Goal: Task Accomplishment & Management: Complete application form

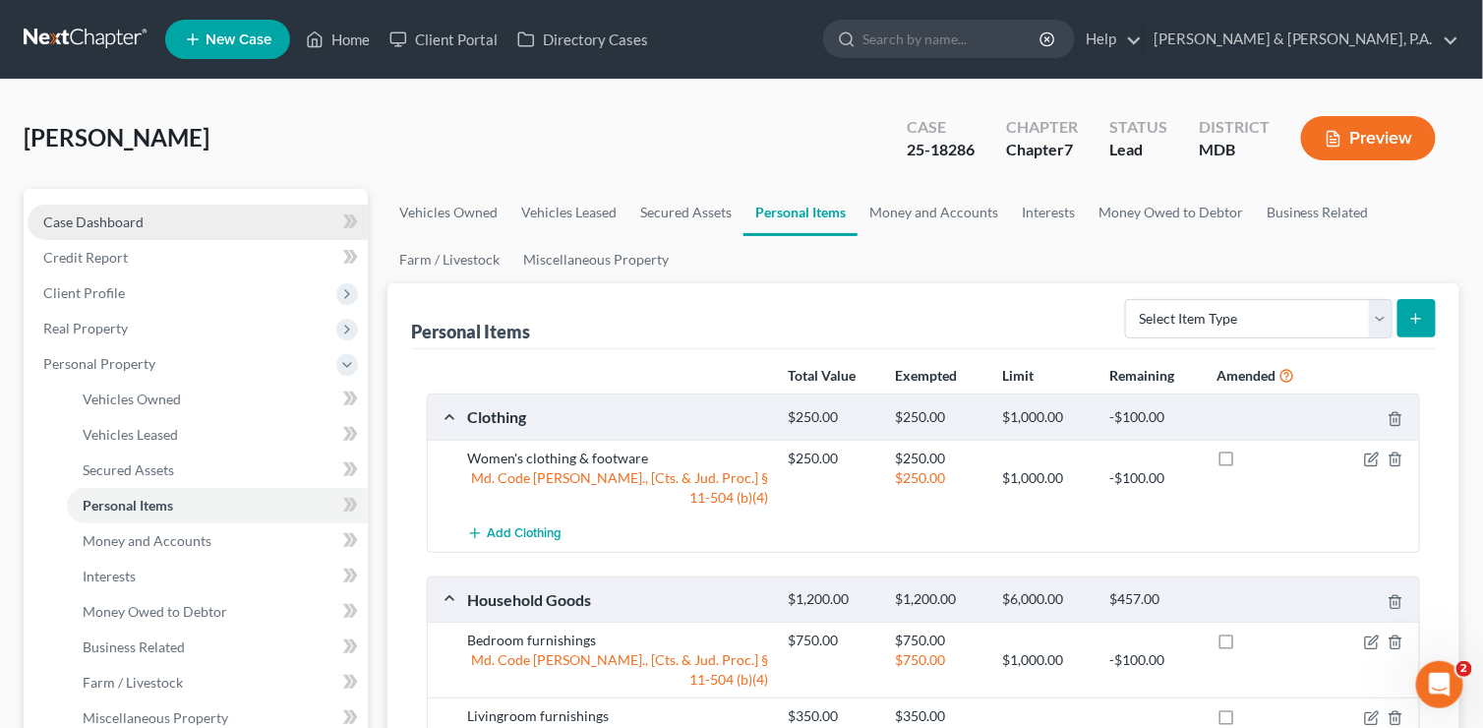
click at [120, 216] on span "Case Dashboard" at bounding box center [93, 221] width 100 height 17
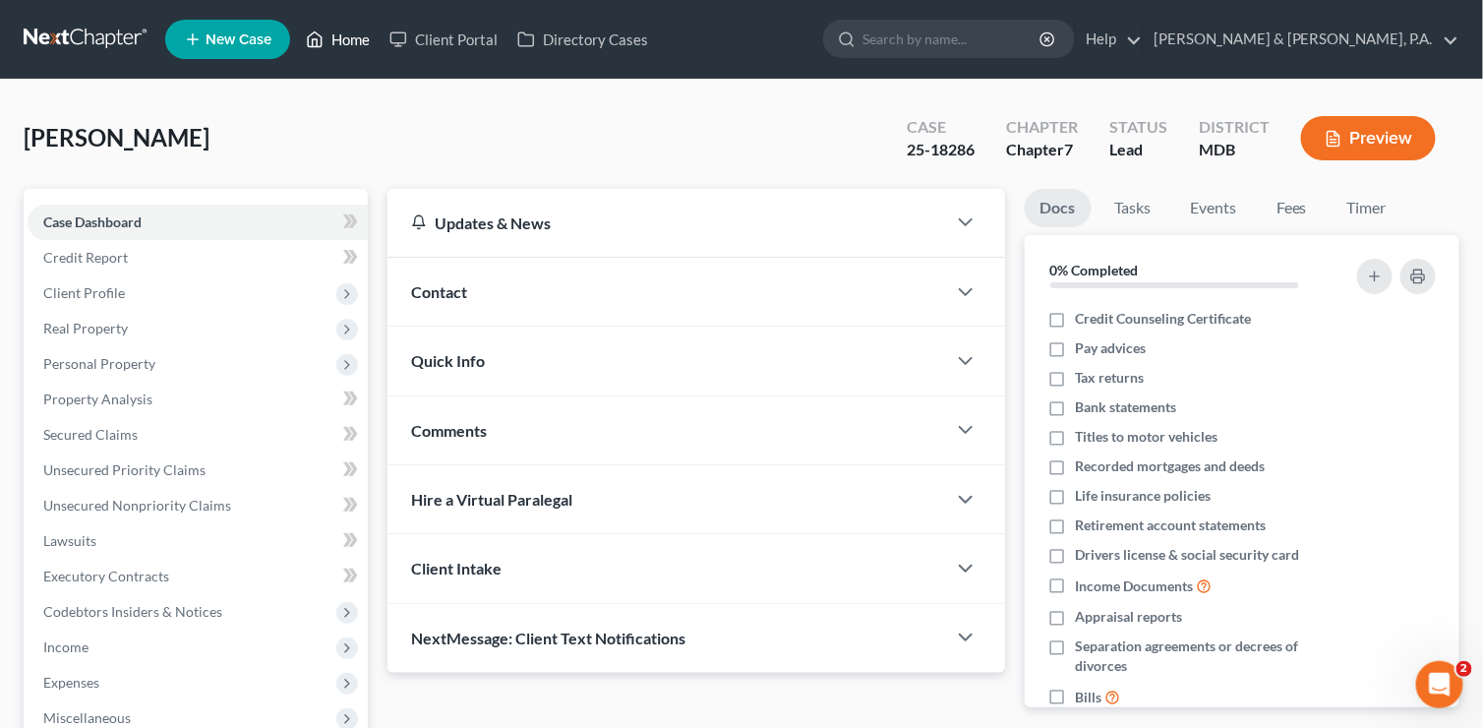
click at [333, 35] on link "Home" at bounding box center [338, 39] width 84 height 35
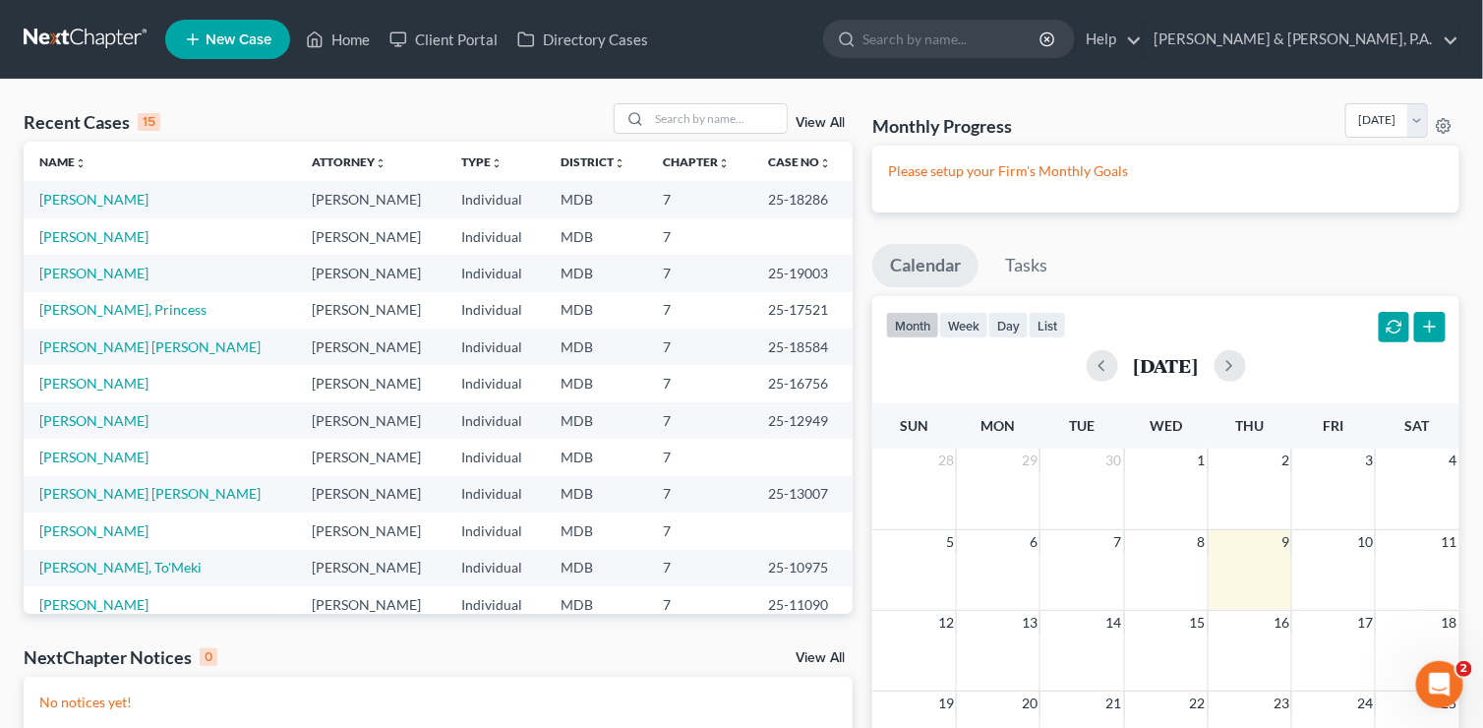
click at [218, 43] on span "New Case" at bounding box center [239, 39] width 66 height 15
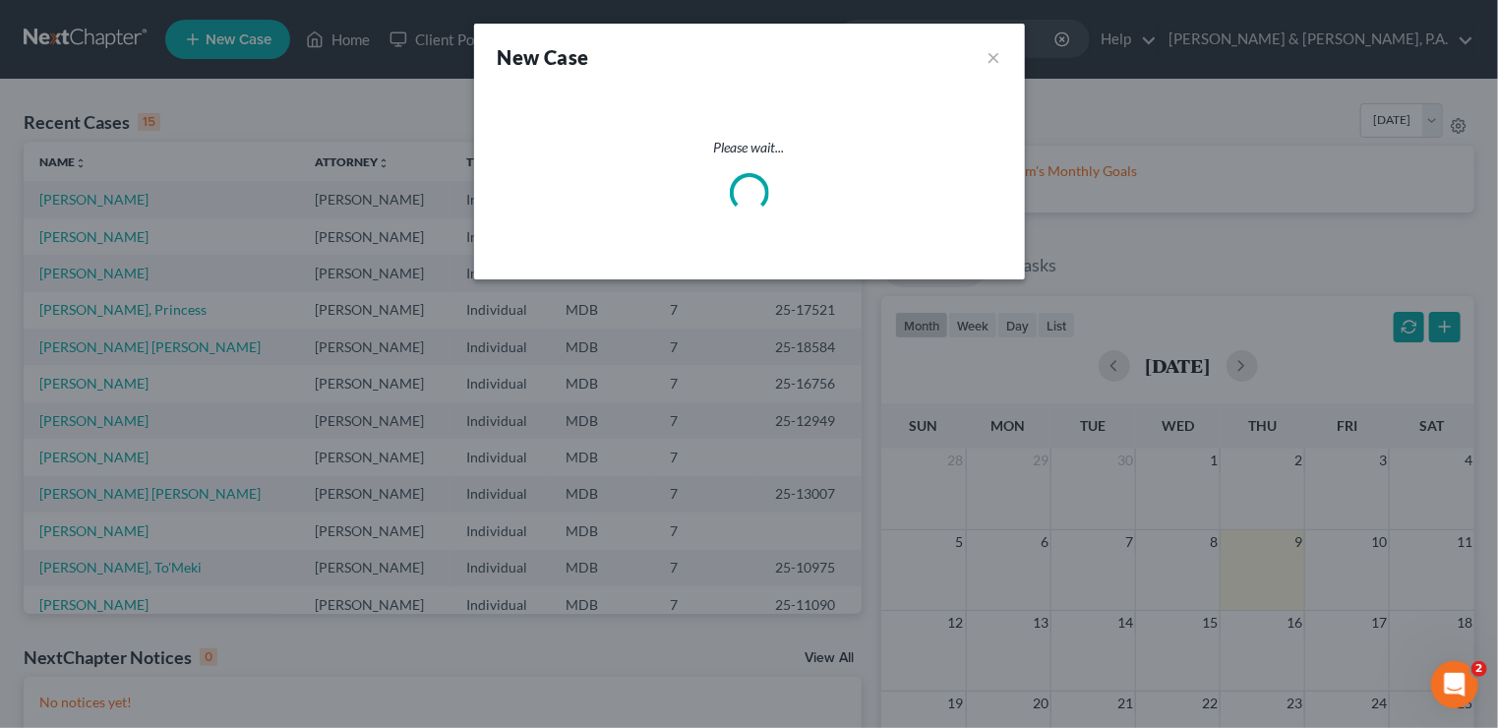
select select "38"
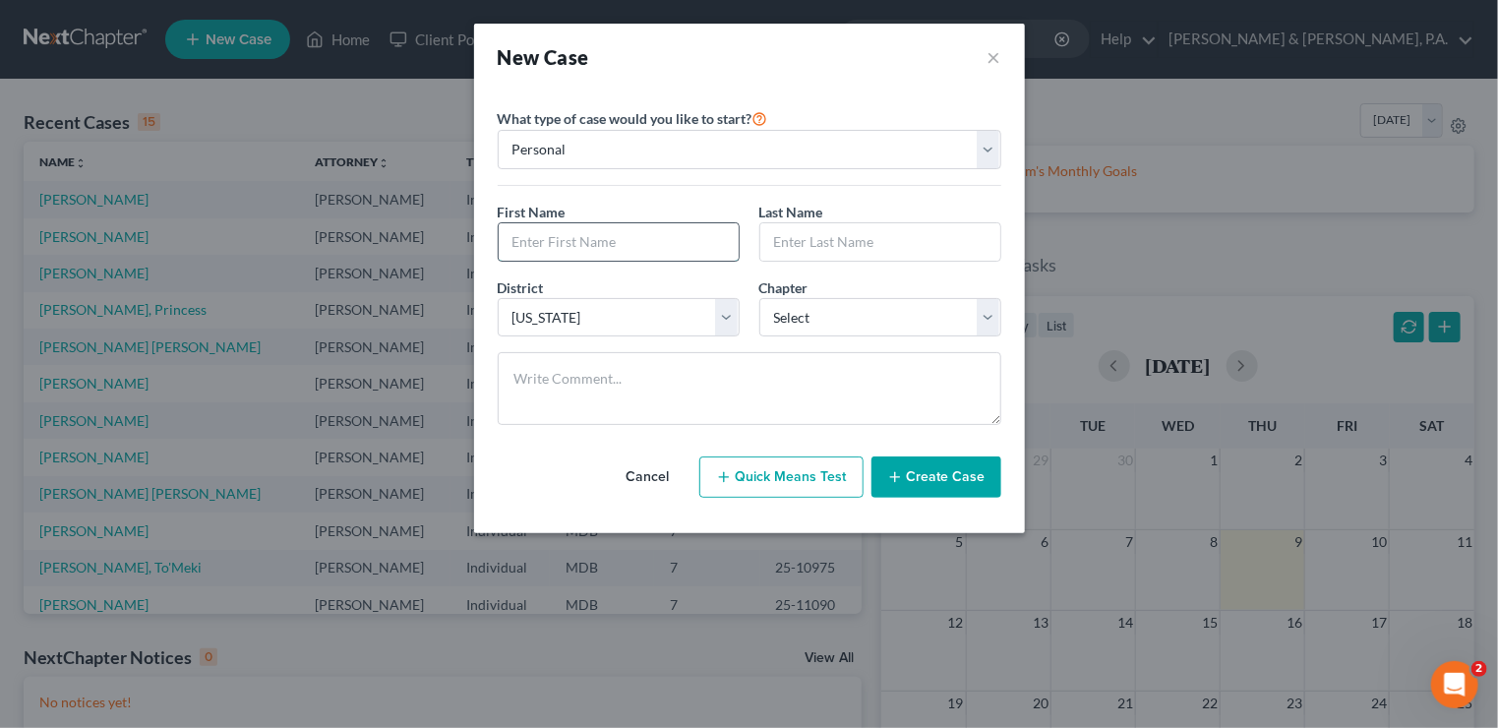
click at [582, 236] on input "text" at bounding box center [619, 241] width 240 height 37
type input "[PERSON_NAME]"
click at [992, 311] on select "Select 7 11 12 13" at bounding box center [880, 317] width 242 height 39
select select "0"
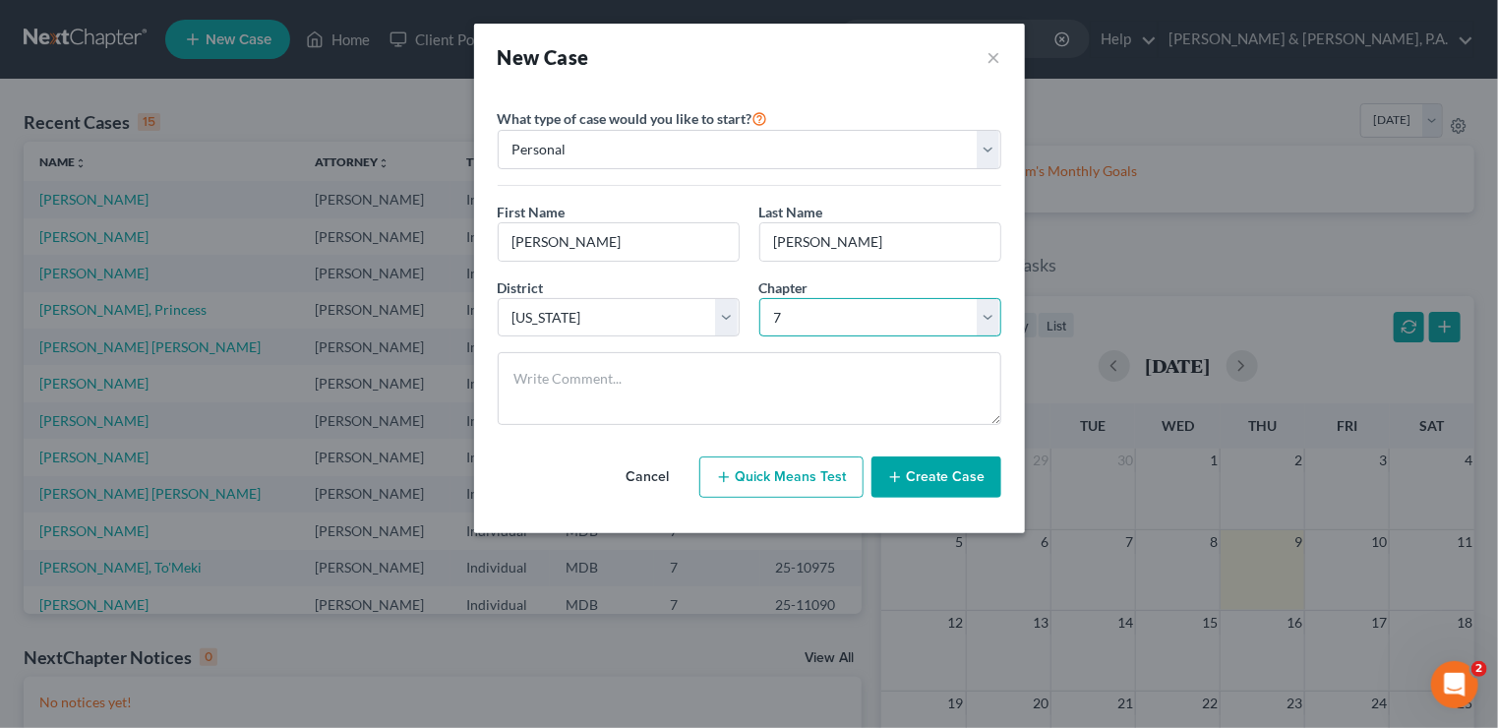
click at [759, 298] on select "Select 7 11 12 13" at bounding box center [880, 317] width 242 height 39
click at [953, 479] on button "Create Case" at bounding box center [936, 476] width 130 height 41
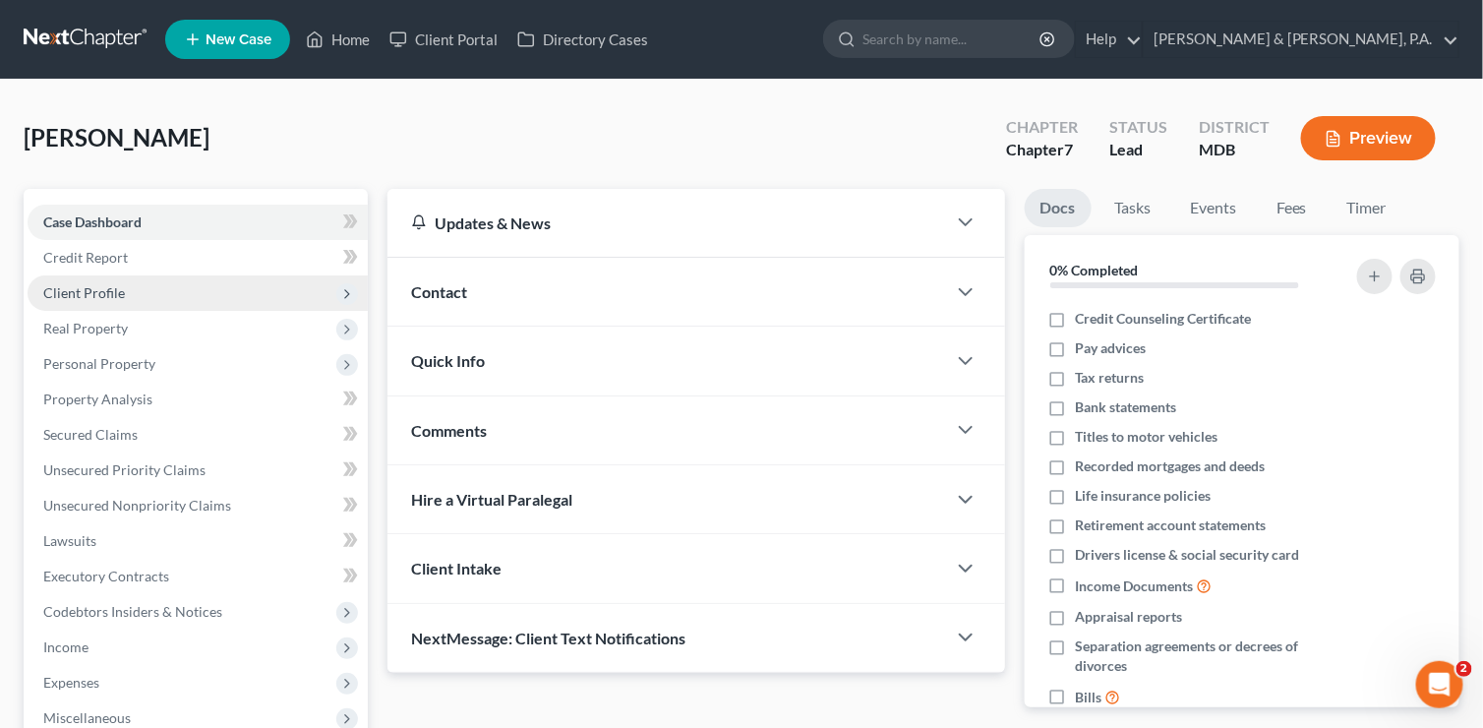
click at [120, 282] on span "Client Profile" at bounding box center [198, 292] width 340 height 35
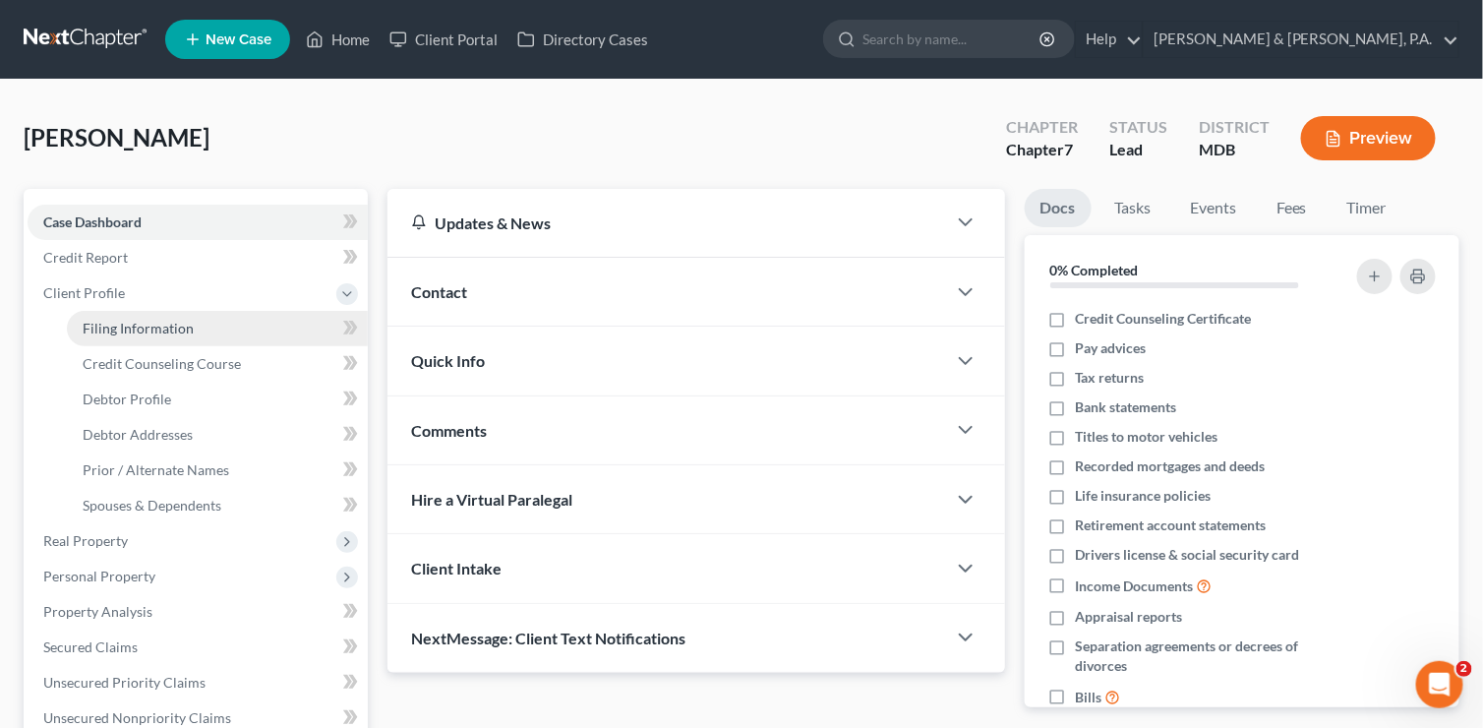
click at [135, 330] on span "Filing Information" at bounding box center [138, 328] width 111 height 17
select select "1"
select select "0"
select select "38"
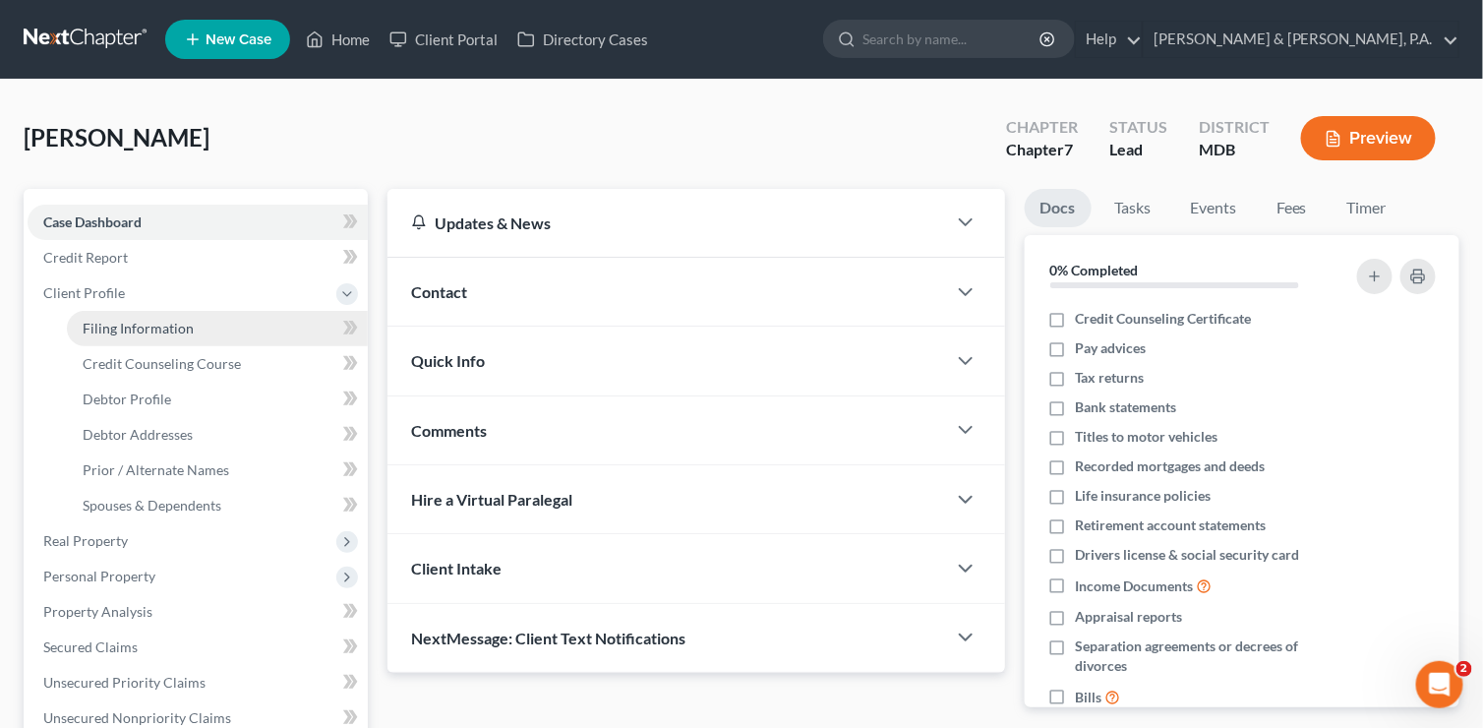
select select "0"
select select "21"
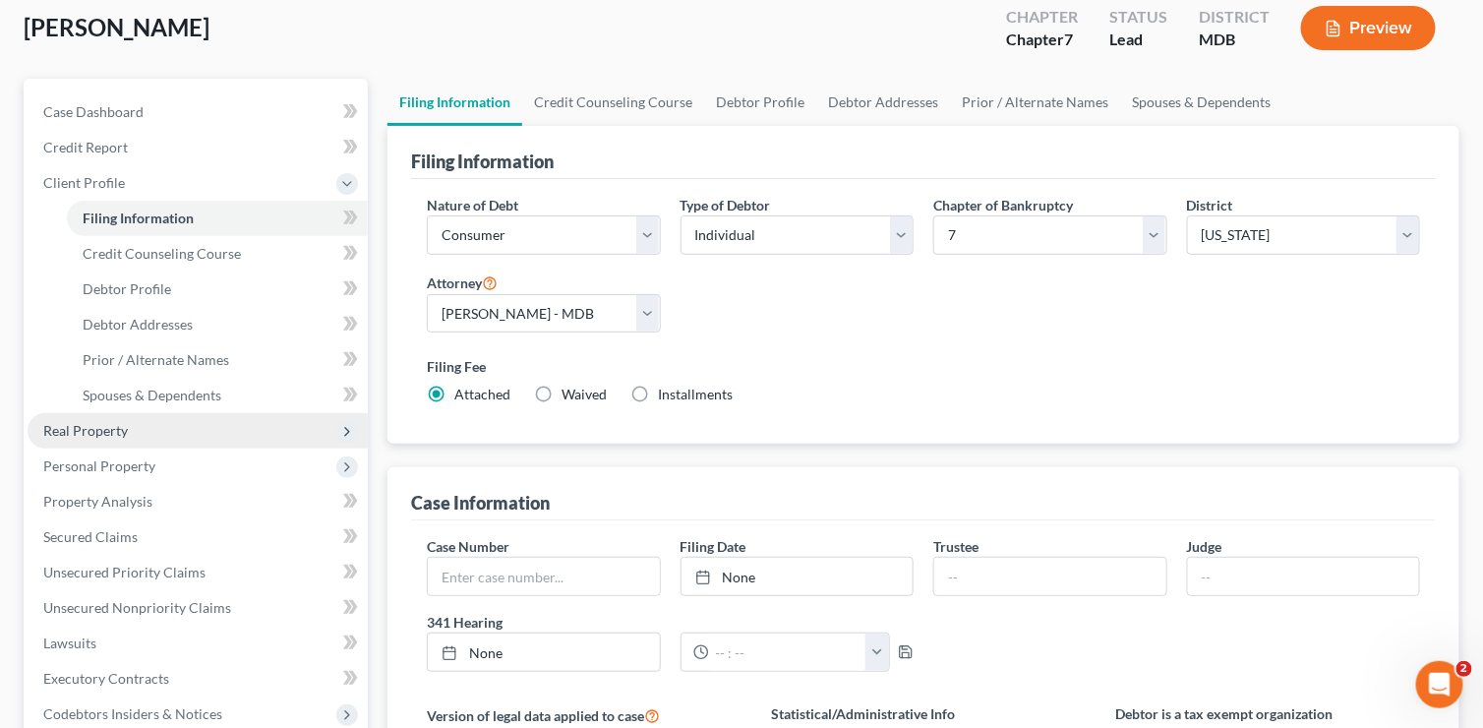
scroll to position [98, 0]
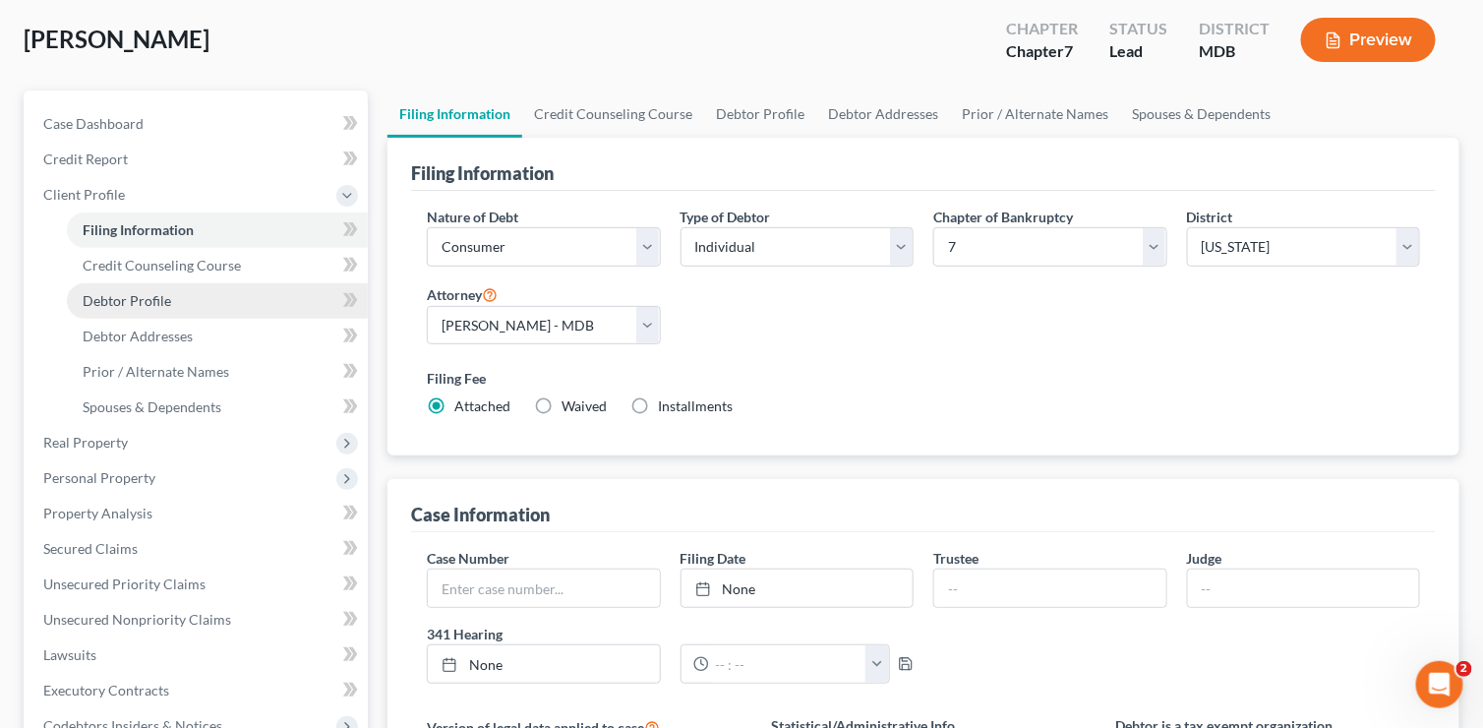
click at [162, 302] on span "Debtor Profile" at bounding box center [127, 300] width 89 height 17
select select "0"
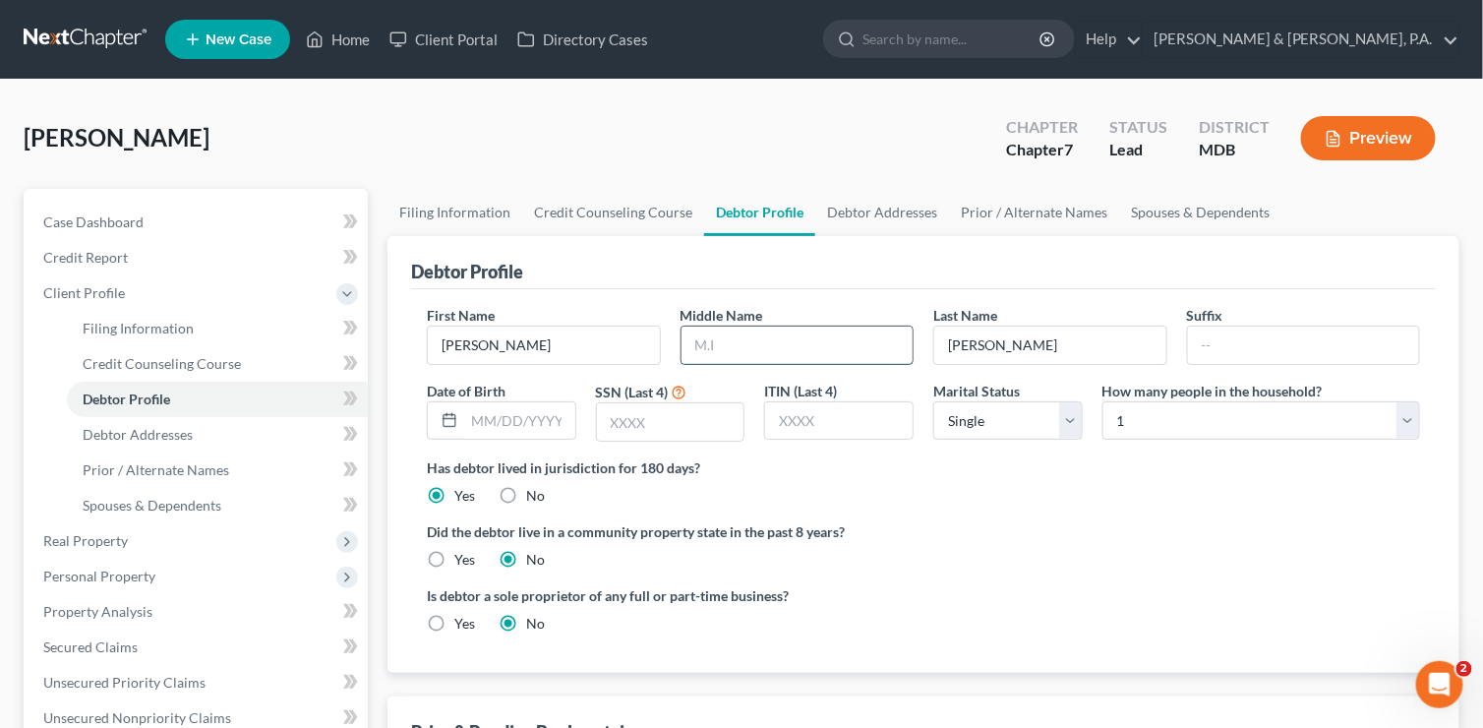
click at [712, 331] on input "text" at bounding box center [798, 345] width 232 height 37
type input "A."
click at [486, 420] on input "text" at bounding box center [519, 420] width 111 height 37
type input "[DATE]"
type input "1950"
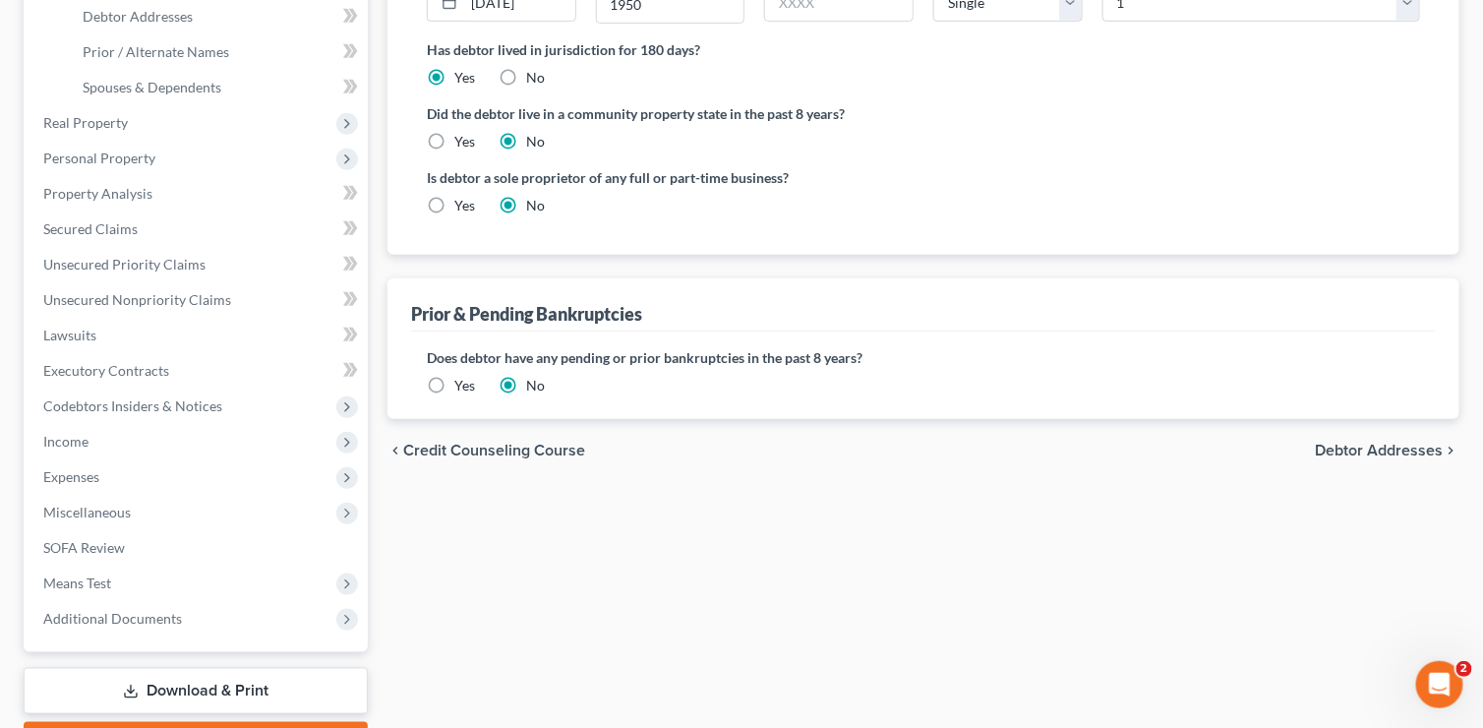
scroll to position [492, 0]
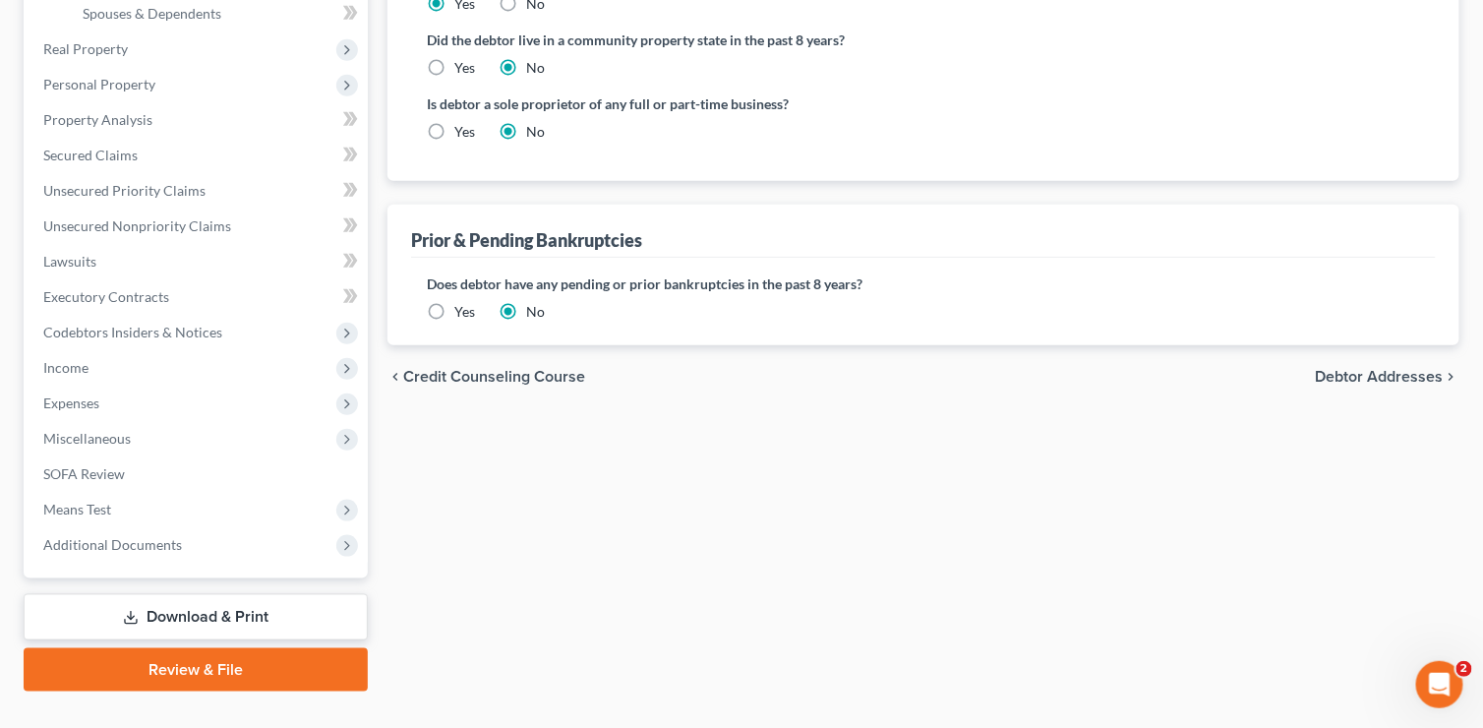
click at [498, 375] on span "Credit Counseling Course" at bounding box center [494, 377] width 182 height 16
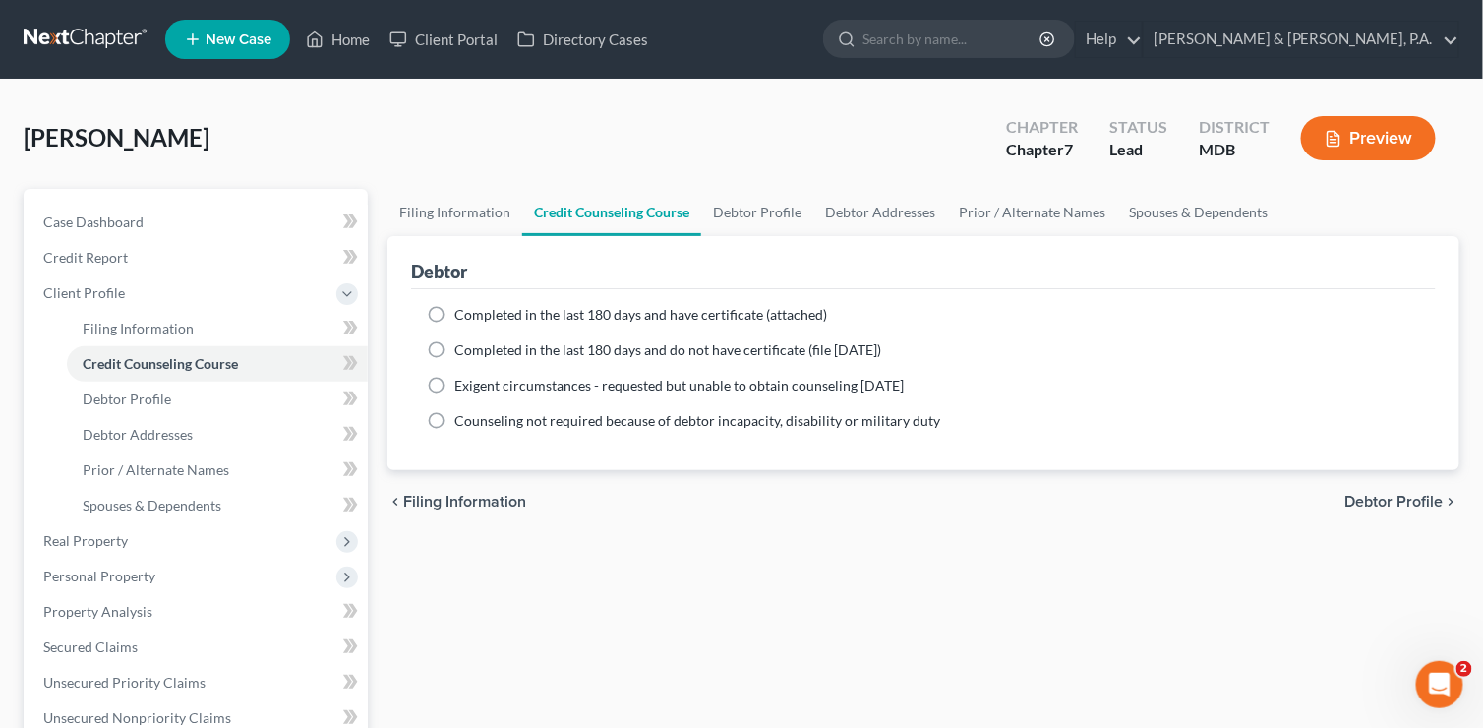
click at [454, 312] on label "Completed in the last 180 days and have certificate (attached)" at bounding box center [640, 315] width 373 height 20
click at [462, 312] on input "Completed in the last 180 days and have certificate (attached)" at bounding box center [468, 311] width 13 height 13
radio input "true"
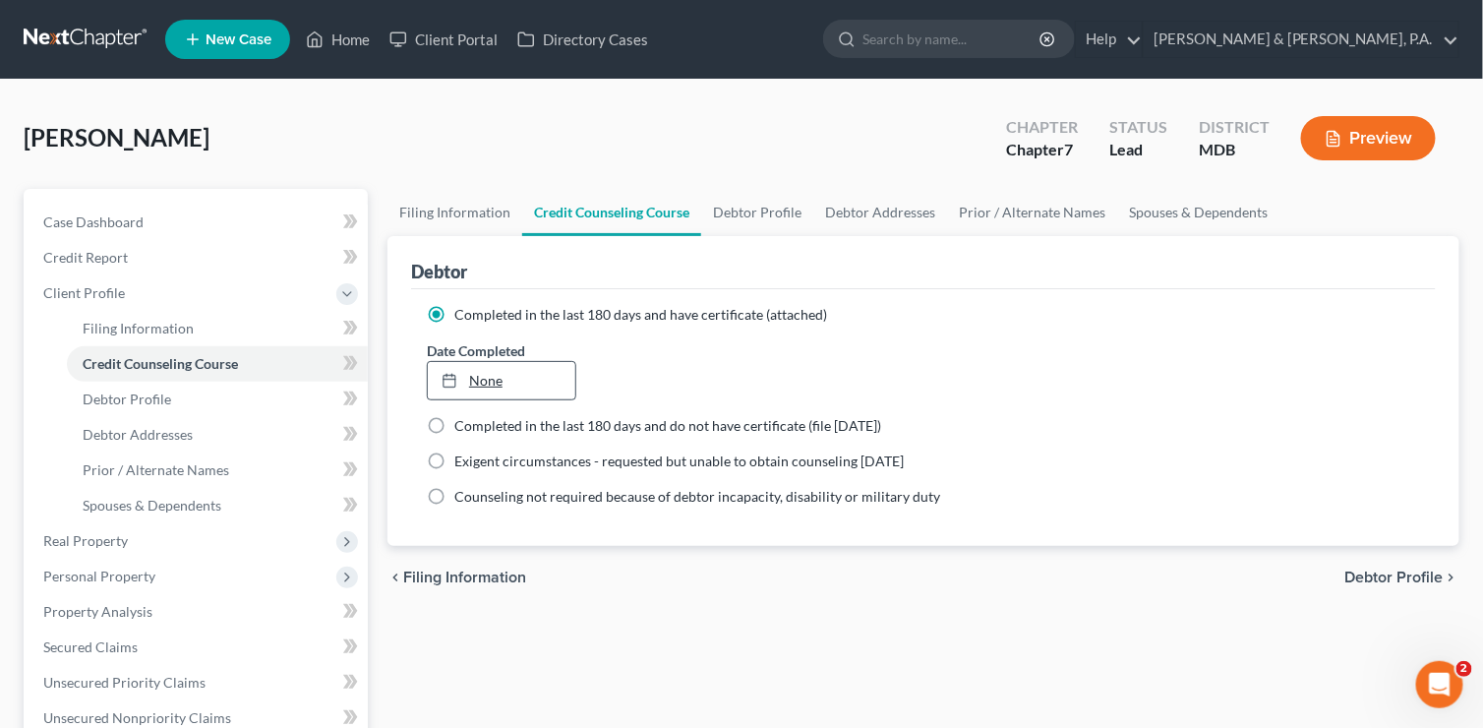
click at [486, 382] on link "None" at bounding box center [502, 380] width 148 height 37
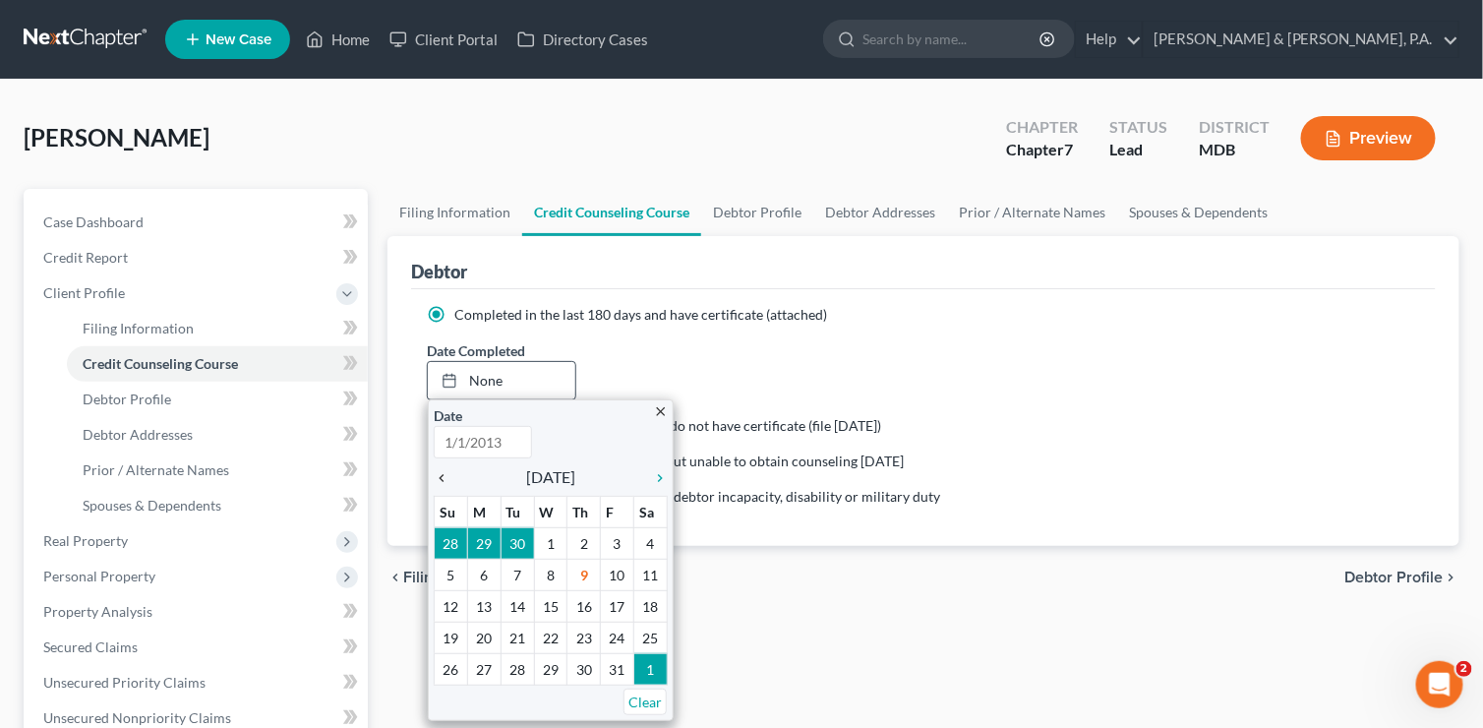
click at [443, 473] on icon "chevron_left" at bounding box center [447, 478] width 26 height 16
type input "[DATE]"
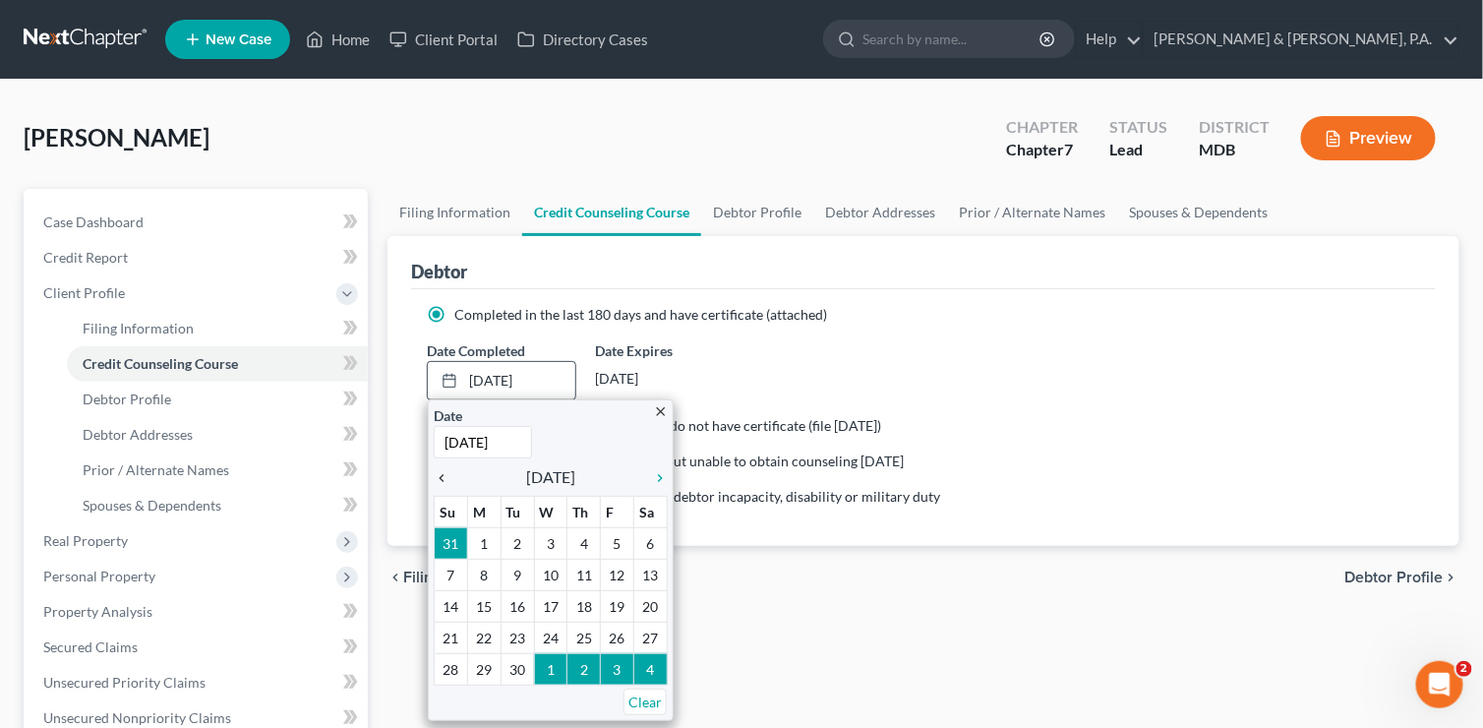
click at [443, 473] on icon "chevron_left" at bounding box center [447, 478] width 26 height 16
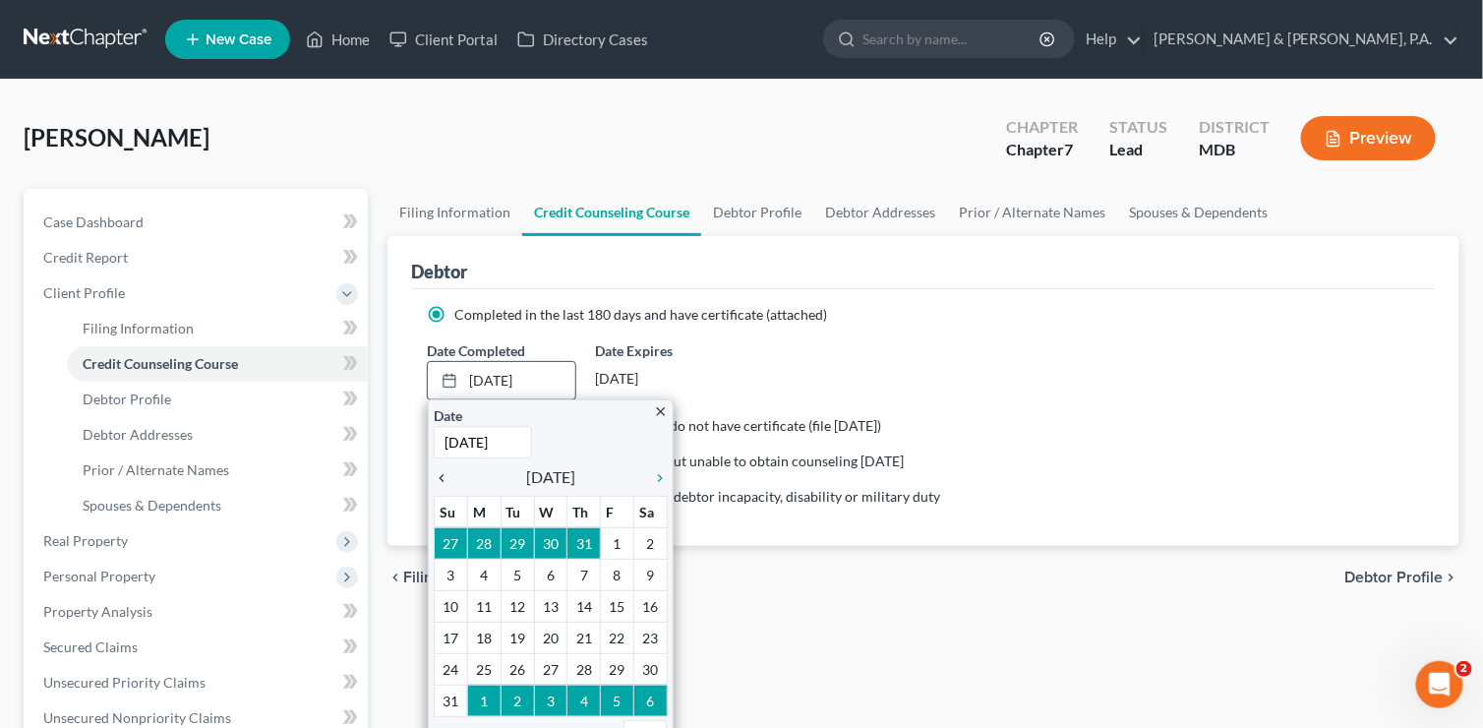
click at [443, 473] on icon "chevron_left" at bounding box center [447, 478] width 26 height 16
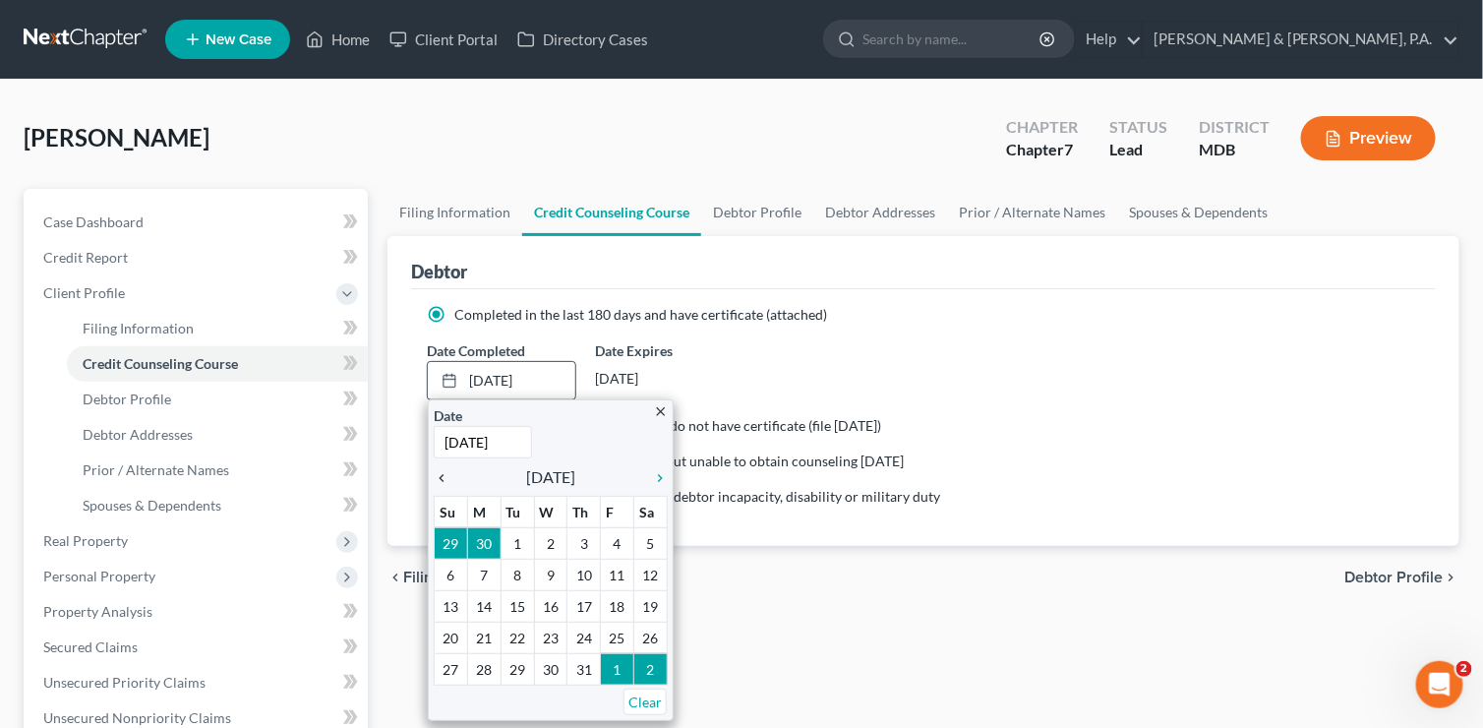
click at [443, 473] on icon "chevron_left" at bounding box center [447, 478] width 26 height 16
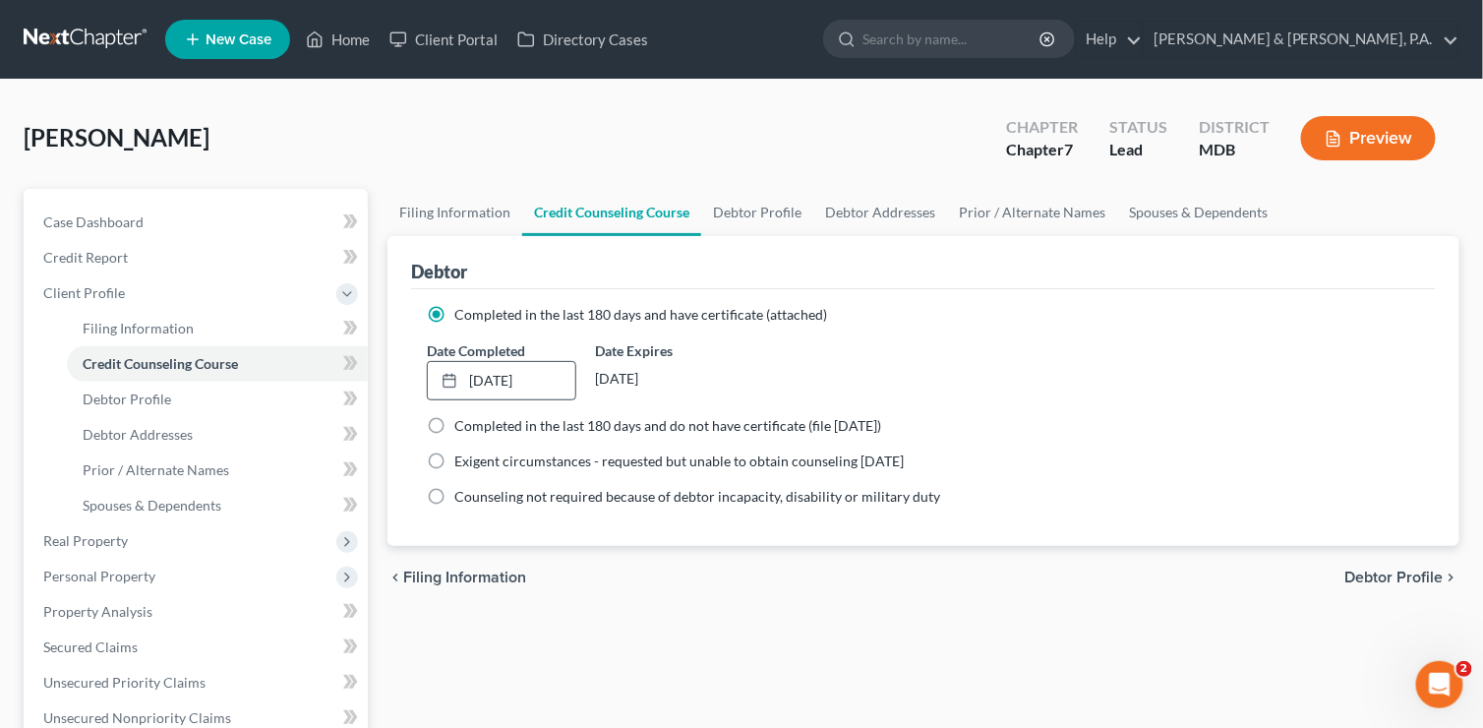
click at [1427, 576] on span "Debtor Profile" at bounding box center [1395, 577] width 98 height 16
select select "0"
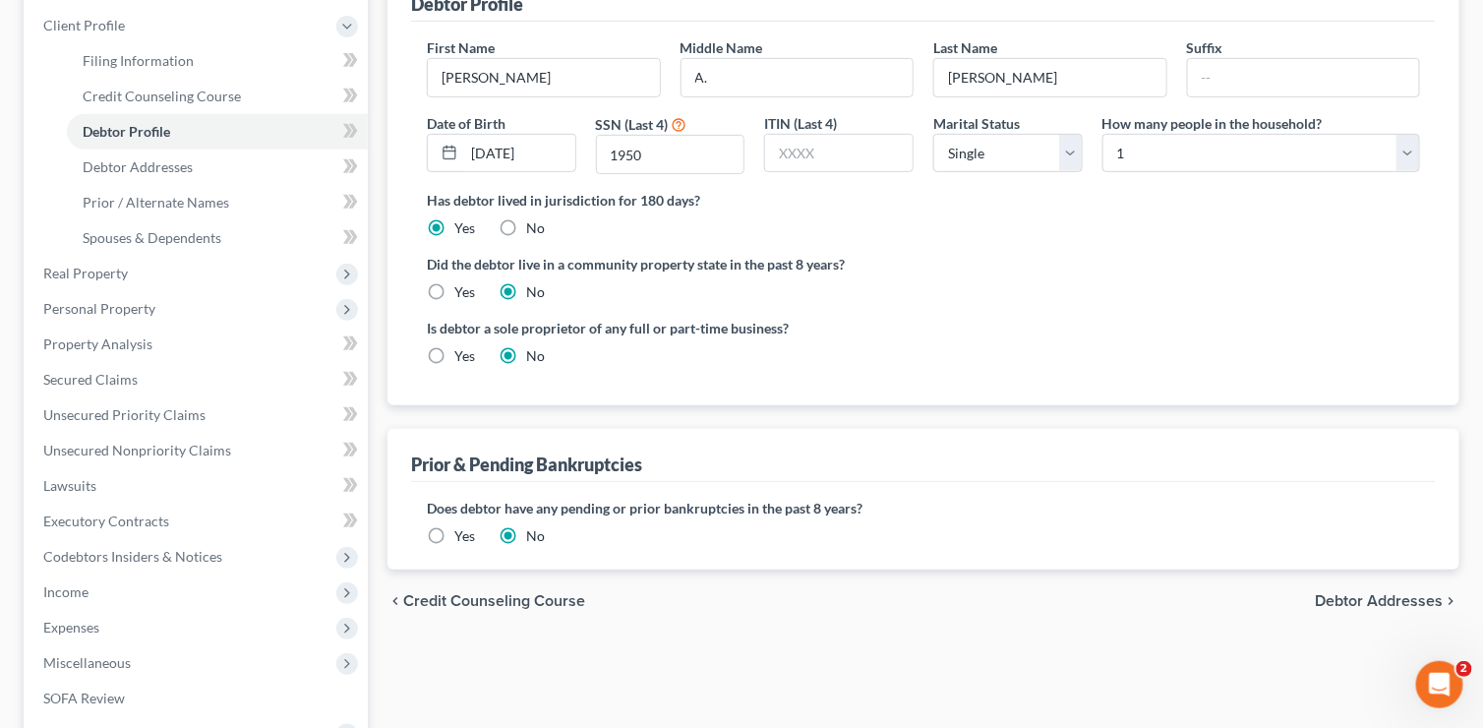
scroll to position [295, 0]
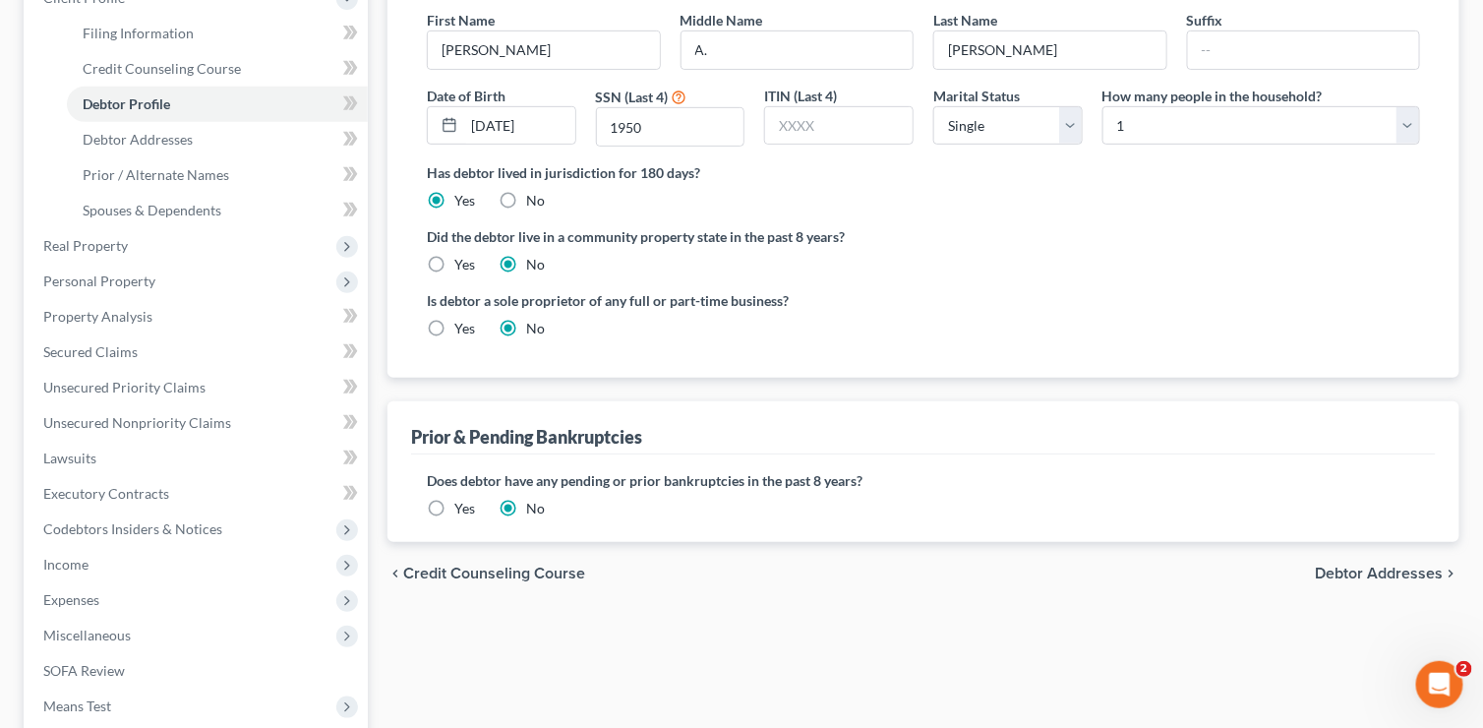
click at [1357, 566] on span "Debtor Addresses" at bounding box center [1380, 574] width 128 height 16
select select "0"
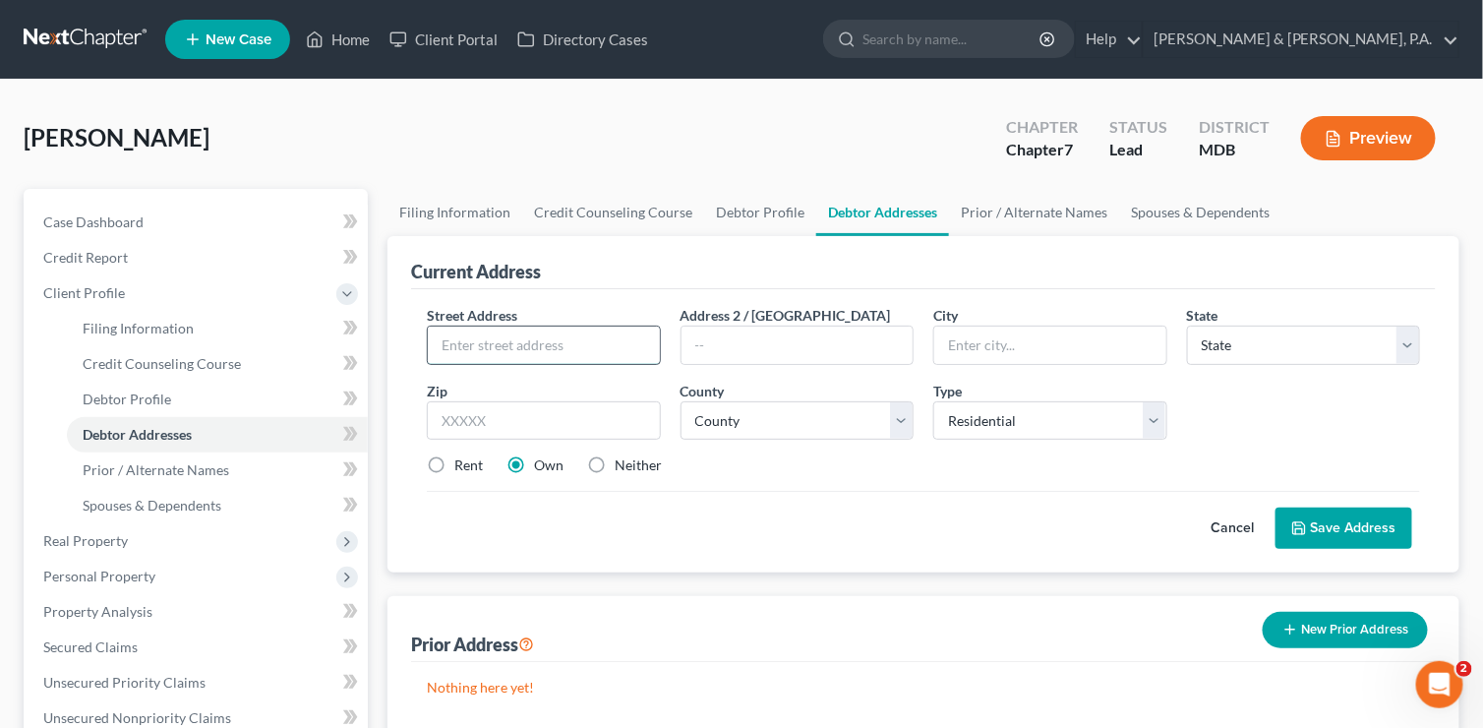
click at [496, 350] on input "text" at bounding box center [544, 345] width 232 height 37
type input "208"
type input "T"
click at [512, 350] on input "208" at bounding box center [544, 345] width 232 height 37
type input "[STREET_ADDRESS]"
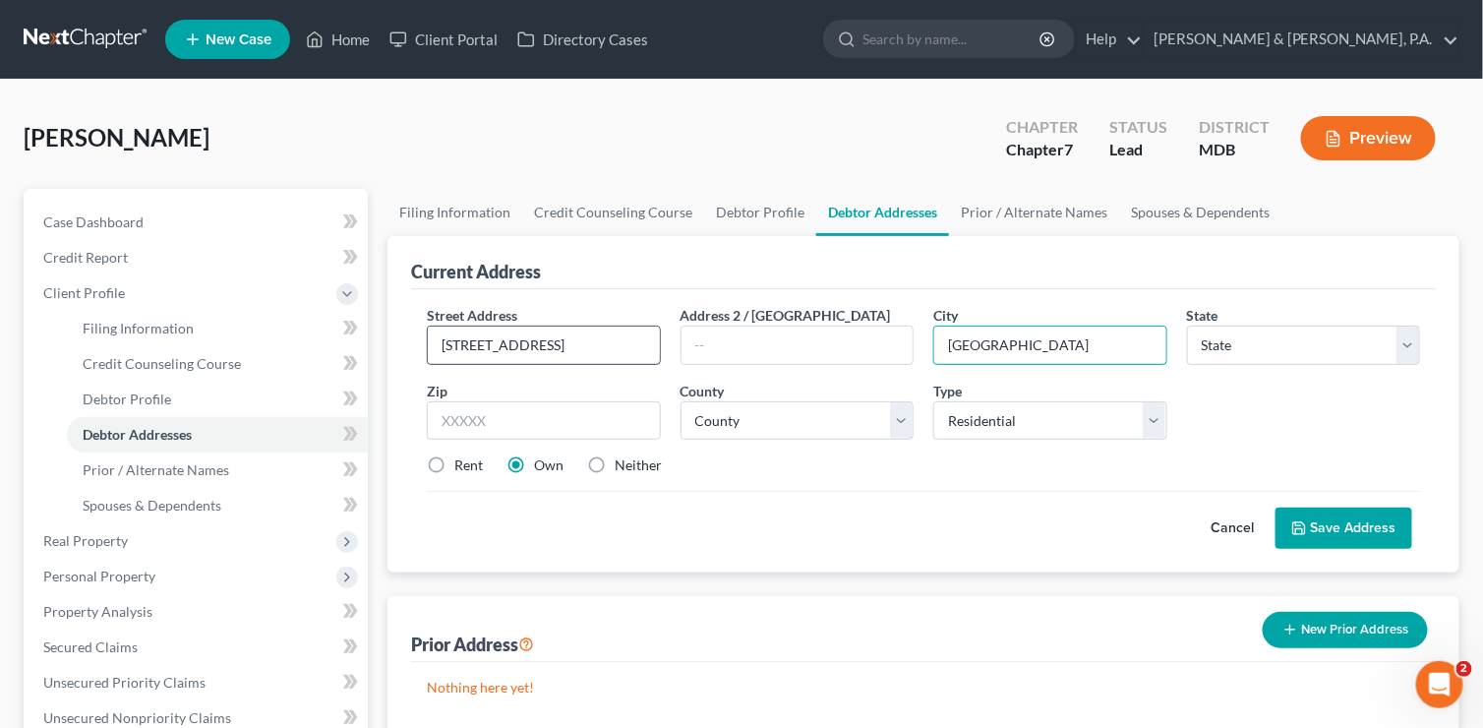
type input "[GEOGRAPHIC_DATA]"
click at [1401, 345] on select "State [US_STATE] AK AR AZ CA CO CT DE DC [GEOGRAPHIC_DATA] [GEOGRAPHIC_DATA] GU…" at bounding box center [1304, 345] width 234 height 39
select select "21"
click at [1187, 326] on select "State [US_STATE] AK AR AZ CA CO CT DE DC [GEOGRAPHIC_DATA] [GEOGRAPHIC_DATA] GU…" at bounding box center [1304, 345] width 234 height 39
click at [536, 417] on input "text" at bounding box center [544, 420] width 234 height 39
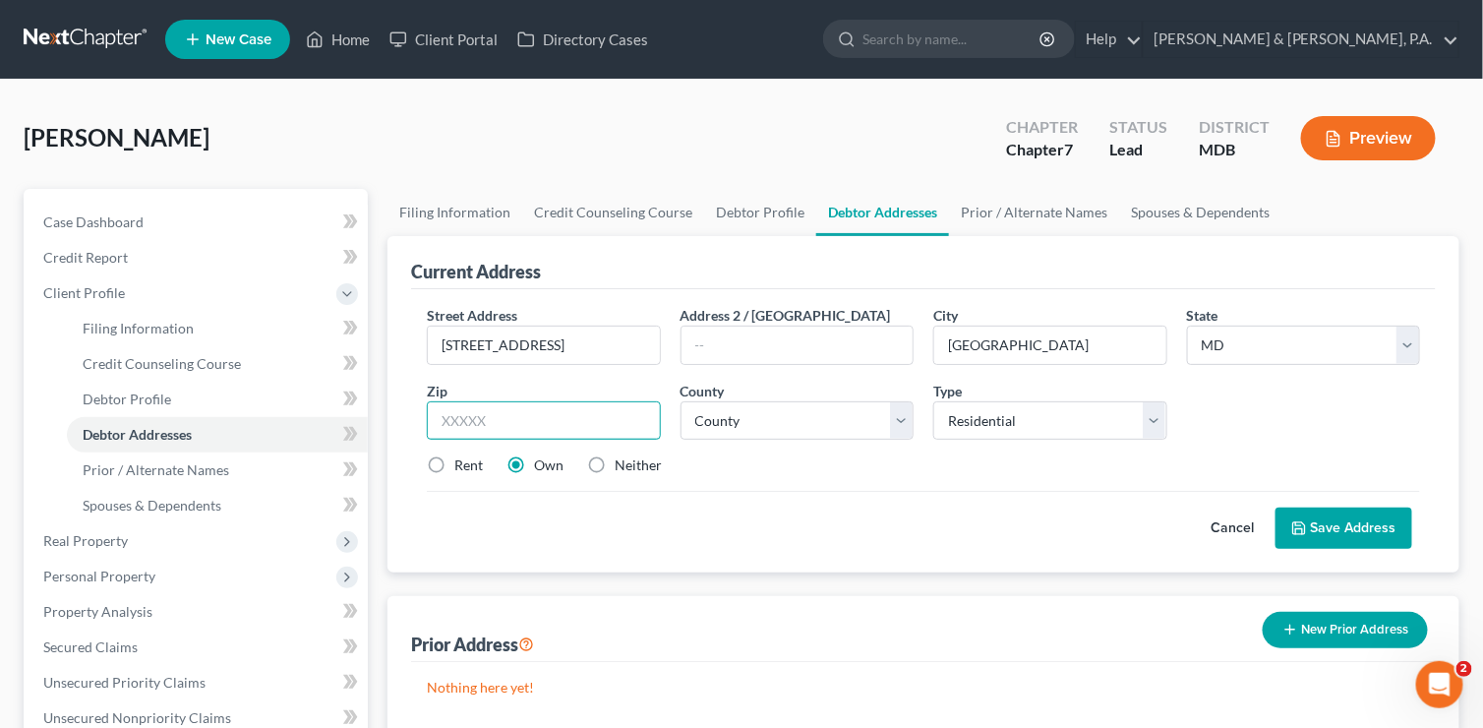
type input "1"
type input "21613"
click at [454, 460] on label "Rent" at bounding box center [468, 465] width 29 height 20
click at [462, 460] on input "Rent" at bounding box center [468, 461] width 13 height 13
radio input "true"
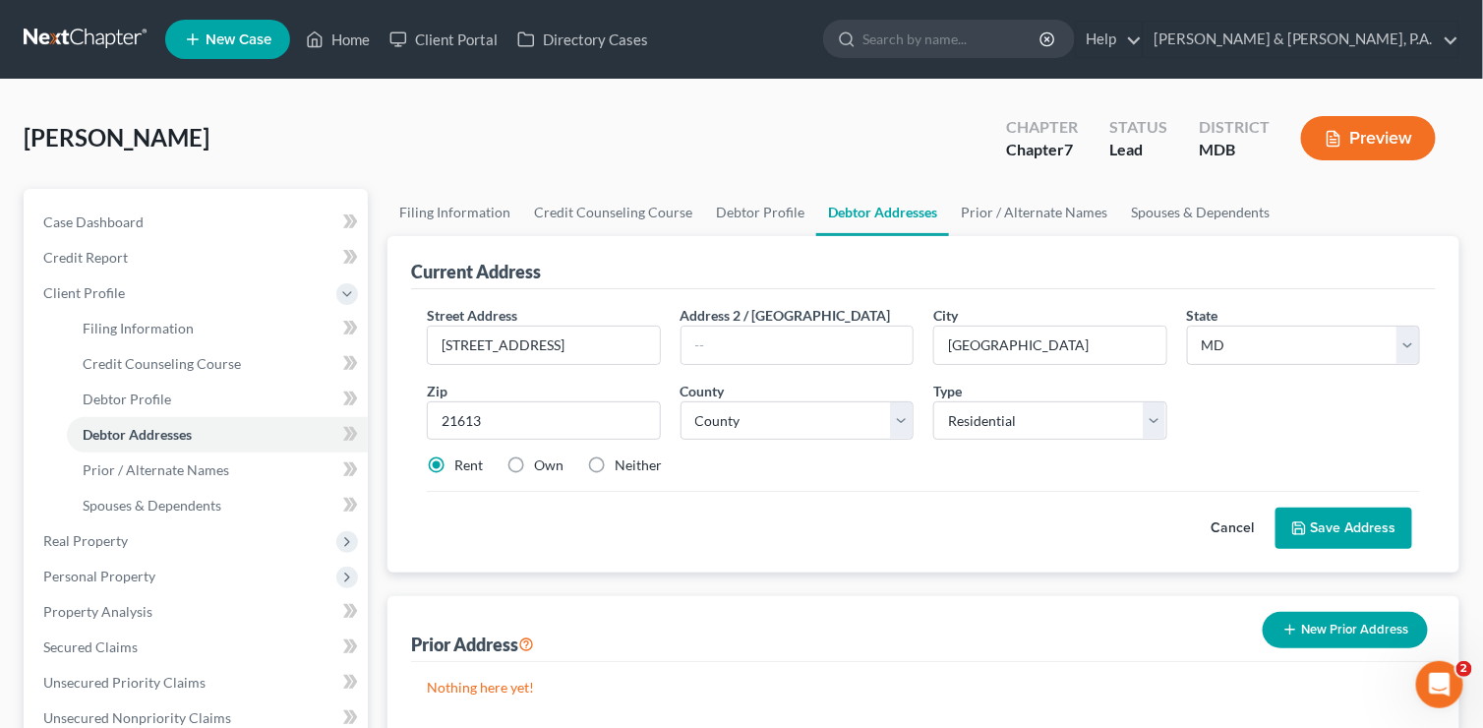
click at [111, 162] on div "[PERSON_NAME] Upgraded Chapter Chapter 7 Status Lead District MDB Preview" at bounding box center [742, 146] width 1436 height 86
click at [894, 421] on select "County [GEOGRAPHIC_DATA] [GEOGRAPHIC_DATA] [GEOGRAPHIC_DATA] [GEOGRAPHIC_DATA] …" at bounding box center [798, 420] width 234 height 39
select select "9"
click at [681, 401] on select "County [GEOGRAPHIC_DATA] [GEOGRAPHIC_DATA] [GEOGRAPHIC_DATA] [GEOGRAPHIC_DATA] …" at bounding box center [798, 420] width 234 height 39
click at [1362, 513] on button "Save Address" at bounding box center [1344, 528] width 137 height 41
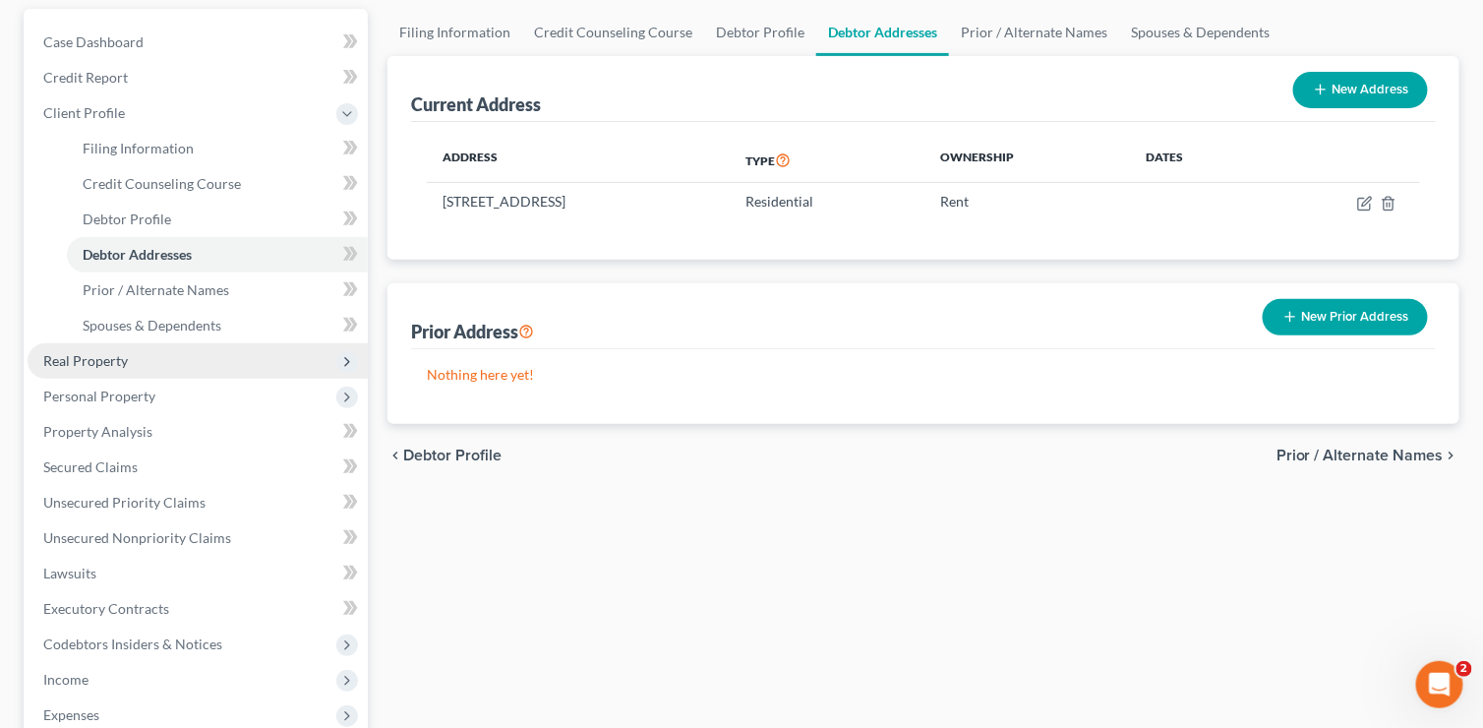
scroll to position [295, 0]
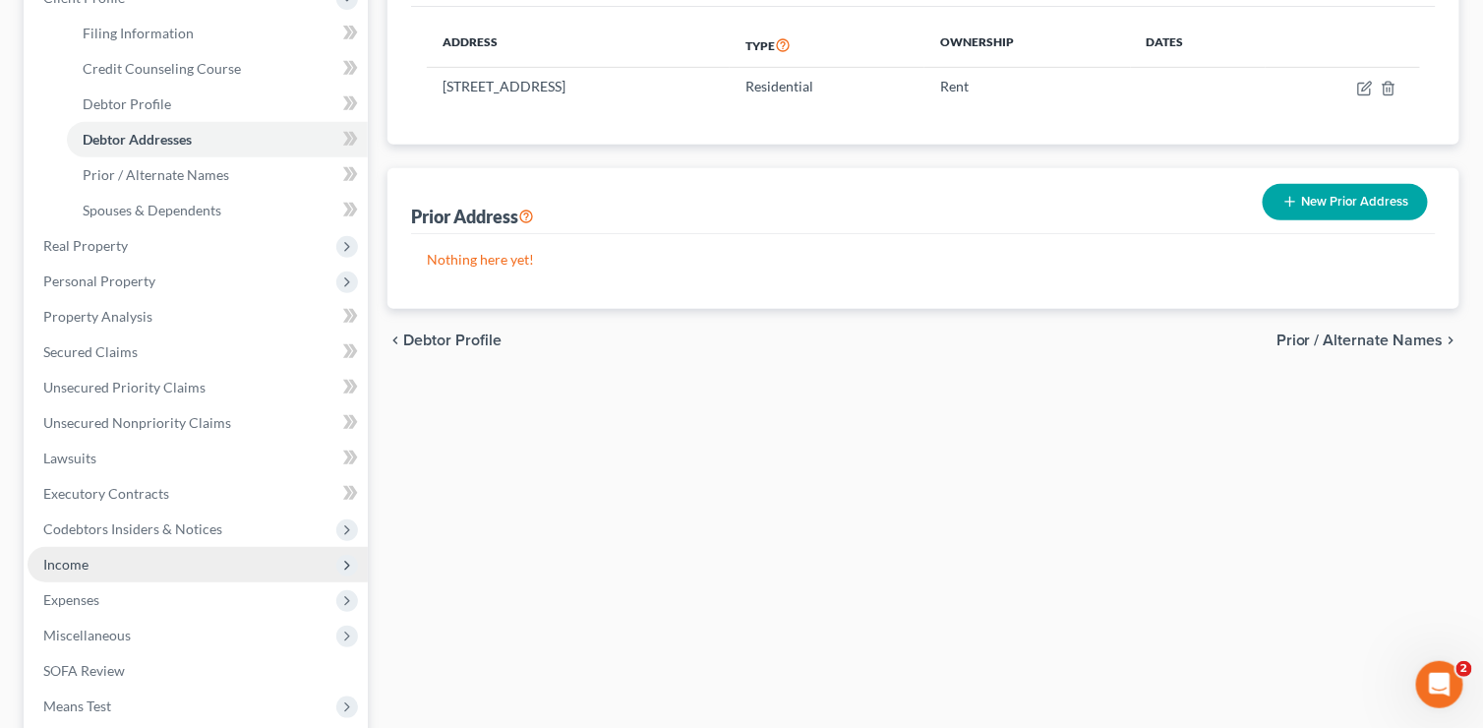
click at [137, 566] on span "Income" at bounding box center [198, 564] width 340 height 35
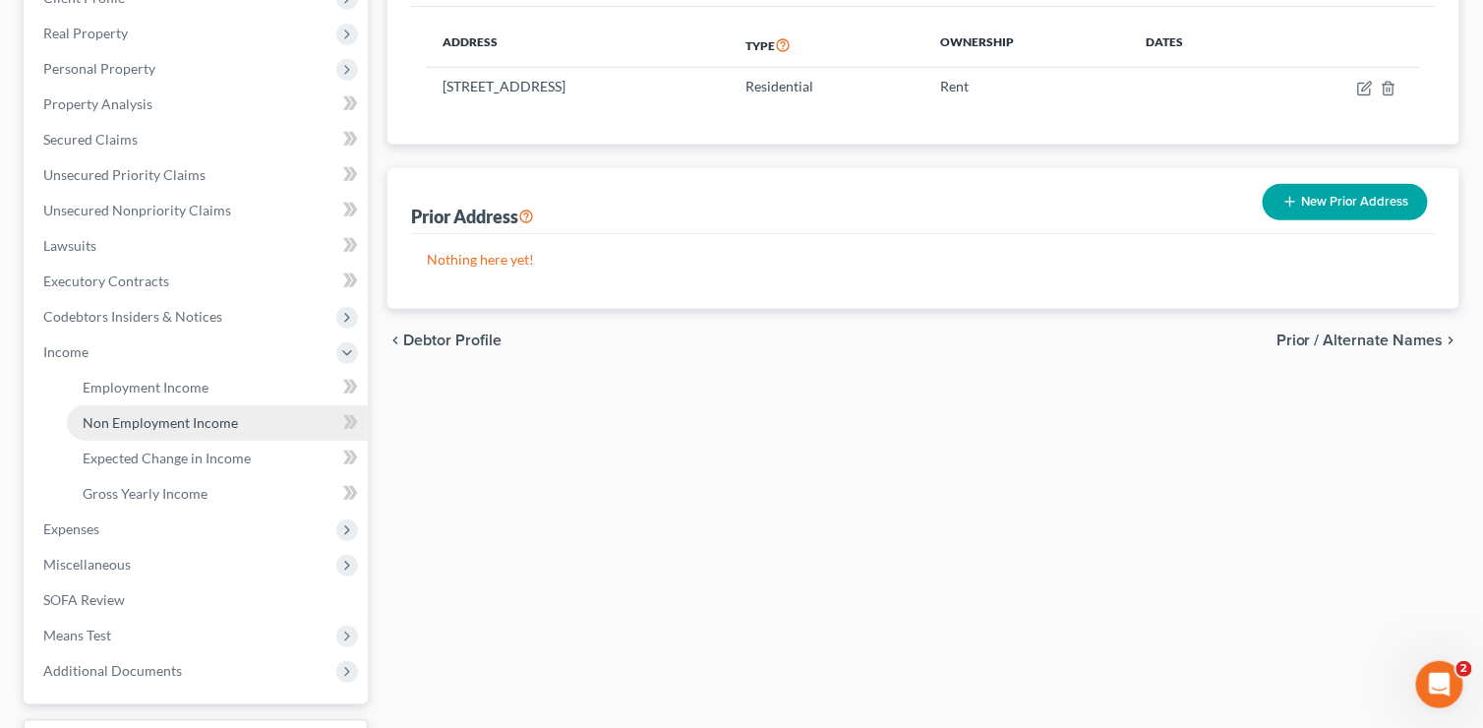
click at [150, 414] on span "Non Employment Income" at bounding box center [160, 422] width 155 height 17
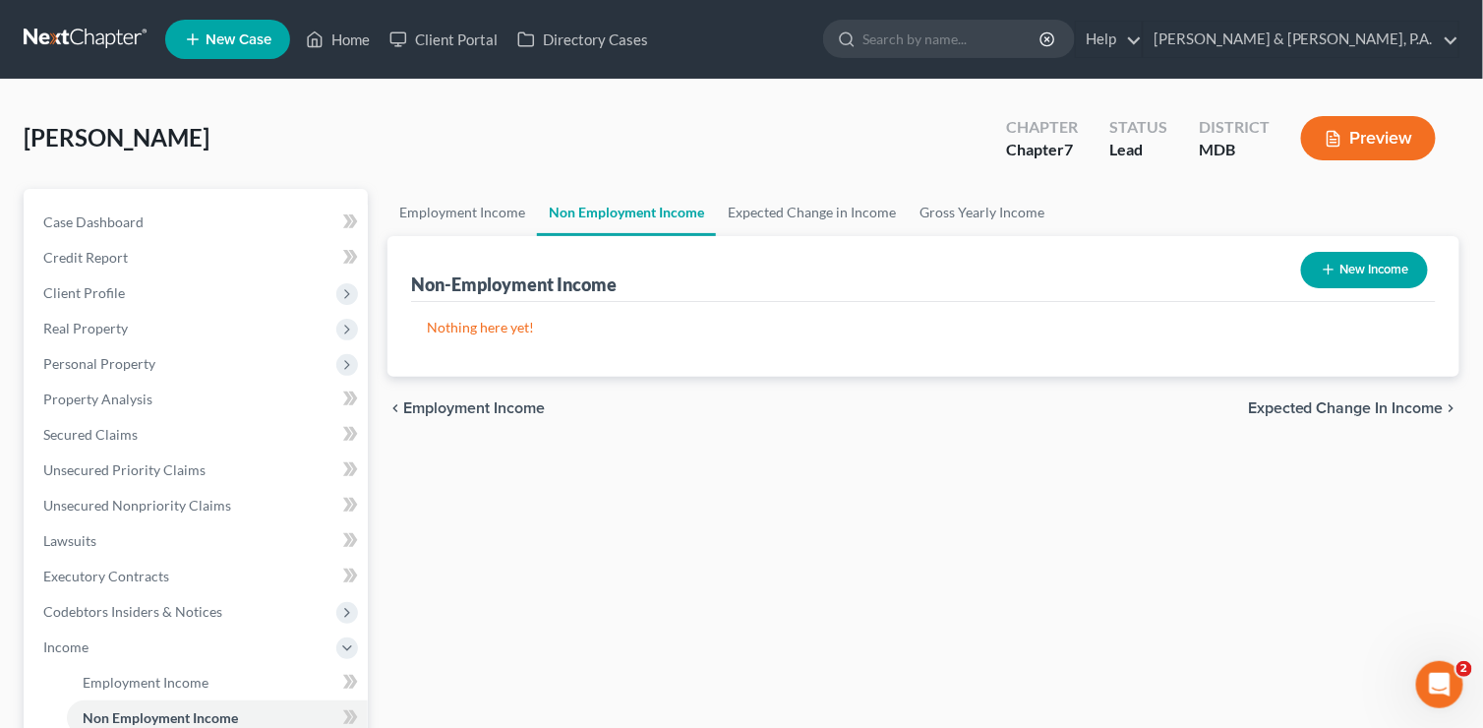
click at [1361, 272] on button "New Income" at bounding box center [1364, 270] width 127 height 36
select select "0"
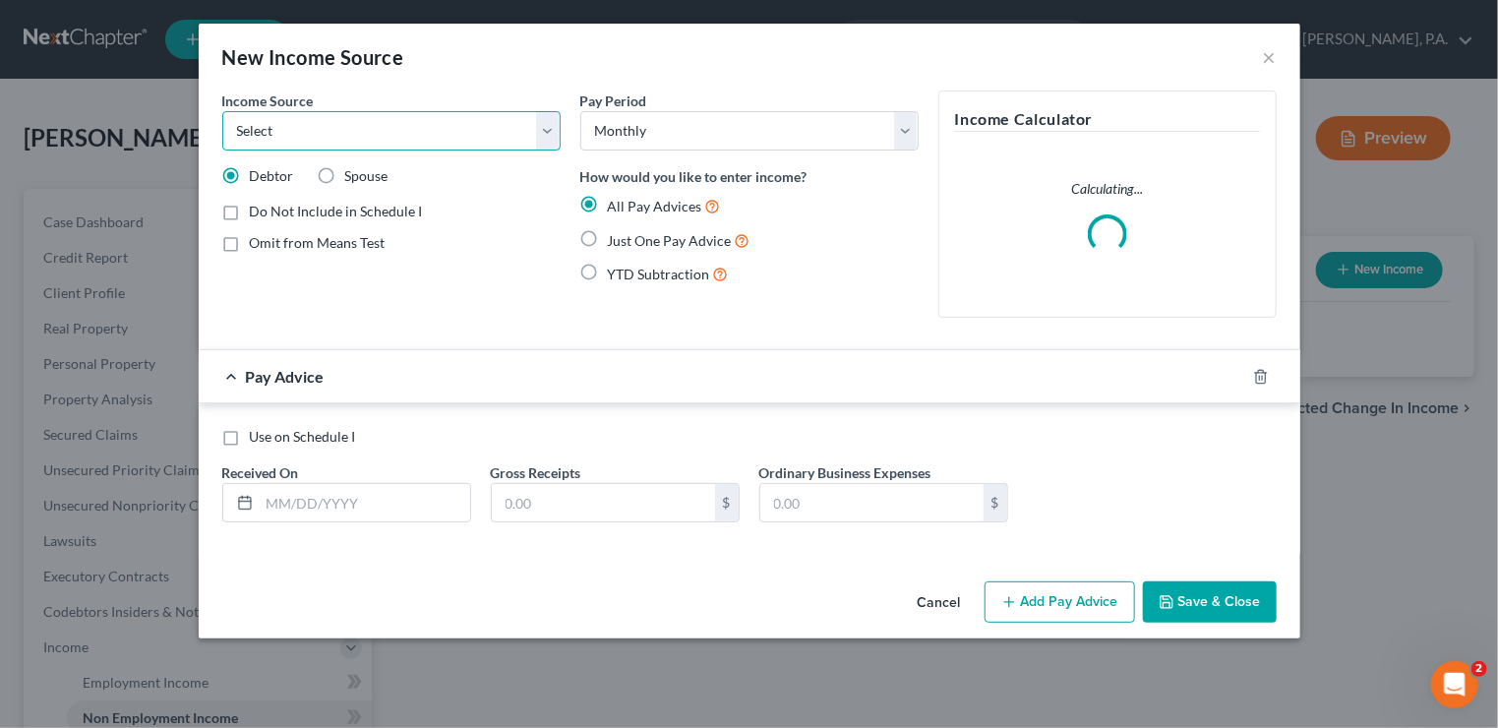
click at [543, 133] on select "Select Unemployment Disability (from employer) Pension Retirement Social Securi…" at bounding box center [391, 130] width 338 height 39
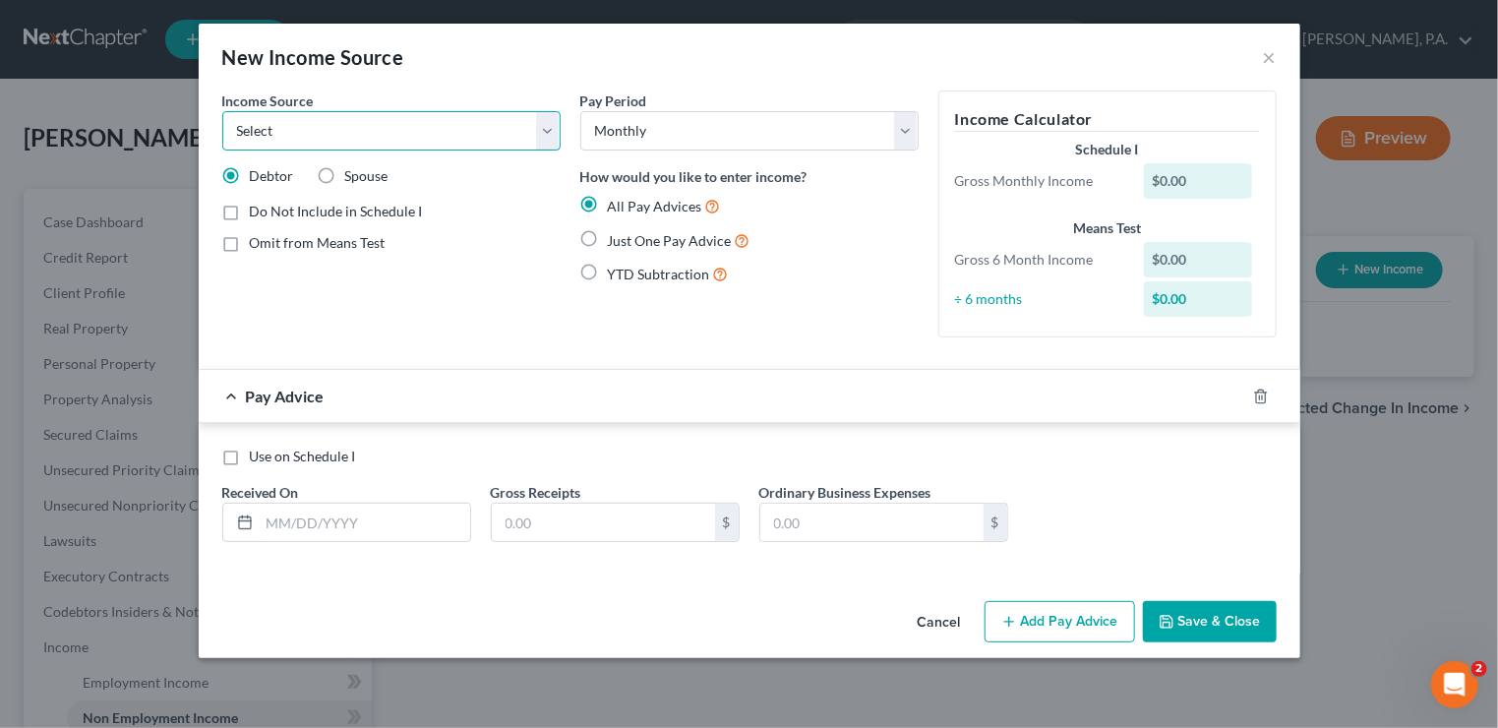
select select "4"
click at [222, 111] on select "Select Unemployment Disability (from employer) Pension Retirement Social Securi…" at bounding box center [391, 130] width 338 height 39
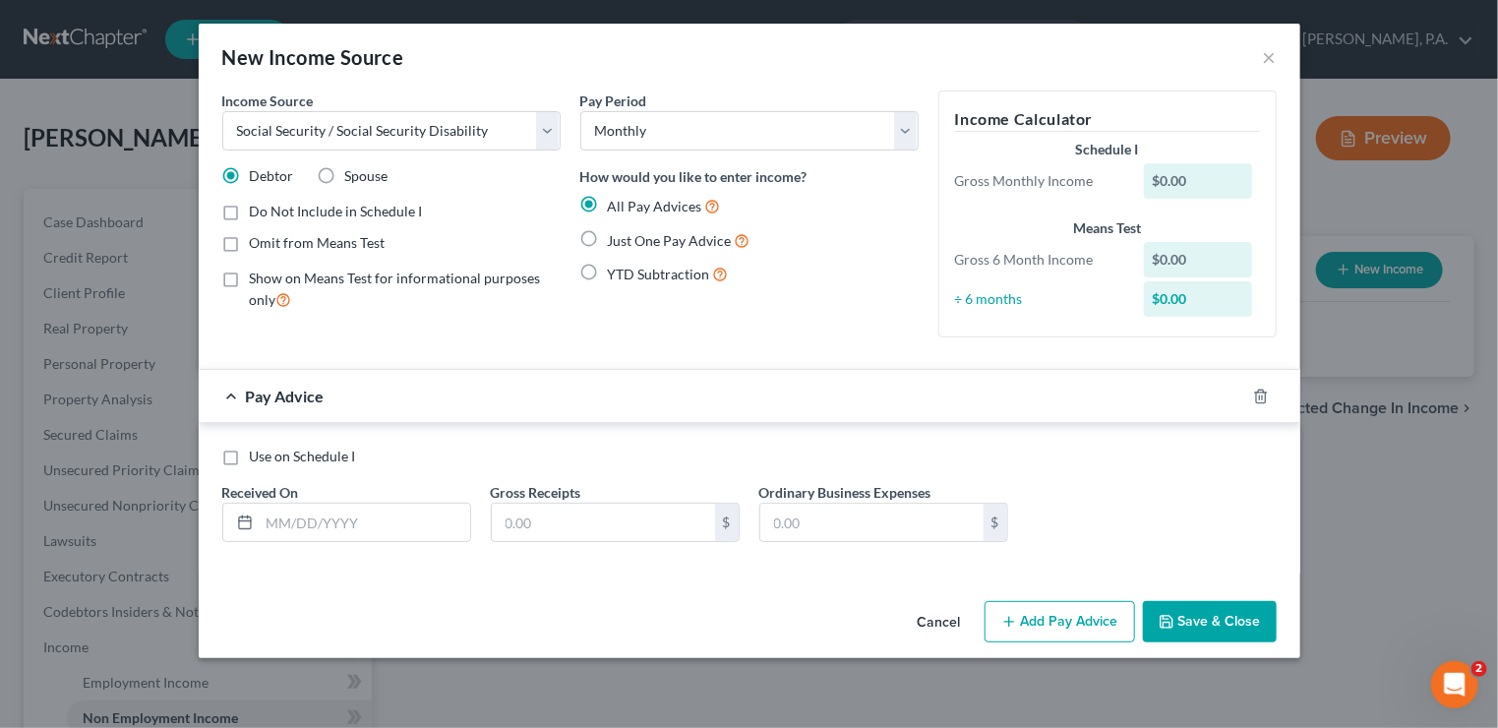
click at [608, 232] on label "Just One Pay Advice" at bounding box center [679, 240] width 143 height 23
click at [616, 232] on input "Just One Pay Advice" at bounding box center [622, 235] width 13 height 13
radio input "true"
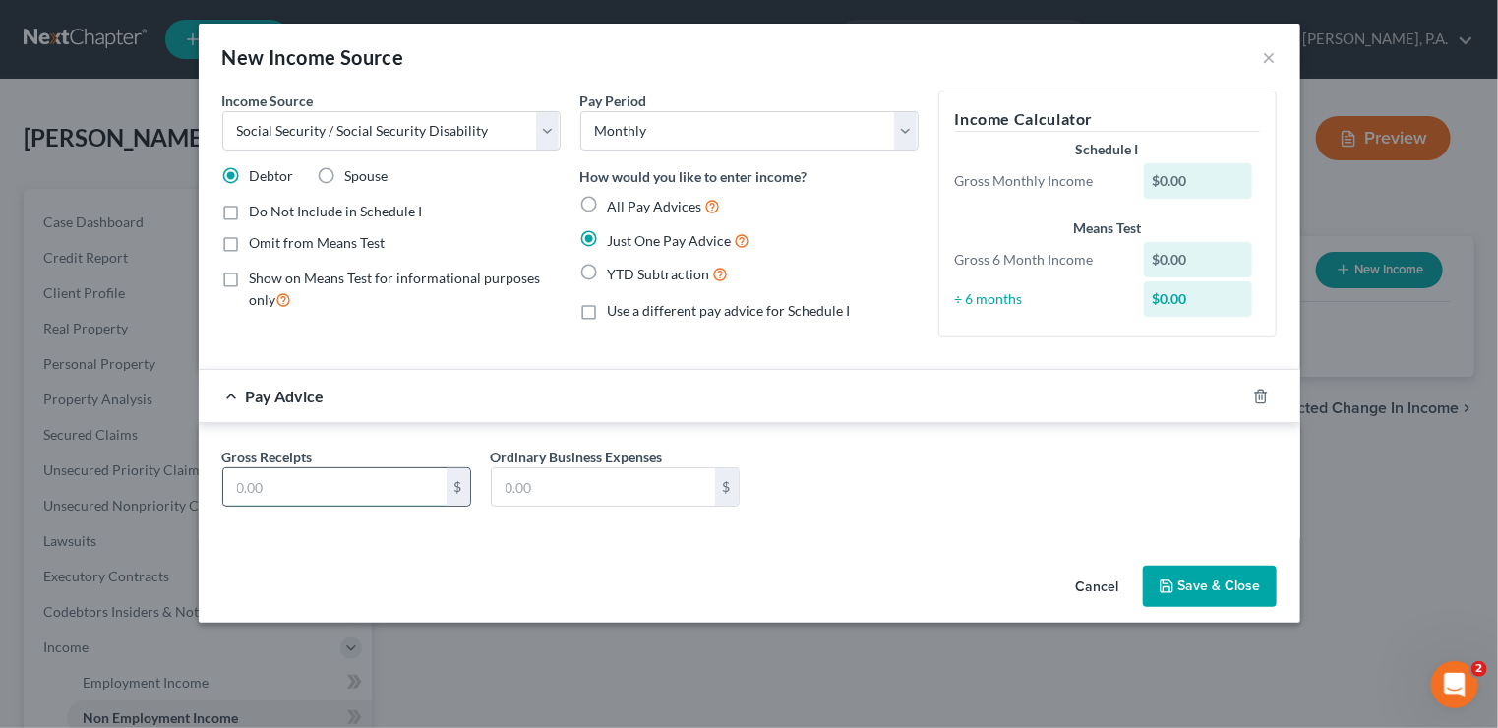
click at [346, 484] on input "text" at bounding box center [334, 486] width 223 height 37
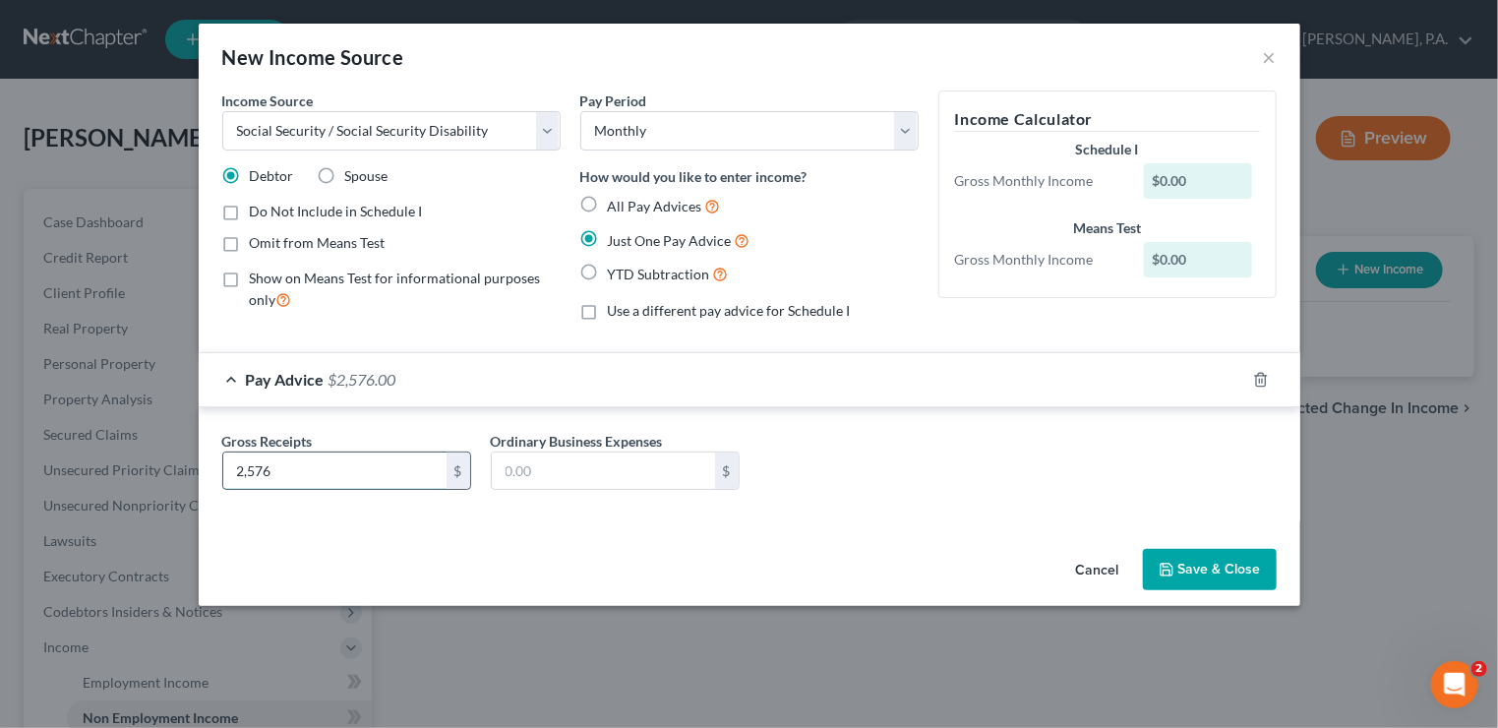
type input "2,576"
click at [1207, 568] on button "Save & Close" at bounding box center [1210, 569] width 134 height 41
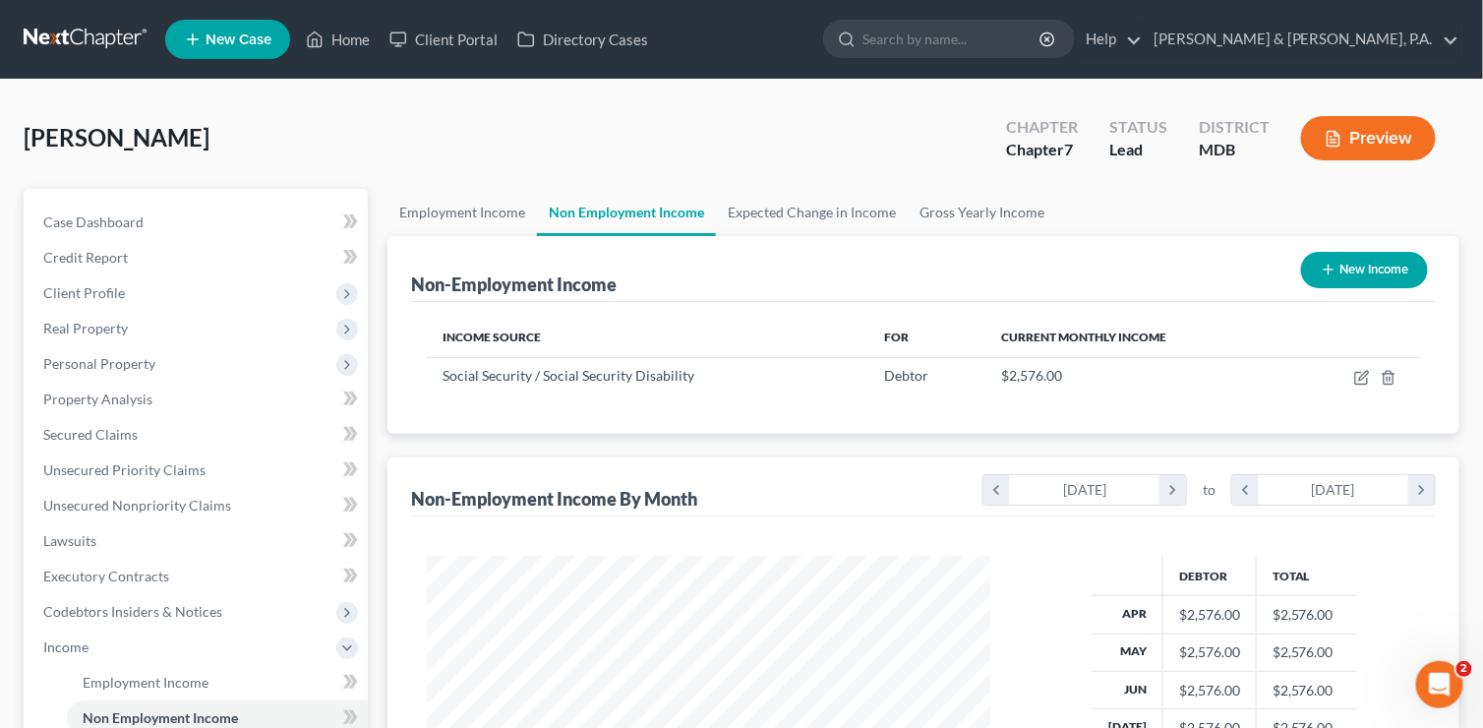
scroll to position [98, 0]
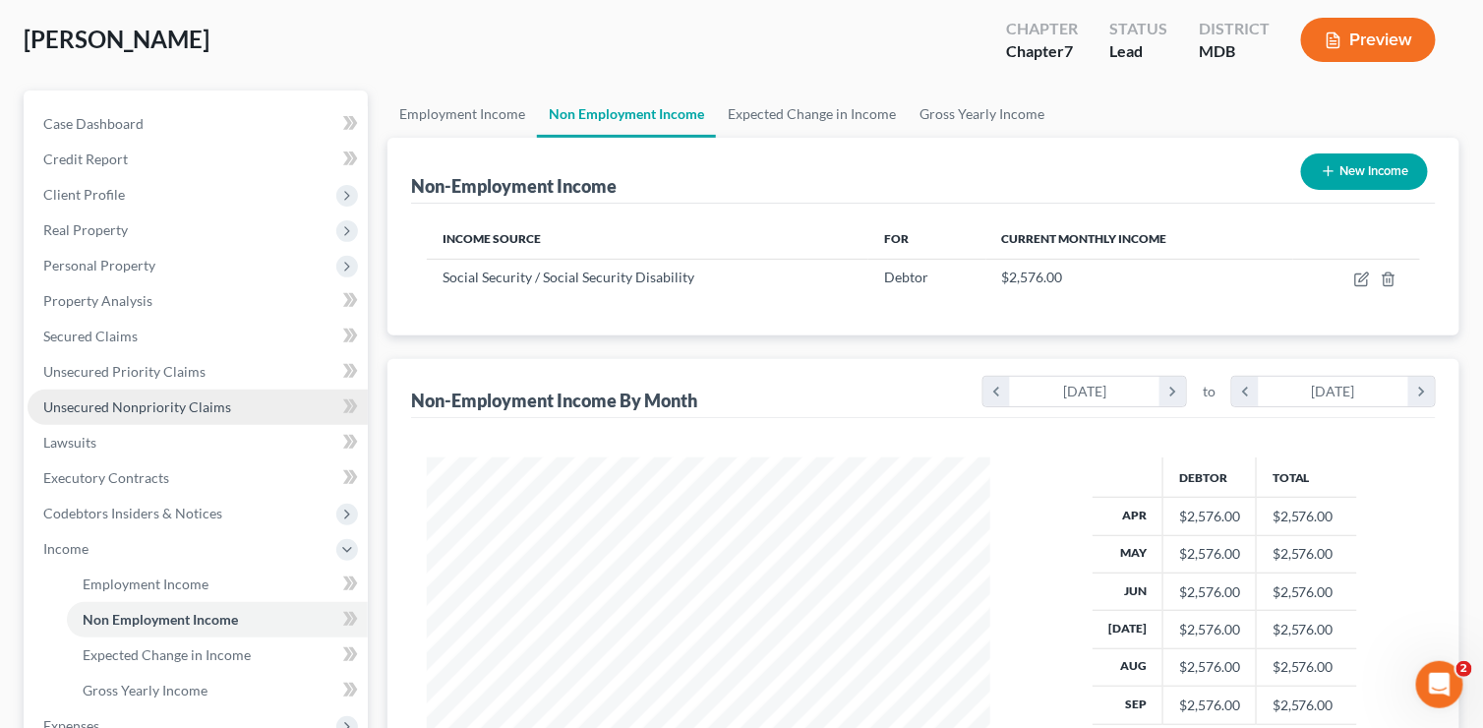
click at [86, 400] on span "Unsecured Nonpriority Claims" at bounding box center [137, 406] width 188 height 17
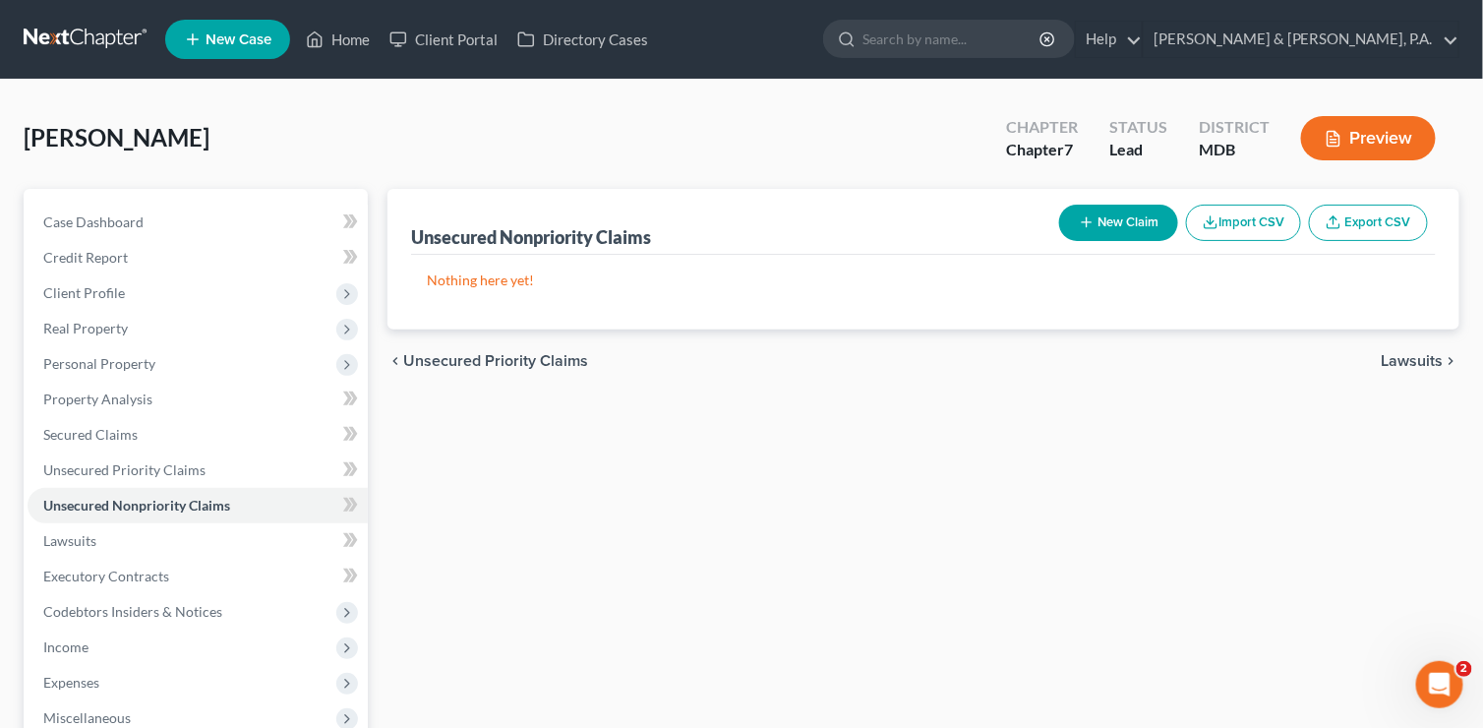
click at [1129, 220] on button "New Claim" at bounding box center [1118, 223] width 119 height 36
select select "0"
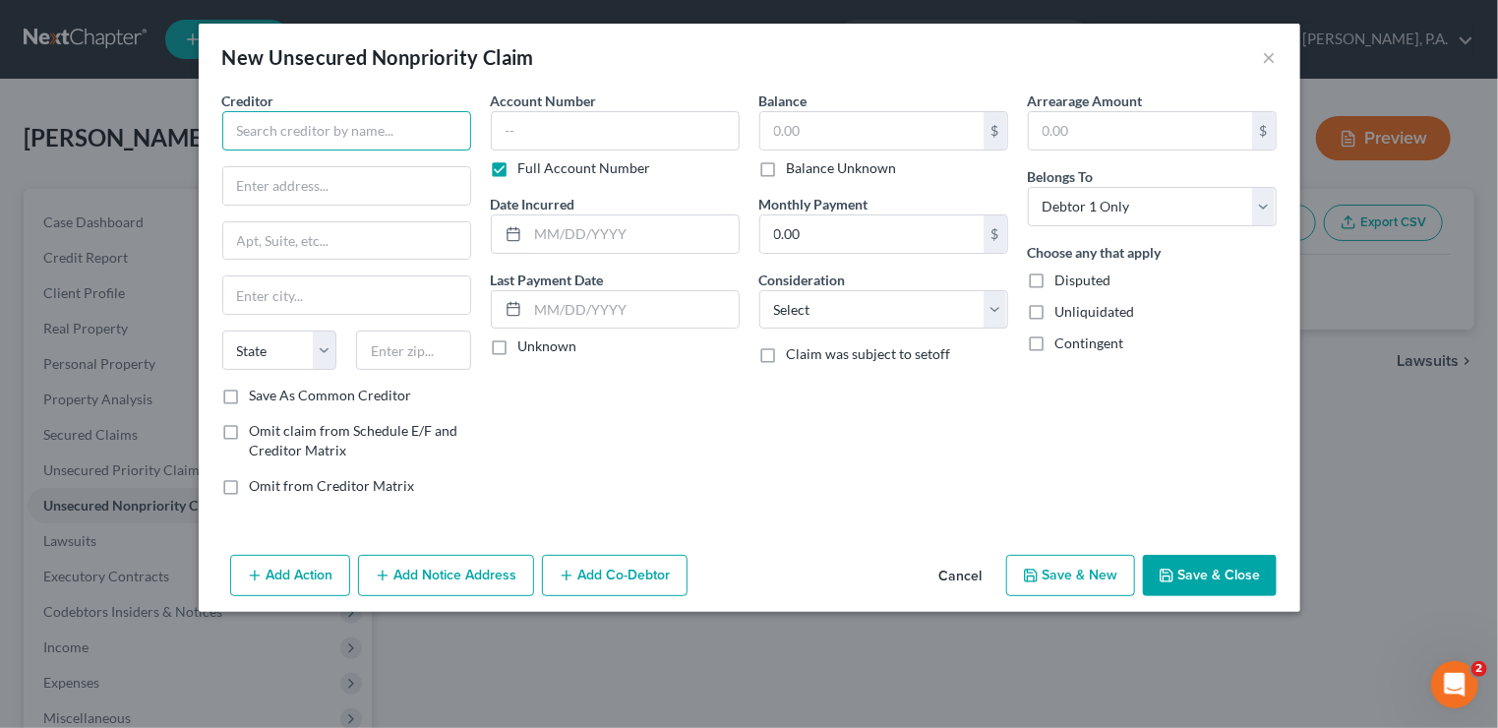
click at [277, 129] on input "text" at bounding box center [346, 130] width 249 height 39
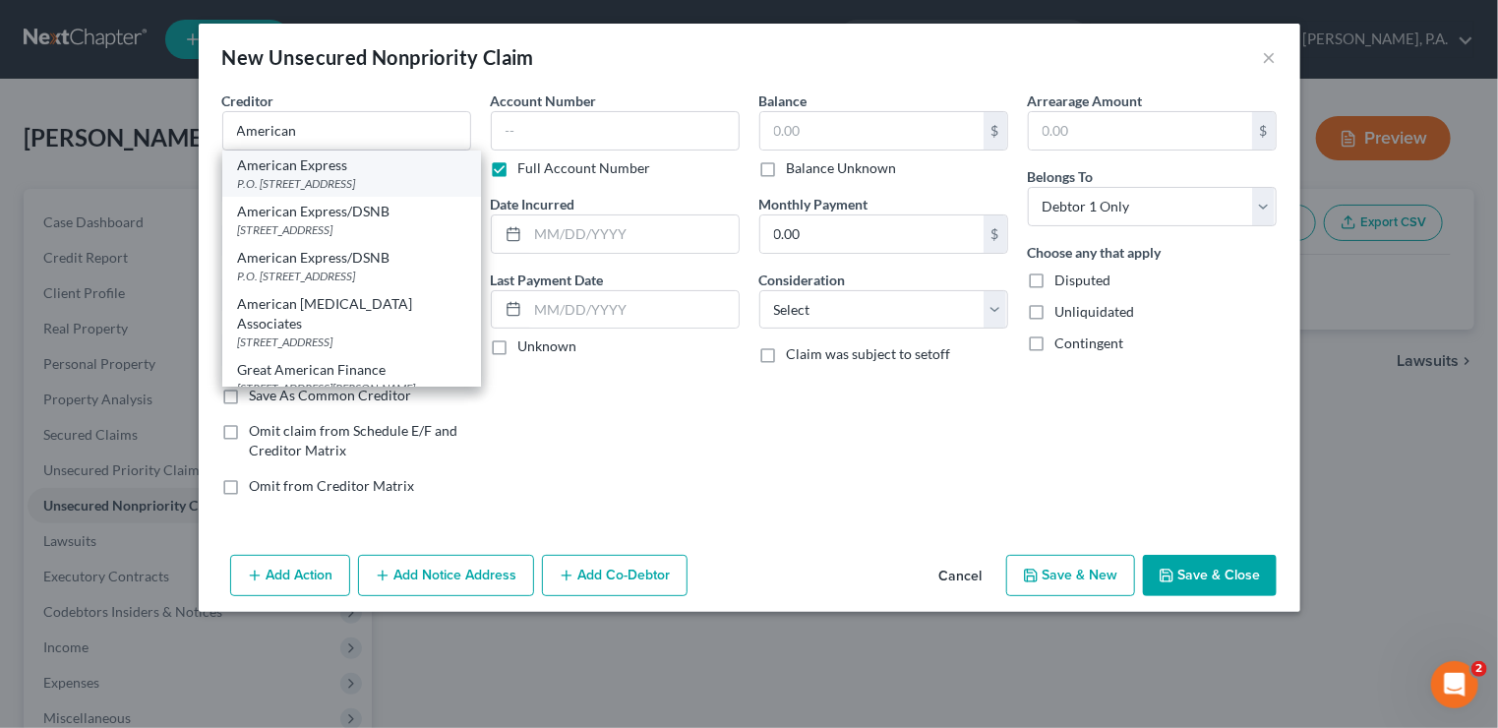
click at [287, 185] on div "P.O. [STREET_ADDRESS]" at bounding box center [351, 183] width 227 height 17
type input "American Express"
type input "P.O. Box 981537"
type input "[GEOGRAPHIC_DATA]"
select select "45"
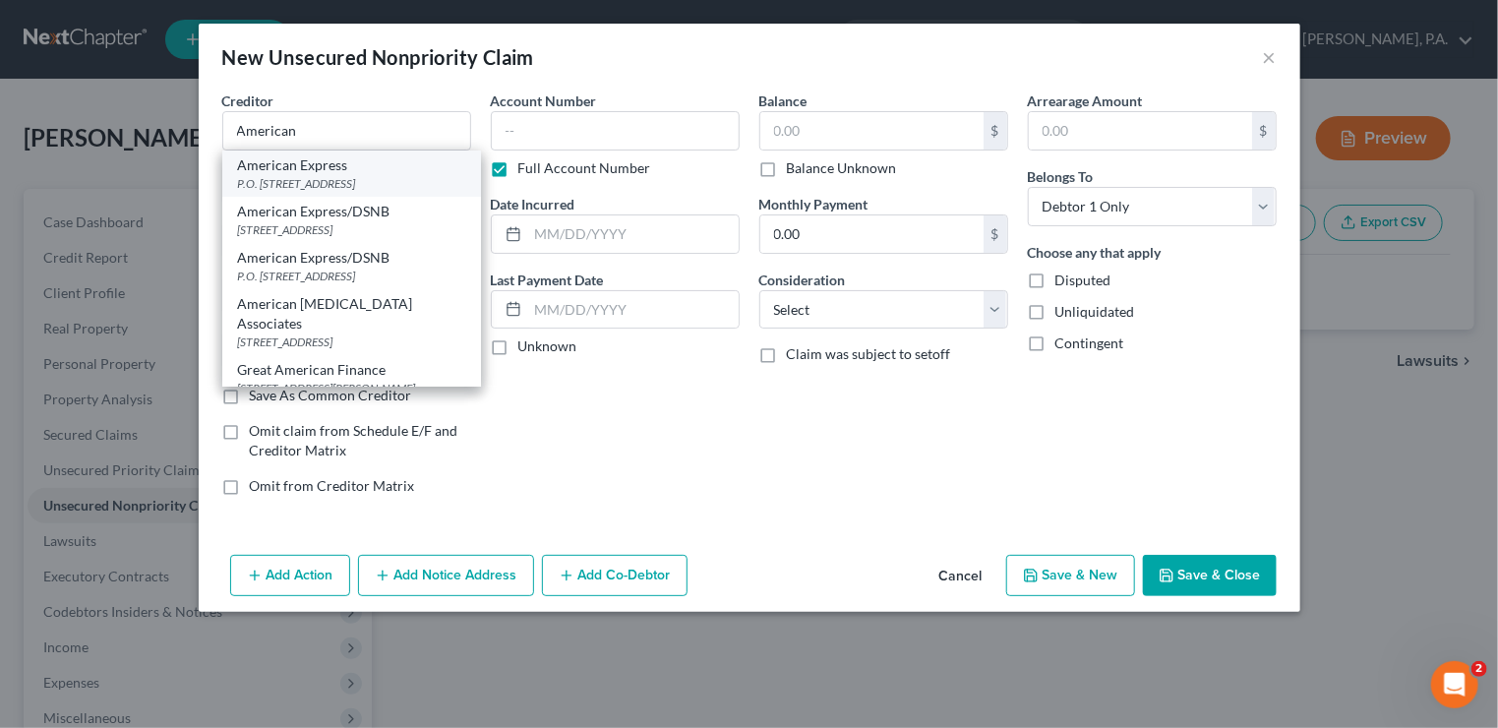
type input "79998"
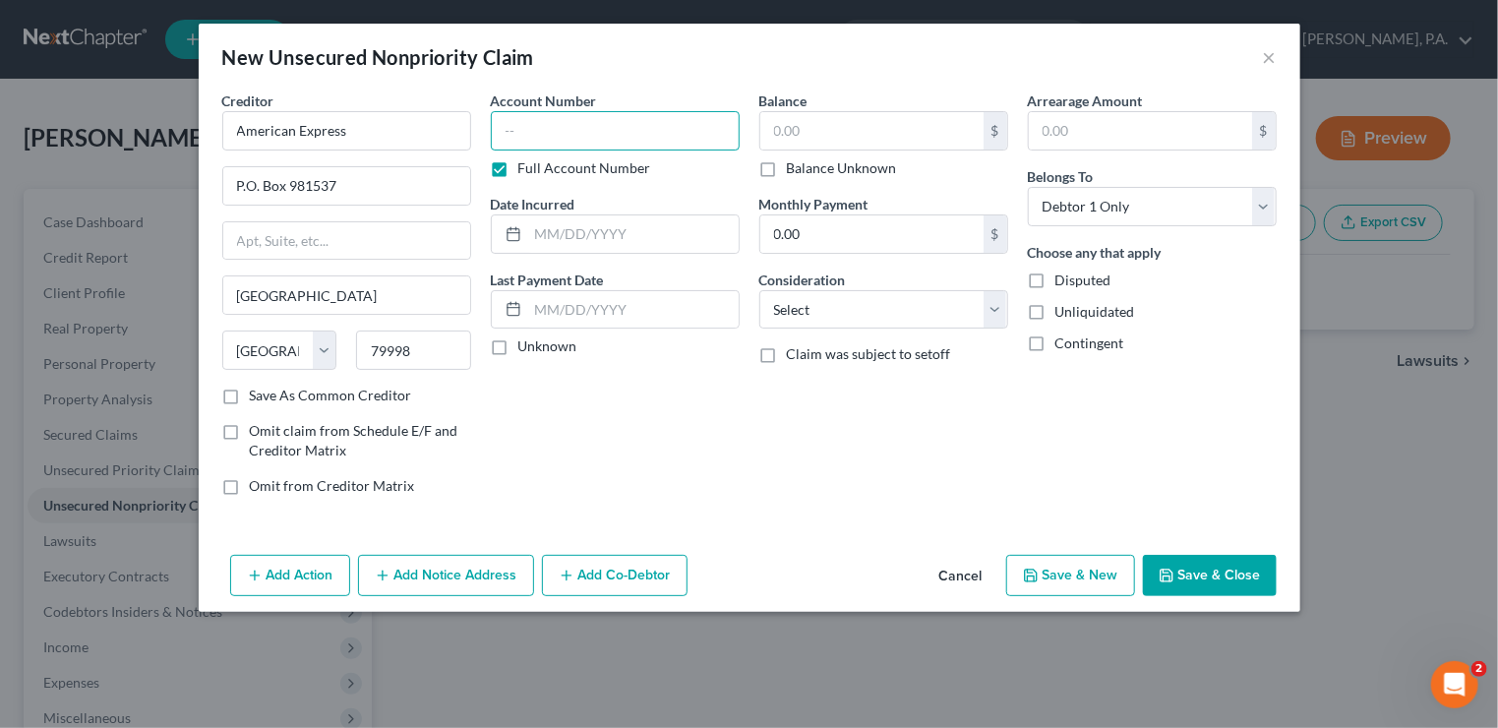
click at [572, 121] on input "text" at bounding box center [615, 130] width 249 height 39
click at [551, 228] on input "text" at bounding box center [633, 233] width 210 height 37
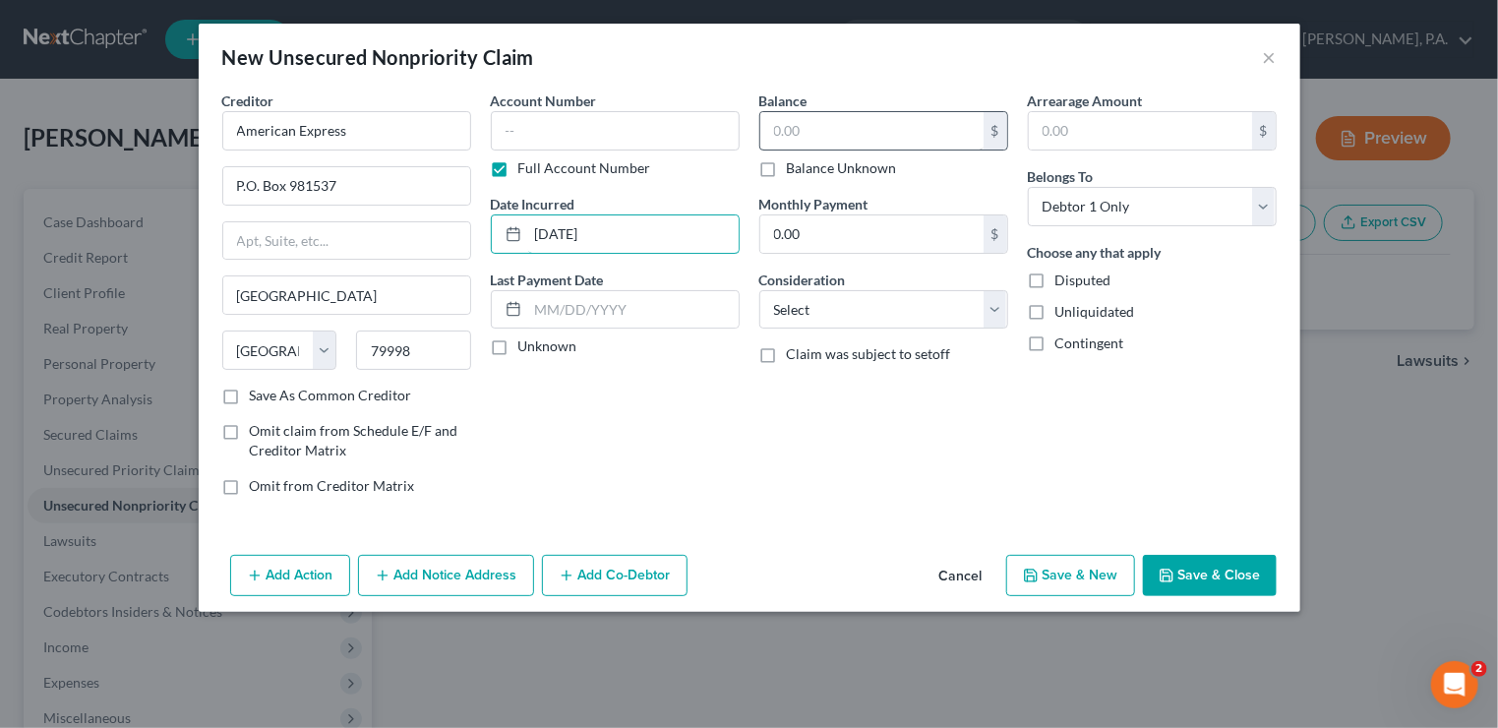
type input "[DATE]"
click at [822, 133] on input "text" at bounding box center [871, 130] width 223 height 37
type input "2,037"
click at [992, 307] on select "Select Cable / Satellite Services Collection Agency Credit Card Debt Debt Couns…" at bounding box center [883, 309] width 249 height 39
select select "2"
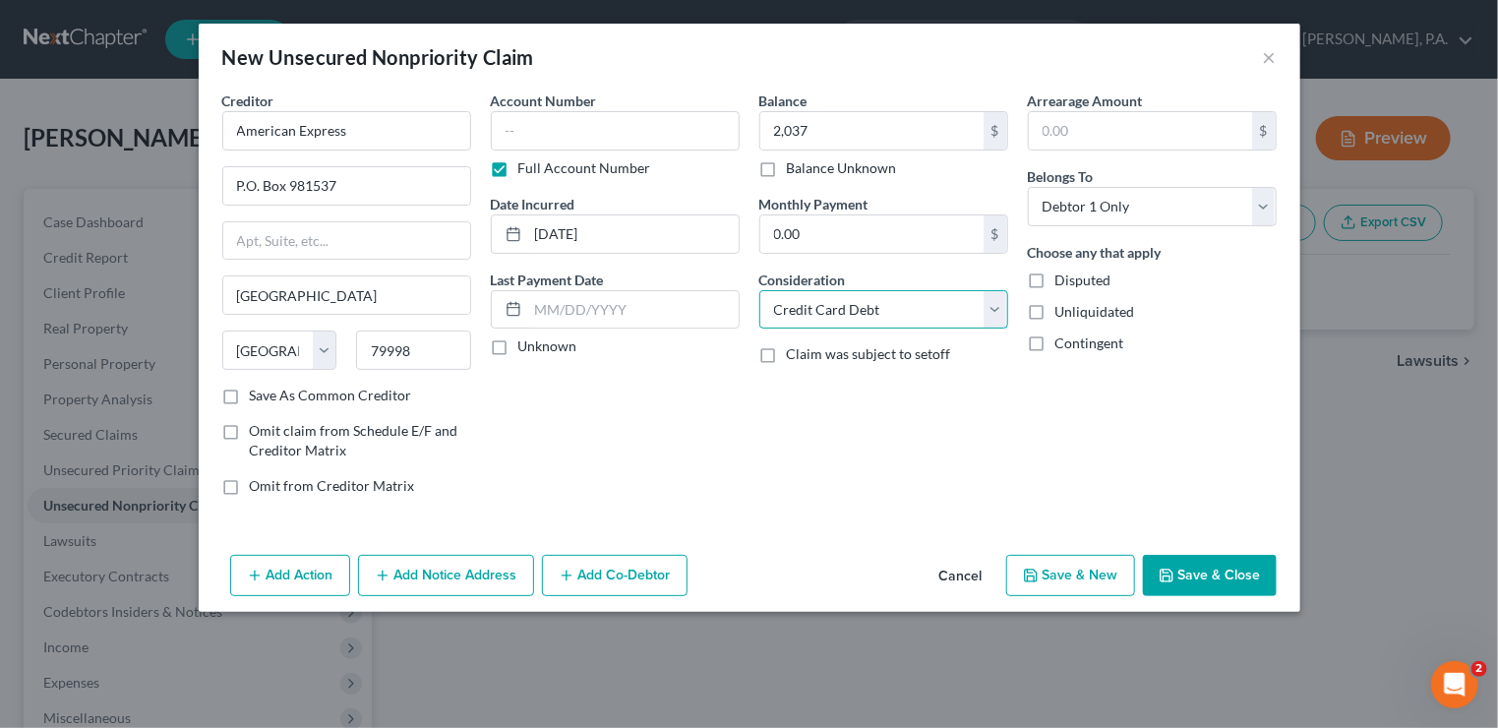
click at [759, 290] on select "Select Cable / Satellite Services Collection Agency Credit Card Debt Debt Couns…" at bounding box center [883, 309] width 249 height 39
click at [1054, 568] on button "Save & New" at bounding box center [1070, 575] width 129 height 41
select select "0"
type input "2,037.00"
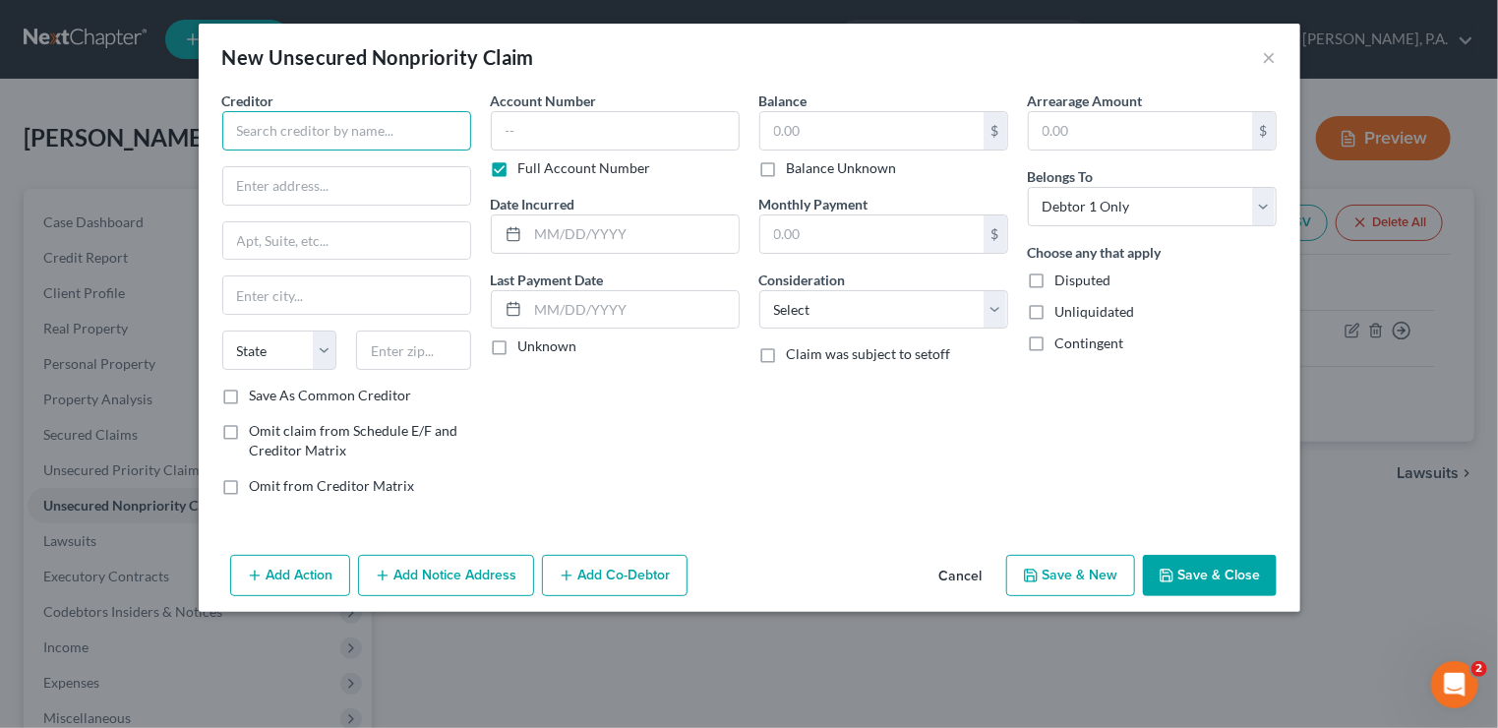
click at [447, 124] on input "text" at bounding box center [346, 130] width 249 height 39
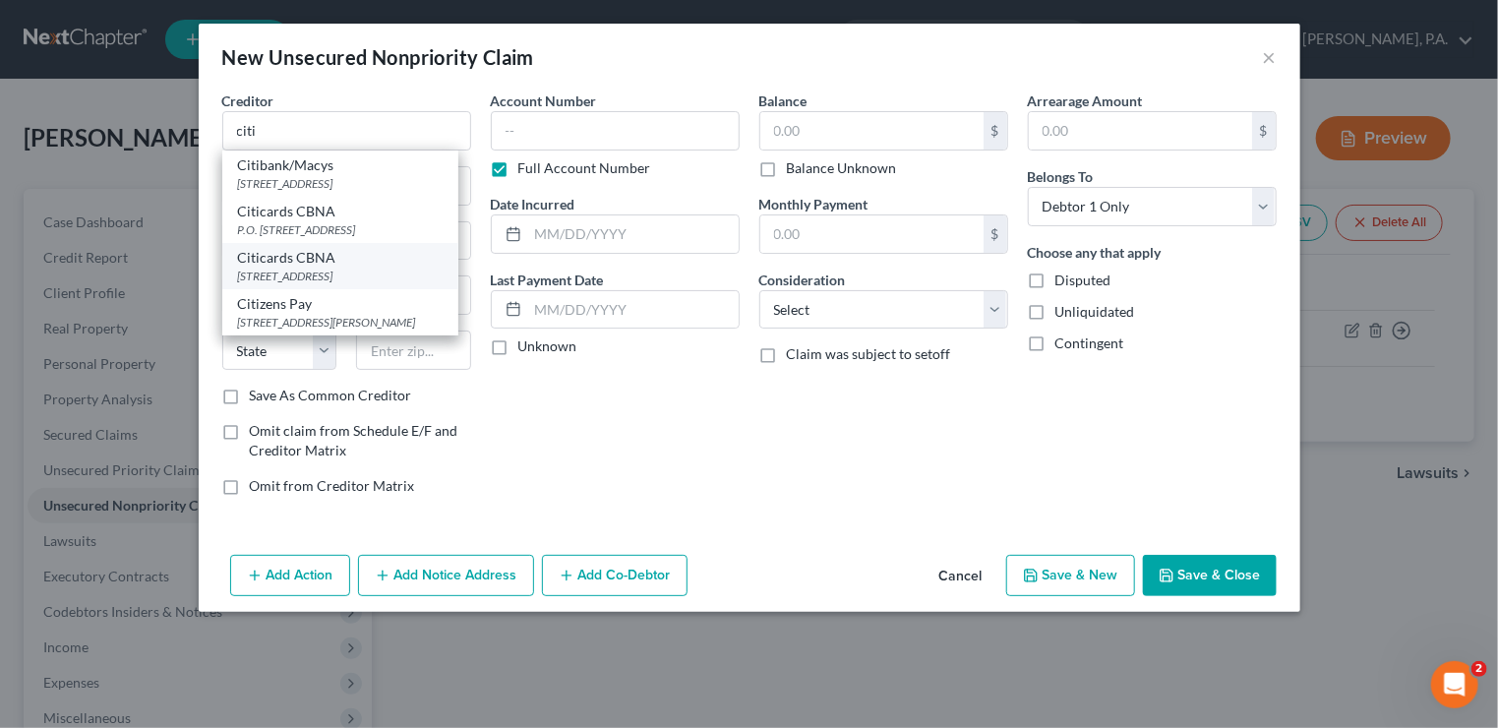
click at [387, 270] on div "[STREET_ADDRESS]" at bounding box center [340, 276] width 205 height 17
type input "Citicards CBNA"
type input "[STREET_ADDRESS]"
type input "[GEOGRAPHIC_DATA]"
select select "43"
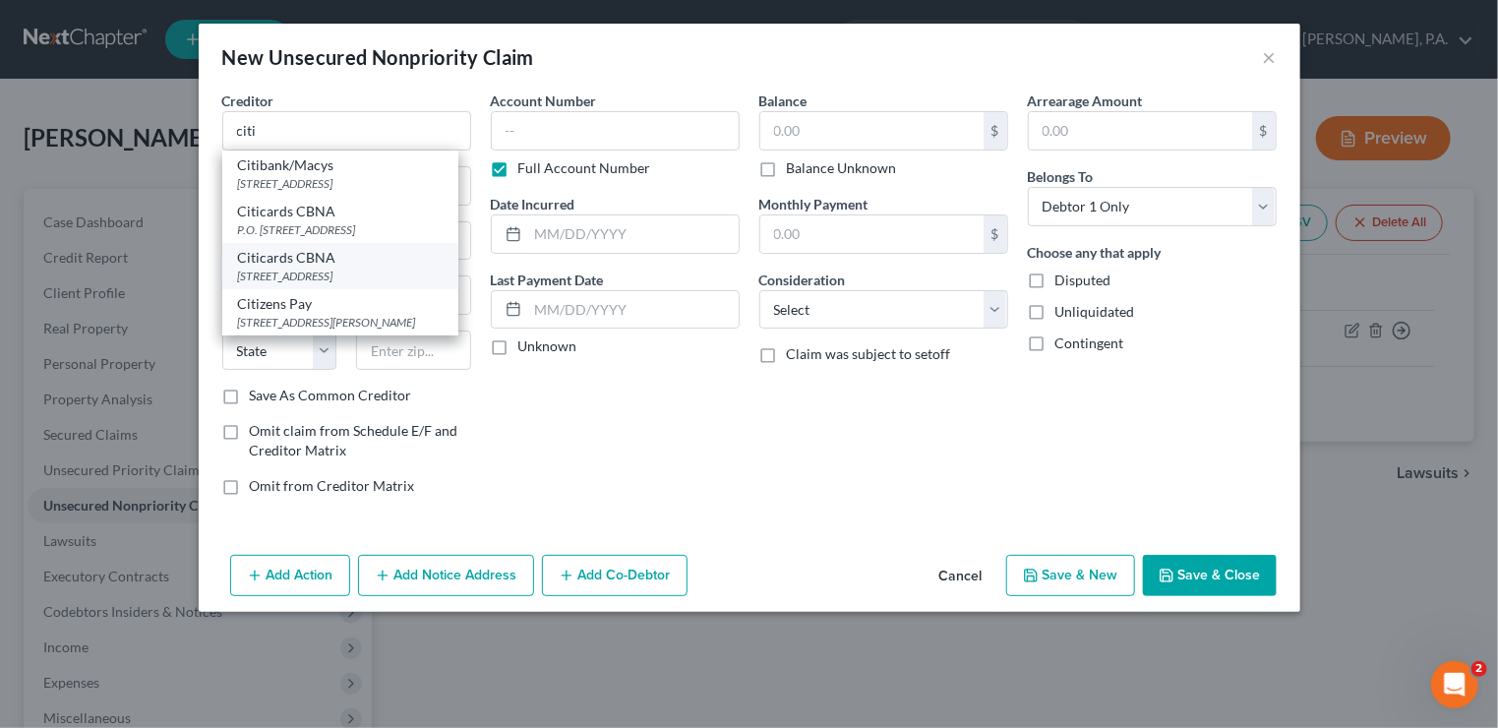
type input "57108"
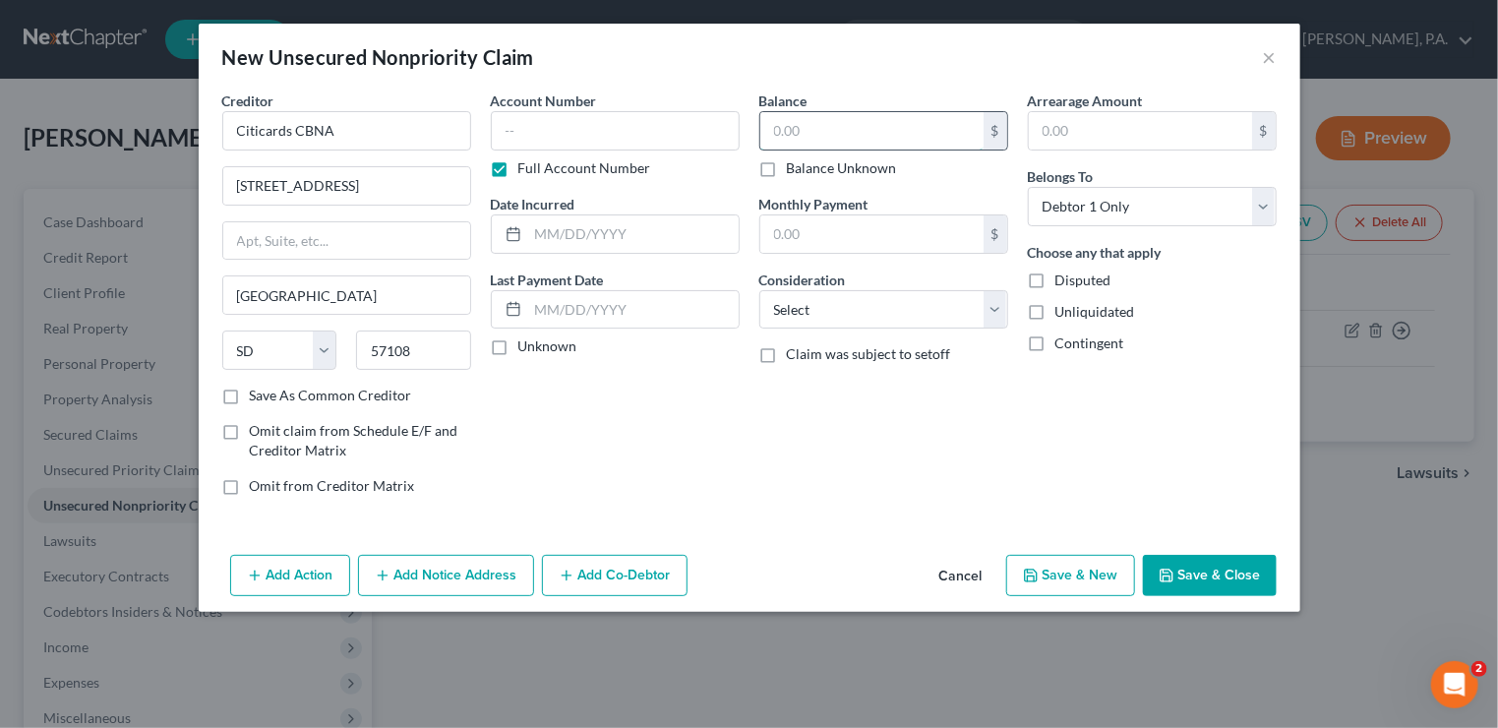
click at [936, 128] on input "text" at bounding box center [871, 130] width 223 height 37
type input "6,162"
click at [989, 316] on select "Select Cable / Satellite Services Collection Agency Credit Card Debt Debt Couns…" at bounding box center [883, 309] width 249 height 39
select select "2"
click at [759, 290] on select "Select Cable / Satellite Services Collection Agency Credit Card Debt Debt Couns…" at bounding box center [883, 309] width 249 height 39
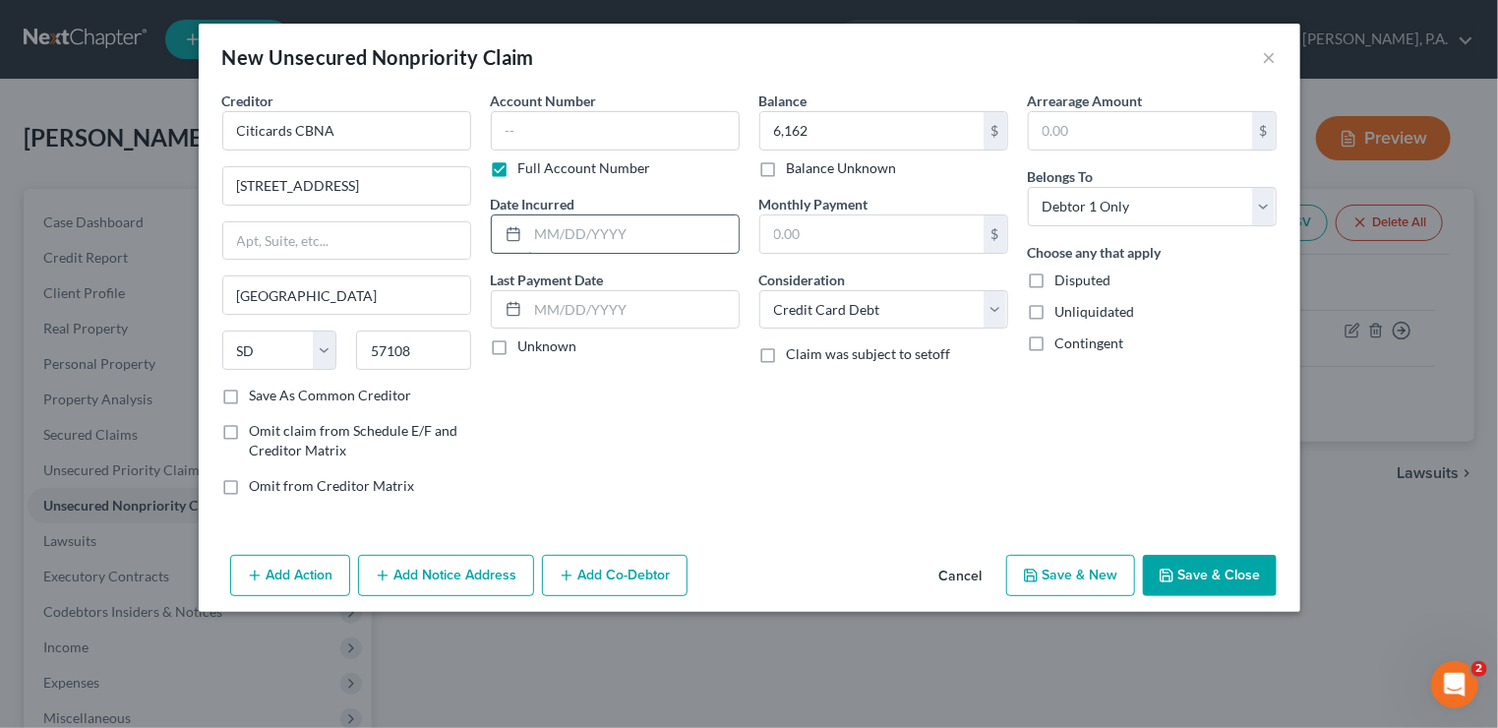
click at [565, 228] on input "text" at bounding box center [633, 233] width 210 height 37
type input "[DATE]"
click at [1098, 569] on button "Save & New" at bounding box center [1070, 575] width 129 height 41
select select "0"
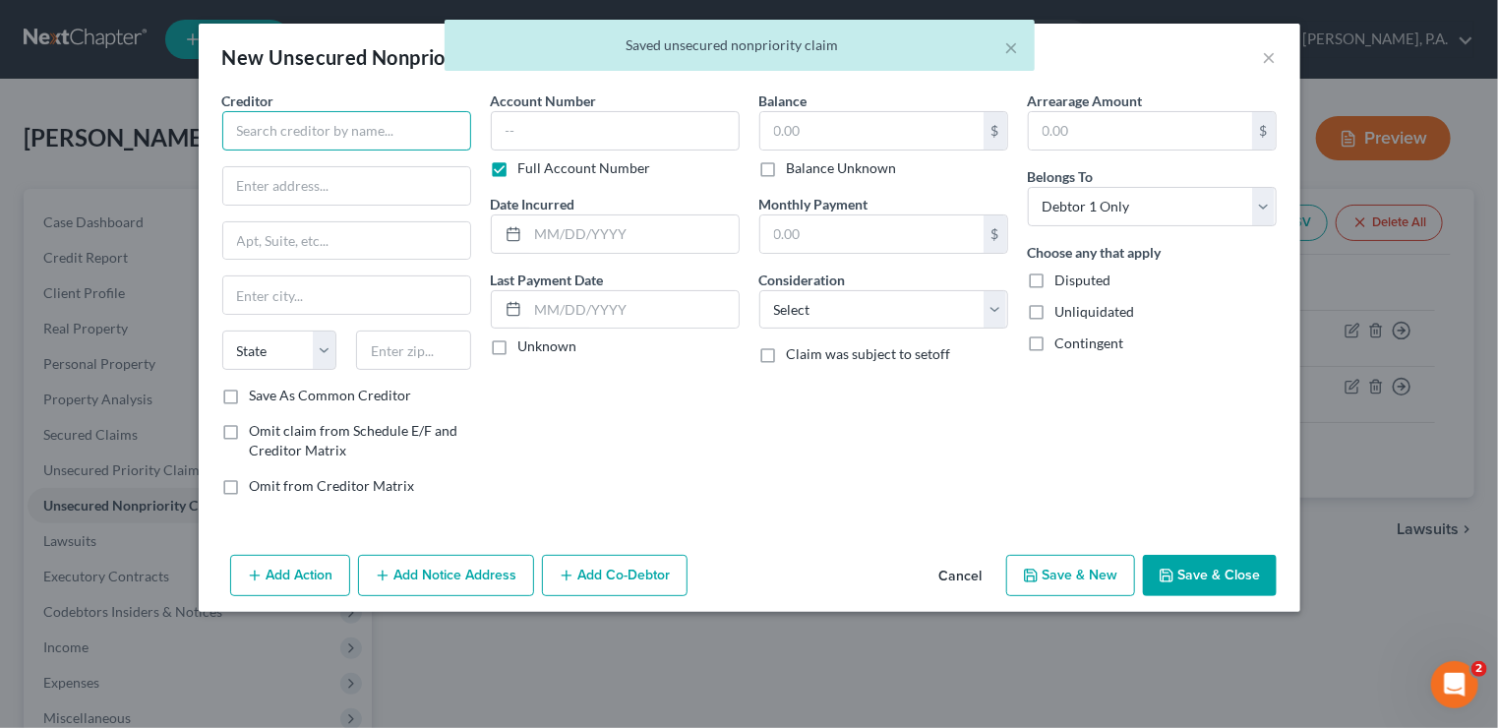
click at [297, 135] on input "text" at bounding box center [346, 130] width 249 height 39
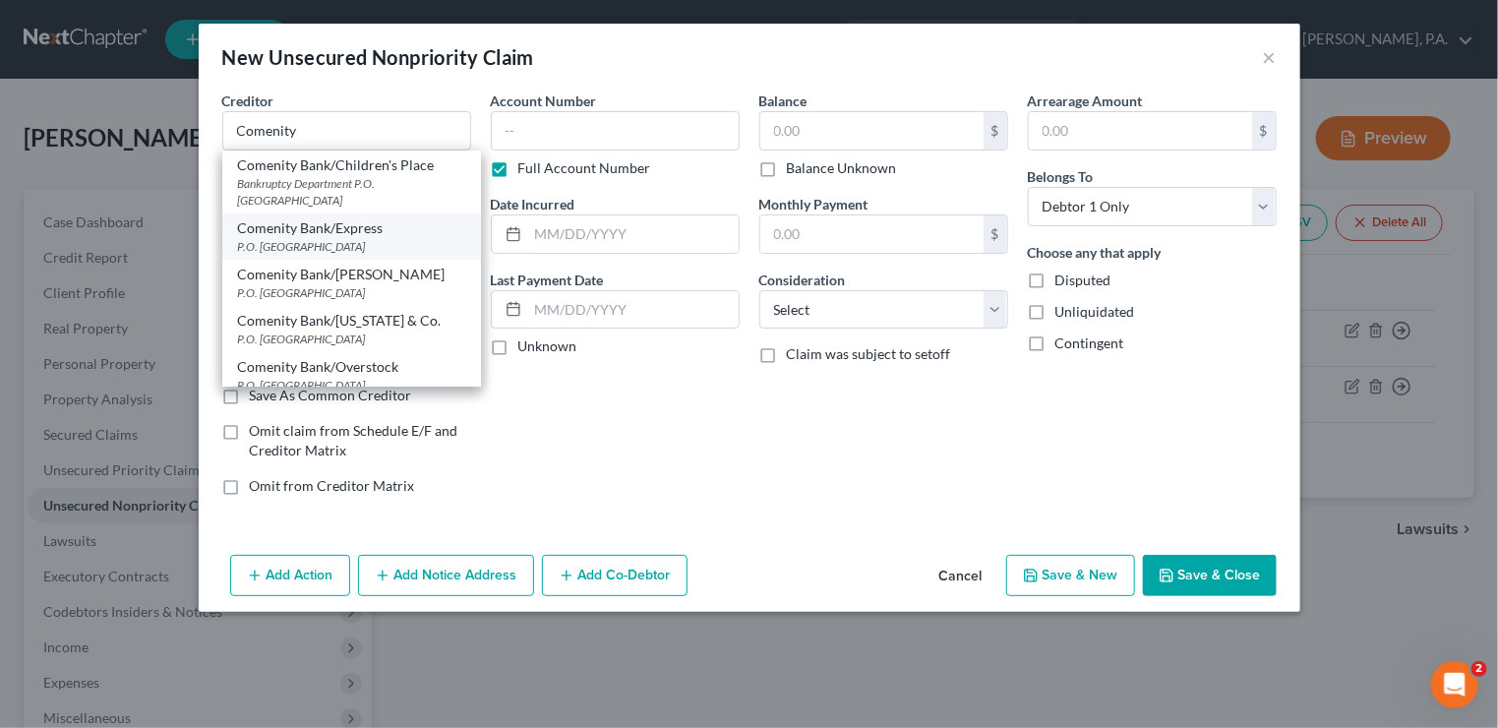
click at [288, 234] on div "Comenity Bank/Express" at bounding box center [351, 228] width 227 height 20
type input "Comenity Bank/Express"
type input "P.O. Box 182789"
type input "Columbus"
select select "36"
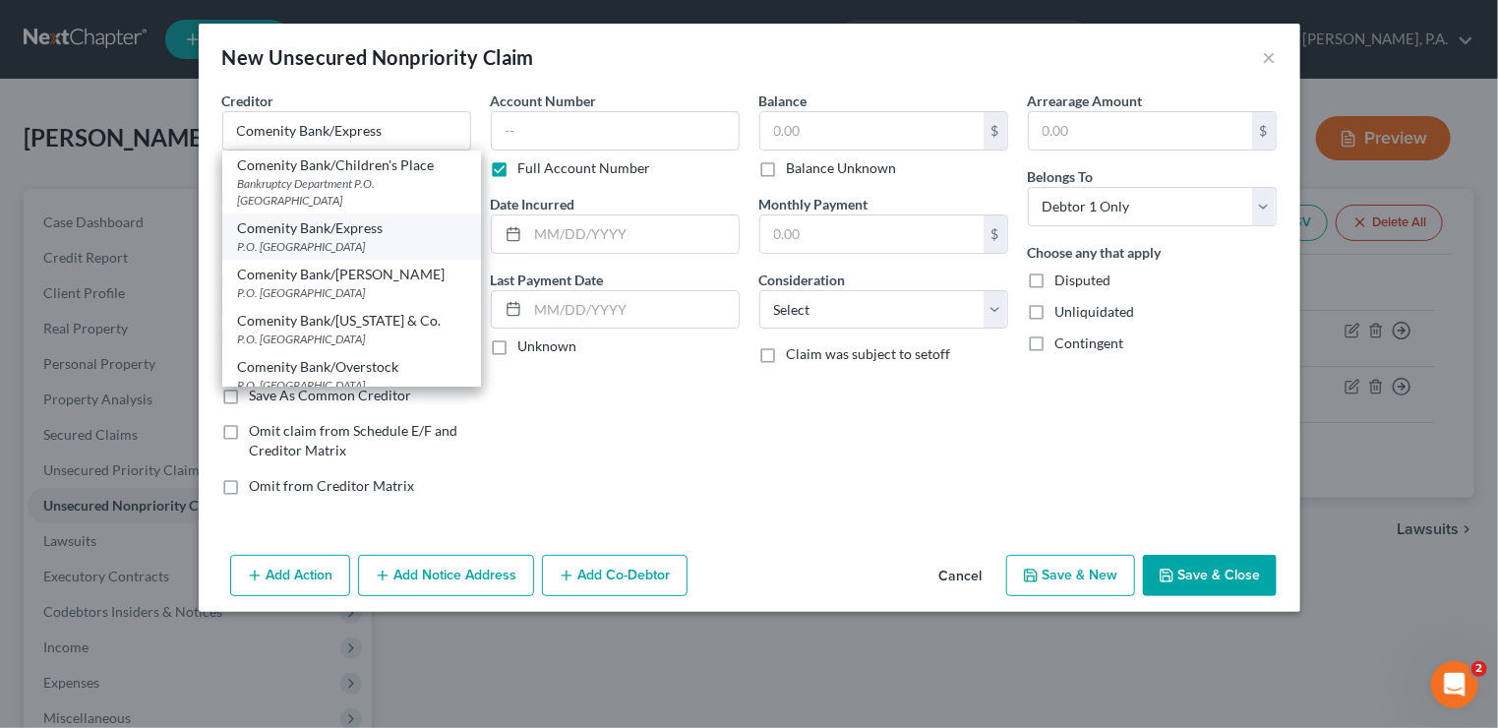
type input "43218"
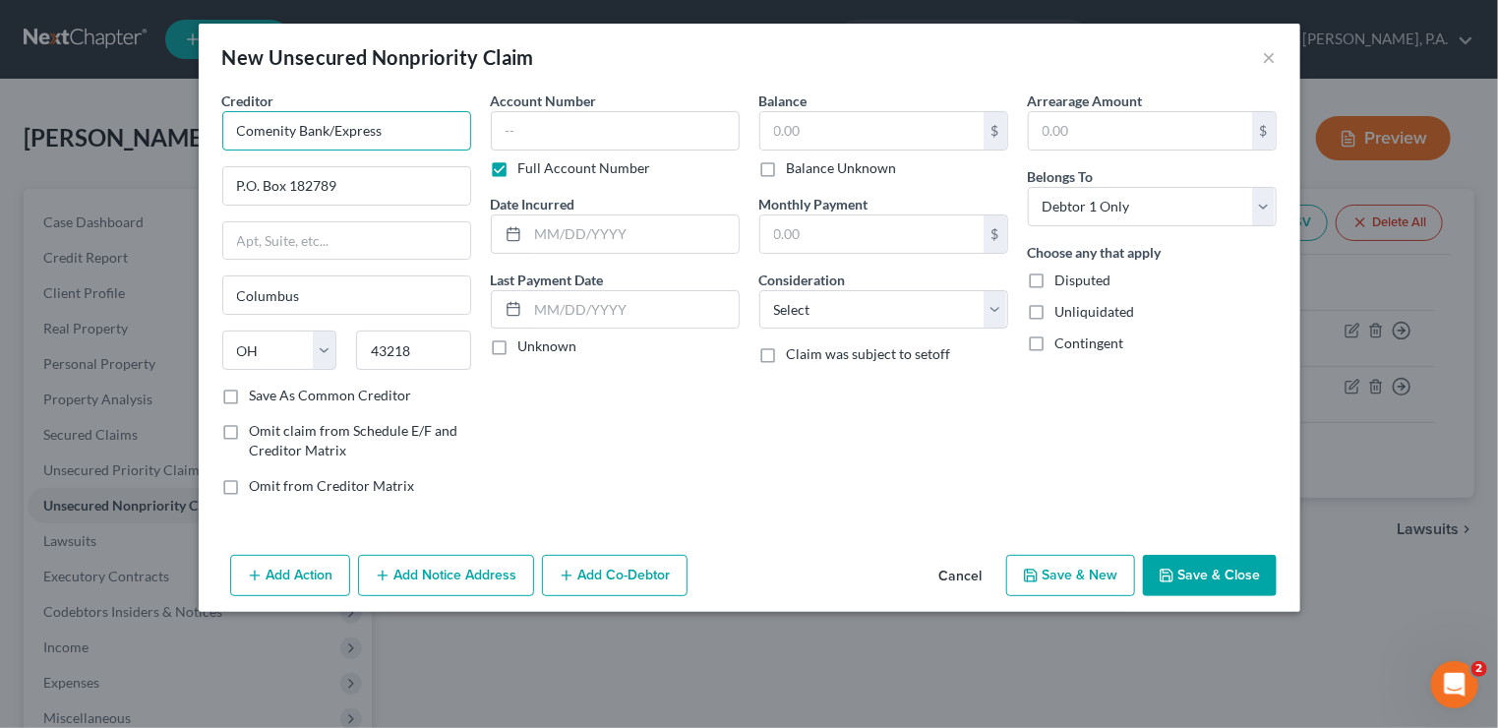
click at [403, 125] on input "Comenity Bank/Express" at bounding box center [346, 130] width 249 height 39
type input "Comenity Bank/BreadRewards"
click at [250, 395] on label "Save As Common Creditor" at bounding box center [331, 396] width 162 height 20
click at [560, 233] on input "text" at bounding box center [633, 233] width 210 height 37
type input "[DATE]"
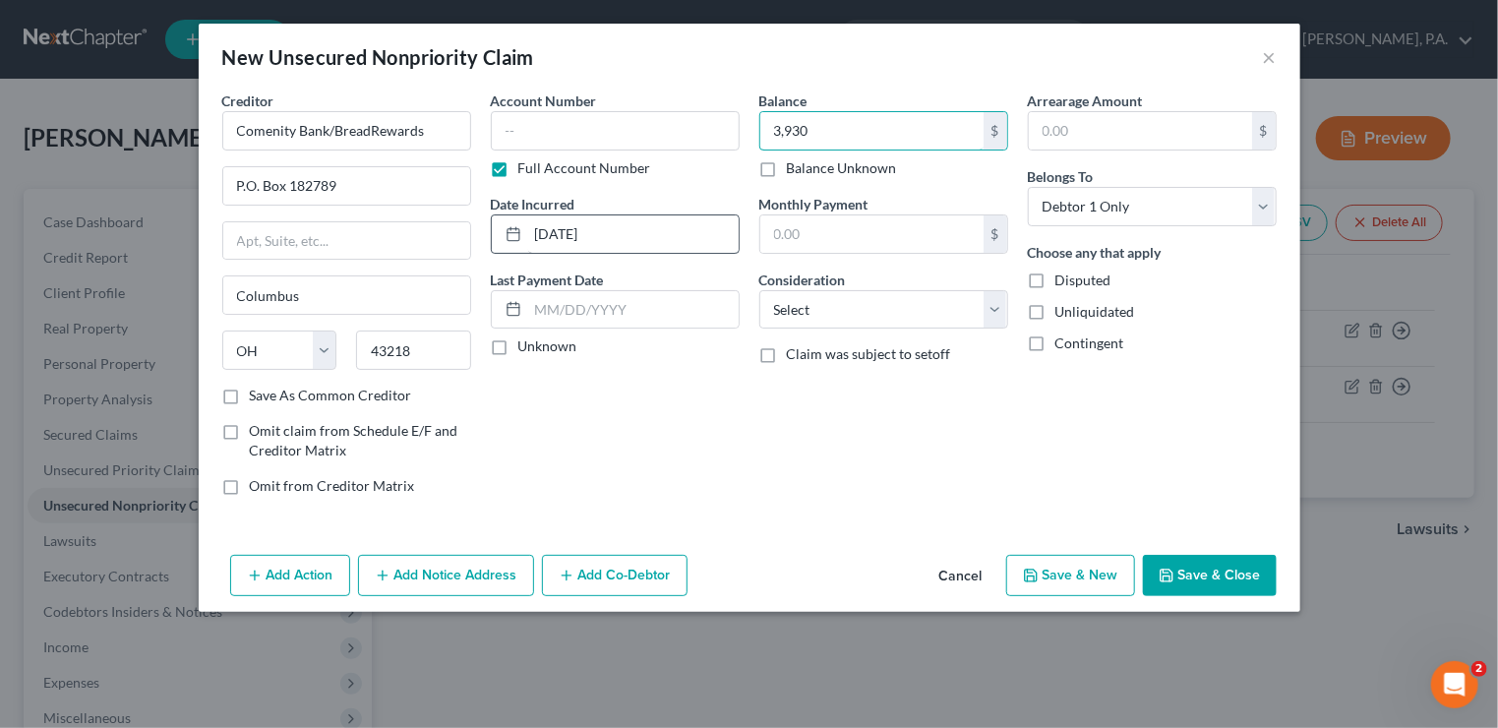
type input "3,930"
click at [934, 319] on select "Select Cable / Satellite Services Collection Agency Credit Card Debt Debt Couns…" at bounding box center [883, 309] width 249 height 39
select select "2"
click at [759, 290] on select "Select Cable / Satellite Services Collection Agency Credit Card Debt Debt Couns…" at bounding box center [883, 309] width 249 height 39
click at [1051, 569] on button "Save & New" at bounding box center [1070, 575] width 129 height 41
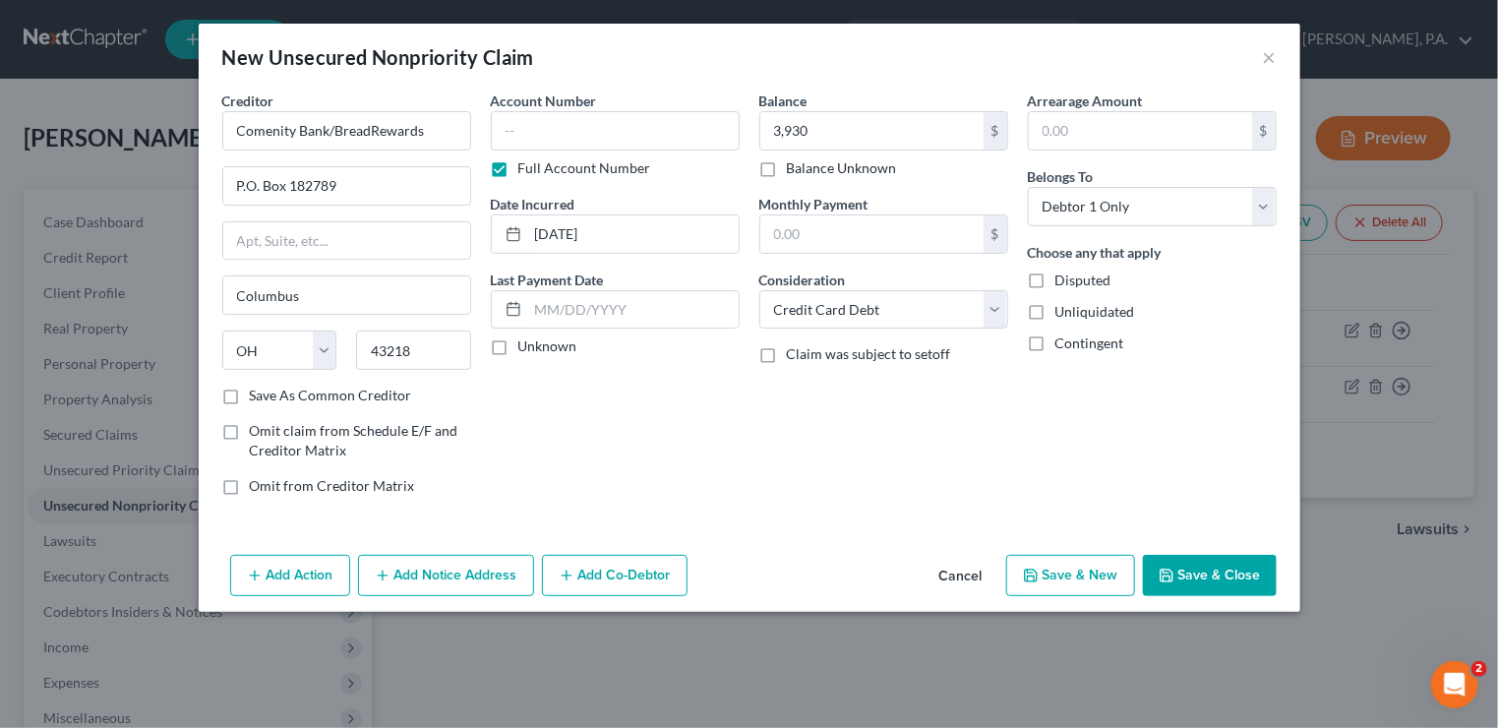
select select "0"
type input "3,930.00"
type input "0.00"
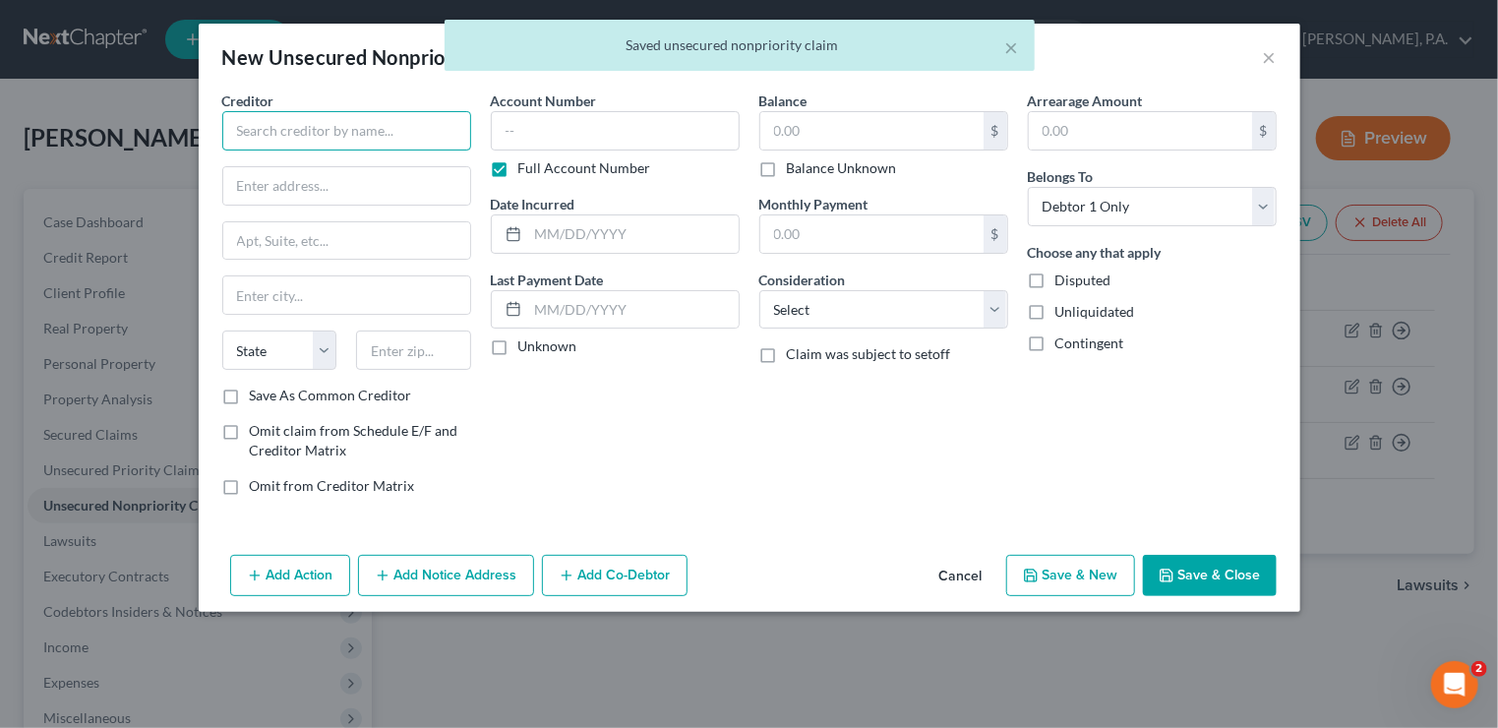
click at [341, 127] on input "text" at bounding box center [346, 130] width 249 height 39
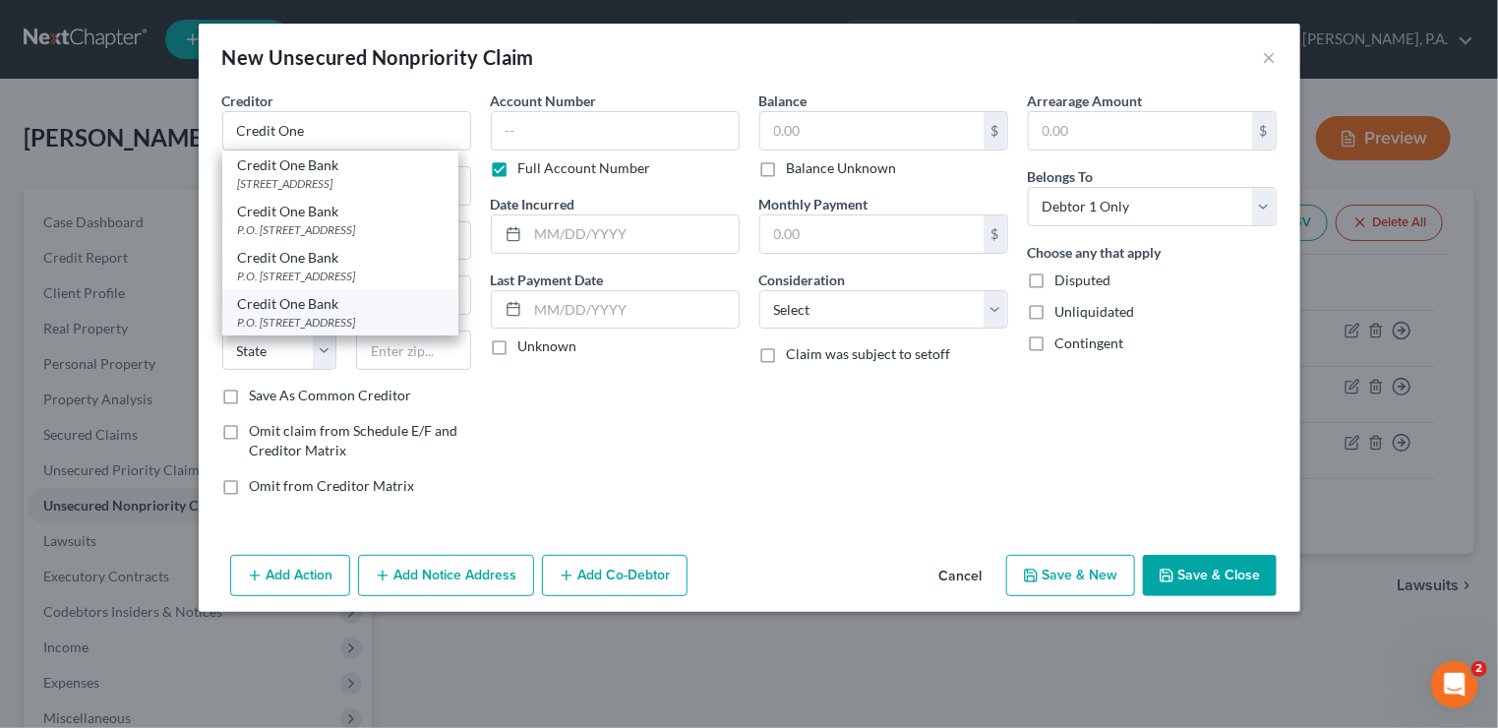
click at [338, 314] on div "Credit One Bank" at bounding box center [340, 304] width 205 height 20
type input "Credit One Bank"
type input "P.O. Box 98872"
type input "[GEOGRAPHIC_DATA]"
select select "31"
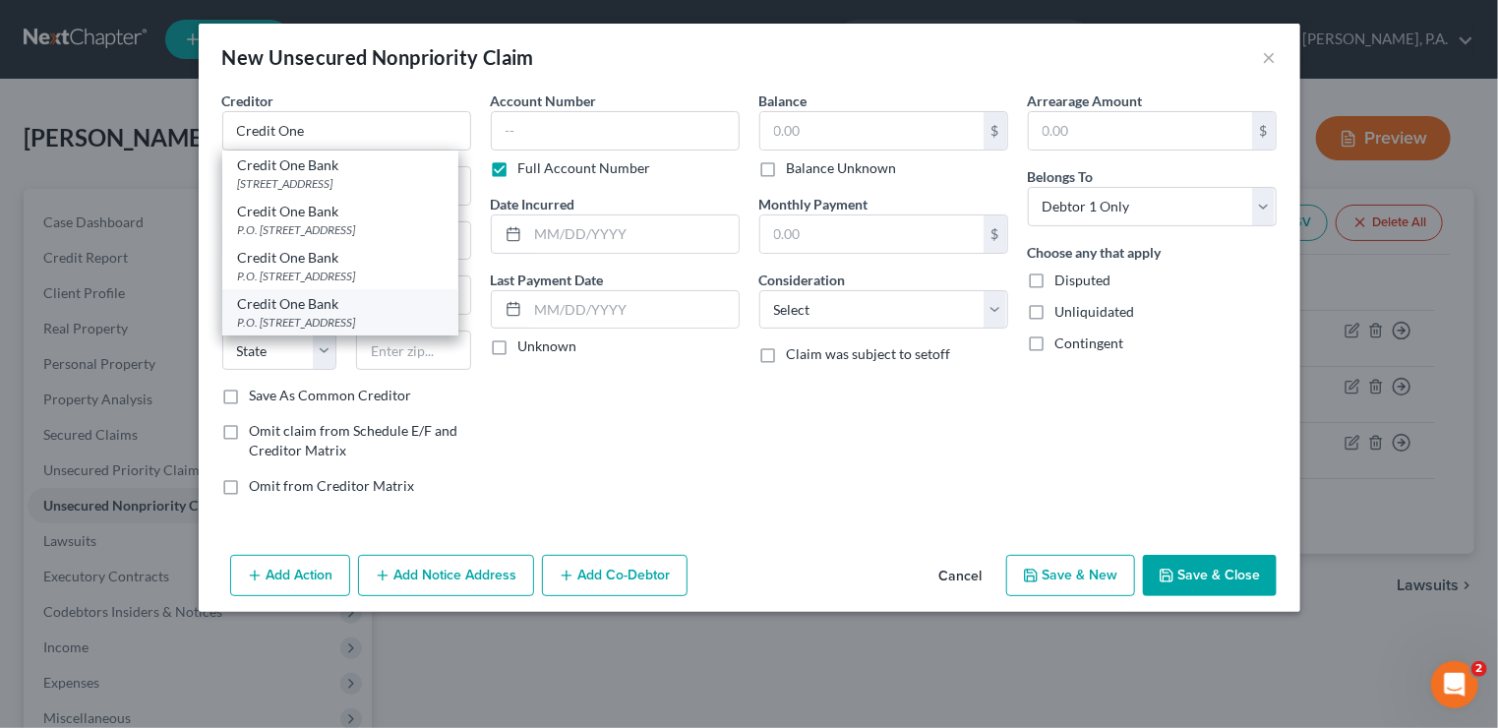
type input "89193"
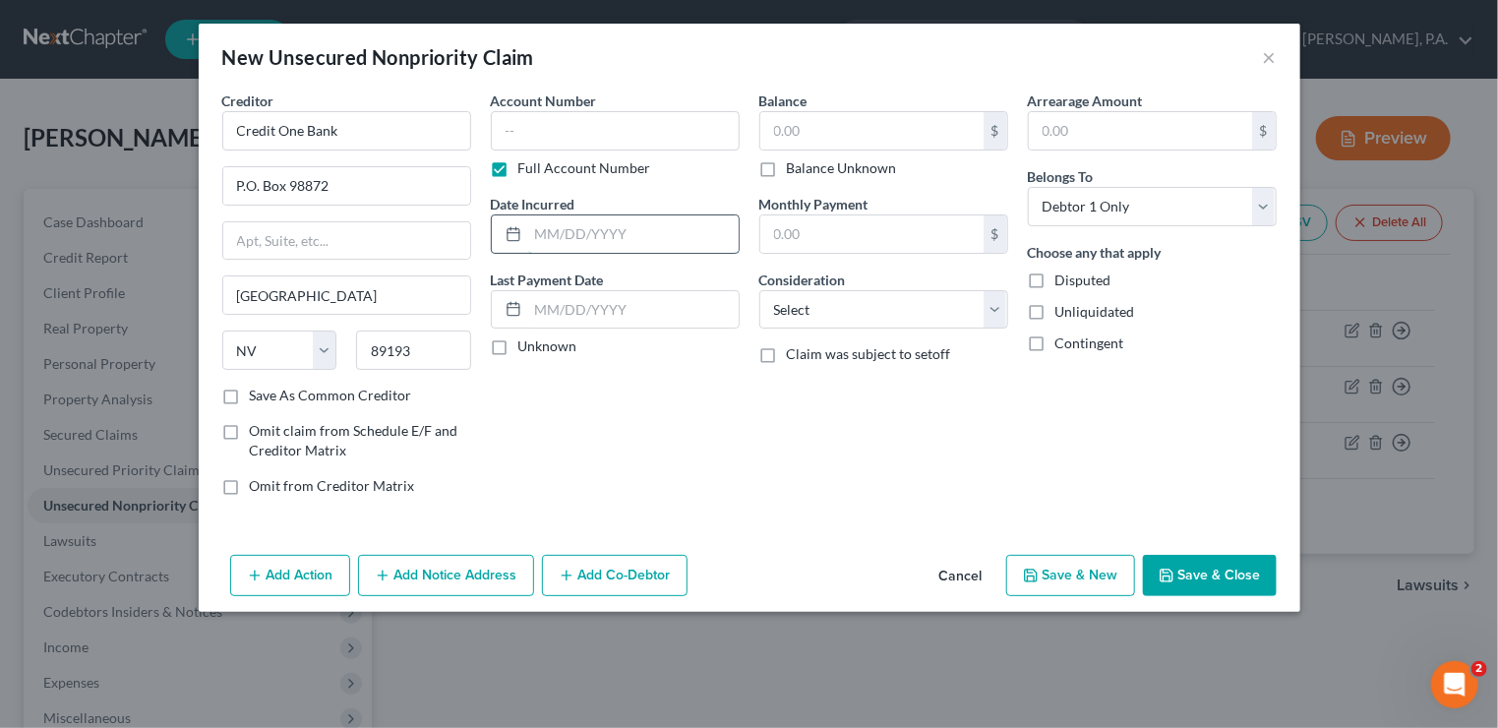
click at [561, 239] on input "text" at bounding box center [633, 233] width 210 height 37
type input "[DATE]"
type input "2,209"
click at [783, 310] on select "Select Cable / Satellite Services Collection Agency Credit Card Debt Debt Couns…" at bounding box center [883, 309] width 249 height 39
select select "2"
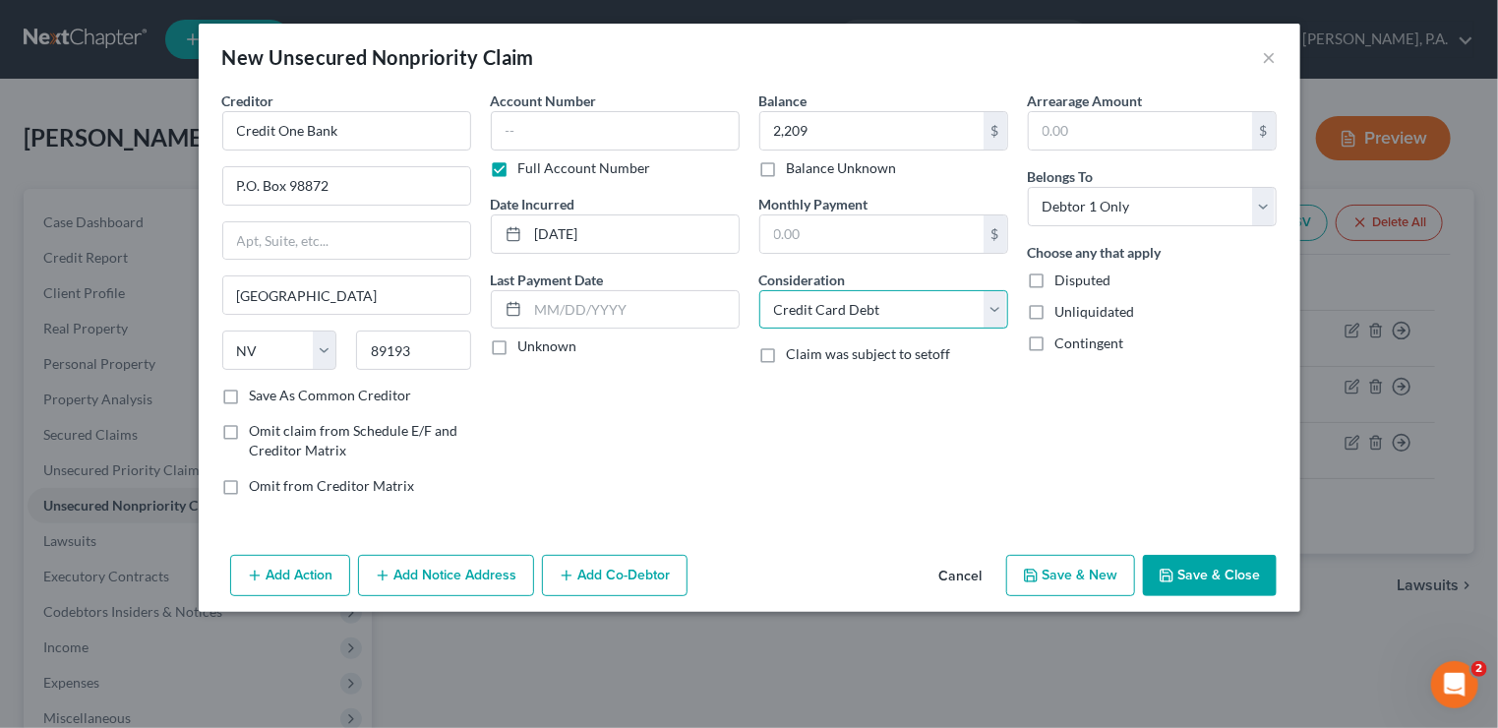
click at [759, 290] on select "Select Cable / Satellite Services Collection Agency Credit Card Debt Debt Couns…" at bounding box center [883, 309] width 249 height 39
click at [1059, 569] on button "Save & New" at bounding box center [1070, 575] width 129 height 41
select select "0"
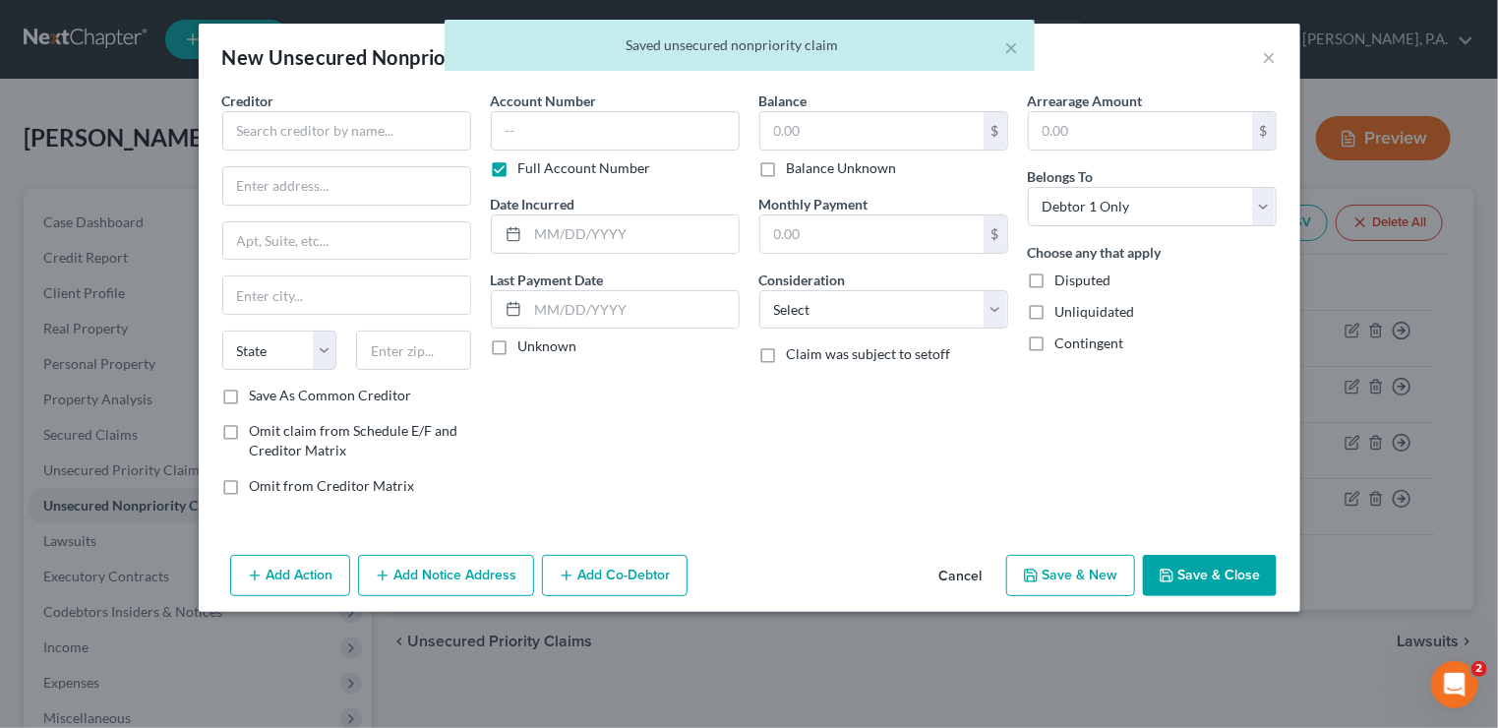
type input "2,209.00"
type input "0.00"
click at [273, 138] on input "text" at bounding box center [346, 130] width 249 height 39
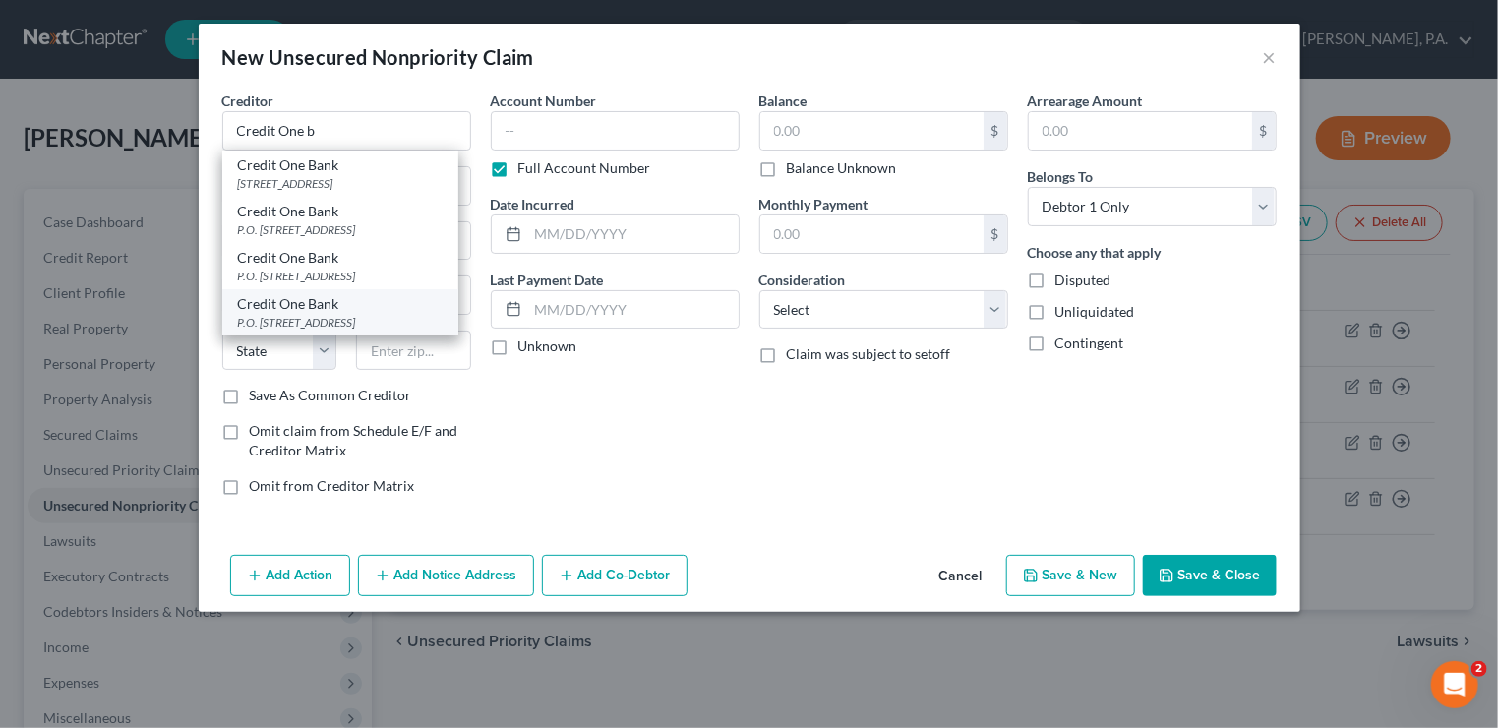
click at [316, 314] on div "Credit One Bank" at bounding box center [340, 304] width 205 height 20
type input "Credit One Bank"
type input "P.O. Box 98872"
type input "[GEOGRAPHIC_DATA]"
select select "31"
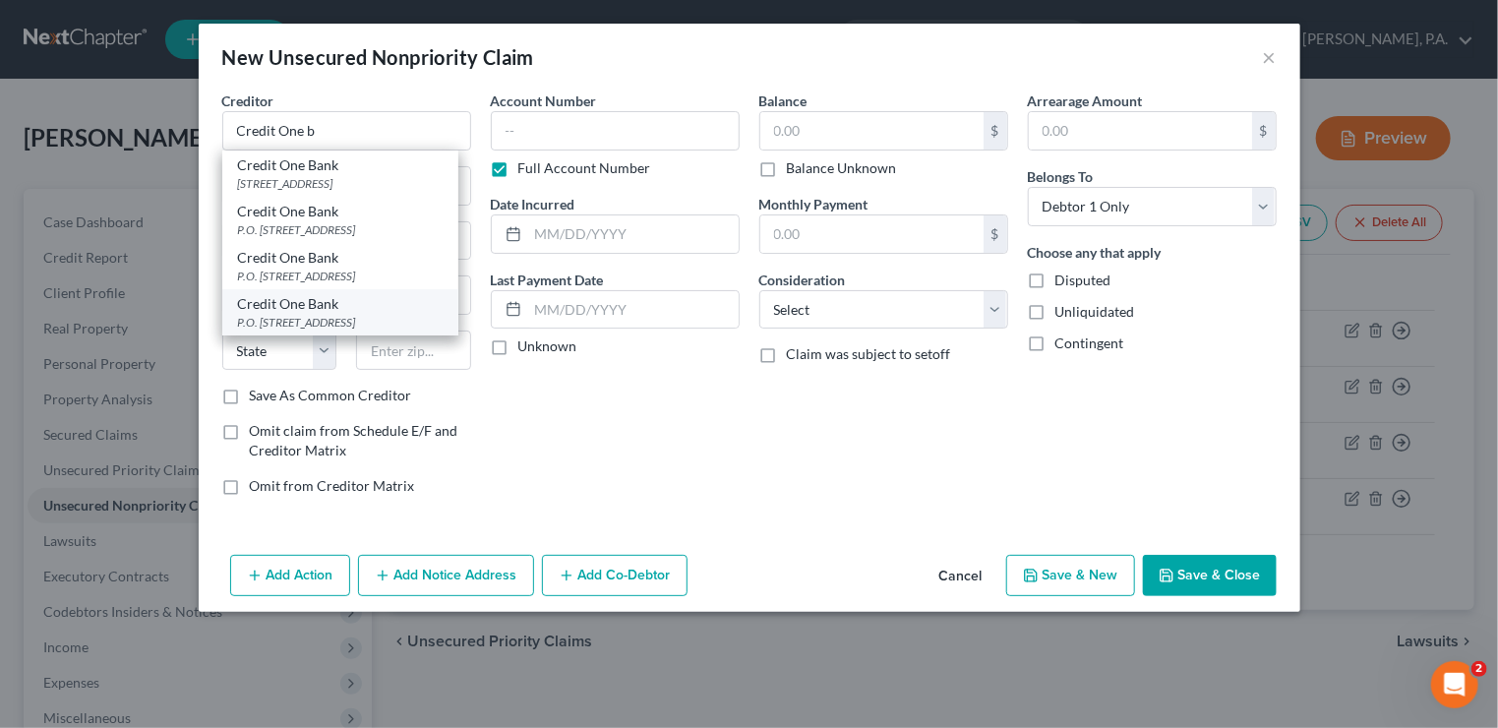
type input "89193"
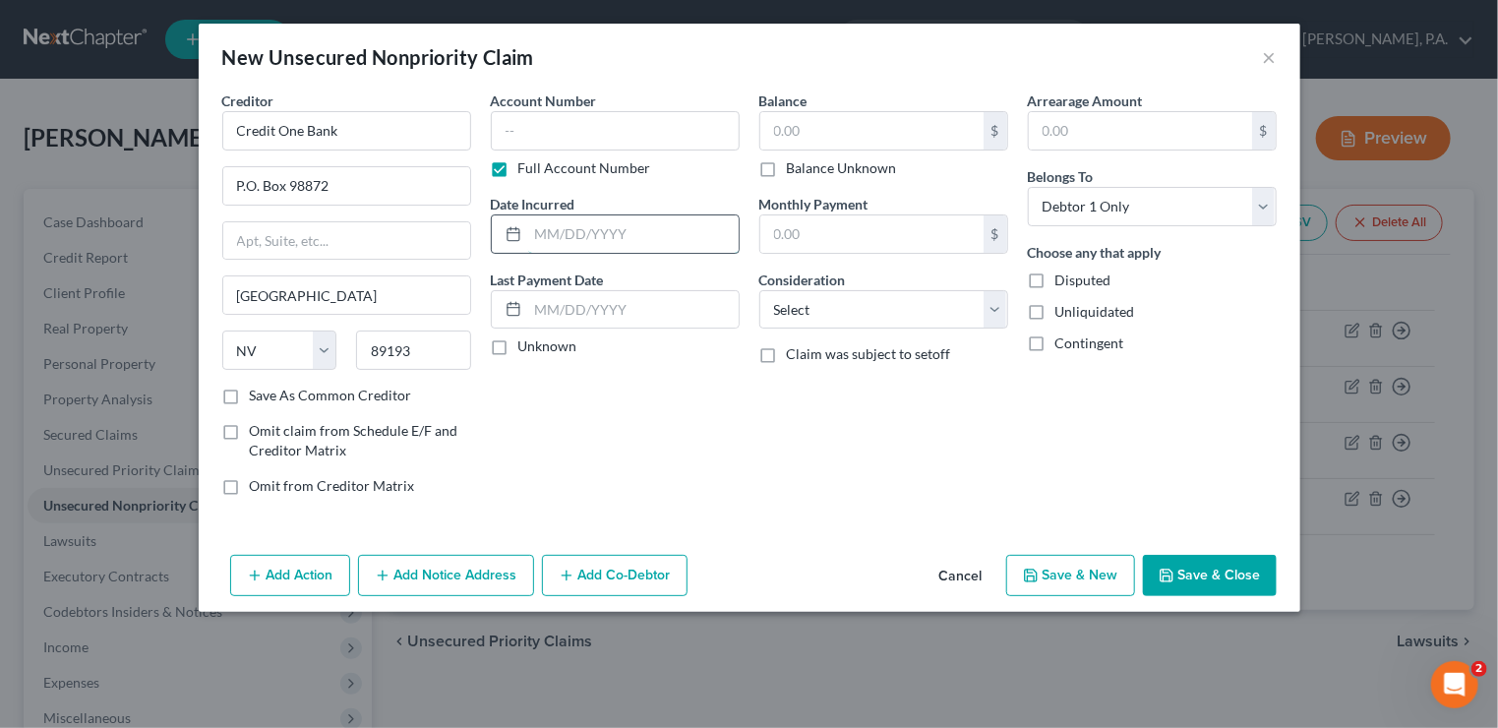
click at [557, 236] on input "text" at bounding box center [633, 233] width 210 height 37
type input "[DATE]"
type input "1,426"
click at [1076, 569] on button "Save & New" at bounding box center [1070, 575] width 129 height 41
select select "0"
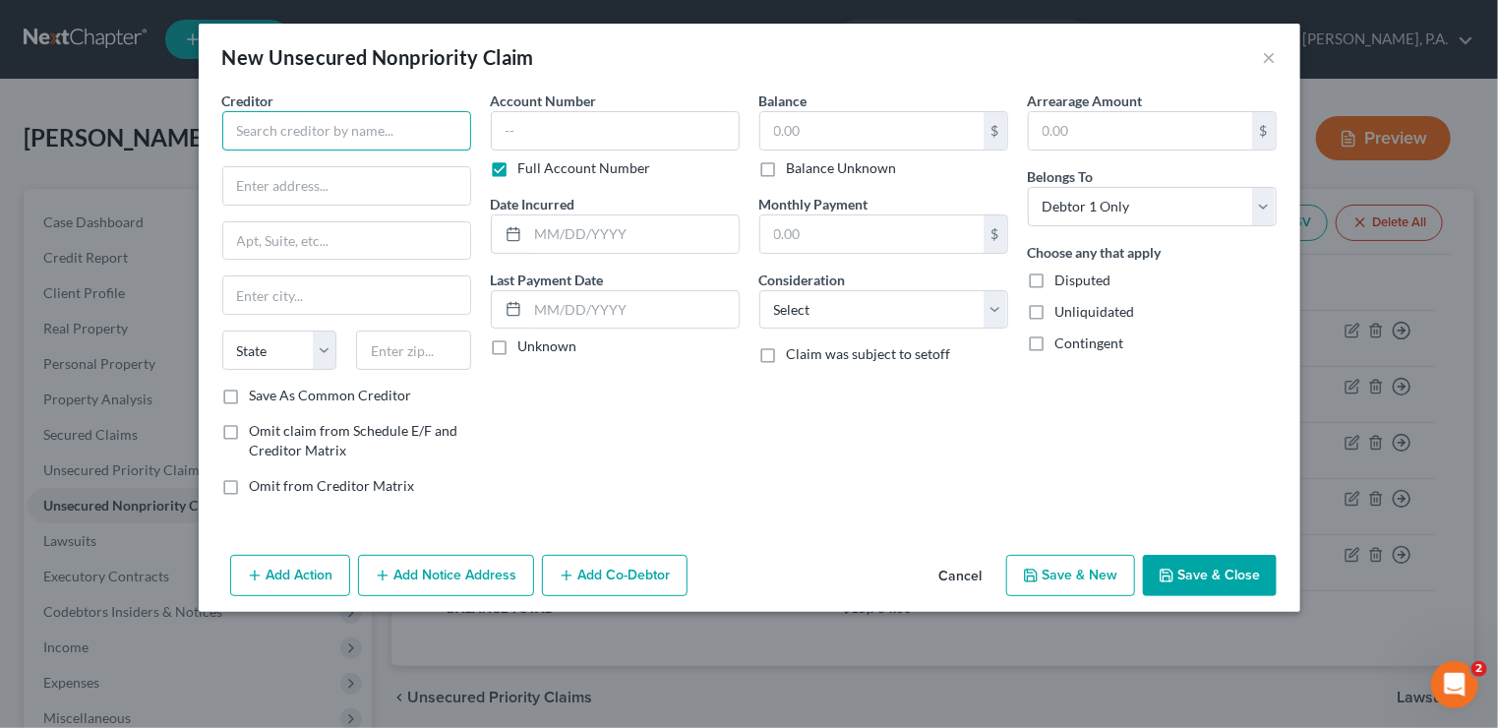
click at [369, 133] on input "text" at bounding box center [346, 130] width 249 height 39
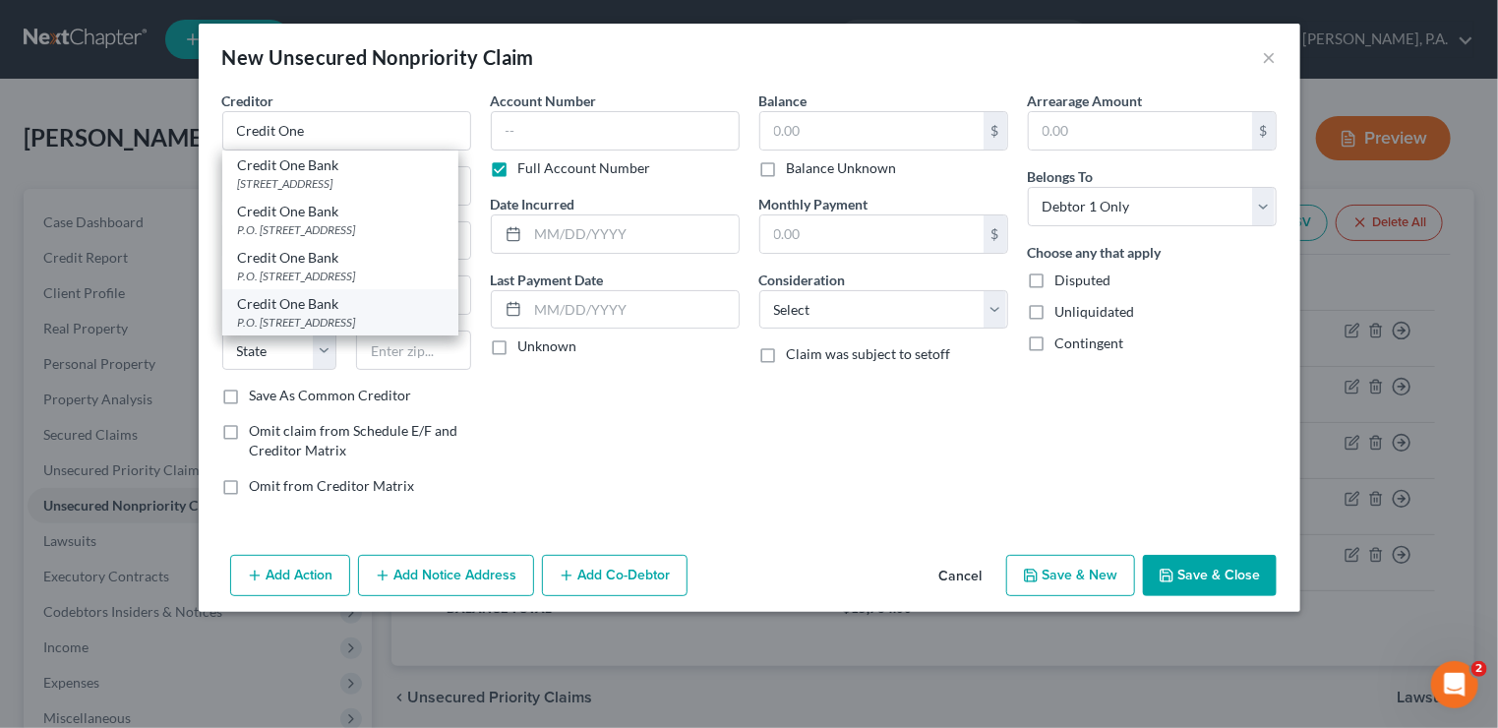
click at [367, 314] on div "Credit One Bank" at bounding box center [340, 304] width 205 height 20
type input "Credit One Bank"
type input "P.O. Box 98872"
type input "[GEOGRAPHIC_DATA]"
select select "31"
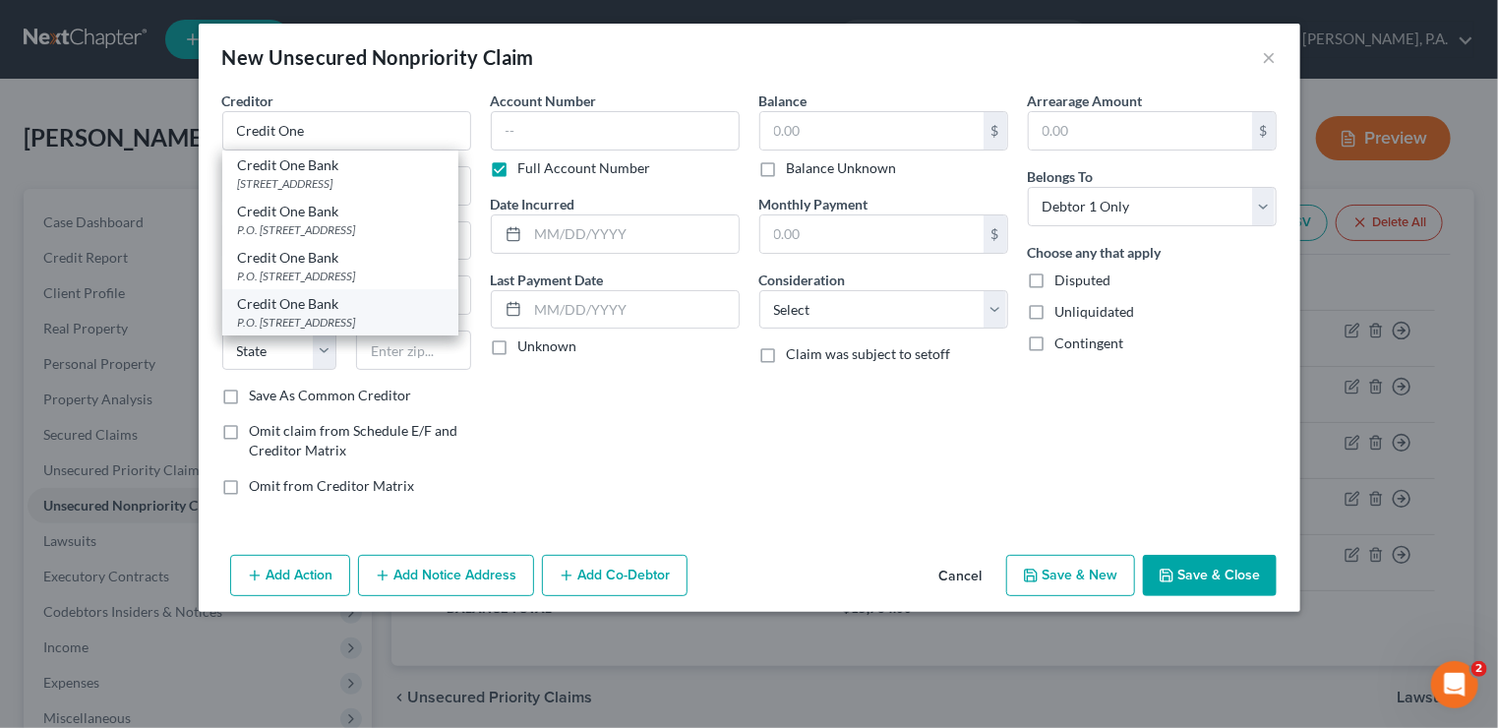
type input "89193"
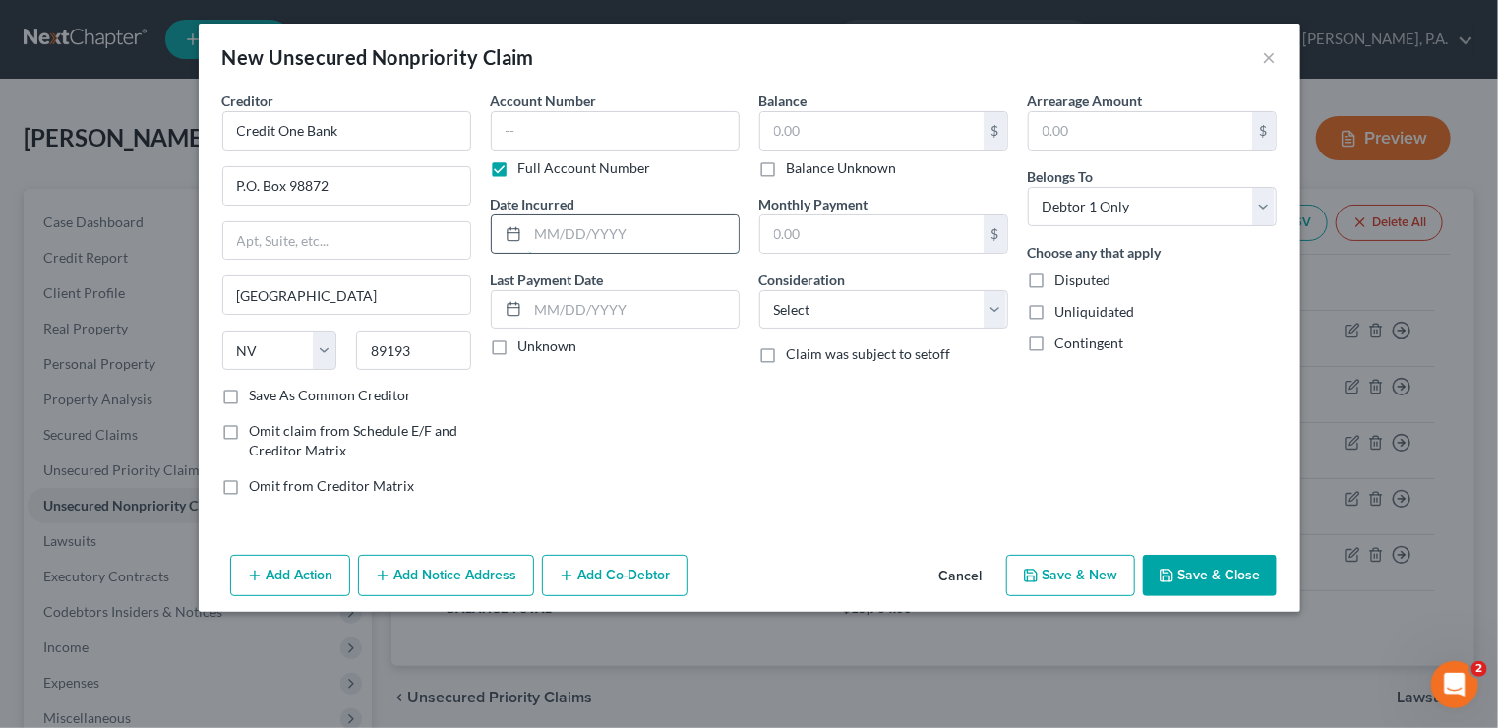
click at [536, 234] on input "text" at bounding box center [633, 233] width 210 height 37
type input "[DATE]"
click at [844, 139] on input "text" at bounding box center [871, 130] width 223 height 37
type input "628"
click at [1001, 313] on select "Select Cable / Satellite Services Collection Agency Credit Card Debt Debt Couns…" at bounding box center [883, 309] width 249 height 39
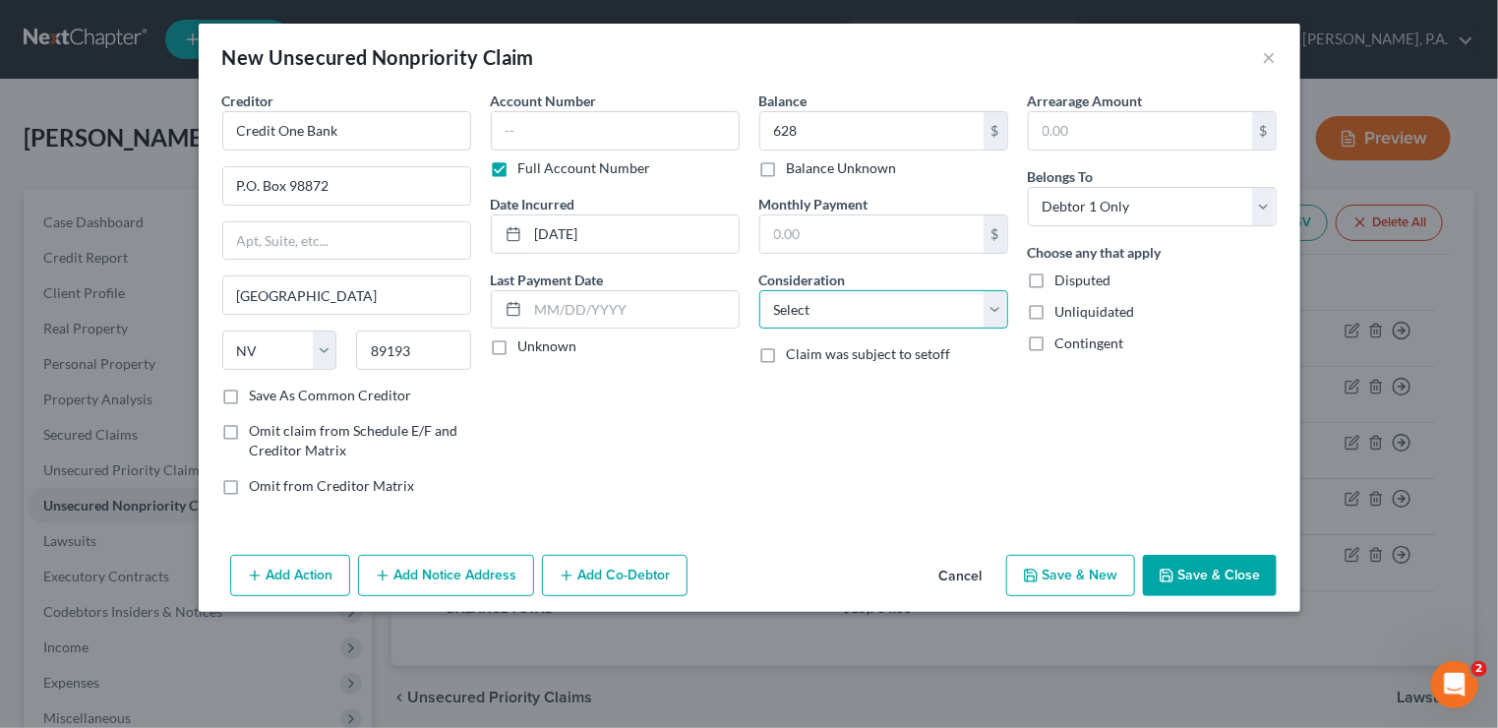
select select "2"
click at [759, 290] on select "Select Cable / Satellite Services Collection Agency Credit Card Debt Debt Couns…" at bounding box center [883, 309] width 249 height 39
click at [1117, 583] on button "Save & New" at bounding box center [1070, 575] width 129 height 41
select select "0"
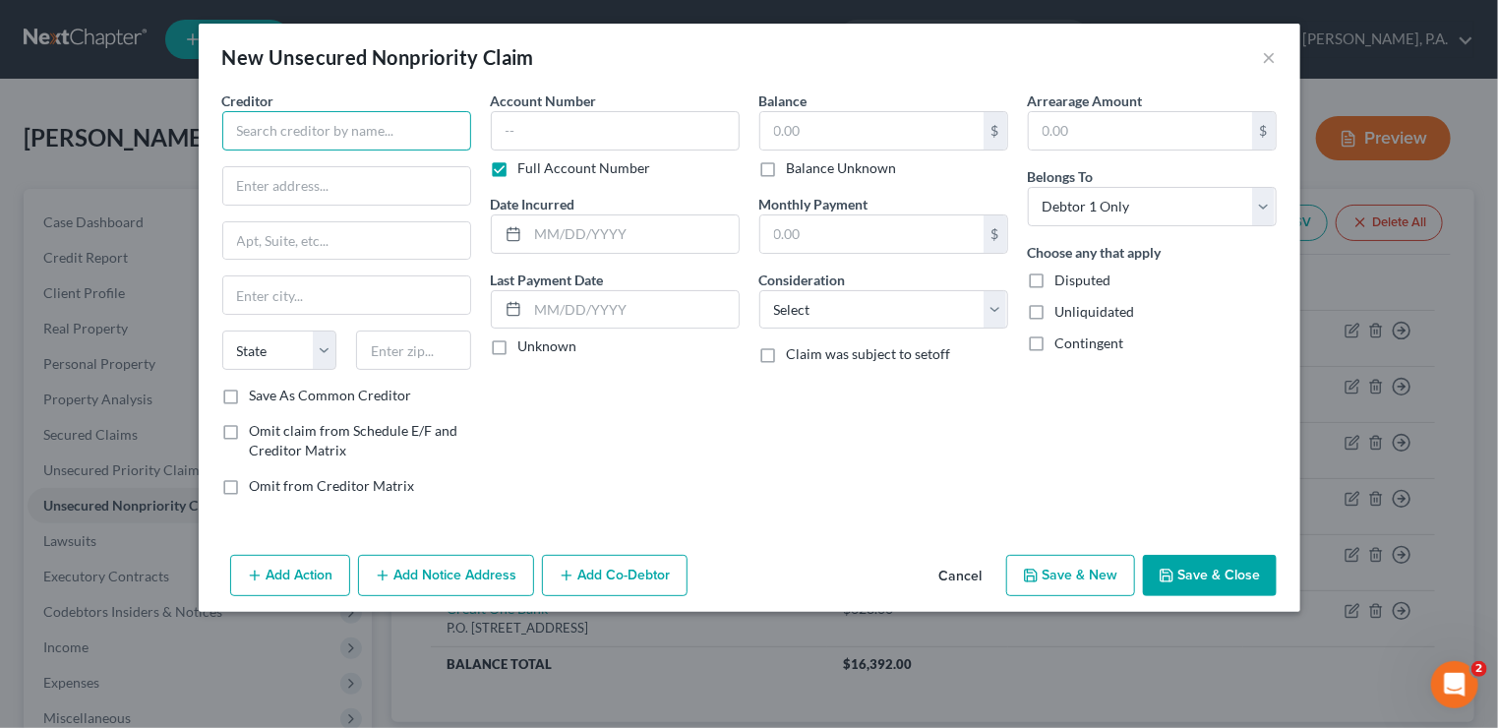
click at [378, 128] on input "text" at bounding box center [346, 130] width 249 height 39
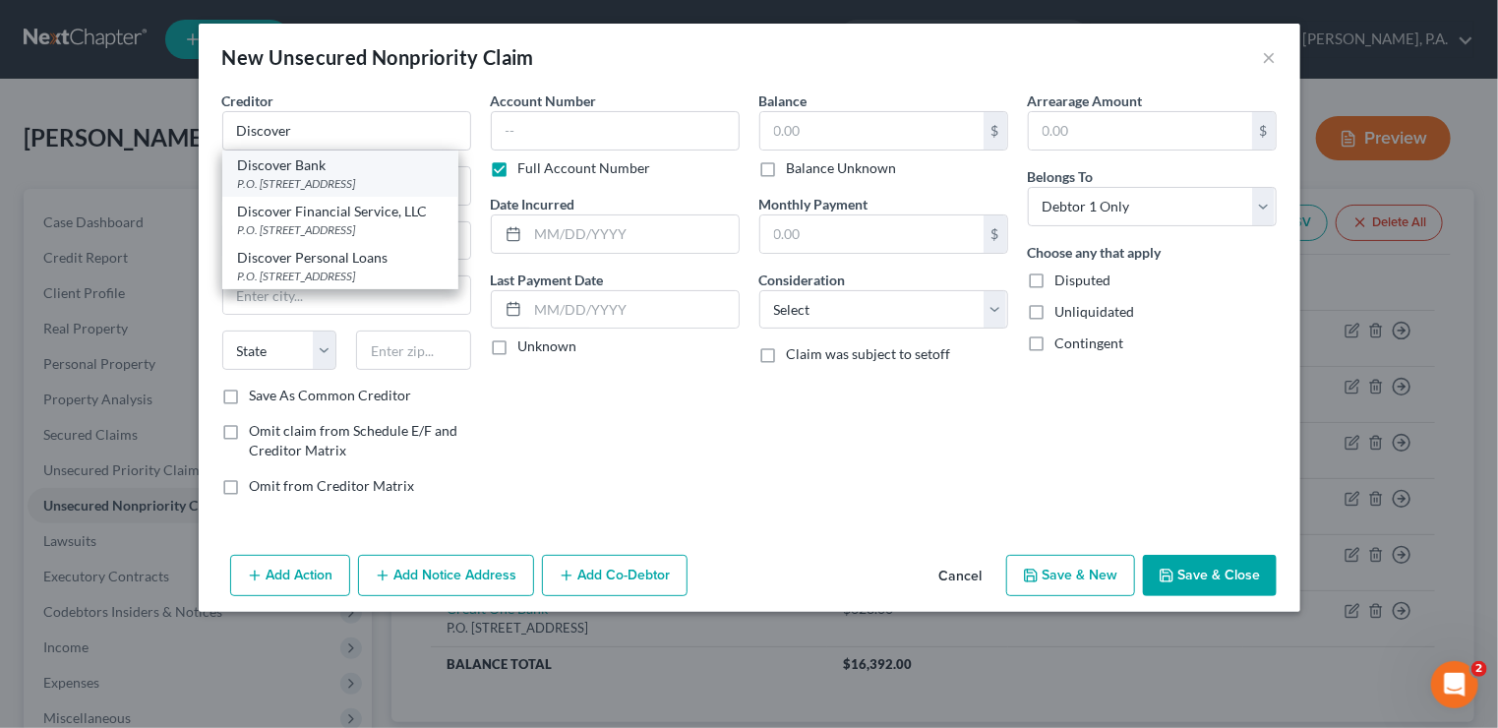
click at [377, 172] on div "Discover Bank" at bounding box center [340, 165] width 205 height 20
type input "Discover Bank"
type input "P.O. Box 30939"
type input "[GEOGRAPHIC_DATA]"
select select "46"
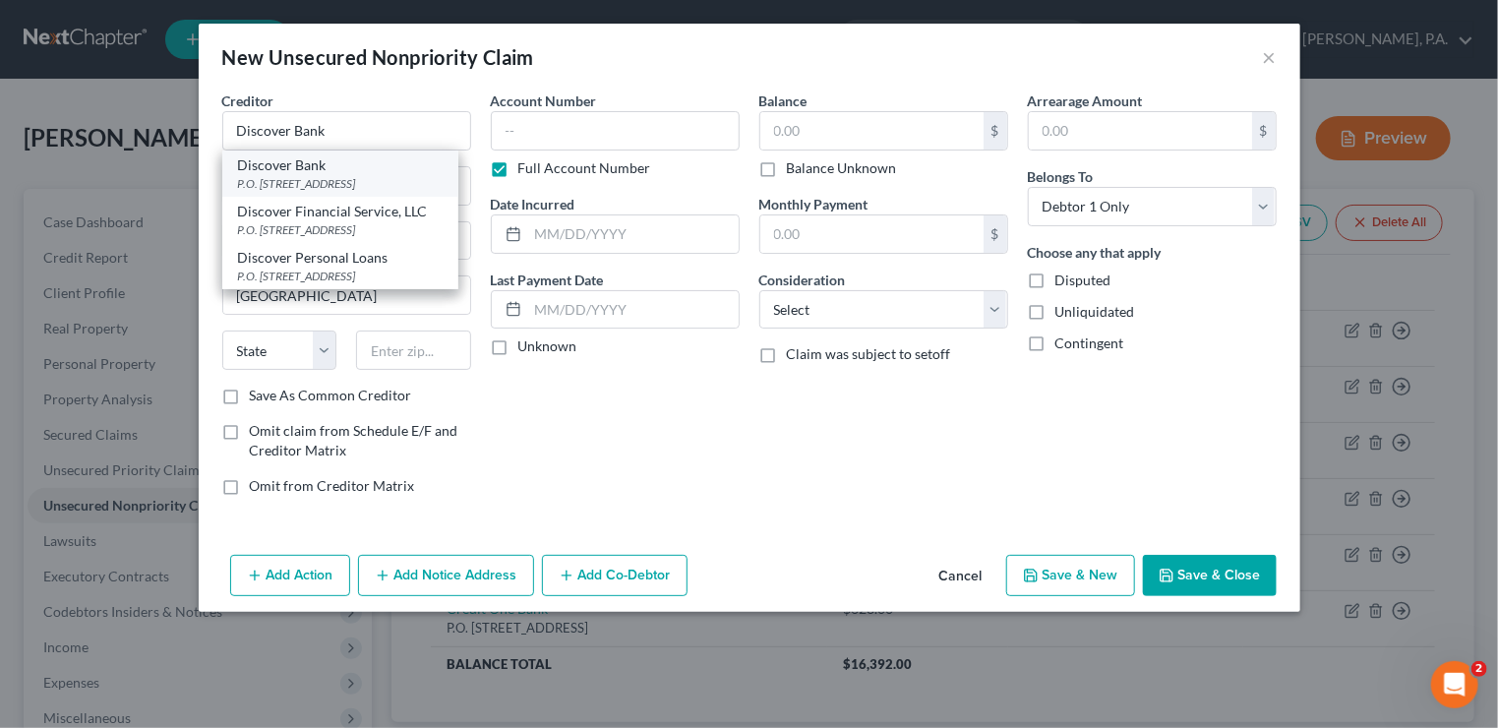
type input "84130"
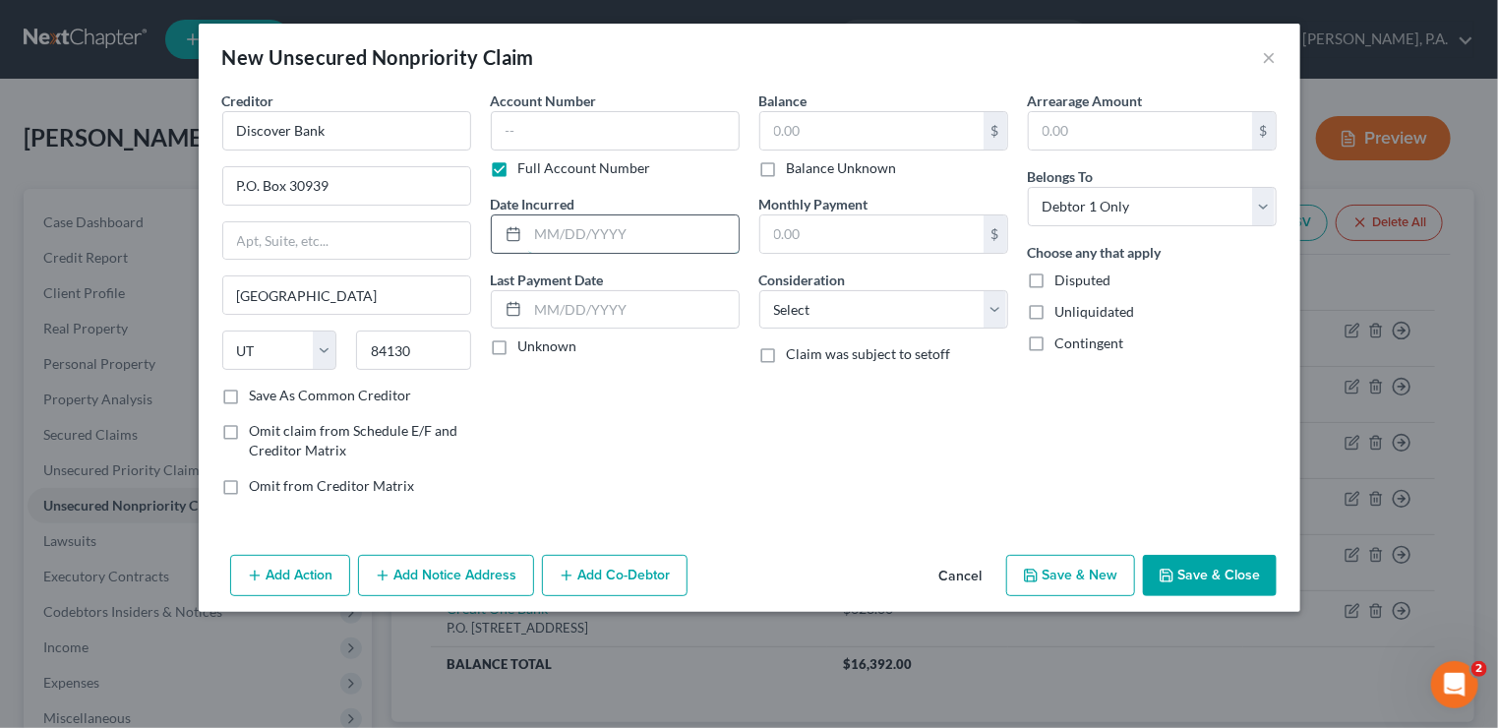
click at [555, 236] on input "text" at bounding box center [633, 233] width 210 height 37
type input "[DATE]"
click at [846, 130] on input "text" at bounding box center [871, 130] width 223 height 37
type input "2,199"
click at [889, 311] on select "Select Cable / Satellite Services Collection Agency Credit Card Debt Debt Couns…" at bounding box center [883, 309] width 249 height 39
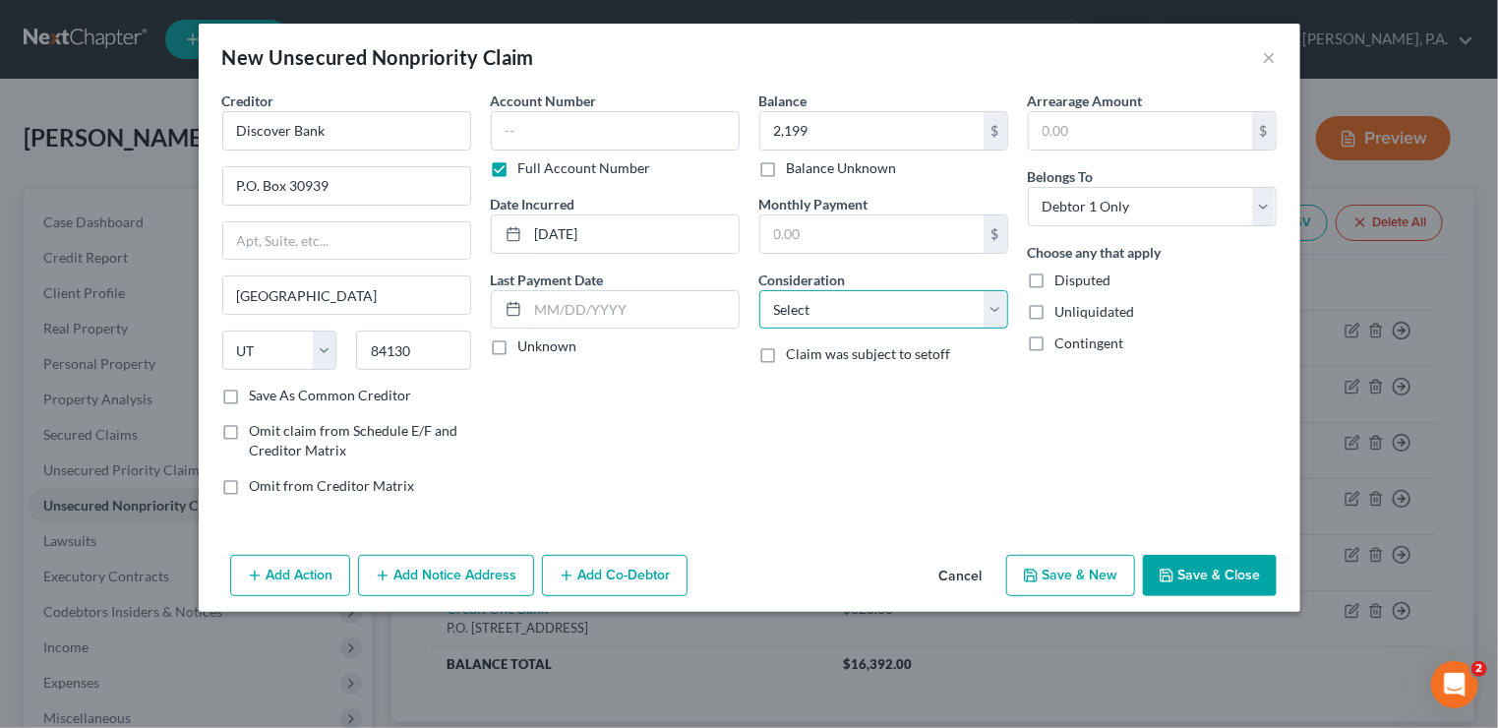
select select "2"
click at [759, 290] on select "Select Cable / Satellite Services Collection Agency Credit Card Debt Debt Couns…" at bounding box center [883, 309] width 249 height 39
click at [1088, 576] on button "Save & New" at bounding box center [1070, 575] width 129 height 41
select select "0"
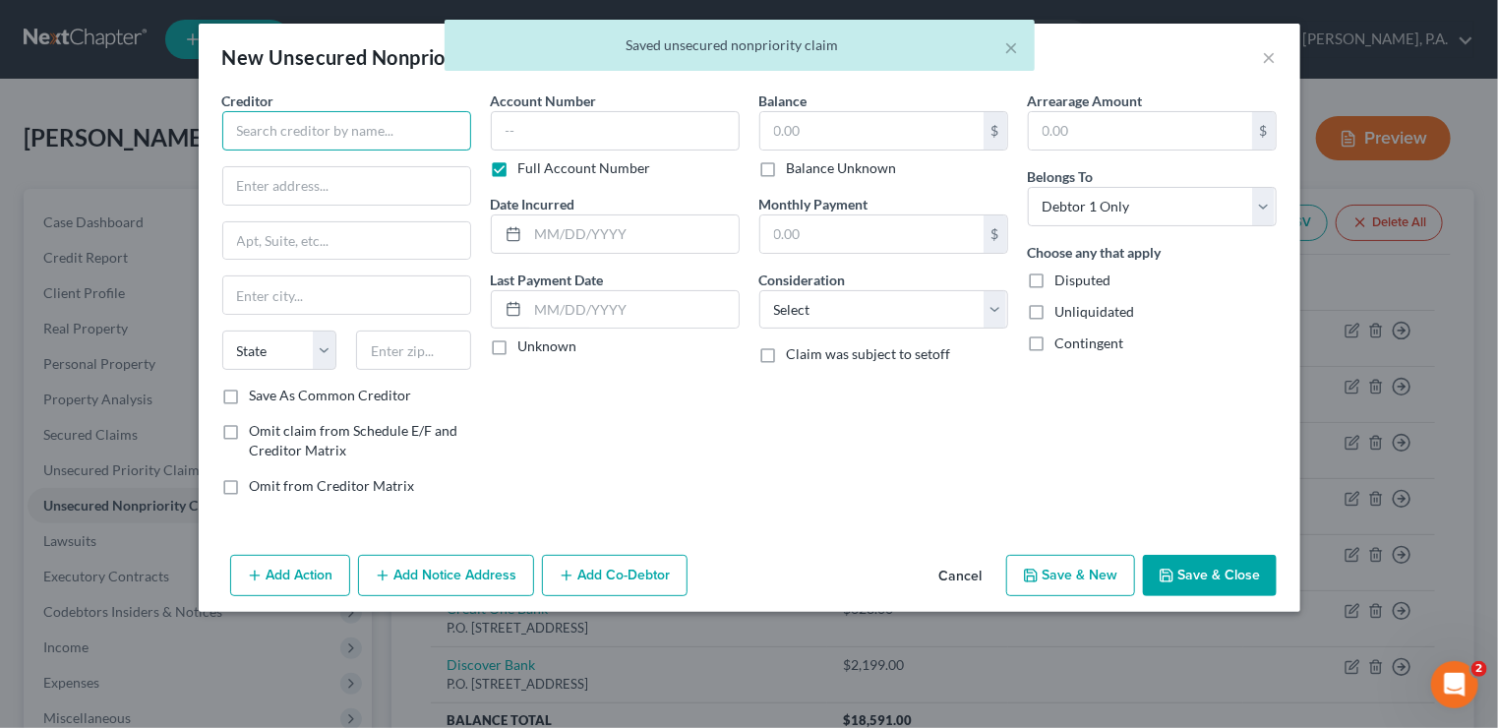
click at [305, 131] on input "text" at bounding box center [346, 130] width 249 height 39
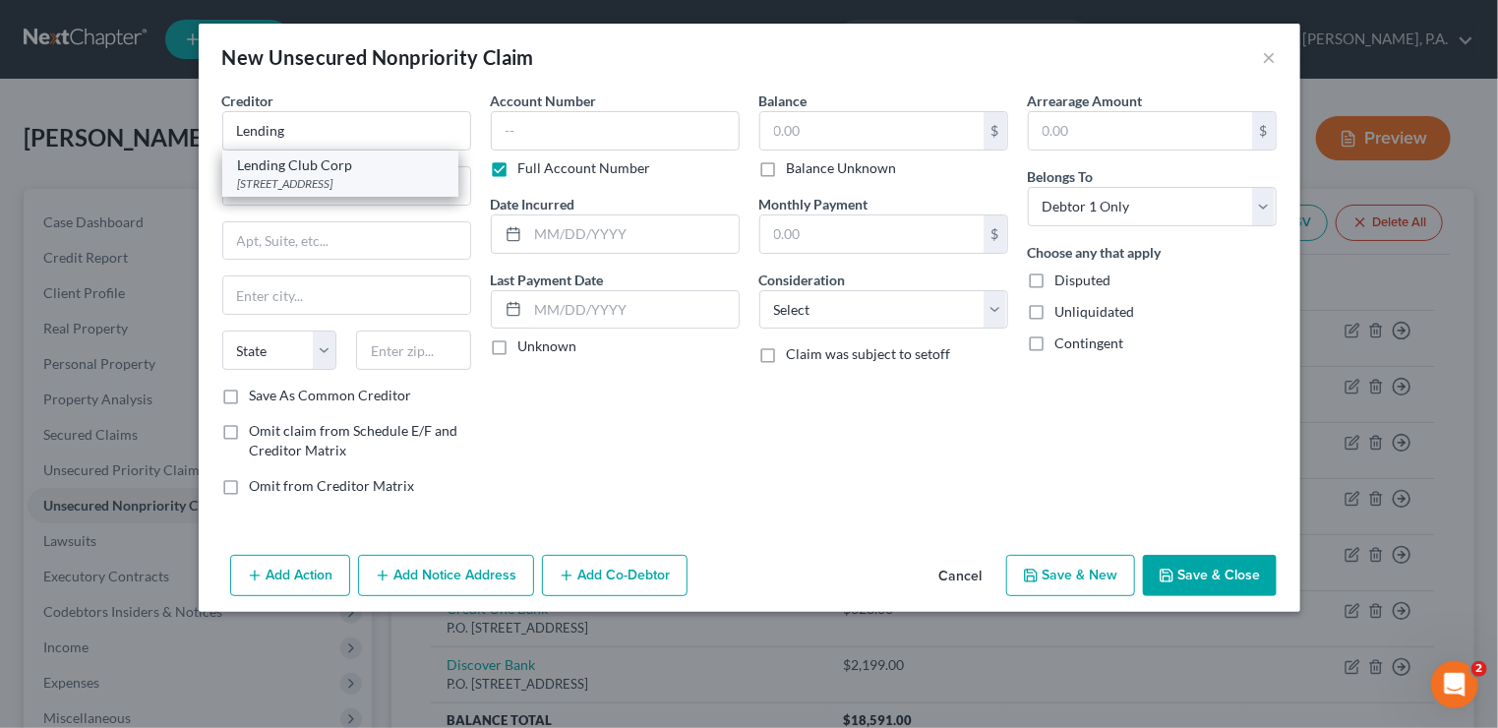
click at [305, 163] on div "Lending Club Corp" at bounding box center [340, 165] width 205 height 20
type input "Lending Club Corp"
type input "[STREET_ADDRESS]"
type input "Ste 200"
type input "[GEOGRAPHIC_DATA]"
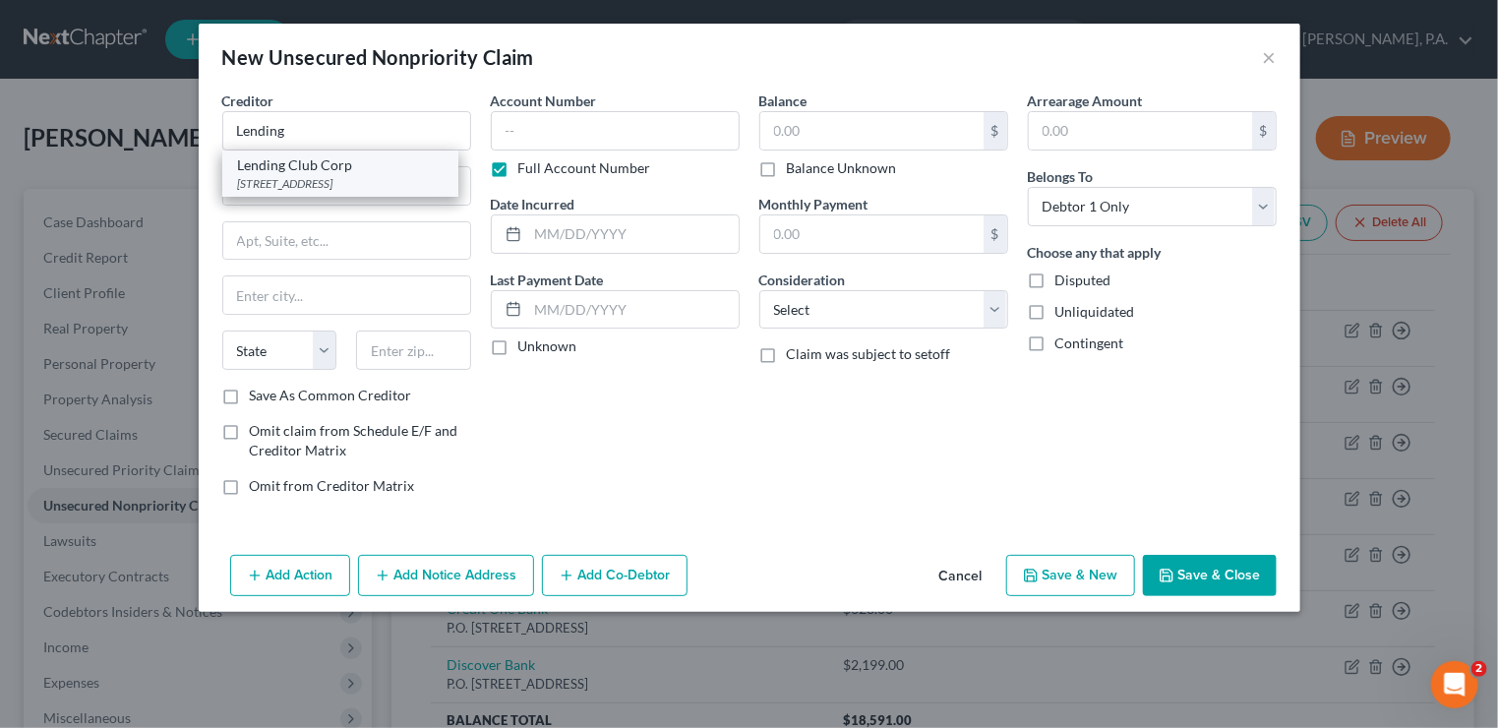
select select "4"
type input "94105"
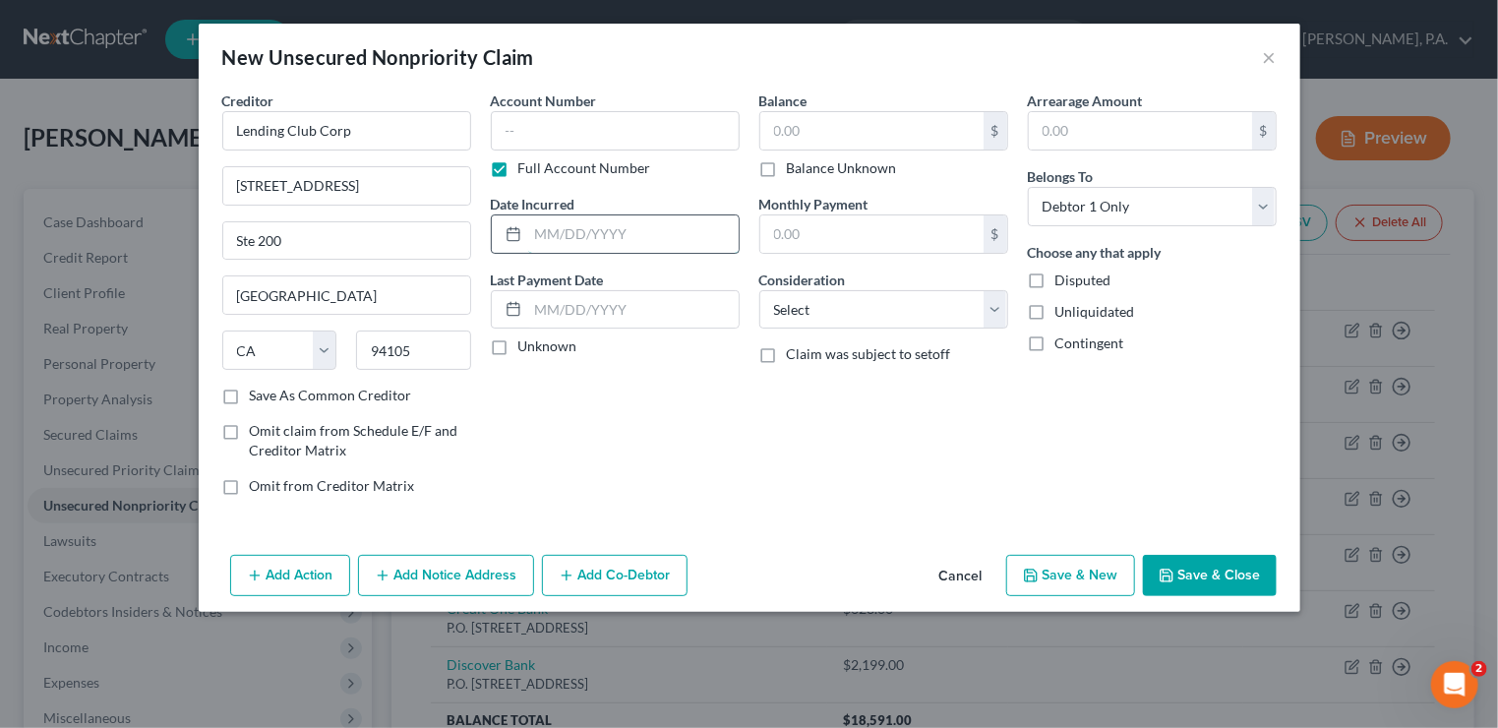
click at [570, 231] on input "text" at bounding box center [633, 233] width 210 height 37
type input "[DATE]"
click at [797, 133] on input "text" at bounding box center [871, 130] width 223 height 37
type input "8,466"
click at [991, 316] on select "Select Cable / Satellite Services Collection Agency Credit Card Debt Debt Couns…" at bounding box center [883, 309] width 249 height 39
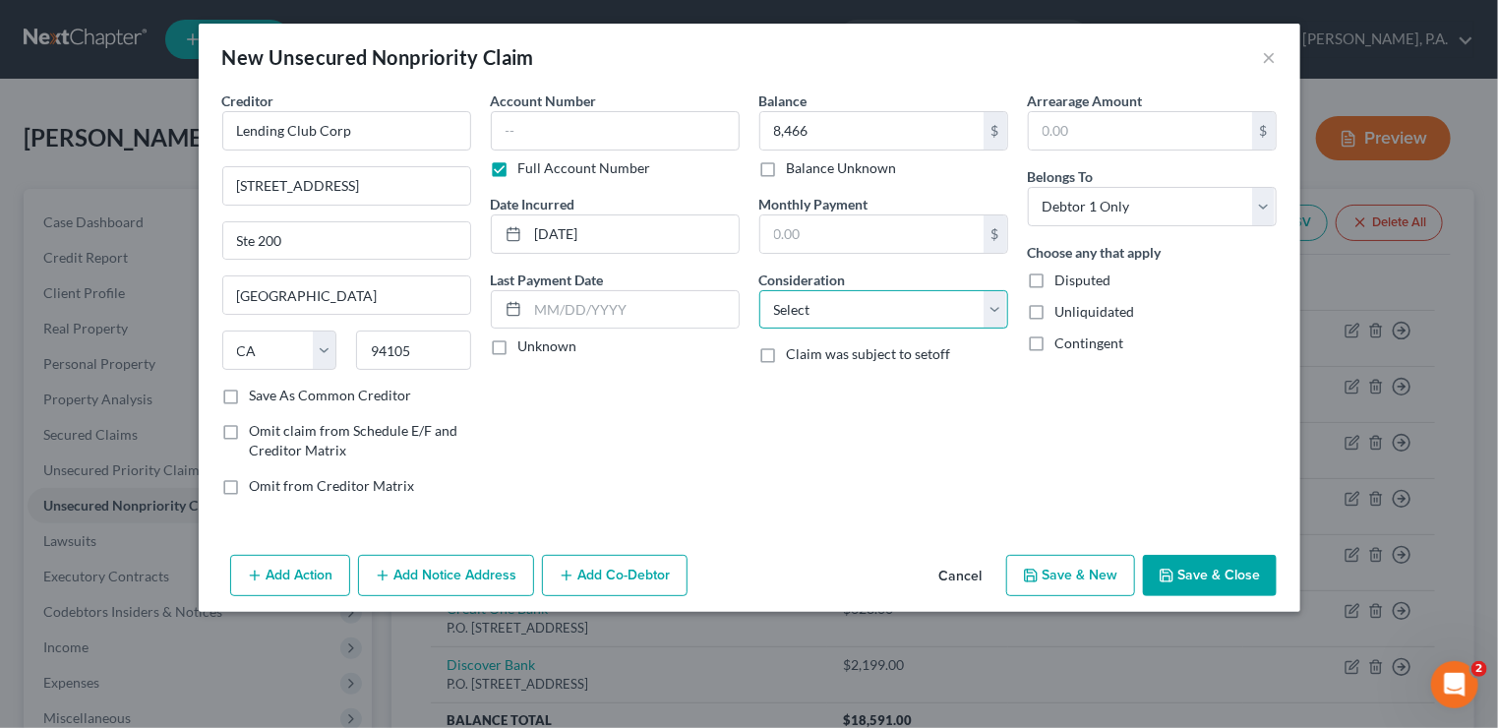
select select "10"
click at [759, 290] on select "Select Cable / Satellite Services Collection Agency Credit Card Debt Debt Couns…" at bounding box center [883, 309] width 249 height 39
click at [1059, 557] on button "Save & New" at bounding box center [1070, 575] width 129 height 41
select select "0"
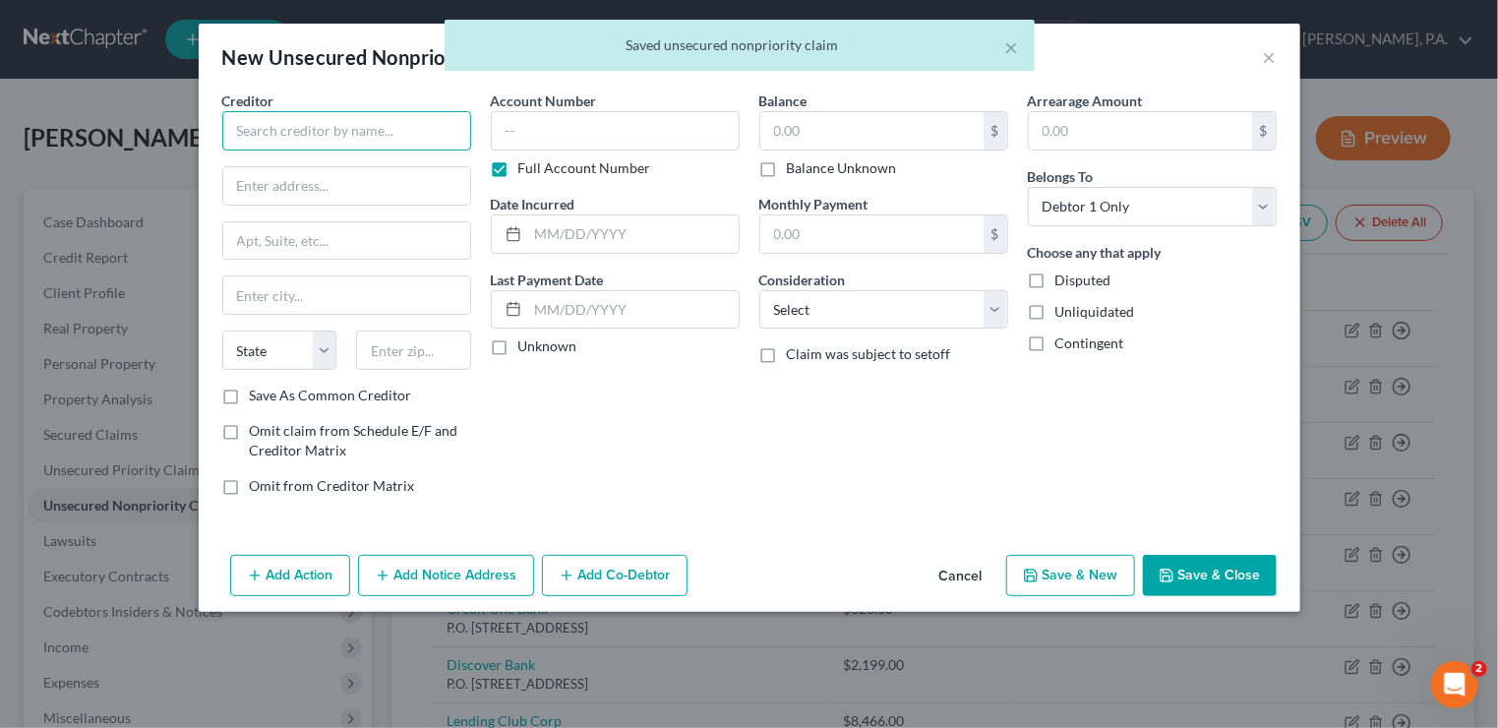
click at [327, 123] on input "text" at bounding box center [346, 130] width 249 height 39
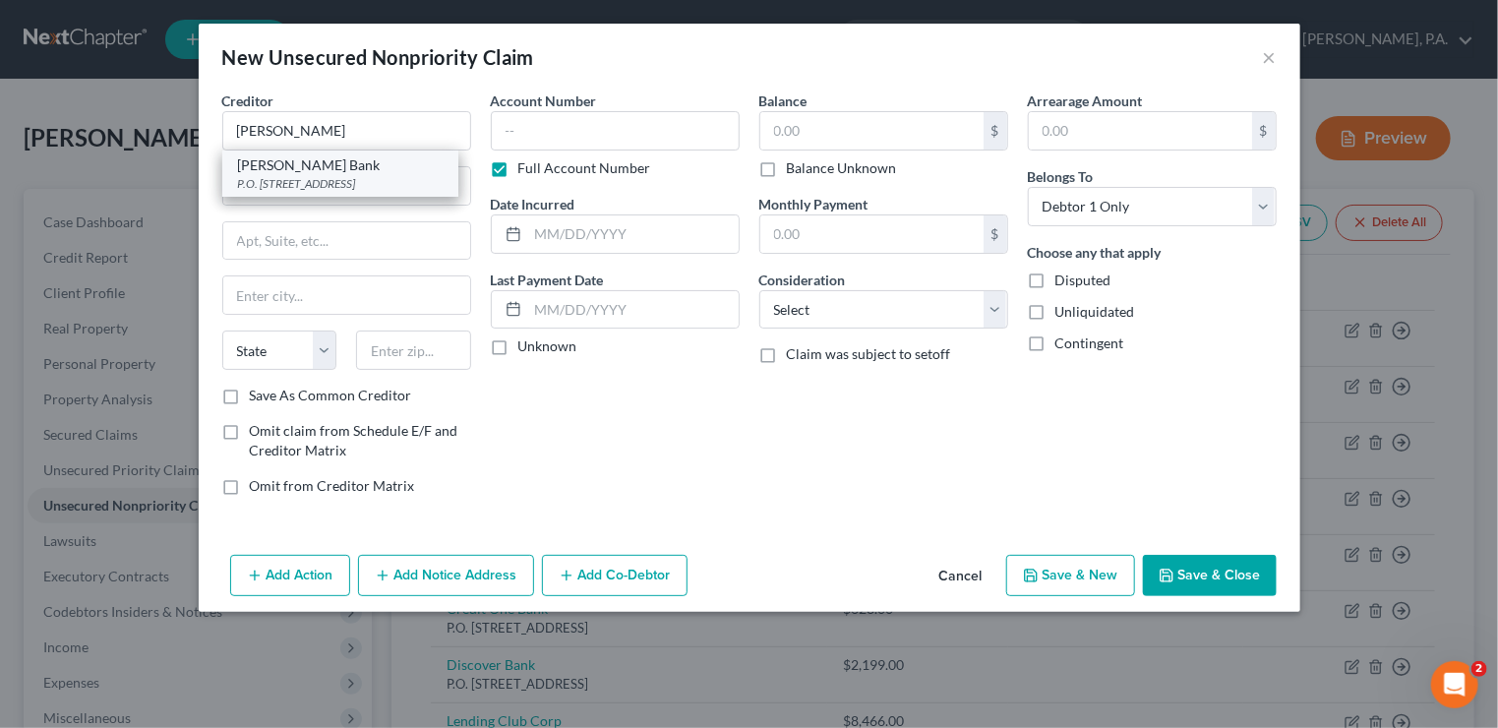
click at [336, 173] on div "[PERSON_NAME] Bank" at bounding box center [340, 165] width 205 height 20
type input "[PERSON_NAME] Bank"
type input "P.O. Box 9201"
type input "Old Bethpage"
select select "35"
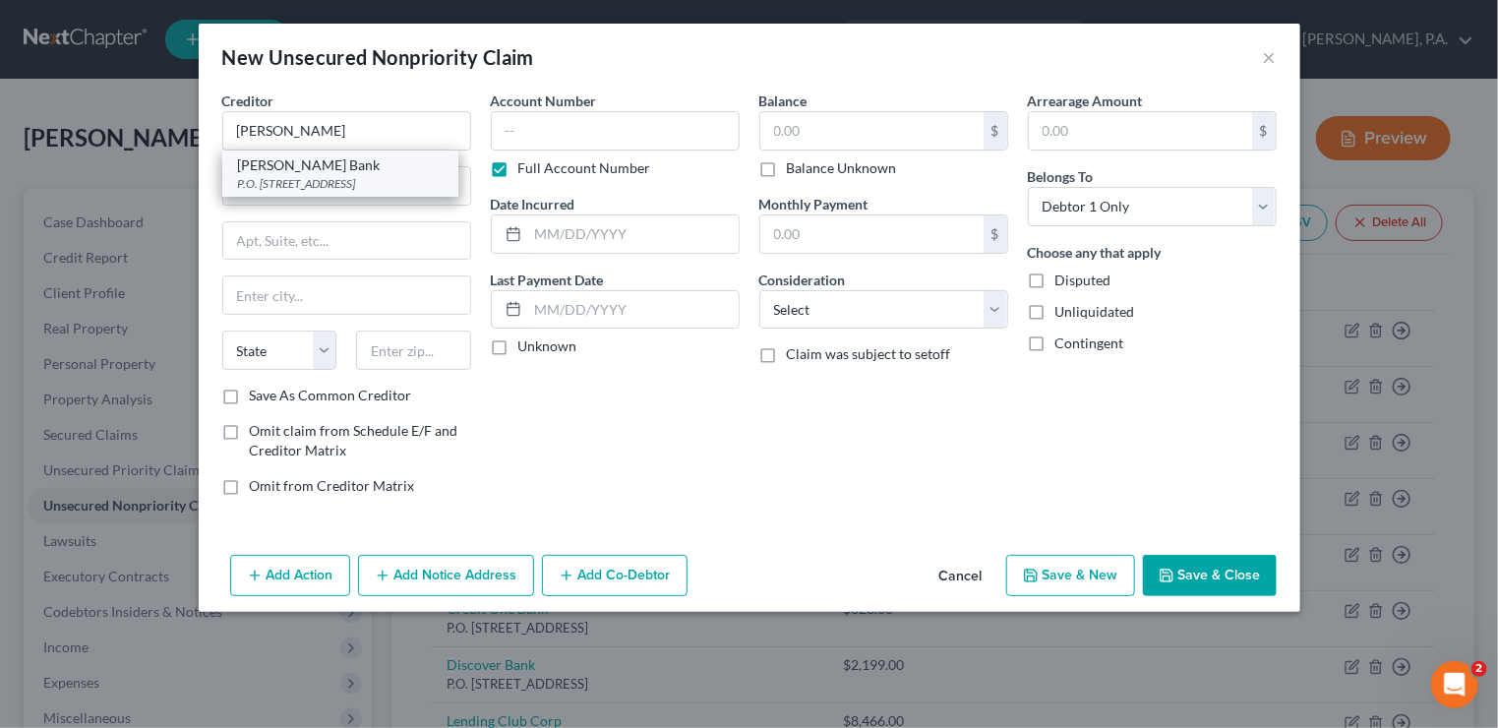
type input "11804"
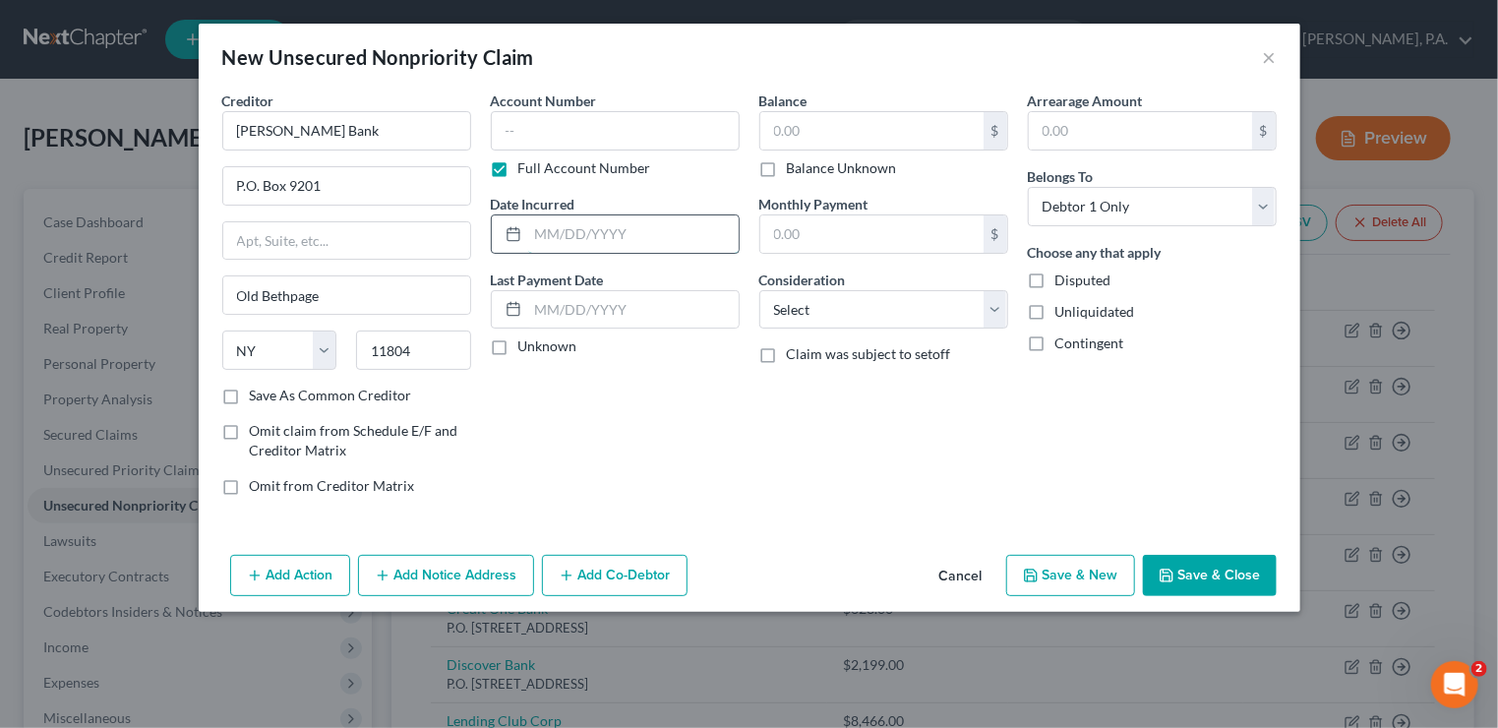
click at [532, 227] on input "text" at bounding box center [633, 233] width 210 height 37
type input "[DATE]"
type input "3,832"
click at [999, 308] on select "Select Cable / Satellite Services Collection Agency Credit Card Debt Debt Couns…" at bounding box center [883, 309] width 249 height 39
select select "2"
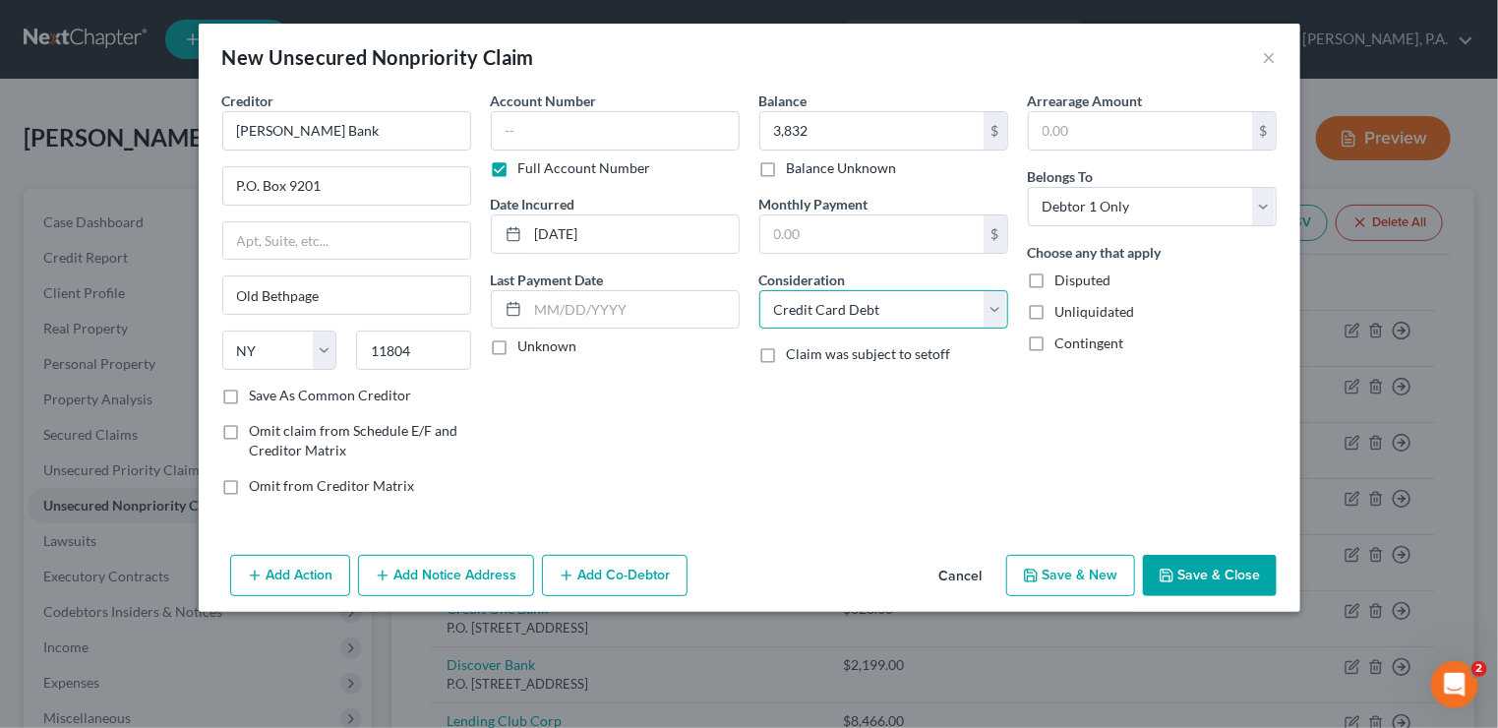
click at [759, 290] on select "Select Cable / Satellite Services Collection Agency Credit Card Debt Debt Couns…" at bounding box center [883, 309] width 249 height 39
click at [1080, 569] on button "Save & New" at bounding box center [1070, 575] width 129 height 41
select select "0"
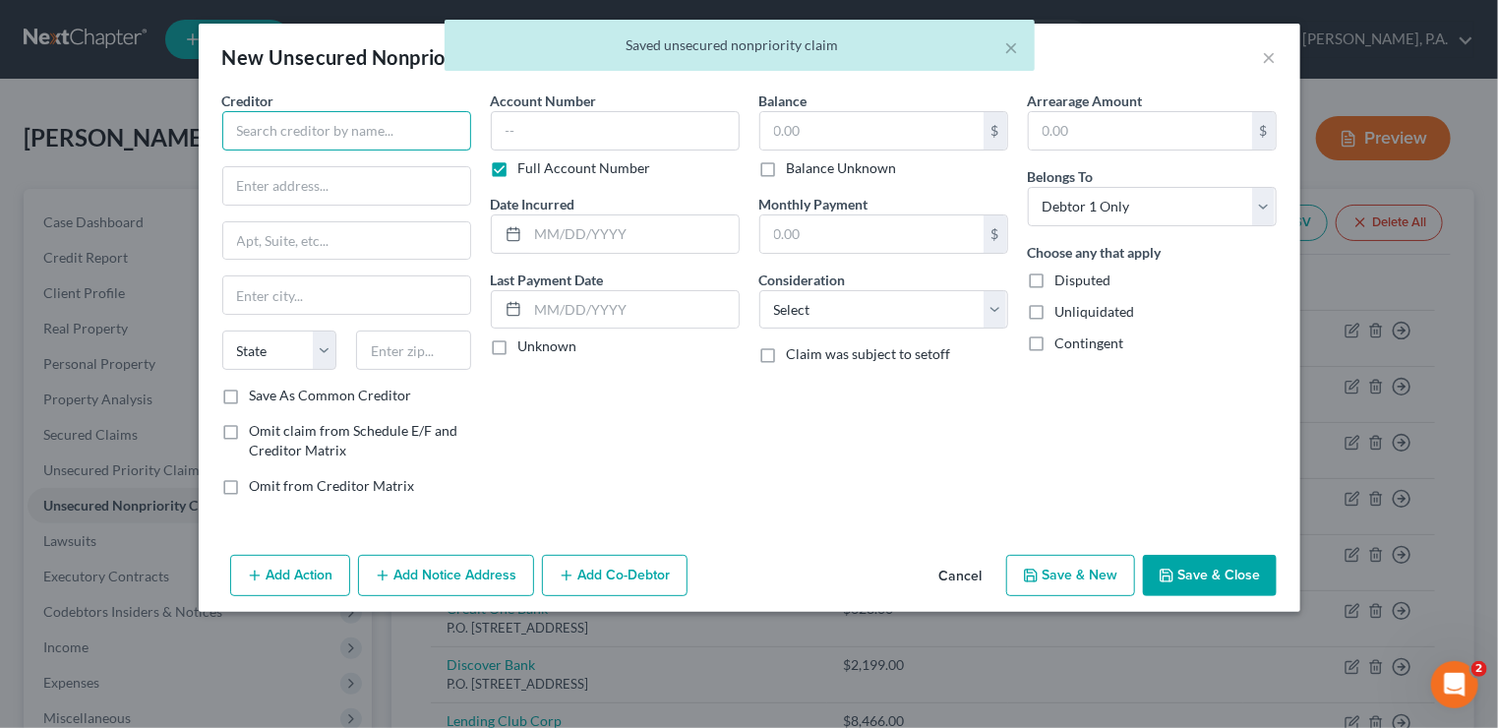
click at [290, 122] on input "text" at bounding box center [346, 130] width 249 height 39
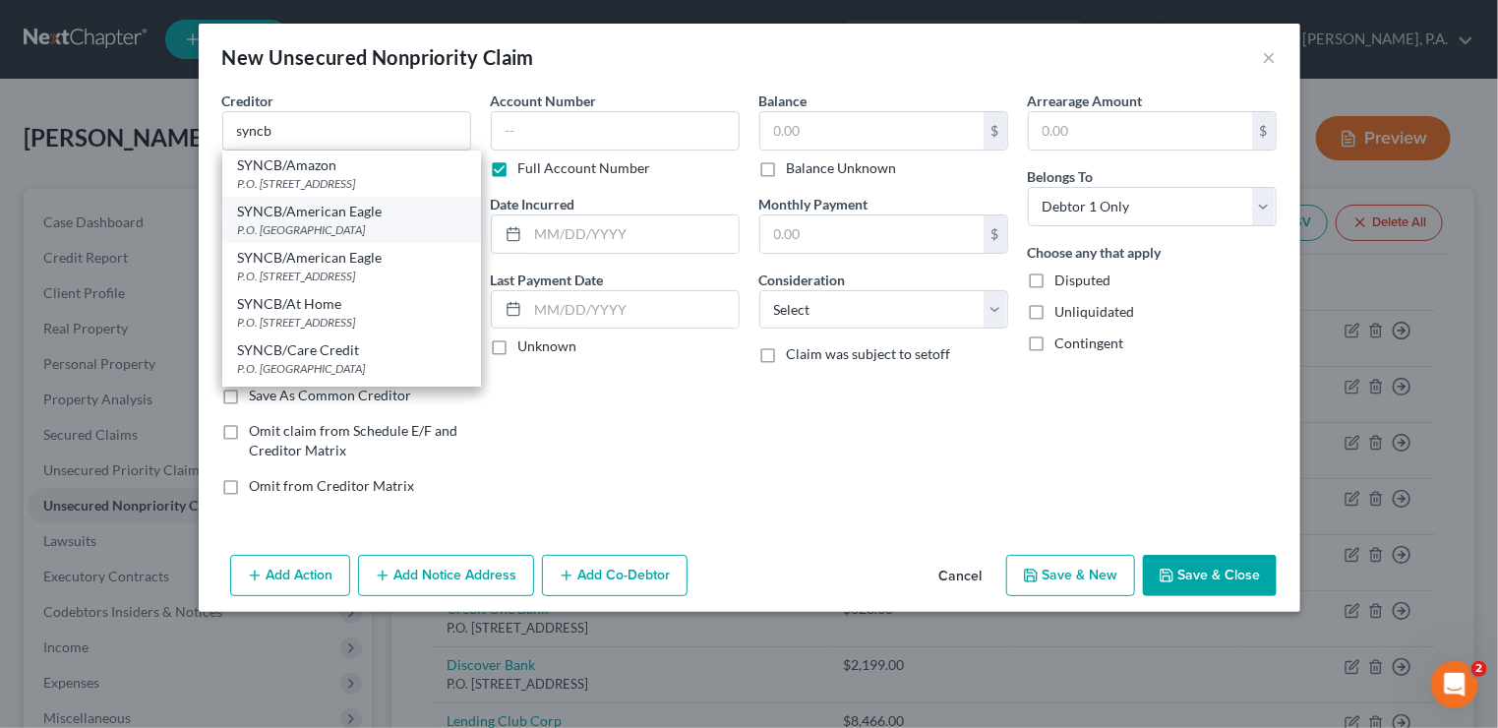
click at [368, 217] on div "SYNCB/American Eagle" at bounding box center [351, 212] width 227 height 20
type input "SYNCB/American Eagle"
type input "P.O. Box 965005"
type input "Orlando"
select select "9"
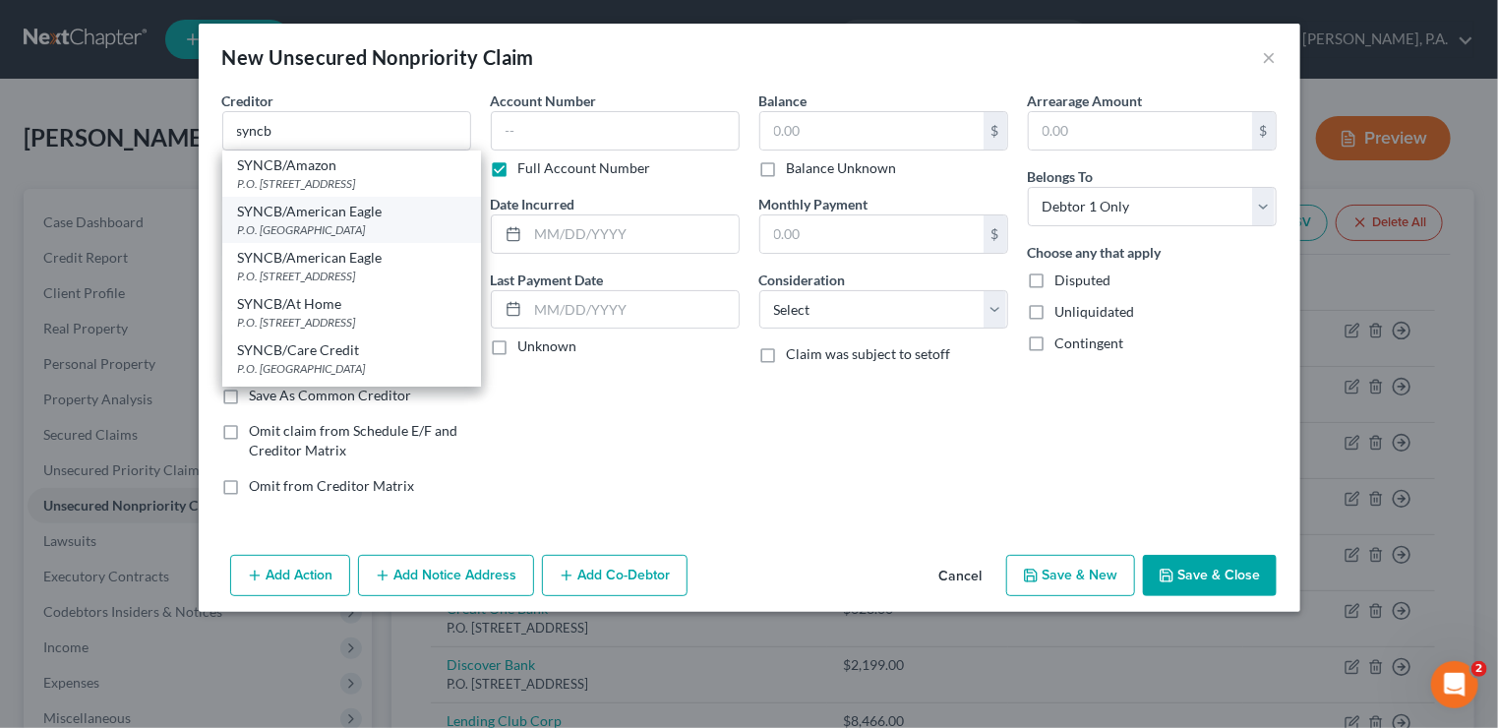
type input "32896"
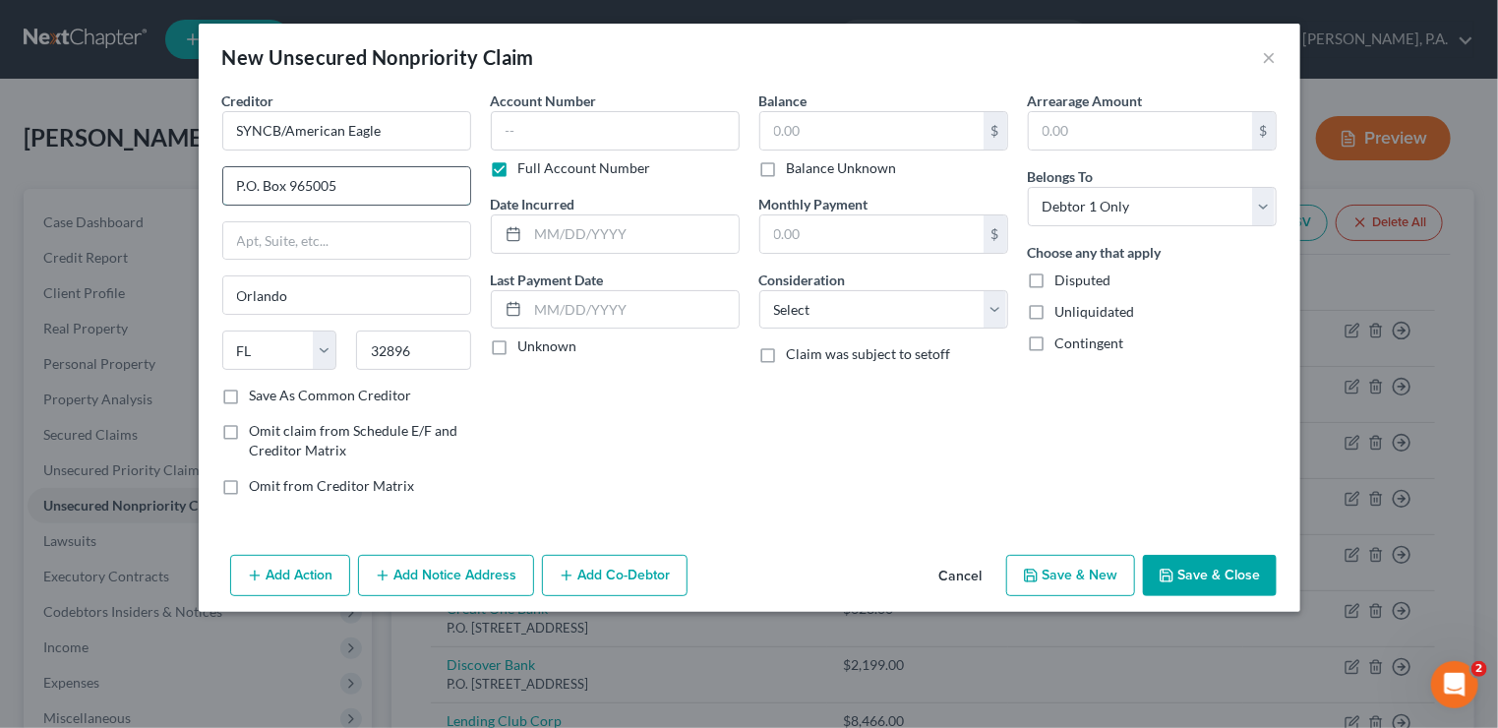
click at [360, 184] on input "P.O. Box 965005" at bounding box center [346, 185] width 247 height 37
drag, startPoint x: 393, startPoint y: 126, endPoint x: 283, endPoint y: 130, distance: 110.2
click at [283, 130] on input "SYNCB/American Eagle" at bounding box center [346, 130] width 249 height 39
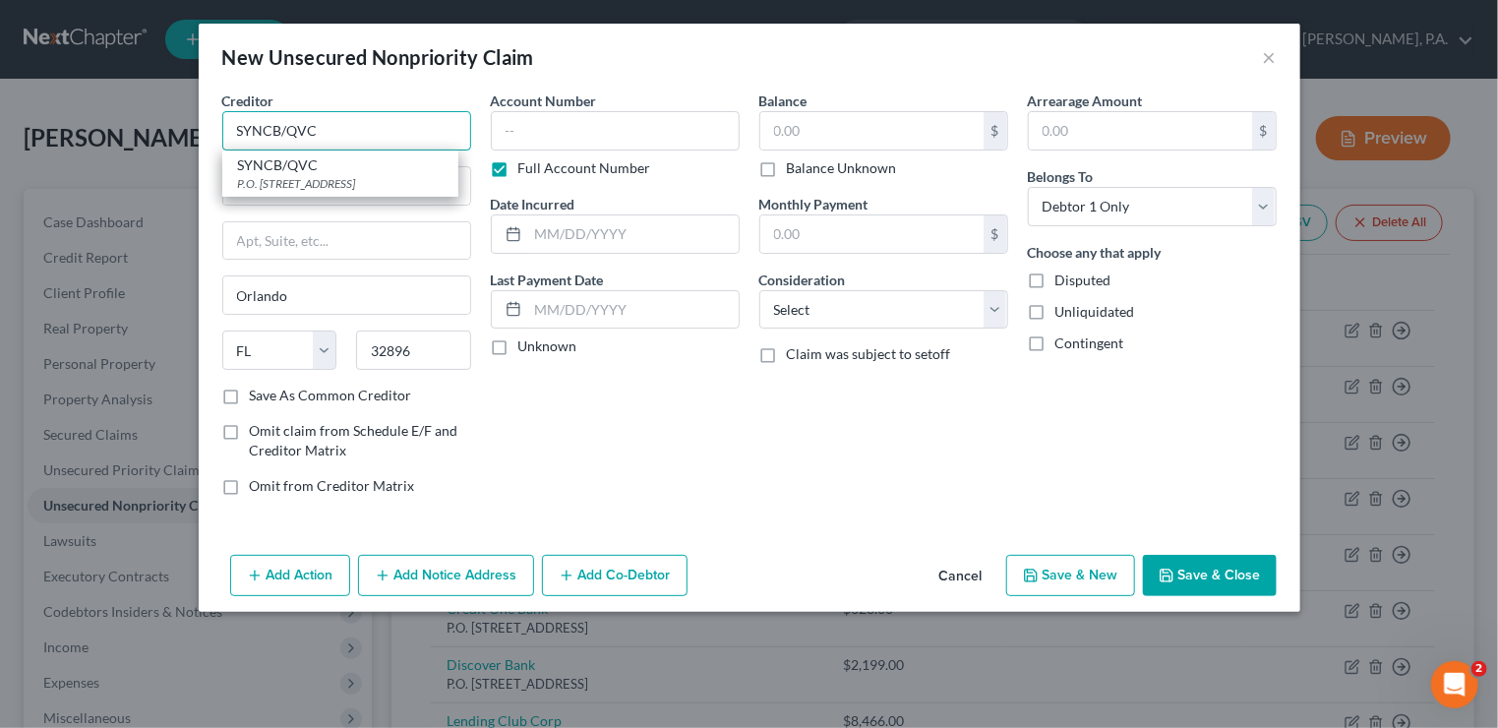
type input "SYNCB/QVC"
click at [250, 391] on label "Save As Common Creditor" at bounding box center [331, 396] width 162 height 20
click at [258, 391] on input "Save As Common Creditor" at bounding box center [264, 392] width 13 height 13
checkbox input "true"
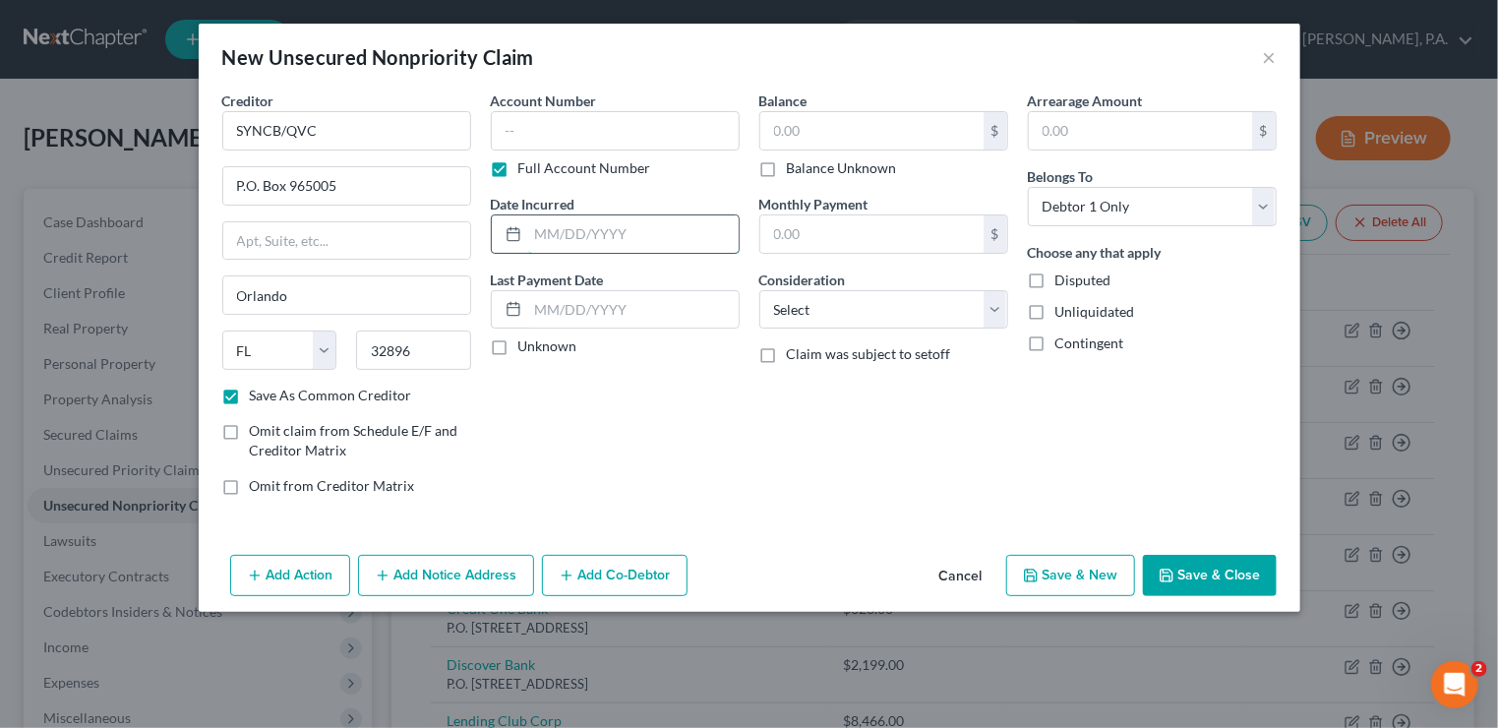
click at [678, 235] on input "text" at bounding box center [633, 233] width 210 height 37
type input "[DATE]"
click at [839, 121] on input "text" at bounding box center [871, 130] width 223 height 37
type input "1,932"
click at [827, 312] on select "Select Cable / Satellite Services Collection Agency Credit Card Debt Debt Couns…" at bounding box center [883, 309] width 249 height 39
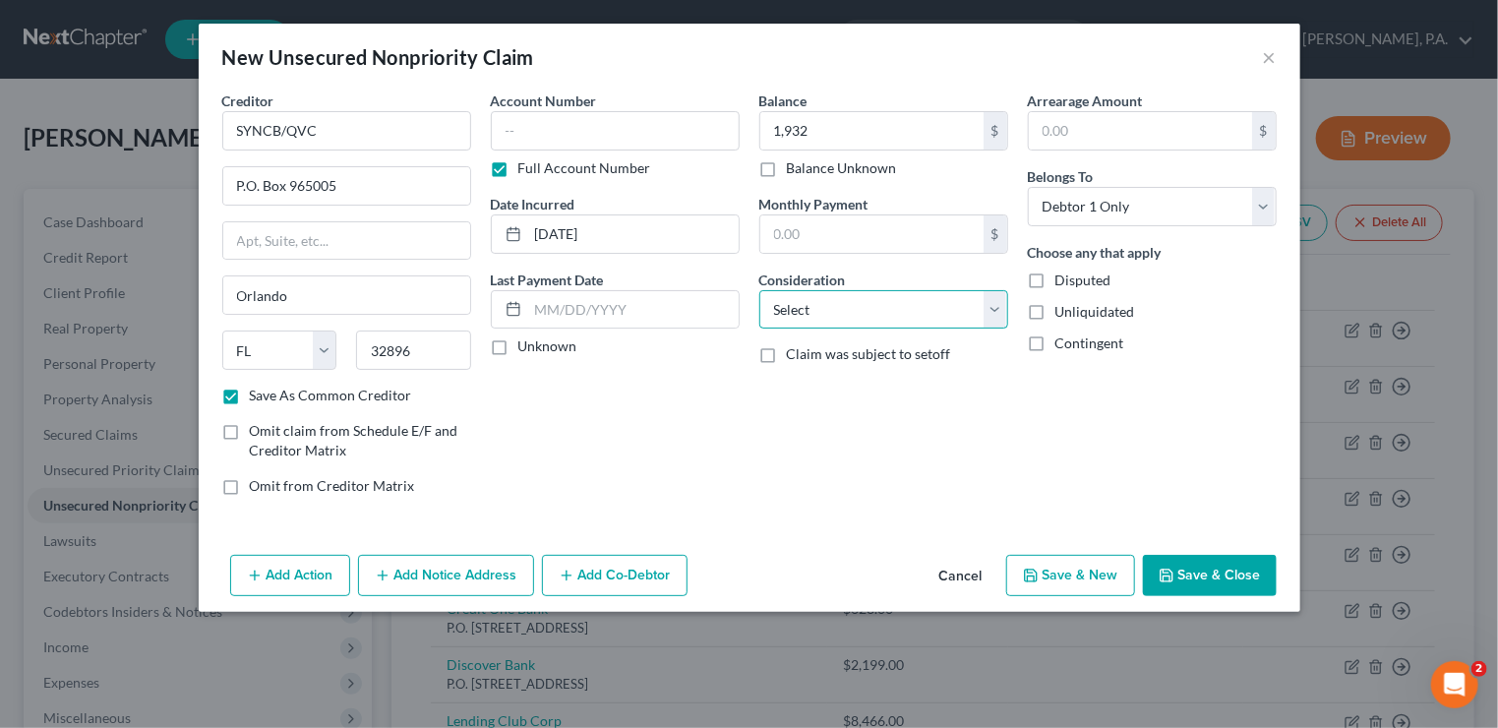
select select "2"
click at [759, 290] on select "Select Cable / Satellite Services Collection Agency Credit Card Debt Debt Couns…" at bounding box center [883, 309] width 249 height 39
click at [1098, 567] on button "Save & New" at bounding box center [1070, 575] width 129 height 41
checkbox input "false"
select select "0"
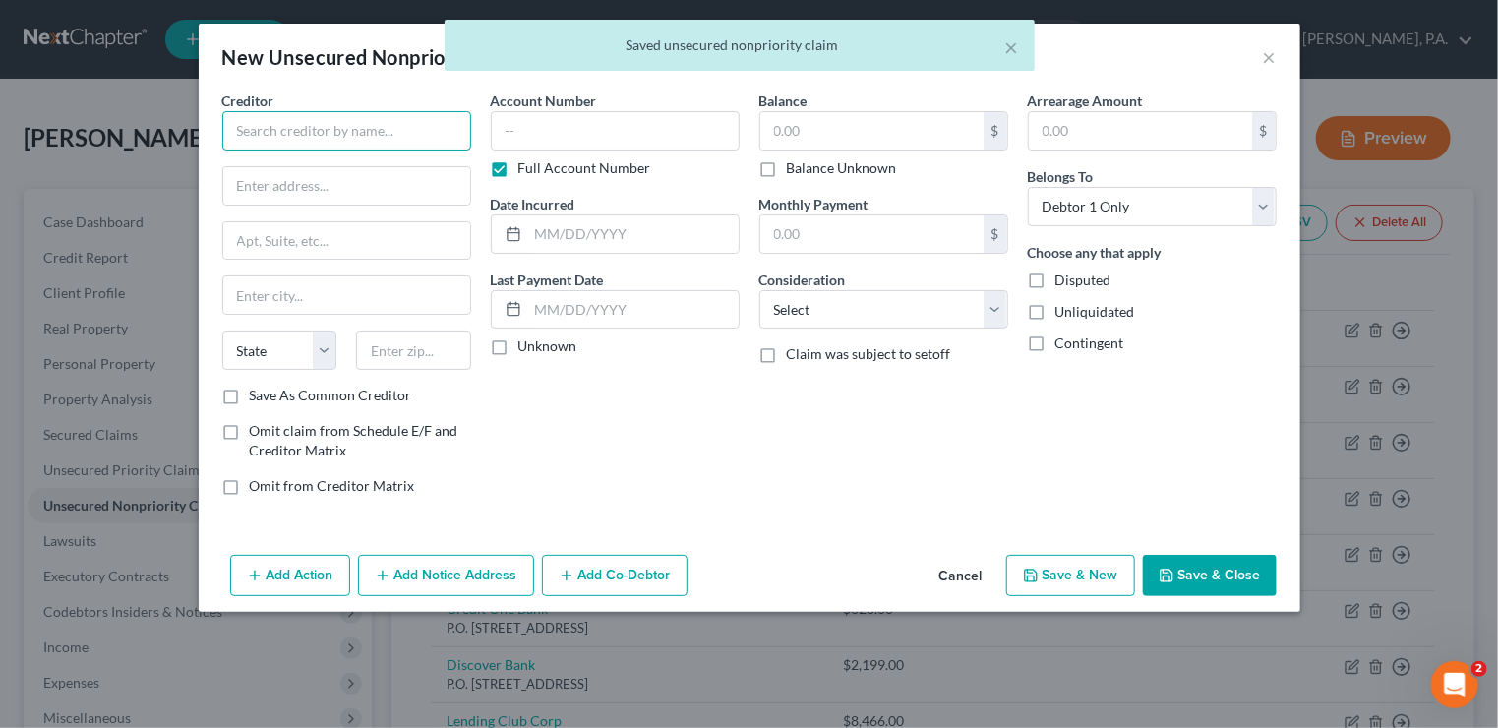
click at [319, 130] on input "text" at bounding box center [346, 130] width 249 height 39
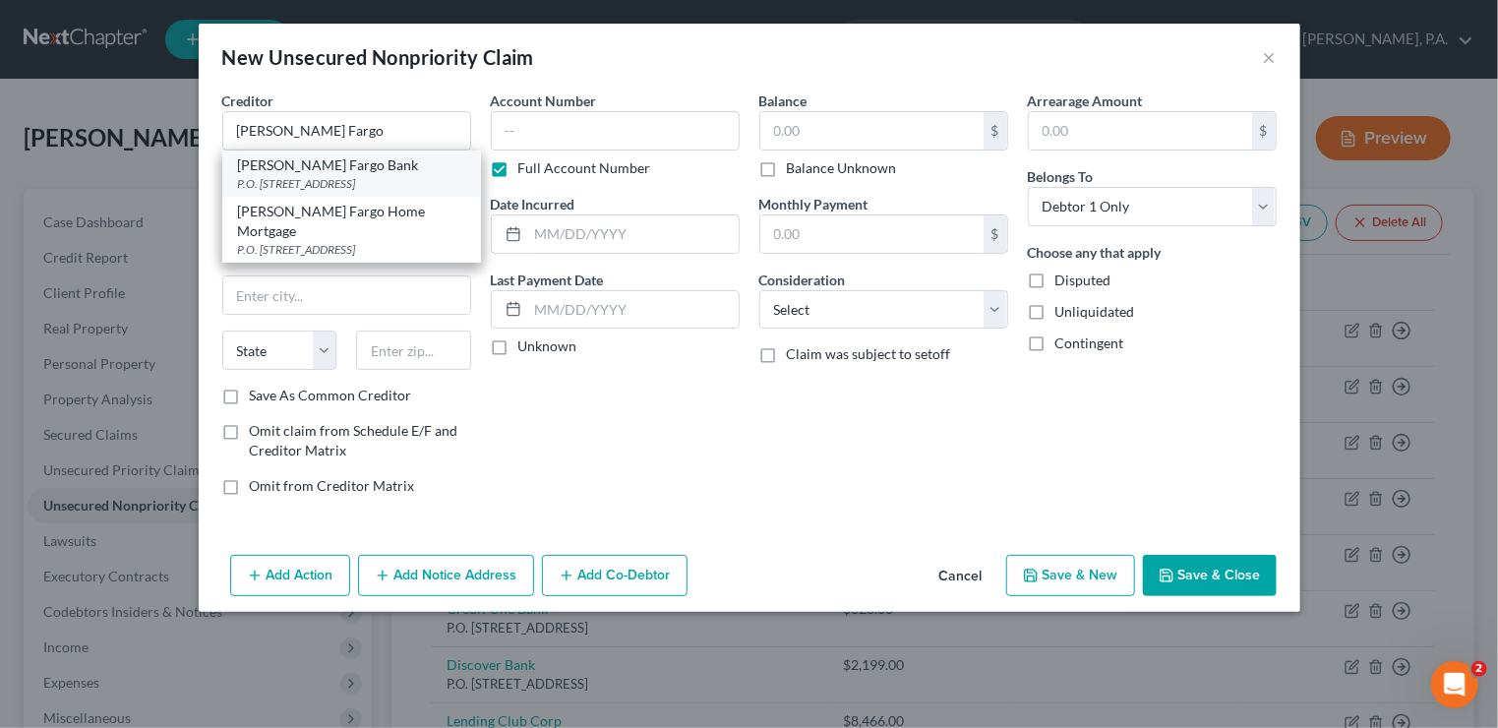
click at [360, 167] on div "[PERSON_NAME] Fargo Bank" at bounding box center [351, 165] width 227 height 20
type input "[PERSON_NAME] Fargo Bank"
type input "P.O. Box 14517"
type input "Des Moines"
select select "16"
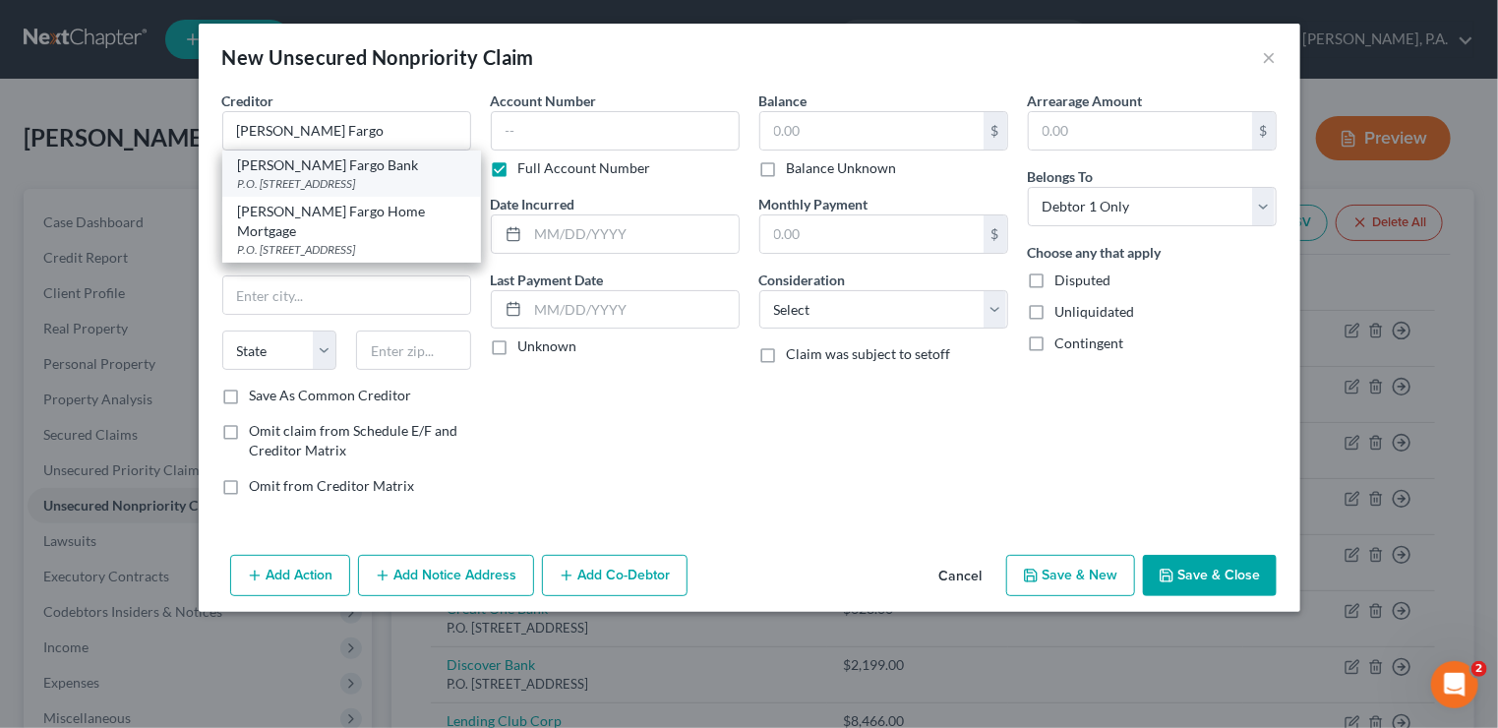
type input "50306"
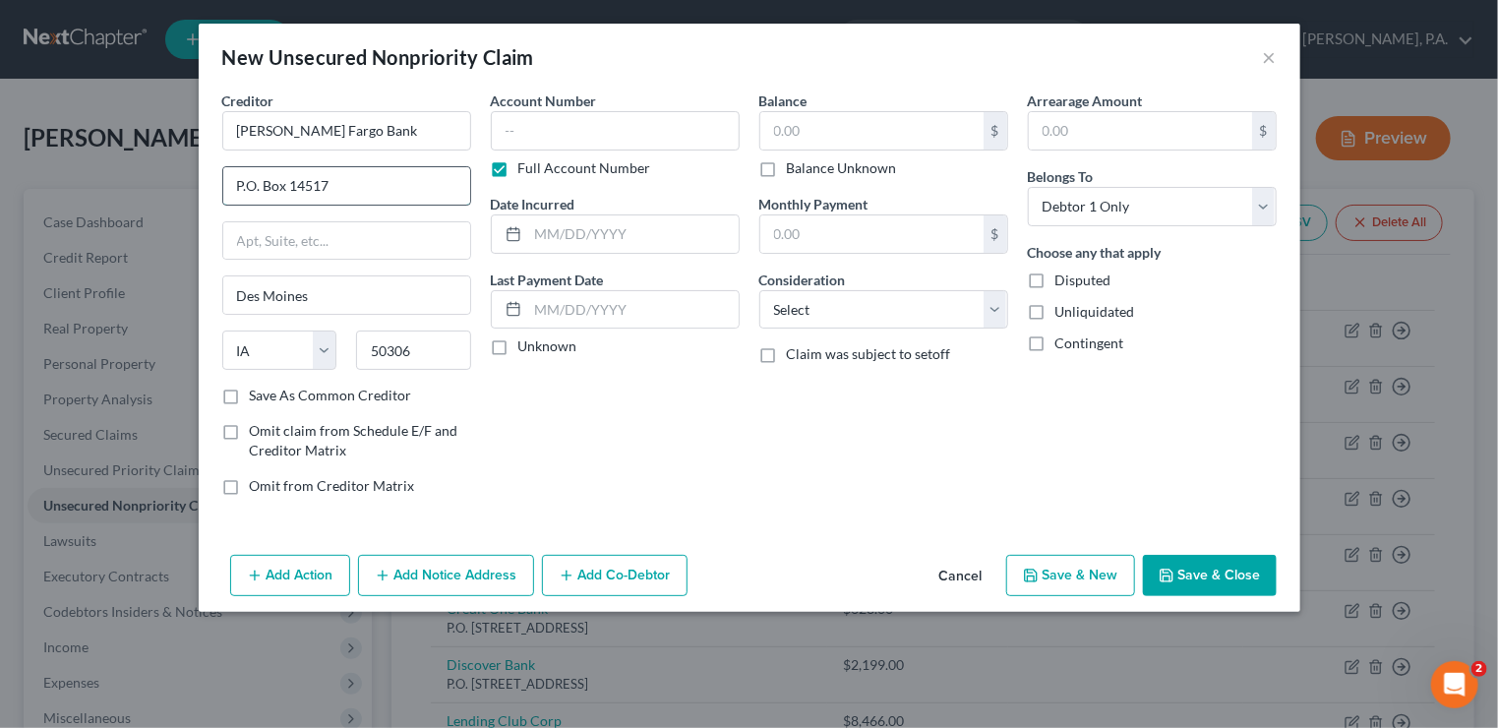
click at [346, 186] on input "P.O. Box 14517" at bounding box center [346, 185] width 247 height 37
type input "P.O. Box 393"
type input "55480"
type input "[GEOGRAPHIC_DATA]"
select select "24"
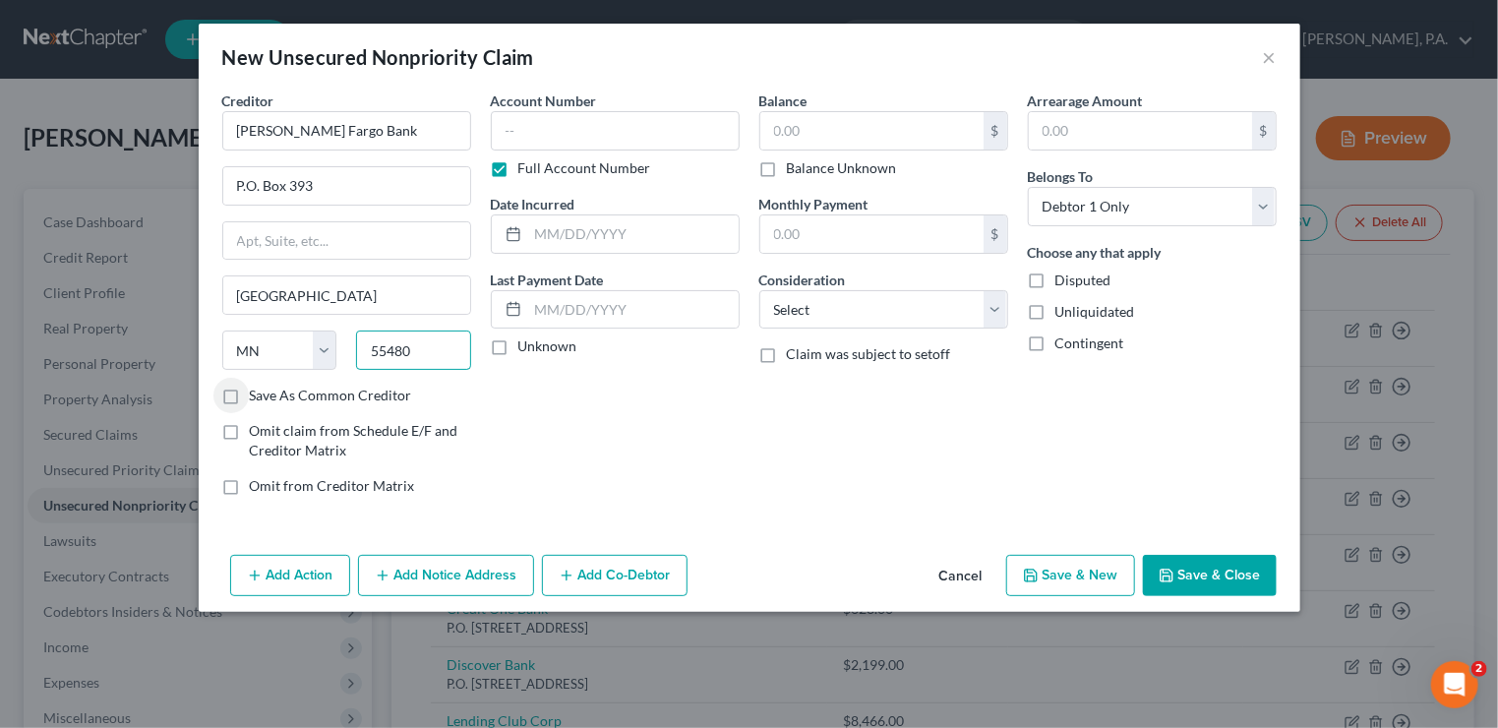
click at [432, 353] on input "55480" at bounding box center [413, 349] width 115 height 39
click at [250, 392] on label "Save As Common Creditor" at bounding box center [331, 396] width 162 height 20
click at [258, 392] on input "Save As Common Creditor" at bounding box center [264, 392] width 13 height 13
checkbox input "true"
click at [570, 240] on input "text" at bounding box center [633, 233] width 210 height 37
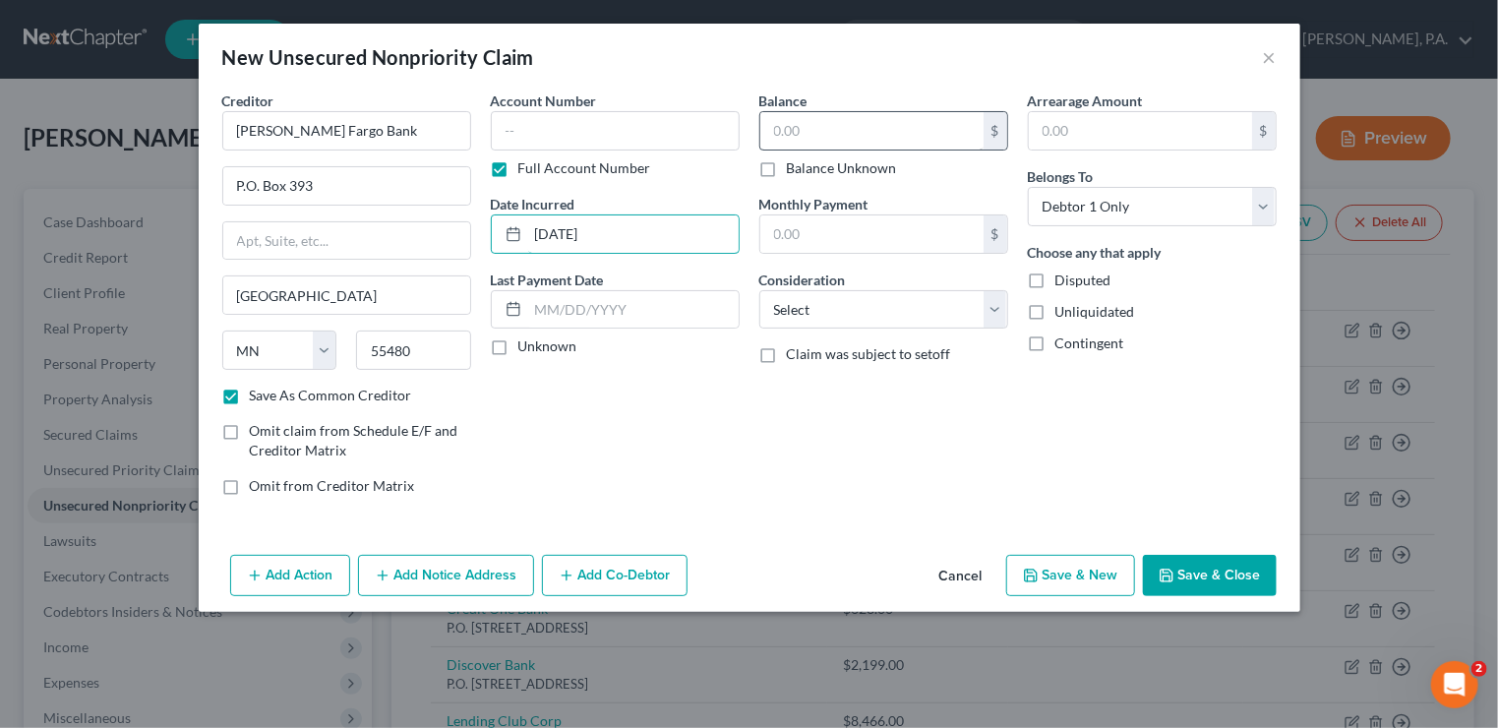
type input "[DATE]"
click at [800, 132] on input "text" at bounding box center [871, 130] width 223 height 37
type input "2,880"
click at [815, 240] on input "text" at bounding box center [871, 233] width 223 height 37
click at [812, 302] on select "Select Cable / Satellite Services Collection Agency Credit Card Debt Debt Couns…" at bounding box center [883, 309] width 249 height 39
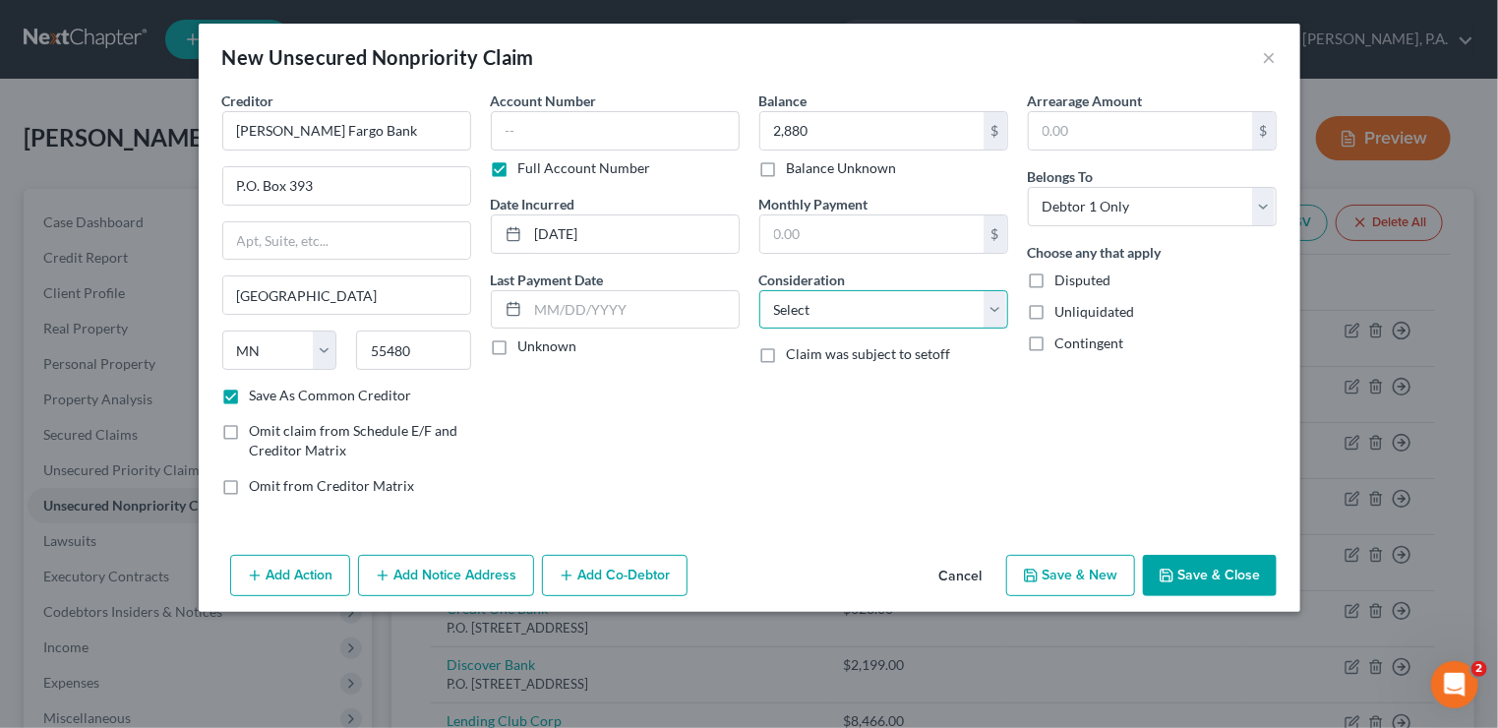
select select "2"
click at [759, 290] on select "Select Cable / Satellite Services Collection Agency Credit Card Debt Debt Couns…" at bounding box center [883, 309] width 249 height 39
click at [1065, 568] on button "Save & New" at bounding box center [1070, 575] width 129 height 41
select select "0"
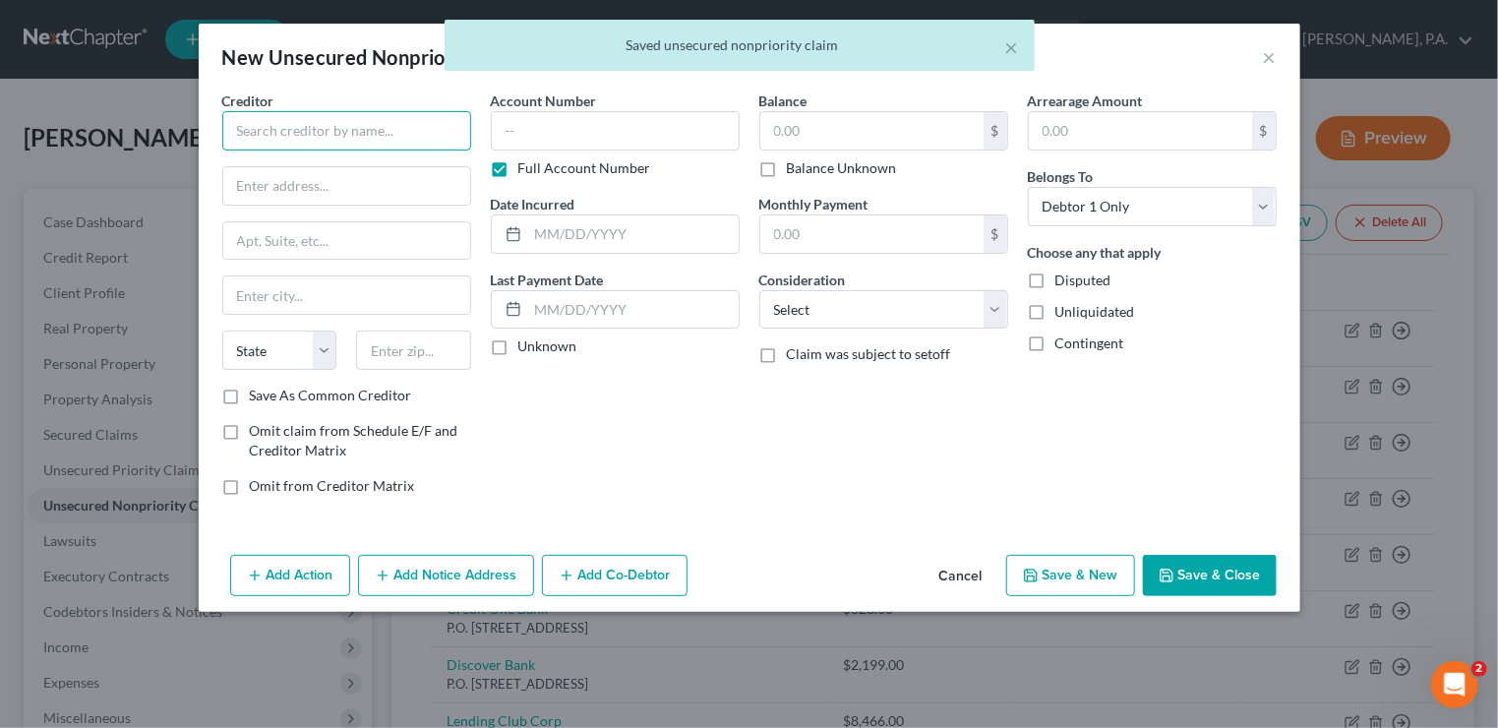
click at [324, 136] on input "text" at bounding box center [346, 130] width 249 height 39
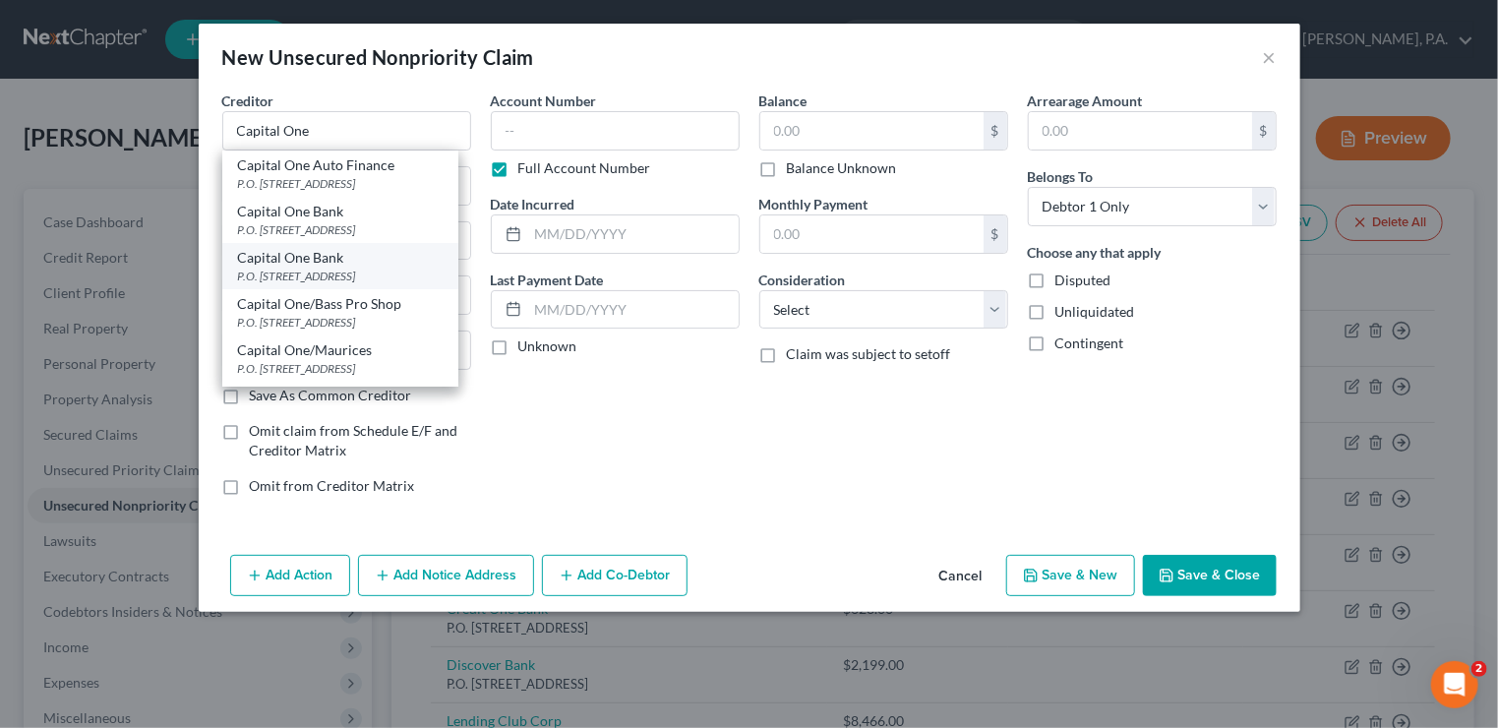
click at [335, 258] on div "Capital One Bank" at bounding box center [340, 258] width 205 height 20
type input "Capital One Bank"
type input "P.O. Box 31293"
type input "[GEOGRAPHIC_DATA]"
select select "46"
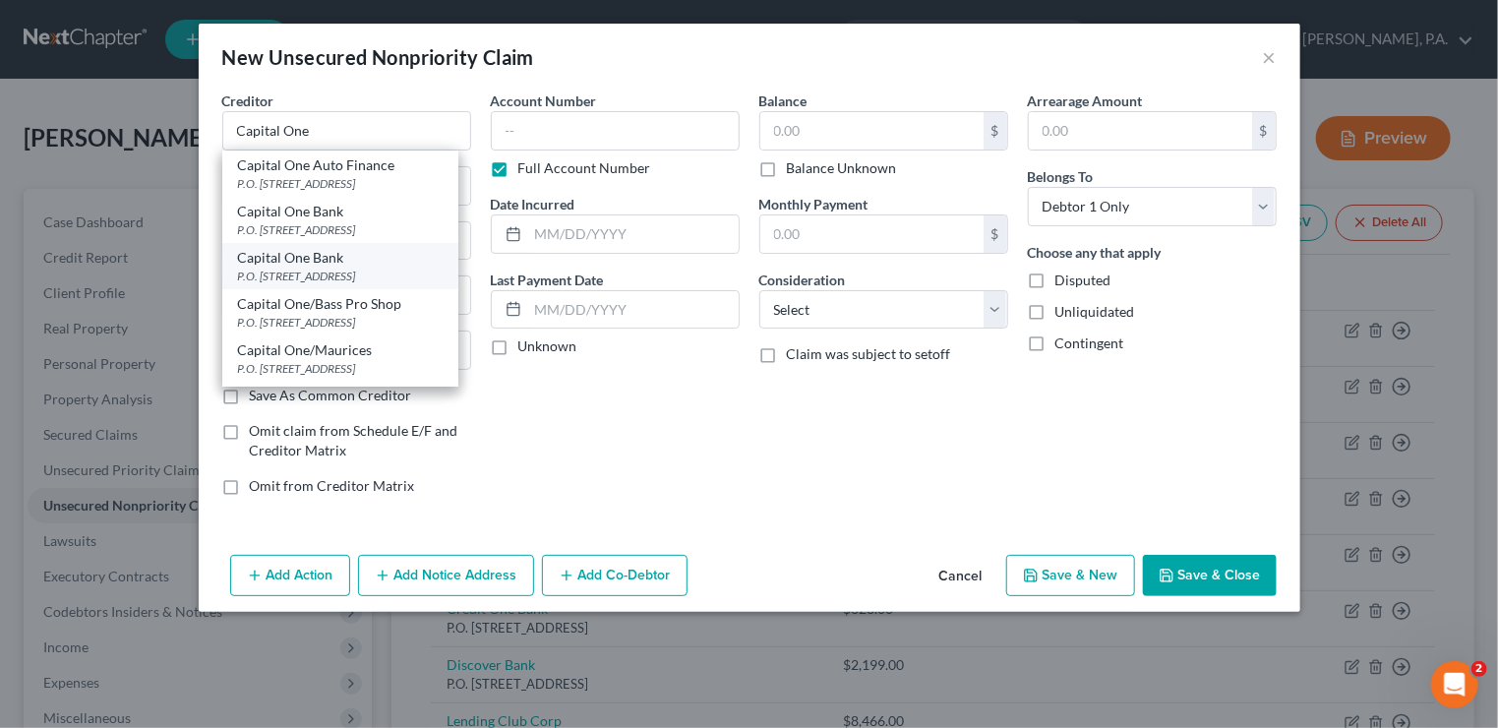
type input "84131"
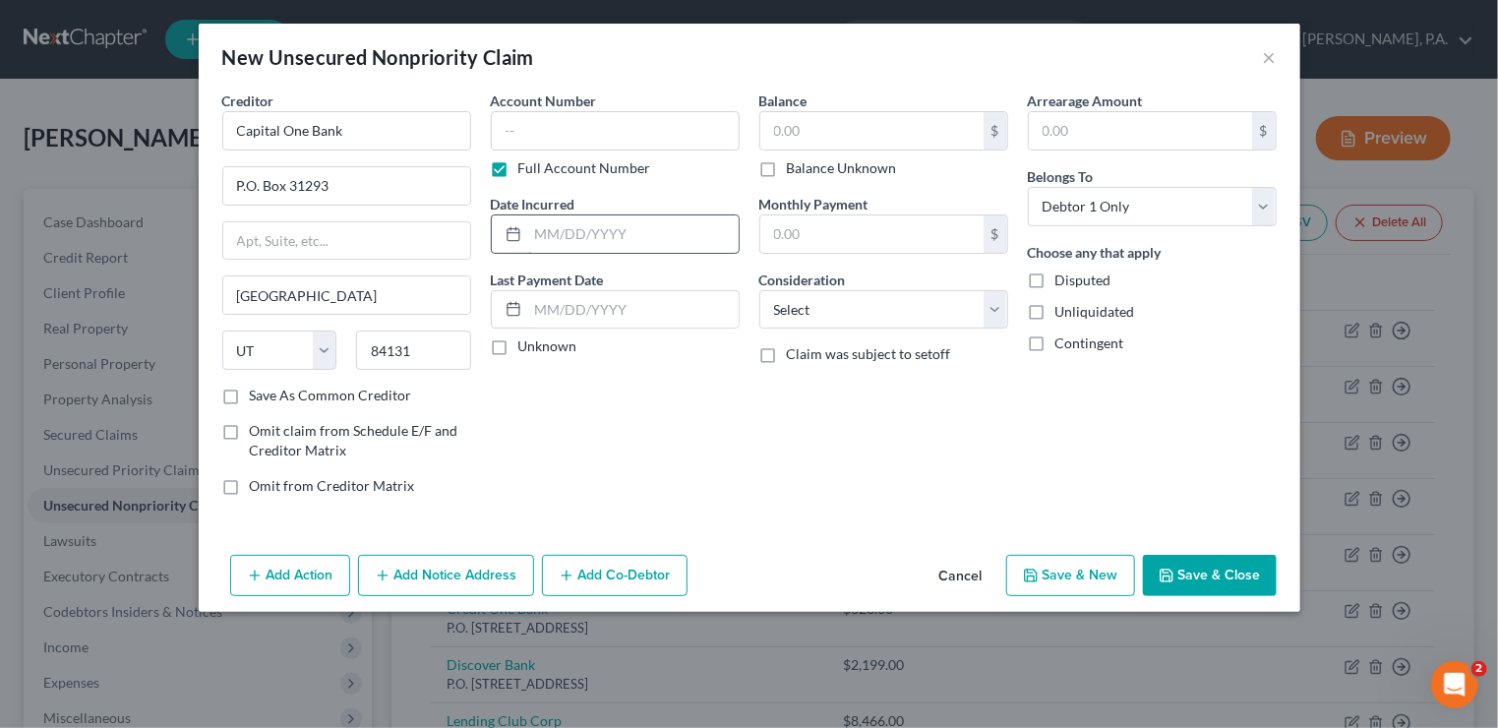
click at [554, 237] on input "text" at bounding box center [633, 233] width 210 height 37
click at [568, 233] on input "[DATE]" at bounding box center [633, 233] width 210 height 37
type input "[DATE]"
click at [789, 124] on input "text" at bounding box center [871, 130] width 223 height 37
type input "583"
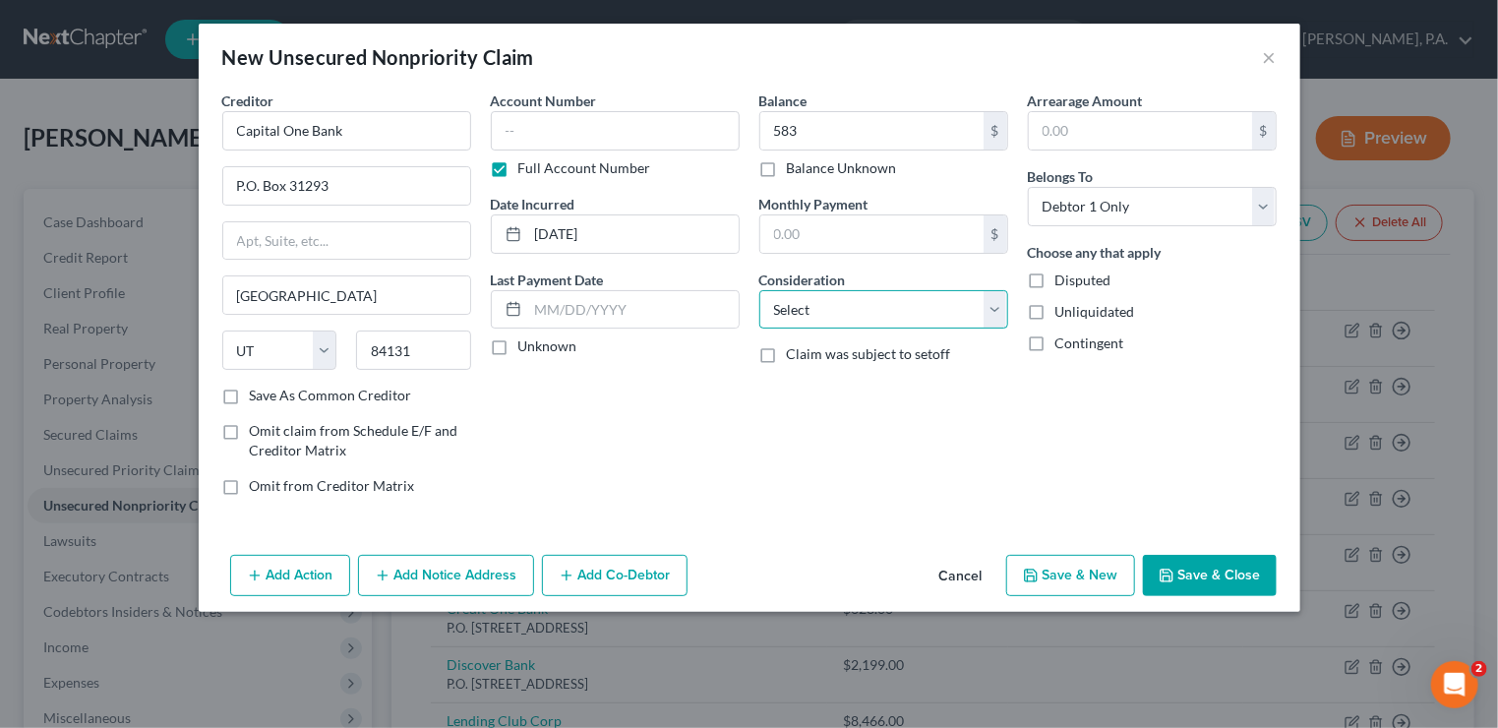
click at [994, 310] on select "Select Cable / Satellite Services Collection Agency Credit Card Debt Debt Couns…" at bounding box center [883, 309] width 249 height 39
select select "2"
click at [759, 290] on select "Select Cable / Satellite Services Collection Agency Credit Card Debt Debt Couns…" at bounding box center [883, 309] width 249 height 39
click at [1216, 574] on button "Save & Close" at bounding box center [1210, 575] width 134 height 41
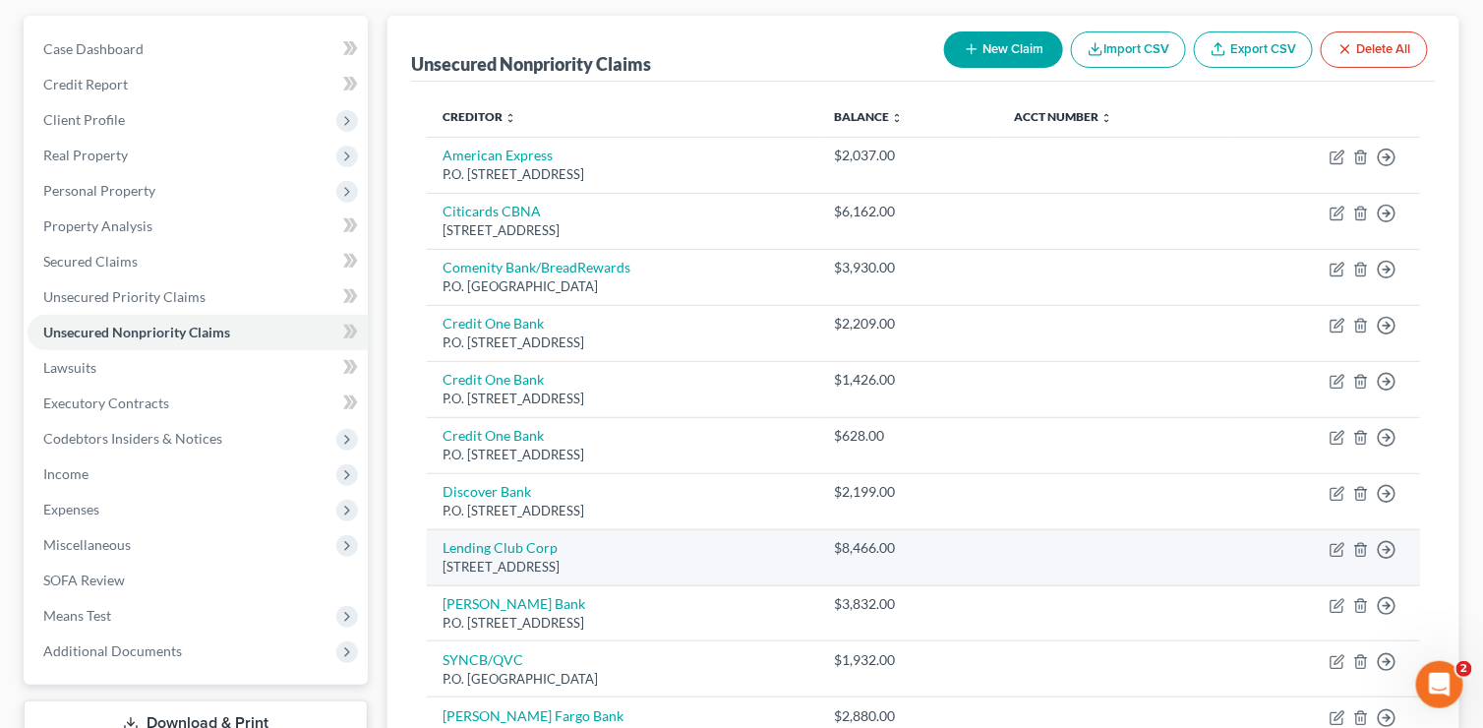
scroll to position [165, 0]
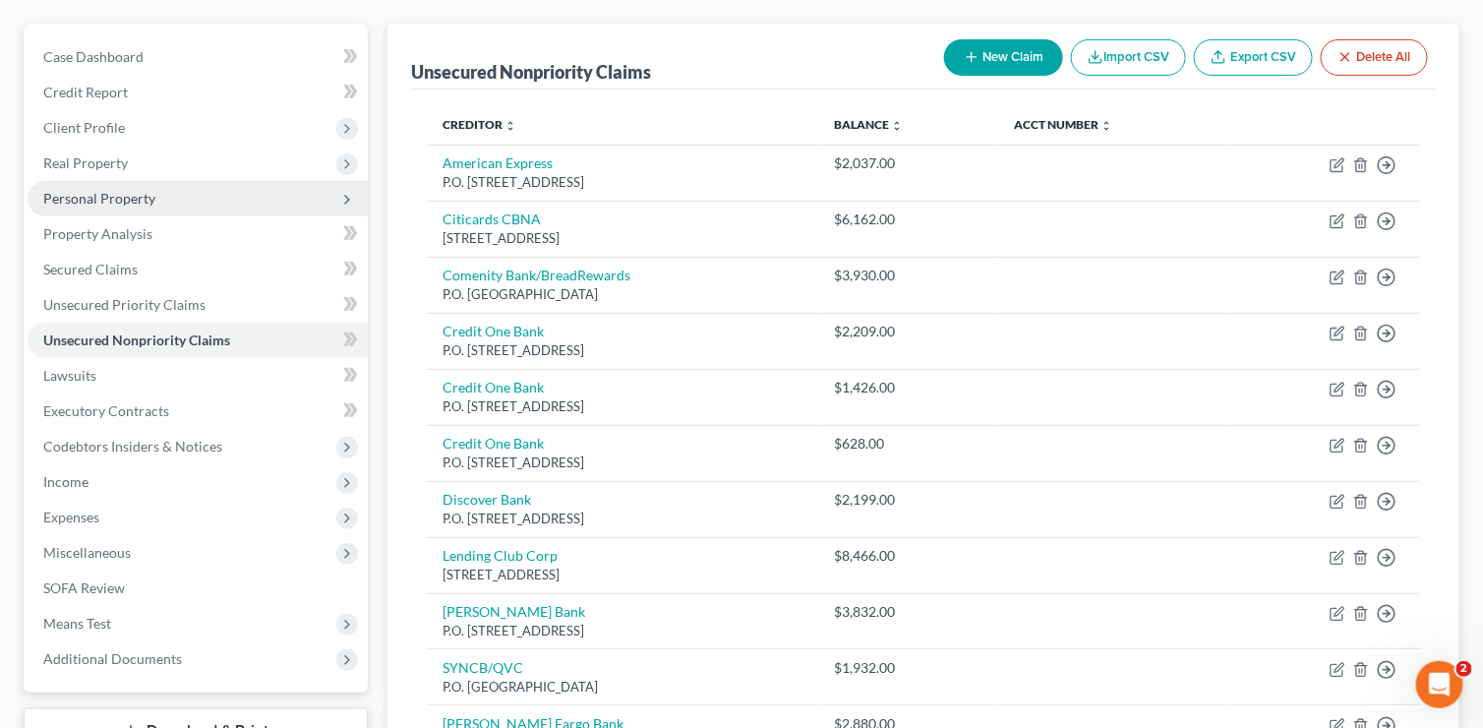
click at [127, 208] on span "Personal Property" at bounding box center [198, 198] width 340 height 35
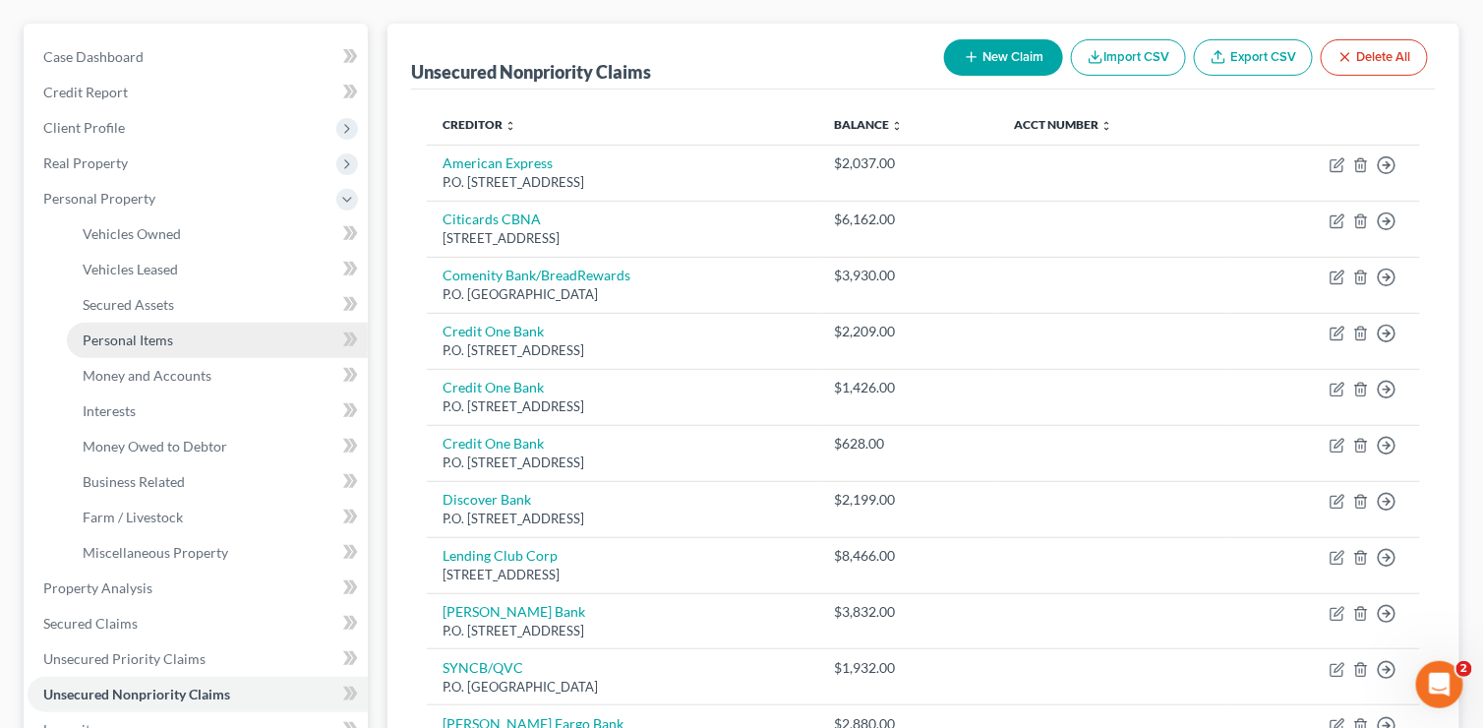
click at [153, 338] on span "Personal Items" at bounding box center [128, 339] width 90 height 17
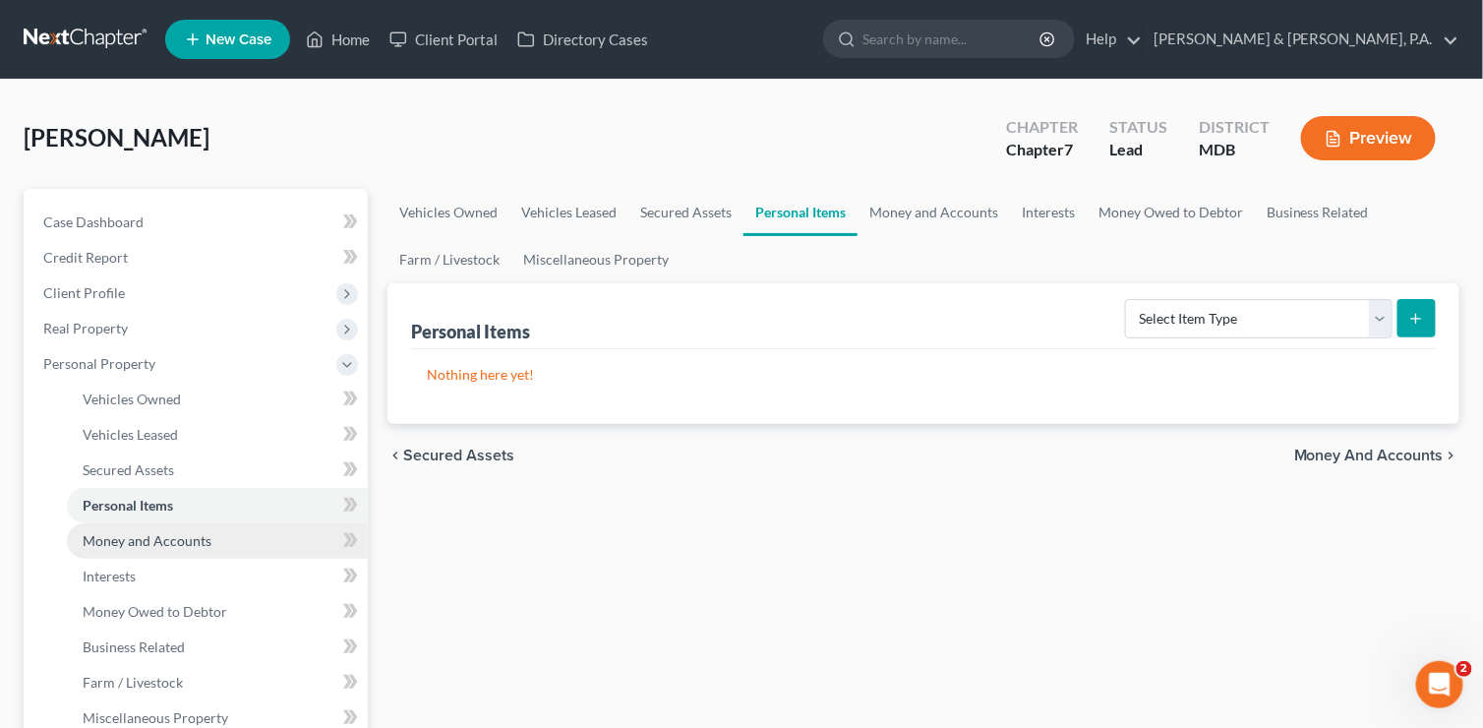
click at [118, 548] on link "Money and Accounts" at bounding box center [217, 540] width 301 height 35
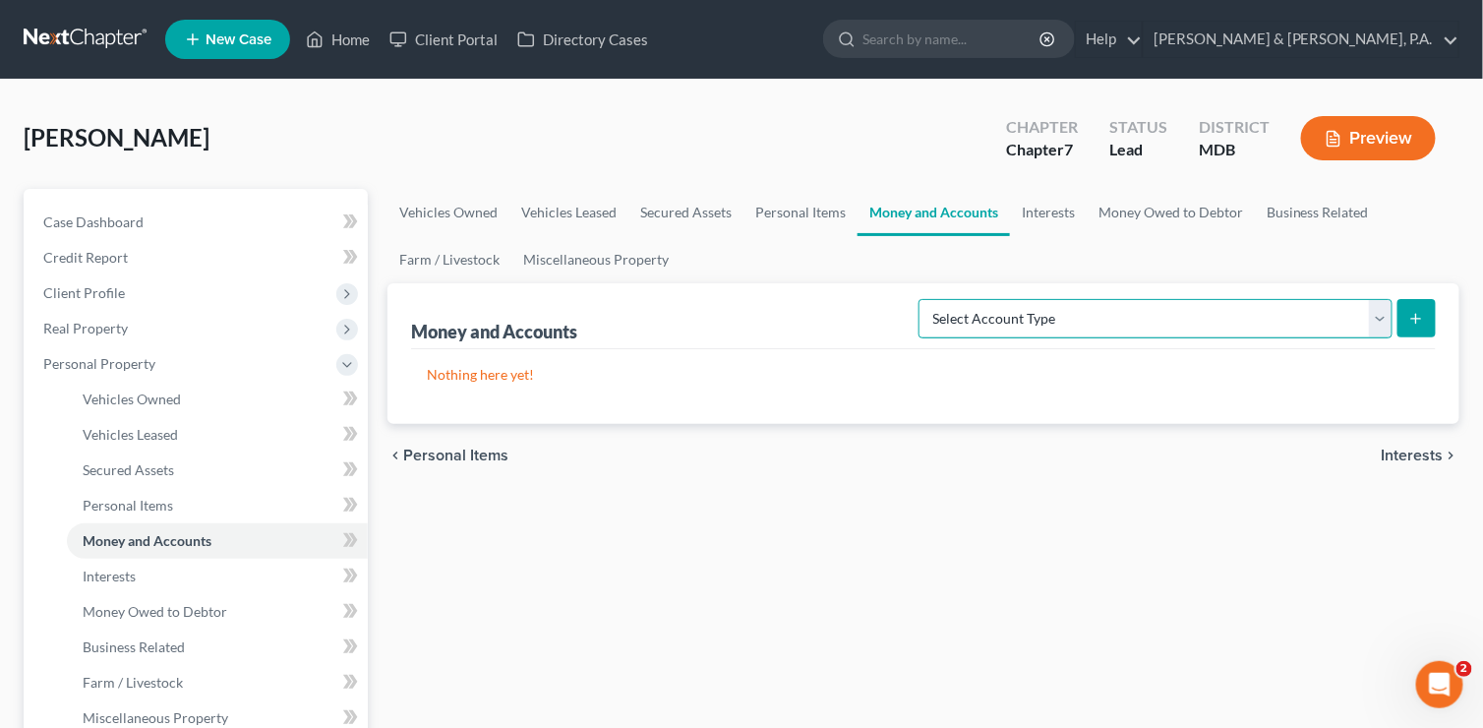
click at [1382, 323] on select "Select Account Type Brokerage (A/B: 18, SOFA: 20) Cash on Hand (A/B: 16) Certif…" at bounding box center [1156, 318] width 474 height 39
select select "checking"
click at [926, 299] on select "Select Account Type Brokerage (A/B: 18, SOFA: 20) Cash on Hand (A/B: 16) Certif…" at bounding box center [1156, 318] width 474 height 39
click at [1415, 321] on icon "submit" at bounding box center [1416, 319] width 16 height 16
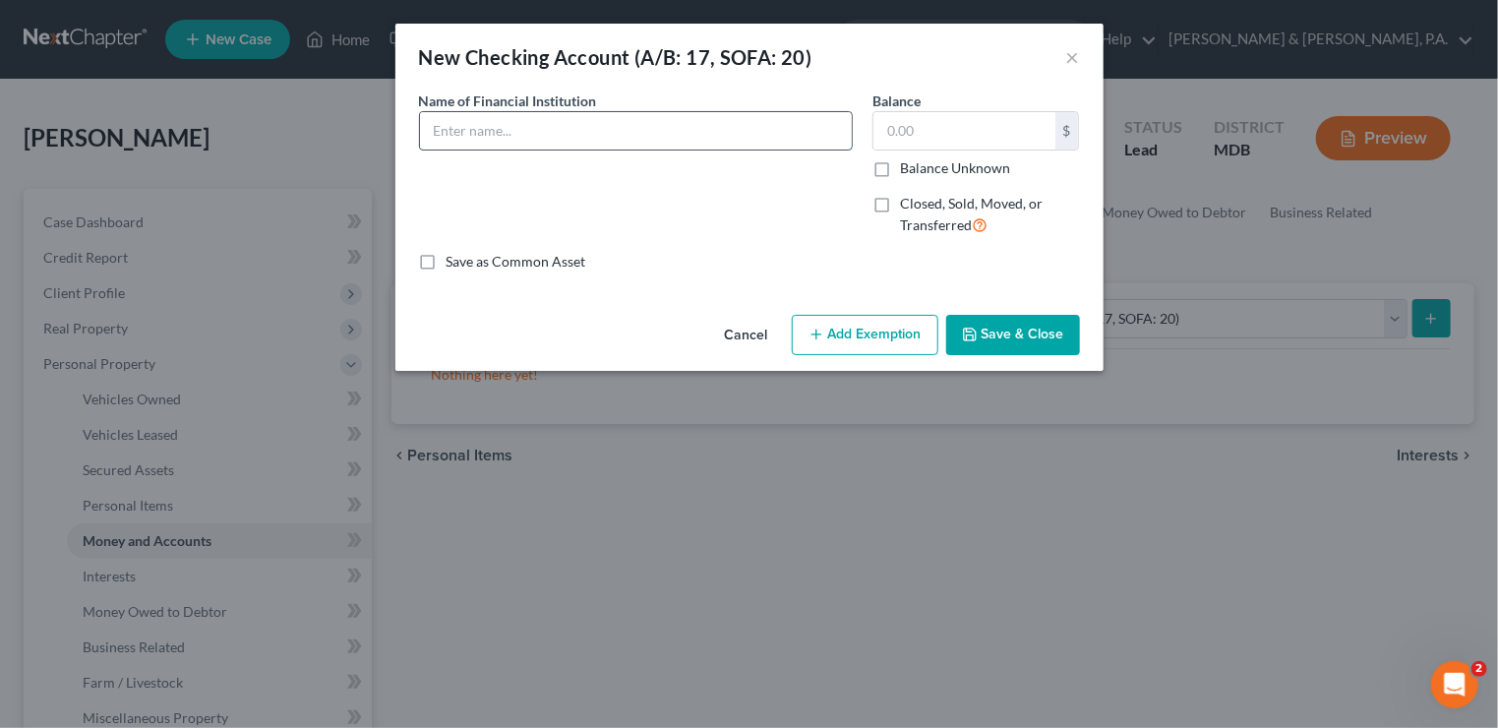
click at [473, 130] on input "text" at bounding box center [636, 130] width 432 height 37
type input "[PERSON_NAME] [PERSON_NAME] Bank"
click at [993, 123] on input "743.33" at bounding box center [964, 130] width 182 height 37
type input "745"
click at [854, 326] on button "Add Exemption" at bounding box center [865, 335] width 147 height 41
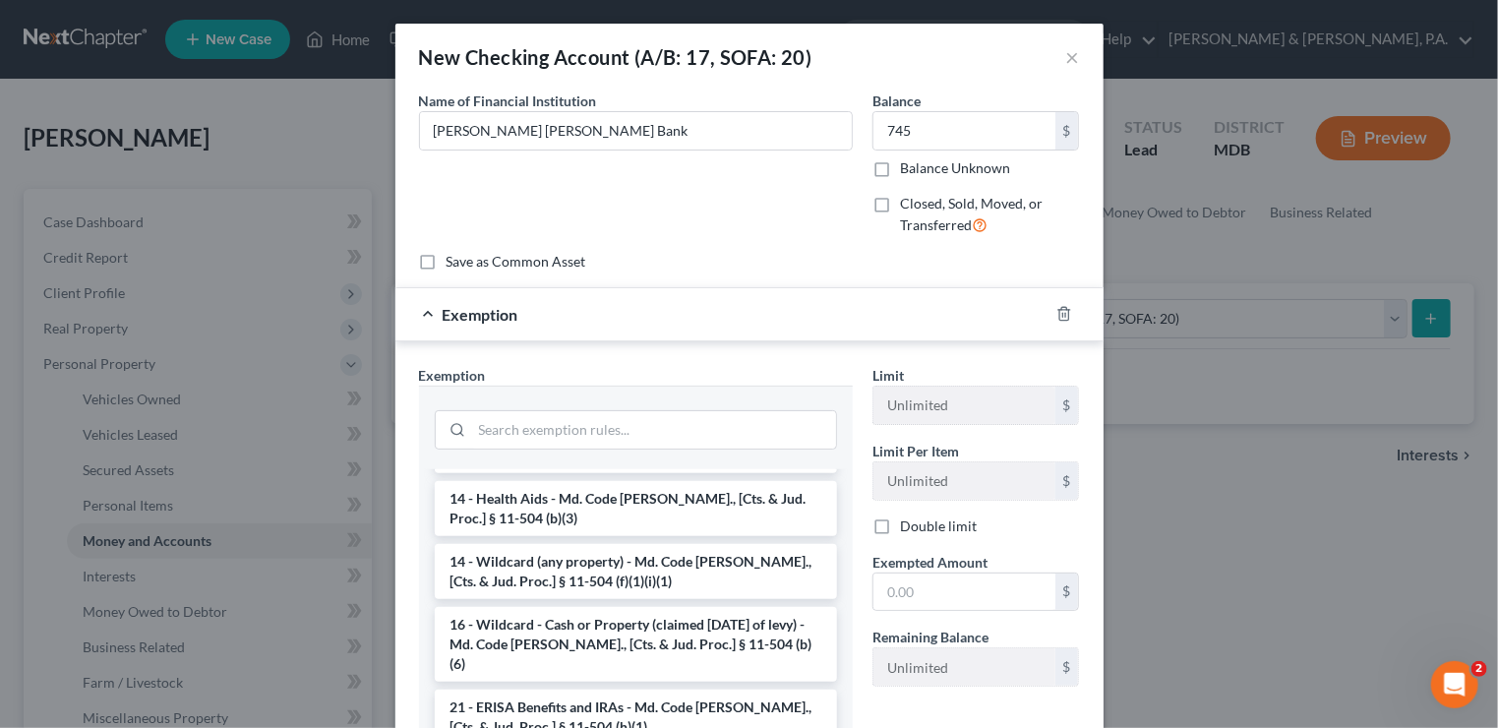
scroll to position [373, 0]
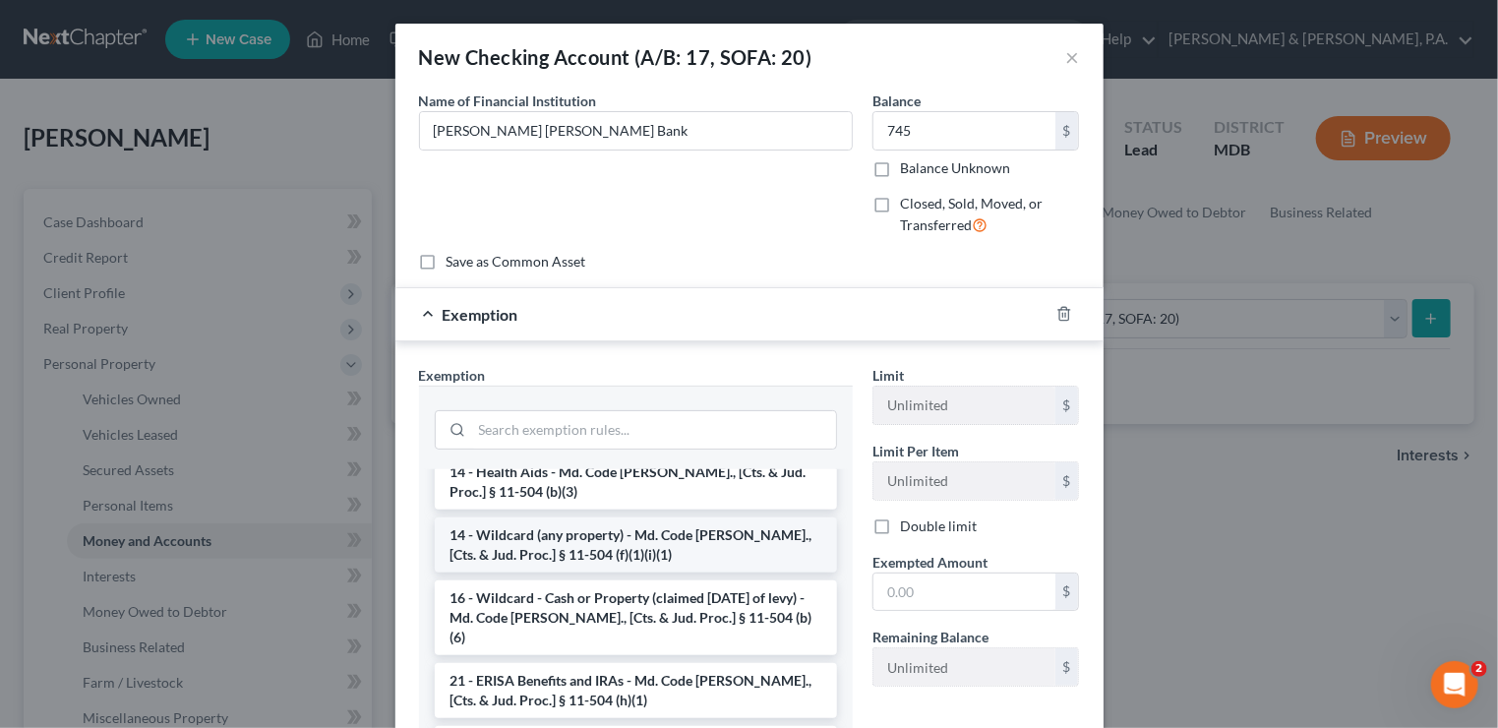
click at [615, 537] on li "14 - Wildcard (any property) - Md. Code [PERSON_NAME]., [Cts. & Jud. Proc.] § 1…" at bounding box center [636, 544] width 402 height 55
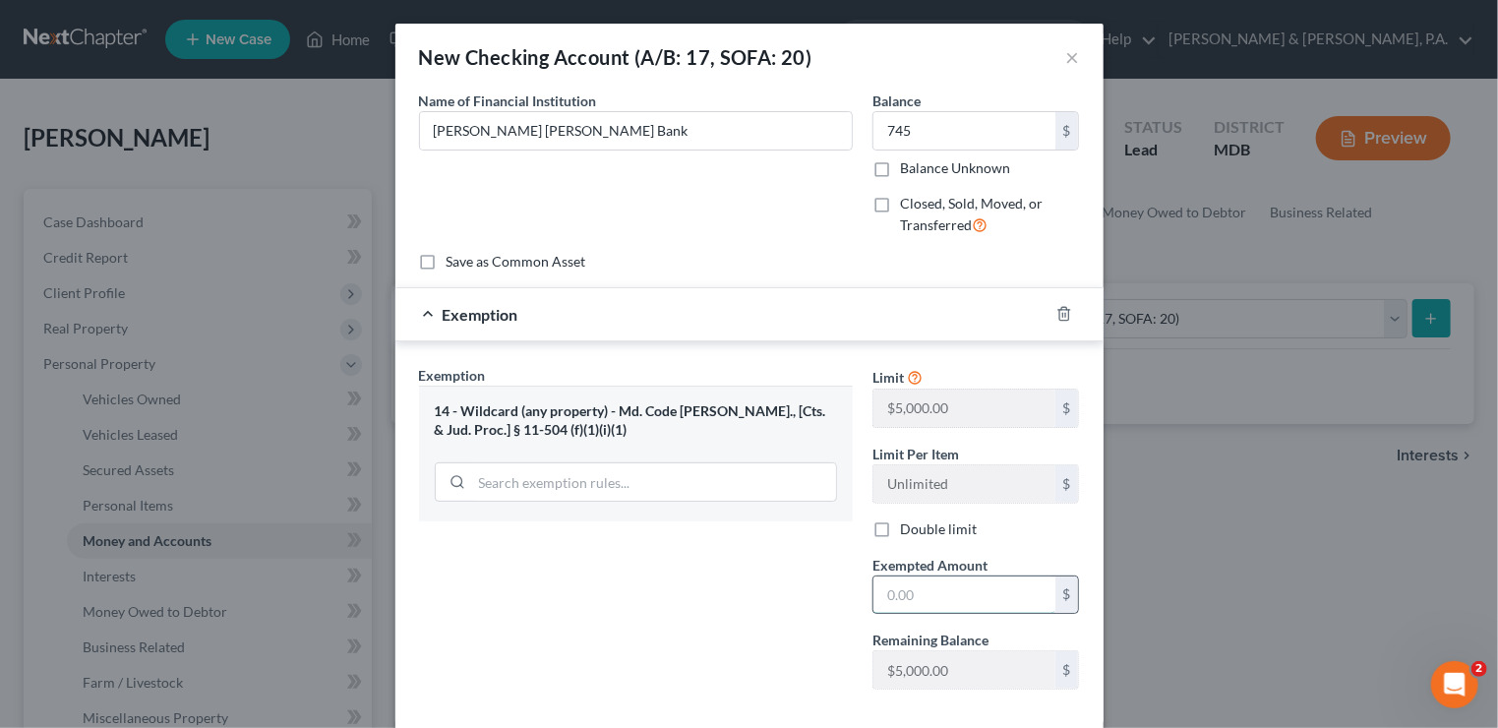
click at [911, 593] on input "text" at bounding box center [964, 594] width 182 height 37
type input "745"
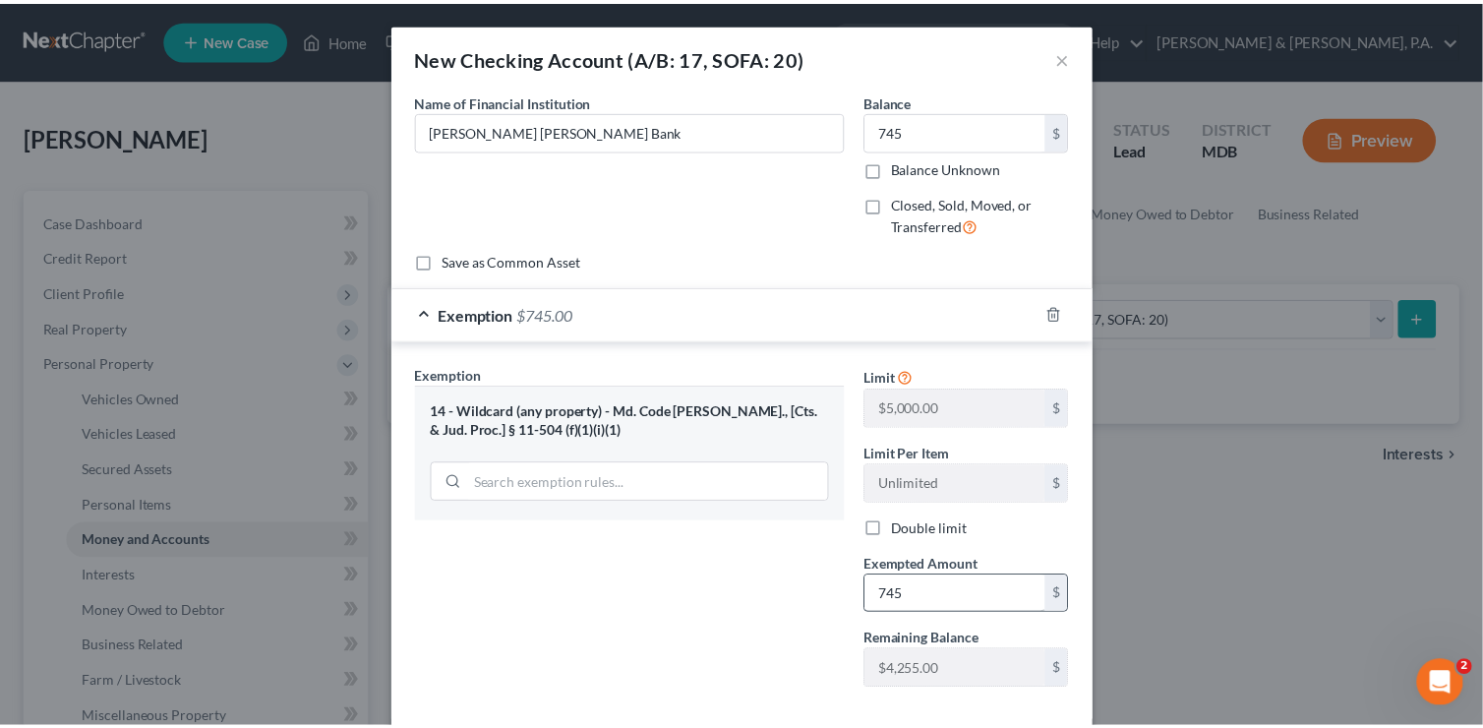
scroll to position [96, 0]
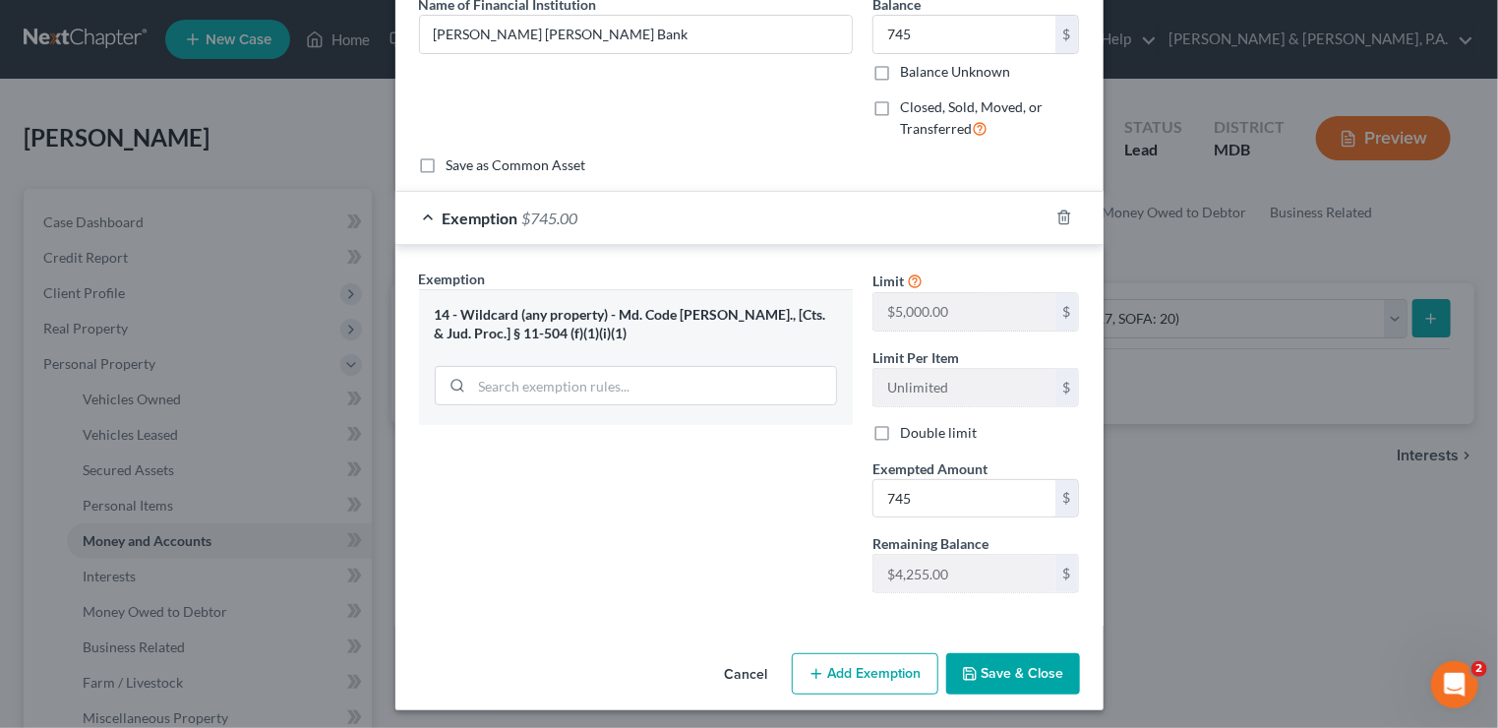
click at [1019, 666] on button "Save & Close" at bounding box center [1013, 673] width 134 height 41
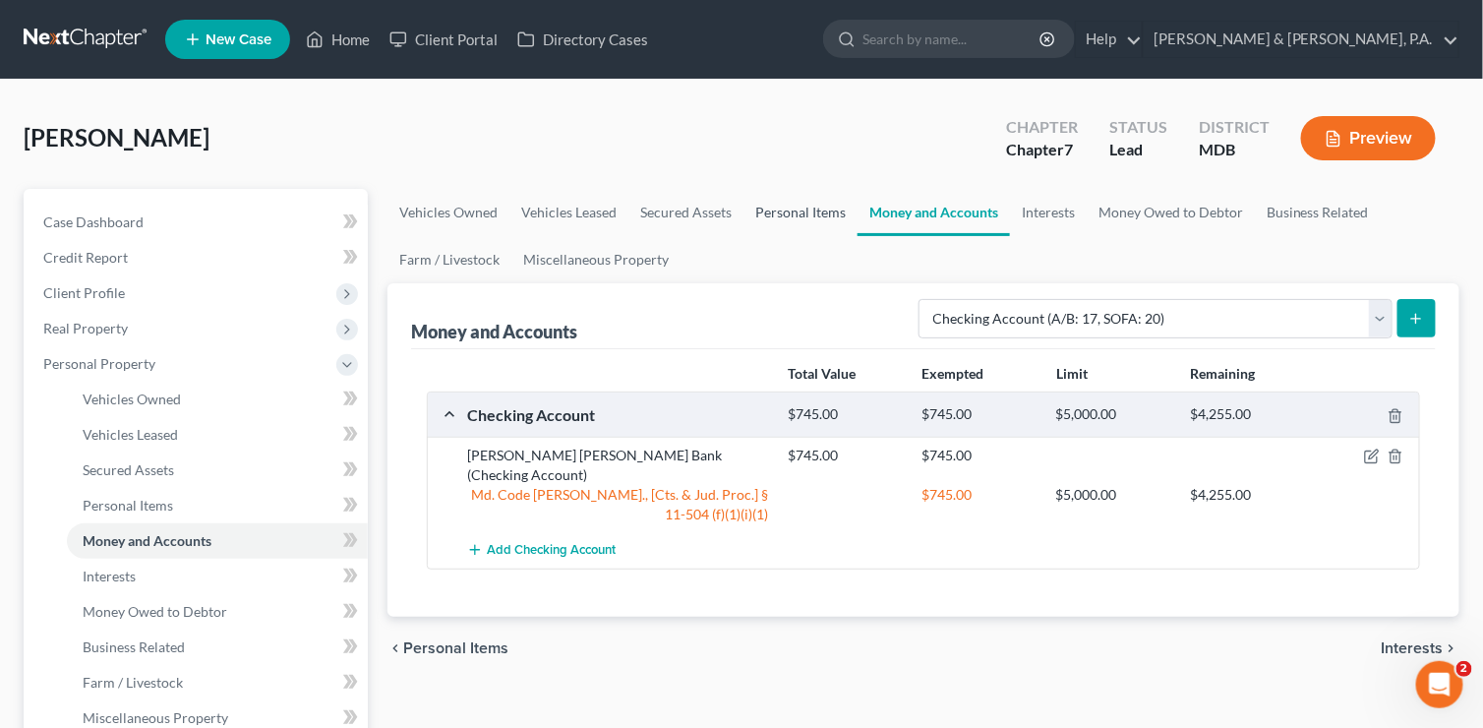
click at [810, 210] on link "Personal Items" at bounding box center [801, 212] width 114 height 47
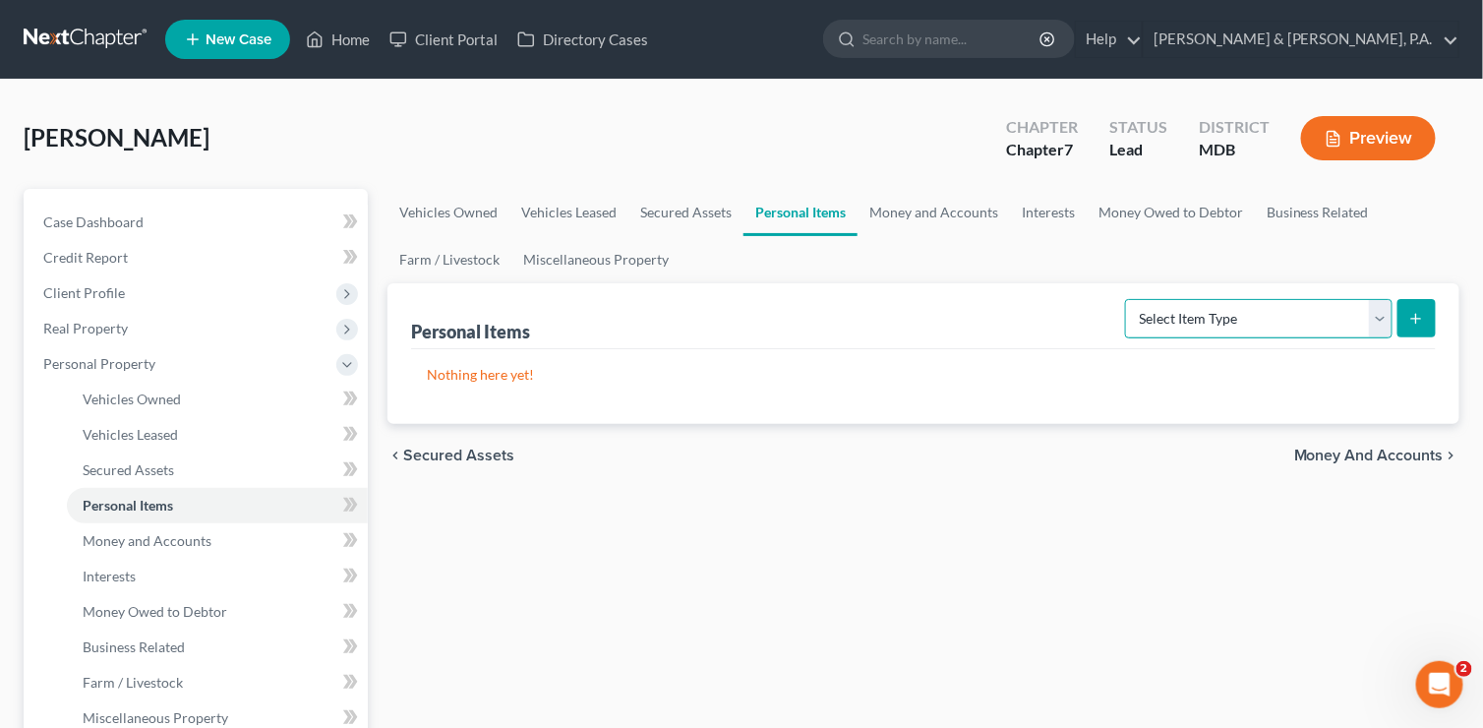
click at [1383, 316] on select "Select Item Type Clothing (A/B: 11) Collectibles Of Value (A/B: 8) Electronics …" at bounding box center [1259, 318] width 268 height 39
select select "household_goods"
click at [1129, 299] on select "Select Item Type Clothing (A/B: 11) Collectibles Of Value (A/B: 8) Electronics …" at bounding box center [1259, 318] width 268 height 39
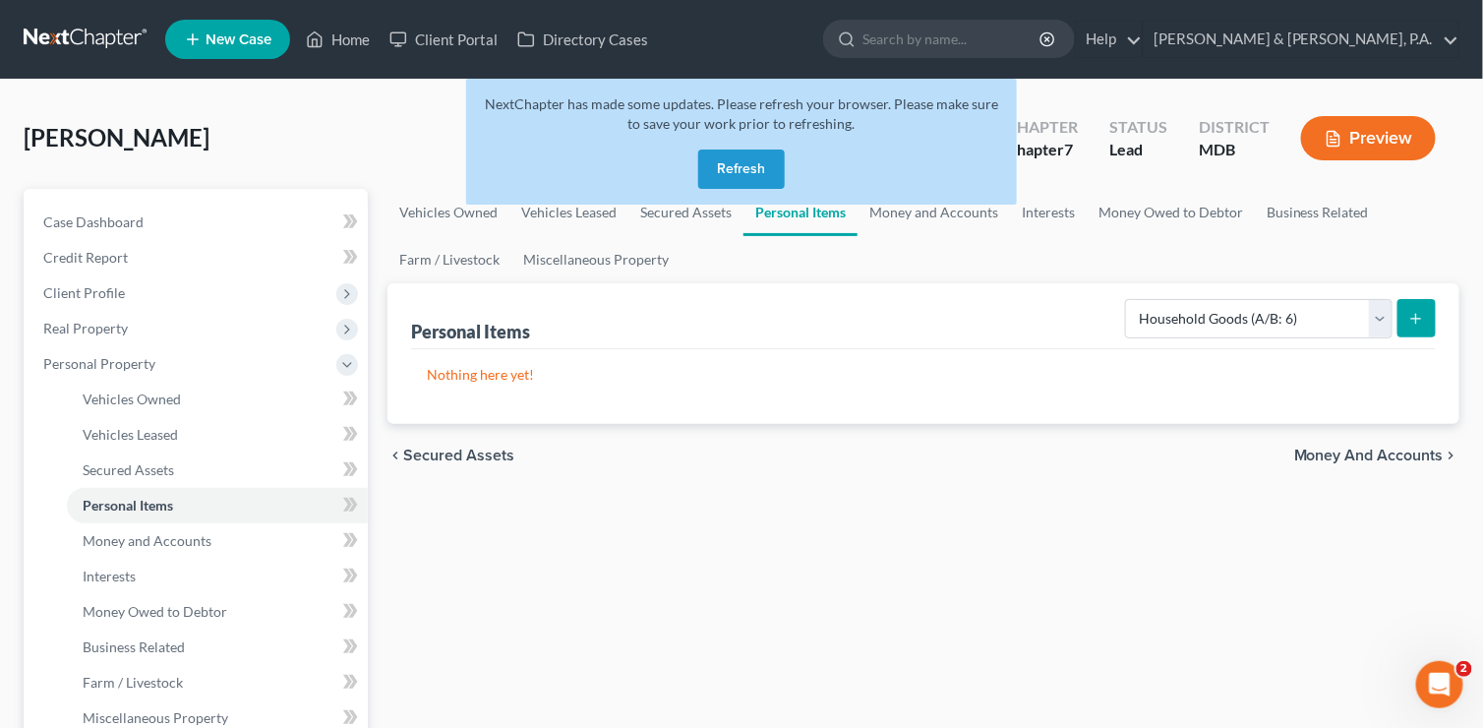
click at [725, 158] on button "Refresh" at bounding box center [741, 169] width 87 height 39
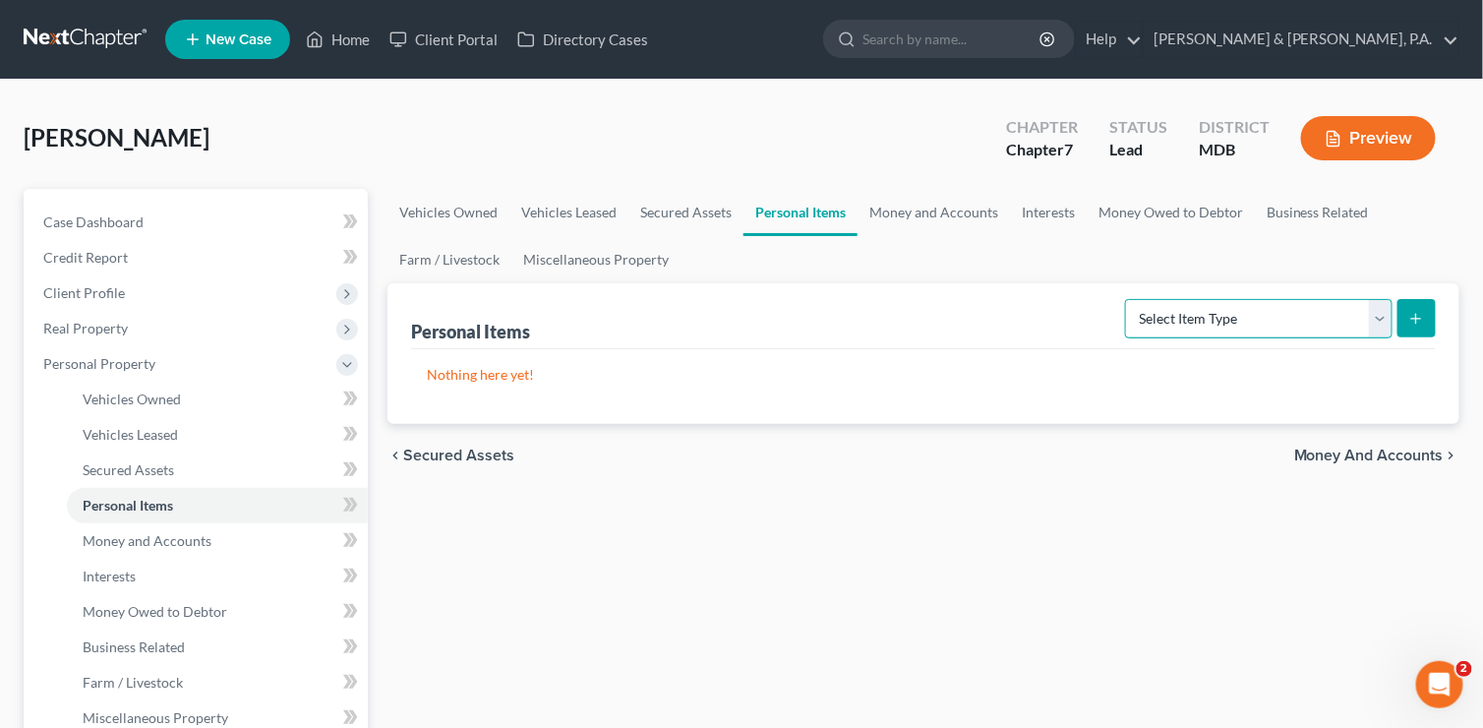
click at [1377, 316] on select "Select Item Type Clothing (A/B: 11) Collectibles Of Value (A/B: 8) Electronics …" at bounding box center [1259, 318] width 268 height 39
select select "clothing"
click at [1129, 299] on select "Select Item Type Clothing (A/B: 11) Collectibles Of Value (A/B: 8) Electronics …" at bounding box center [1259, 318] width 268 height 39
click at [1418, 320] on icon "submit" at bounding box center [1416, 319] width 16 height 16
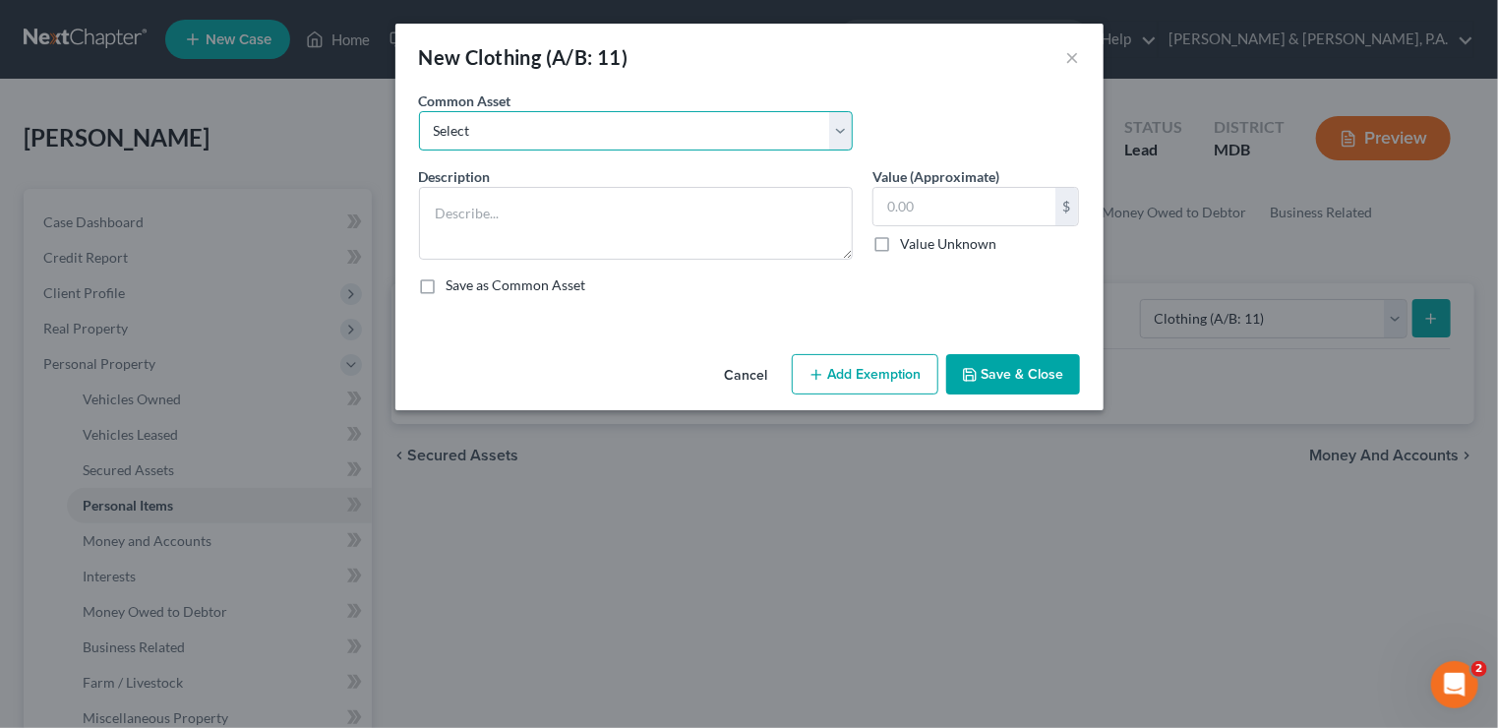
click at [842, 135] on select "Select Women's clothing & footware Men's clothing & footware" at bounding box center [636, 130] width 434 height 39
select select "0"
click at [419, 111] on select "Select Women's clothing & footware Men's clothing & footware" at bounding box center [636, 130] width 434 height 39
type textarea "Women's clothing & footware"
type input "250.00"
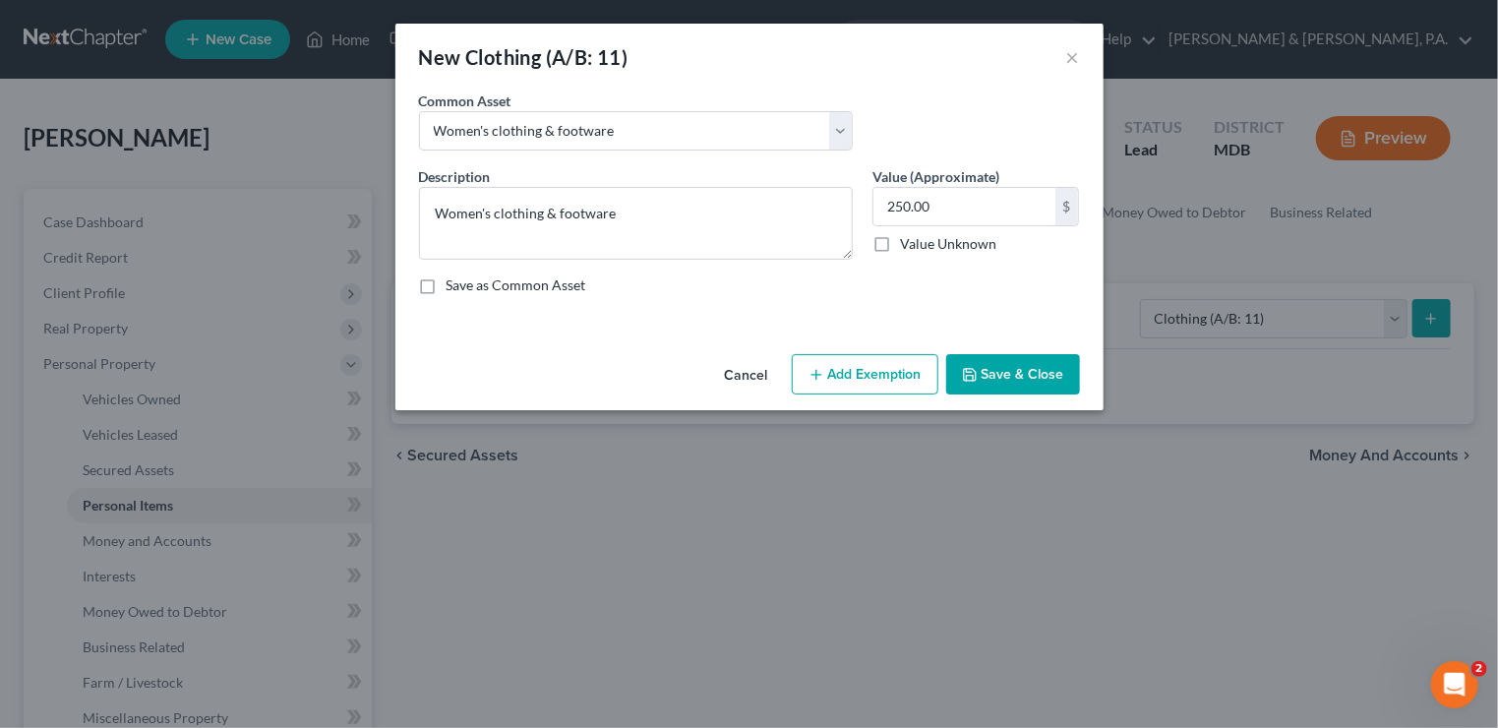
click at [857, 370] on button "Add Exemption" at bounding box center [865, 374] width 147 height 41
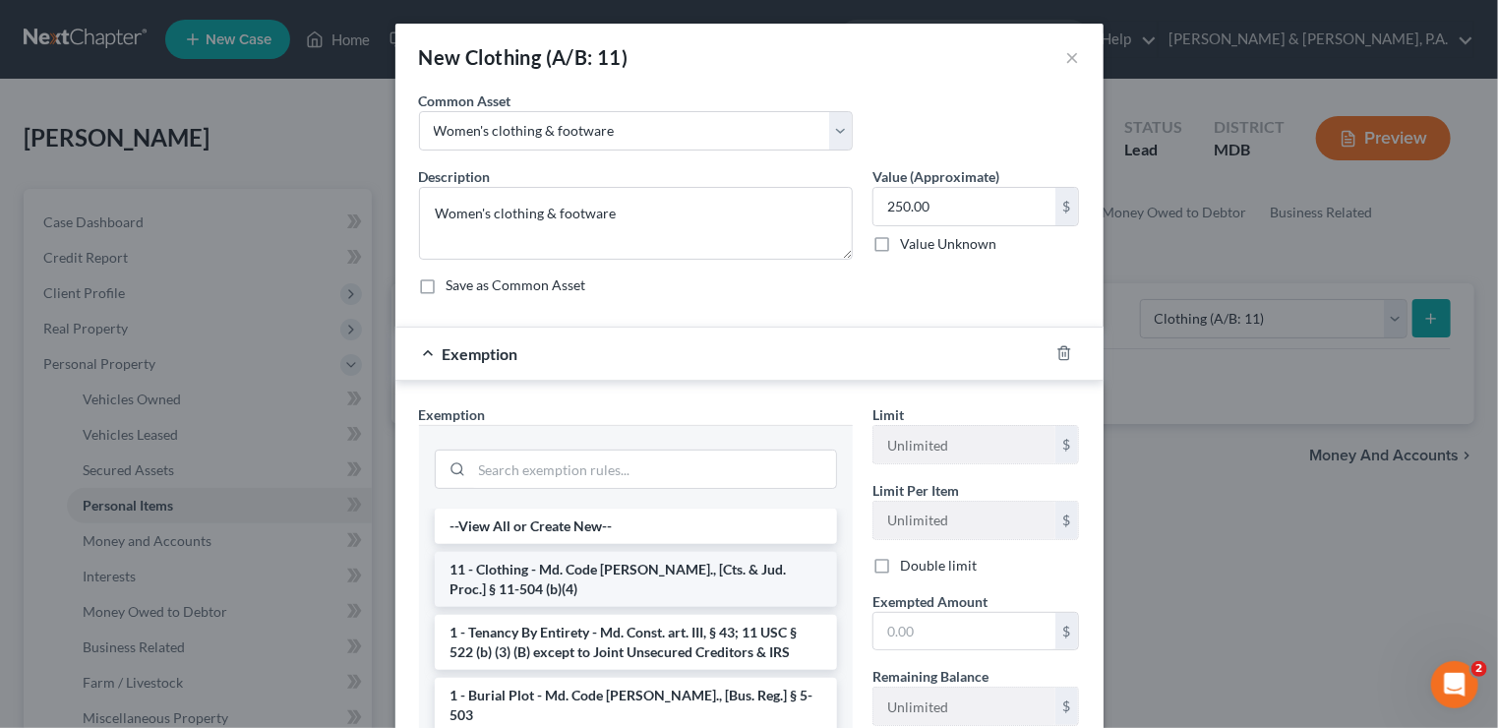
click at [589, 563] on li "11 - Clothing - Md. Code [PERSON_NAME]., [Cts. & Jud. Proc.] § 11-504 (b)(4)" at bounding box center [636, 579] width 402 height 55
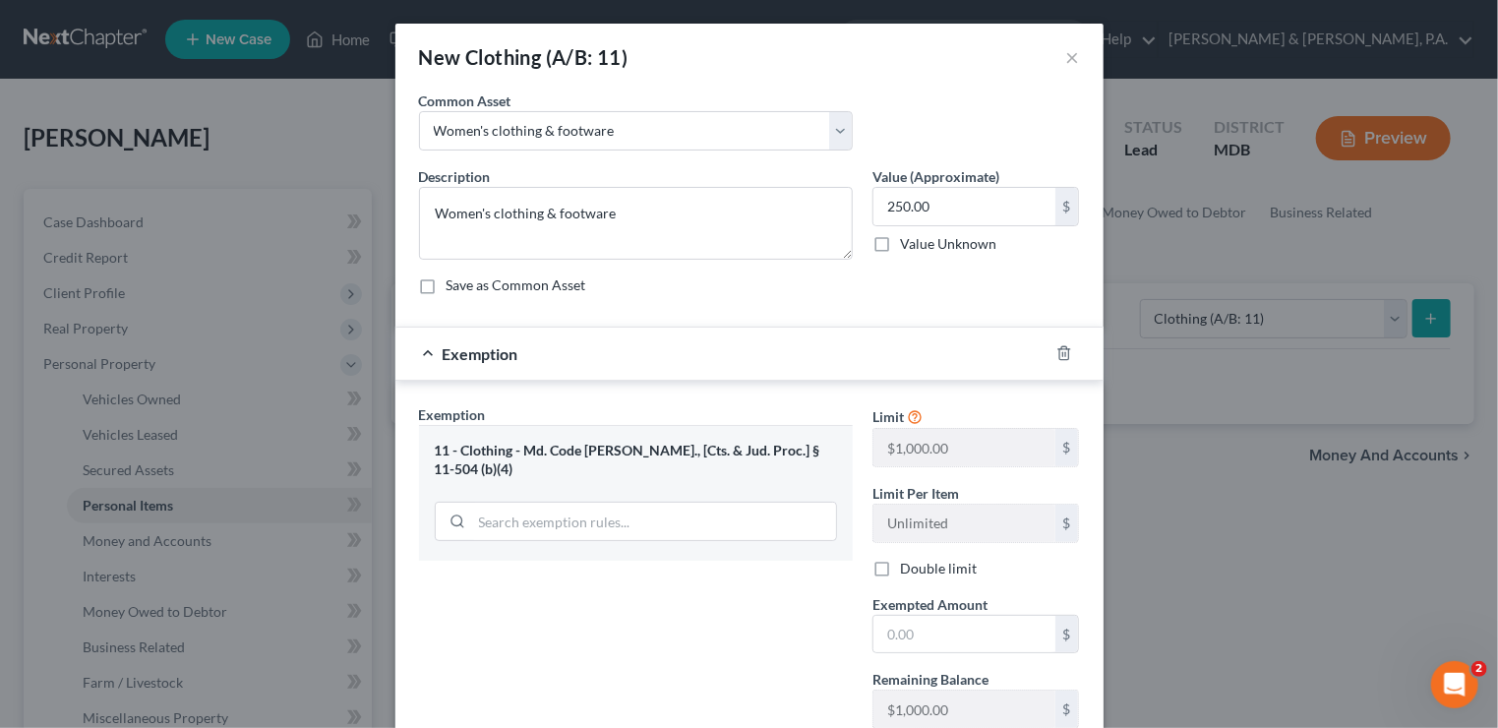
scroll to position [98, 0]
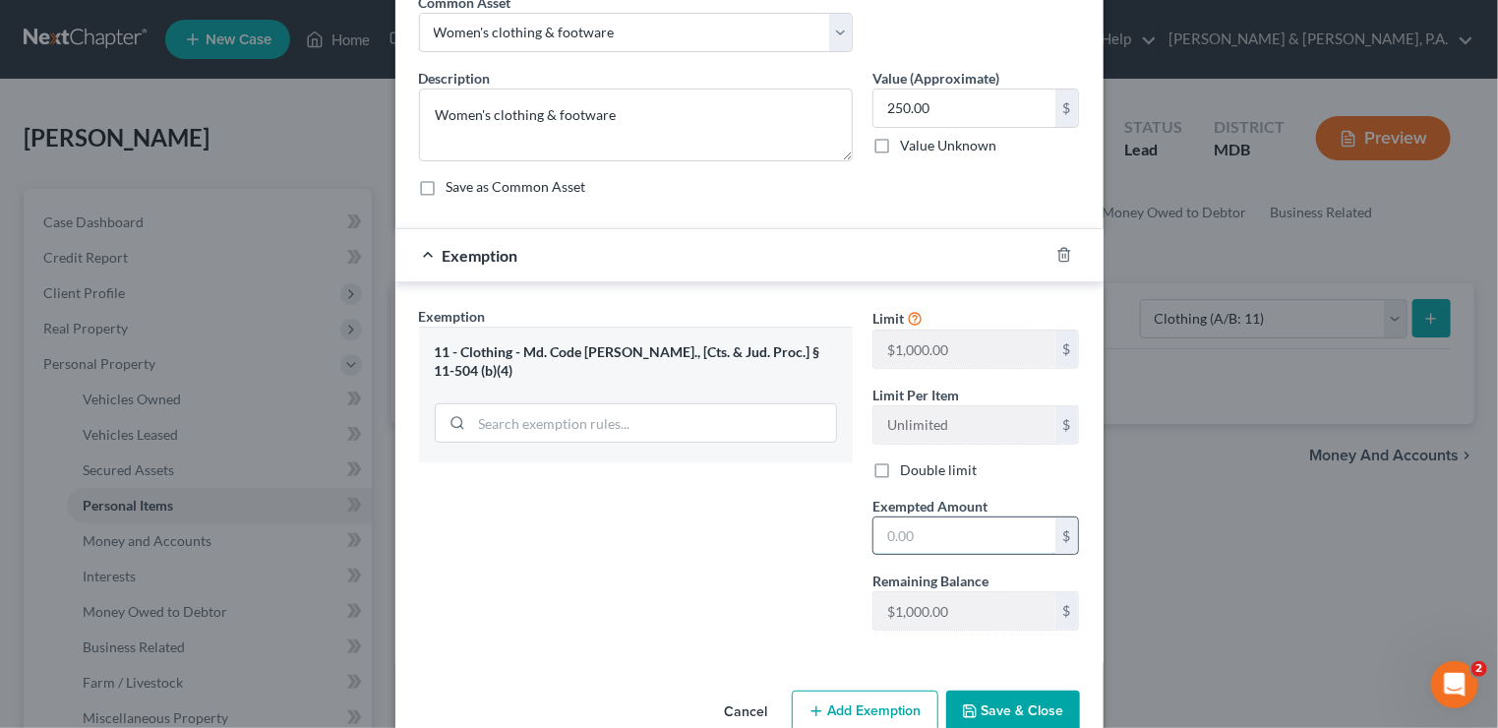
click at [934, 531] on input "text" at bounding box center [964, 535] width 182 height 37
type input "250"
click at [992, 704] on button "Save & Close" at bounding box center [1013, 710] width 134 height 41
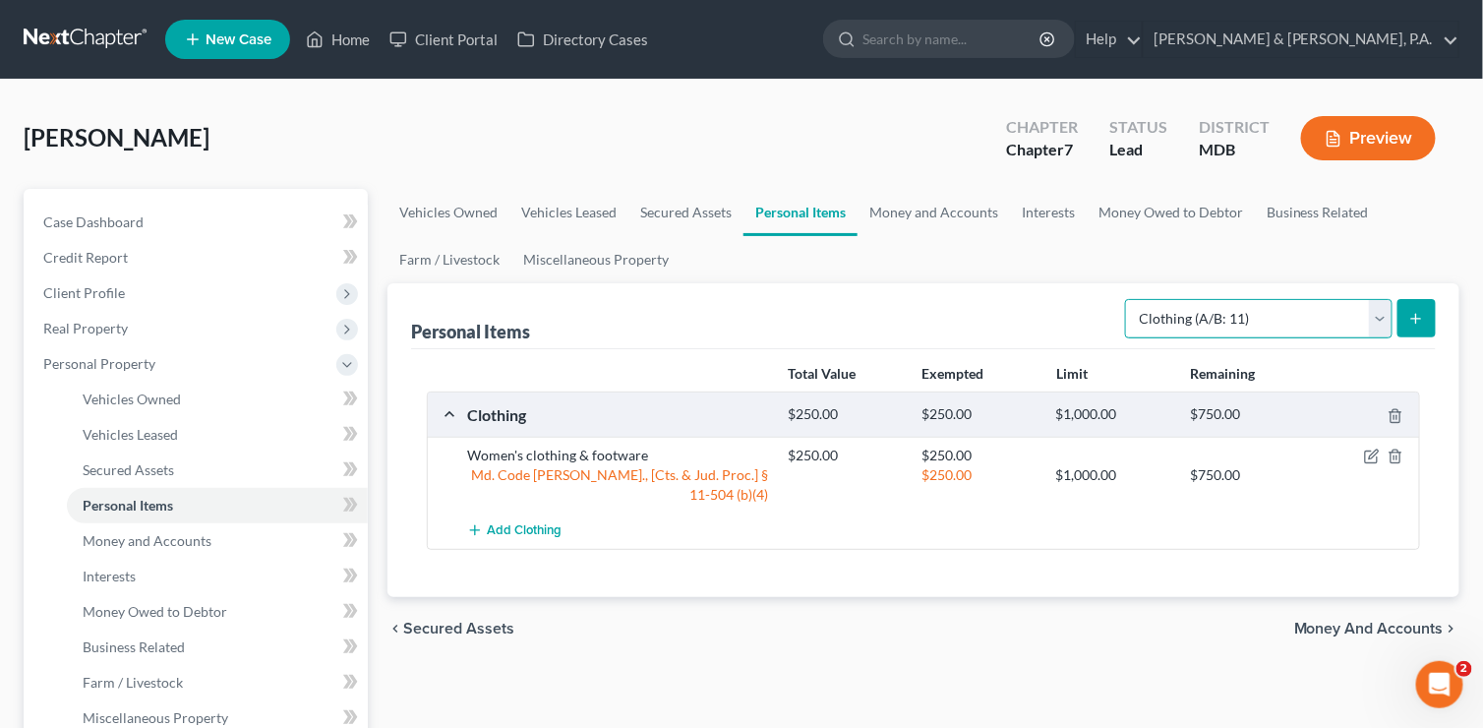
click at [1382, 315] on select "Select Item Type Clothing (A/B: 11) Collectibles Of Value (A/B: 8) Electronics …" at bounding box center [1259, 318] width 268 height 39
select select "household_goods"
click at [1129, 299] on select "Select Item Type Clothing (A/B: 11) Collectibles Of Value (A/B: 8) Electronics …" at bounding box center [1259, 318] width 268 height 39
click at [1409, 314] on icon "submit" at bounding box center [1416, 319] width 16 height 16
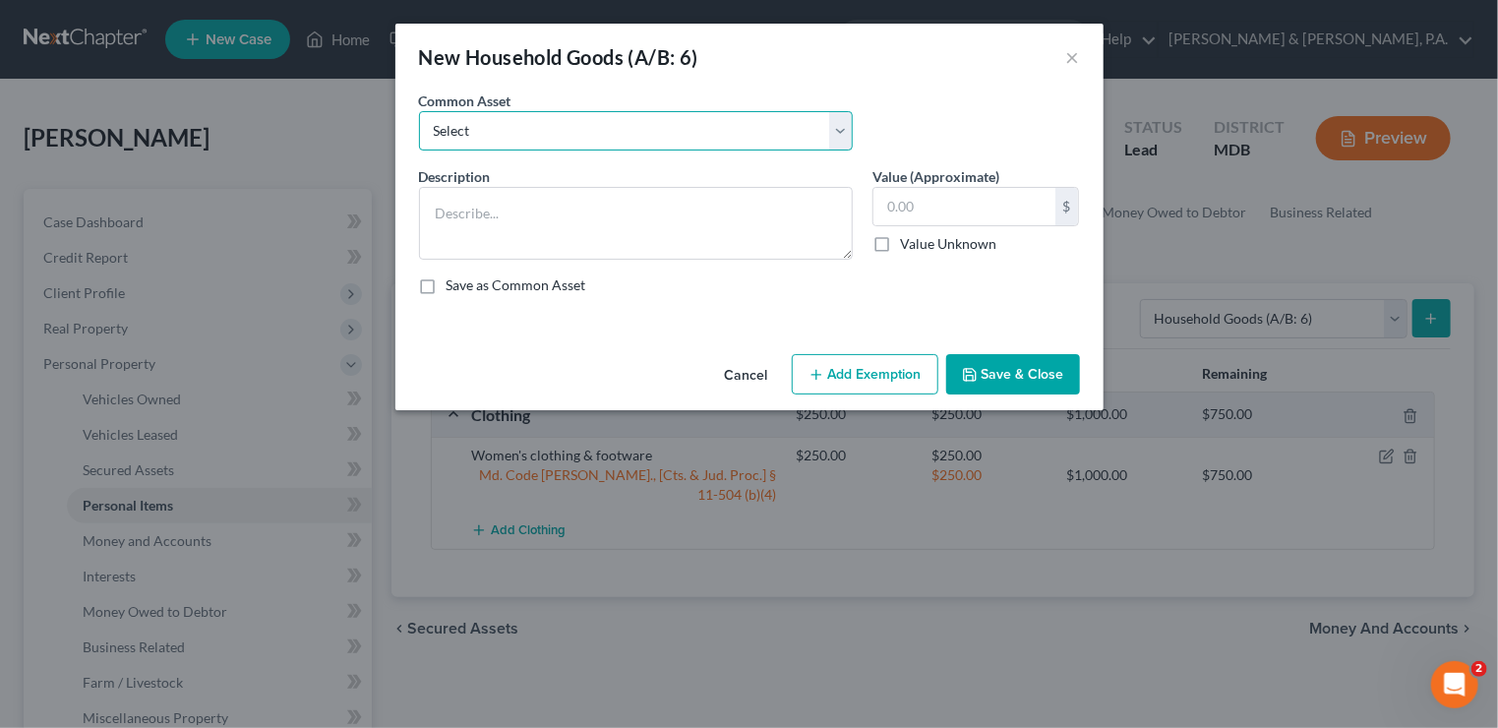
click at [844, 123] on select "Select Livingroom furnishings Kitchenware & appliances Household electronics (T…" at bounding box center [636, 130] width 434 height 39
select select "0"
click at [419, 111] on select "Select Livingroom furnishings Kitchenware & appliances Household electronics (T…" at bounding box center [636, 130] width 434 height 39
type textarea "Livingroom furnishings"
type input "250.00"
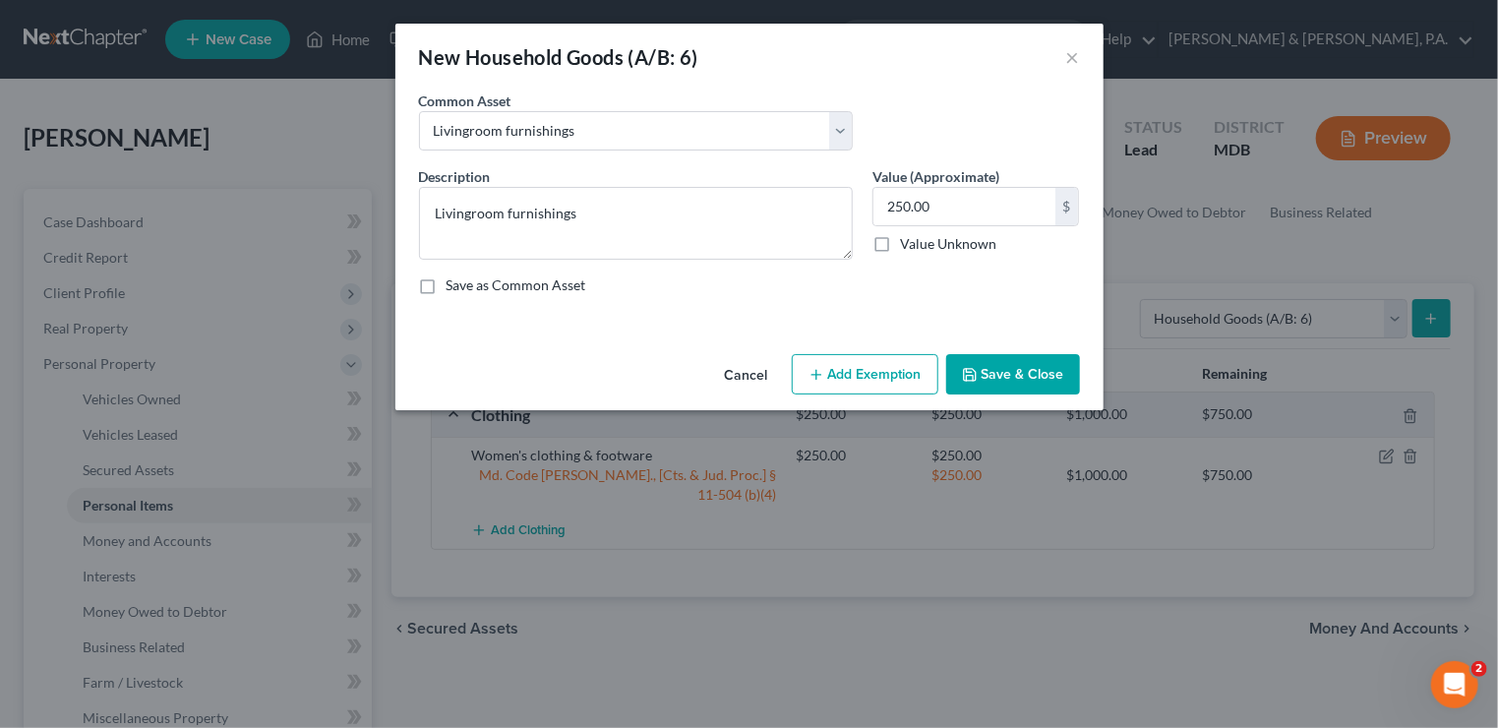
click at [812, 369] on icon "button" at bounding box center [817, 375] width 16 height 16
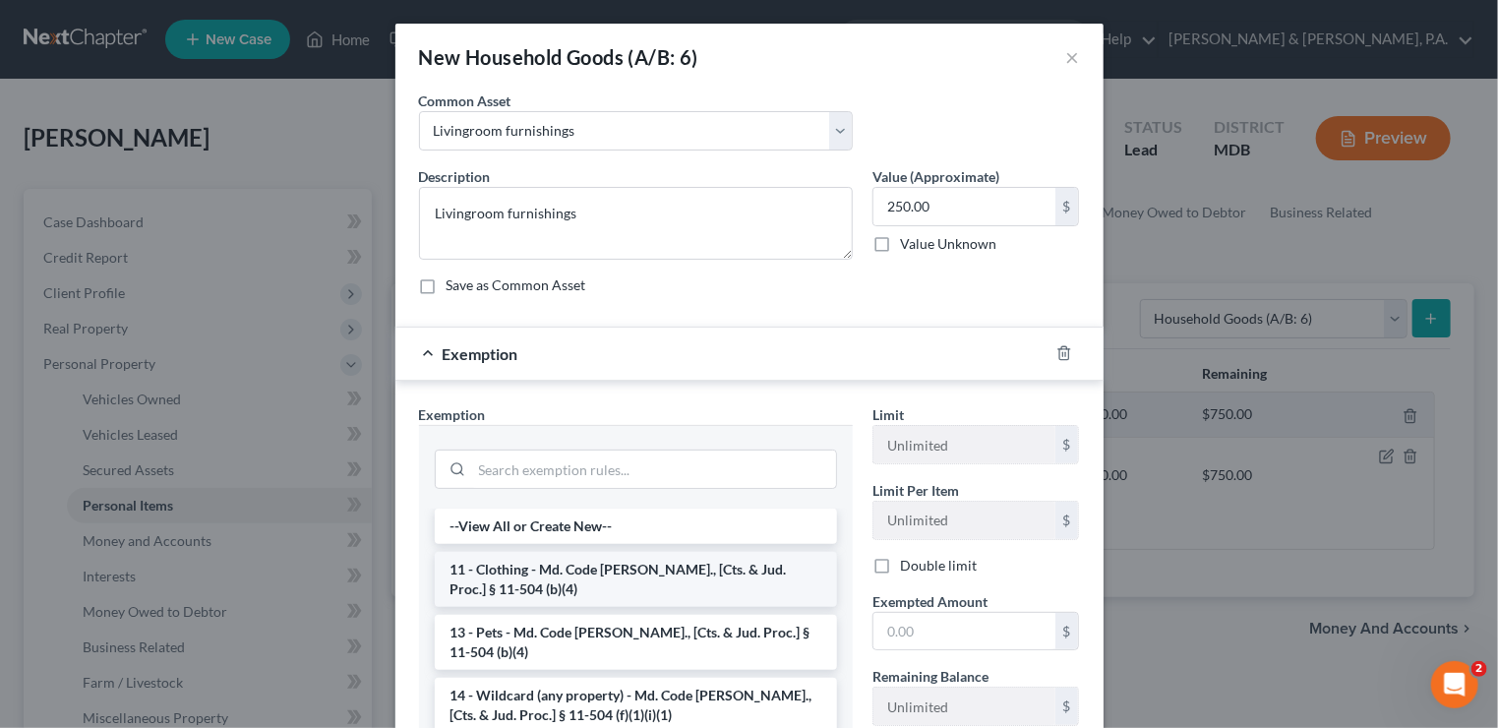
scroll to position [197, 0]
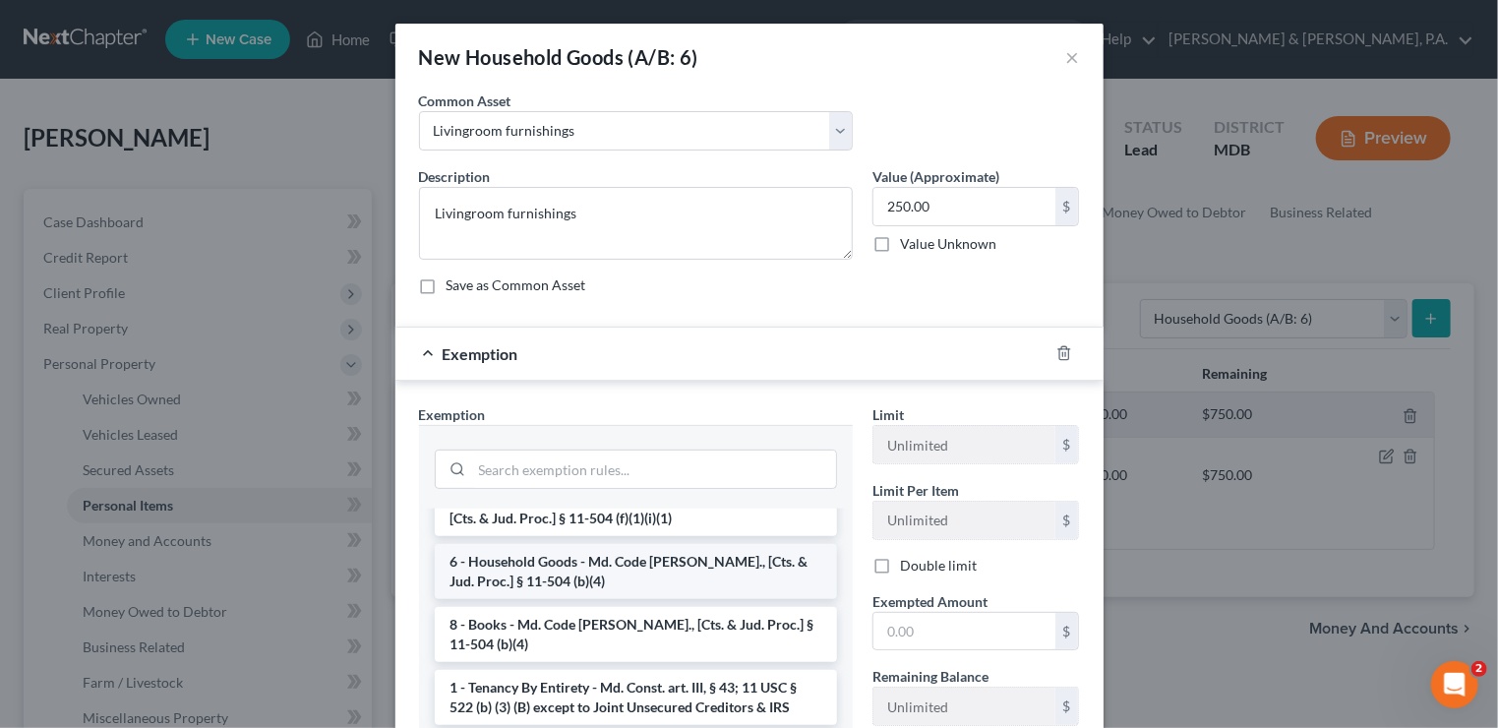
click at [556, 570] on li "6 - Household Goods - Md. Code [PERSON_NAME]., [Cts. & Jud. Proc.] § 11-504 (b)…" at bounding box center [636, 571] width 402 height 55
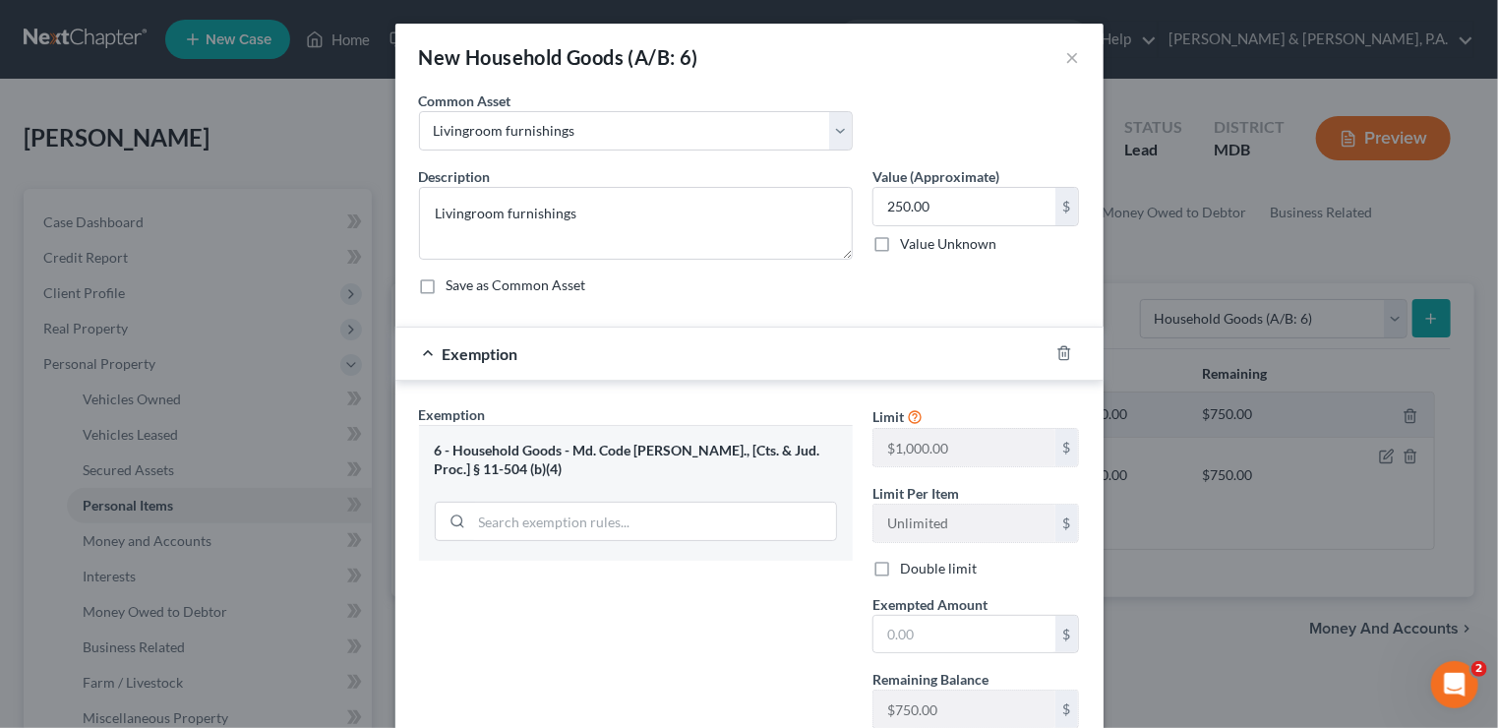
scroll to position [98, 0]
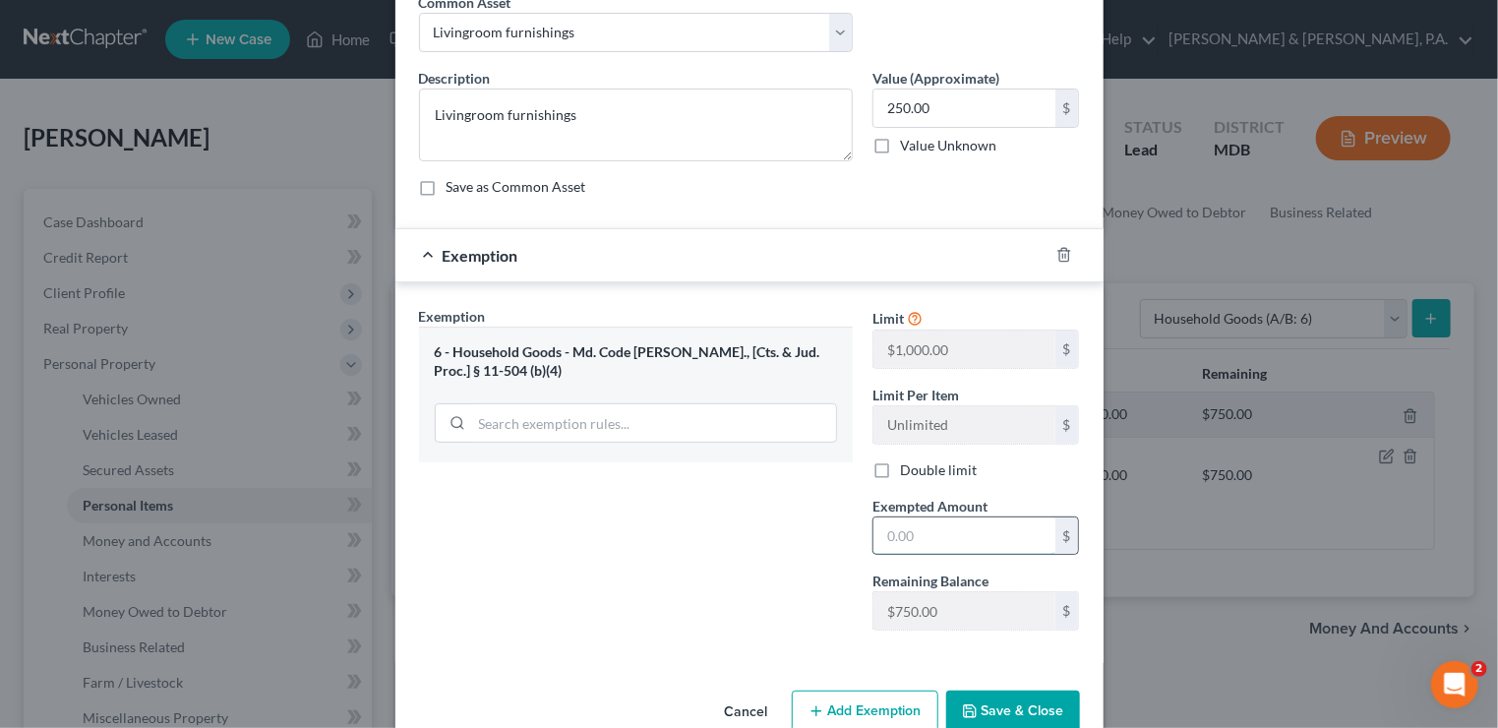
click at [906, 532] on input "text" at bounding box center [964, 535] width 182 height 37
type input "250"
click at [989, 711] on button "Save & Close" at bounding box center [1013, 710] width 134 height 41
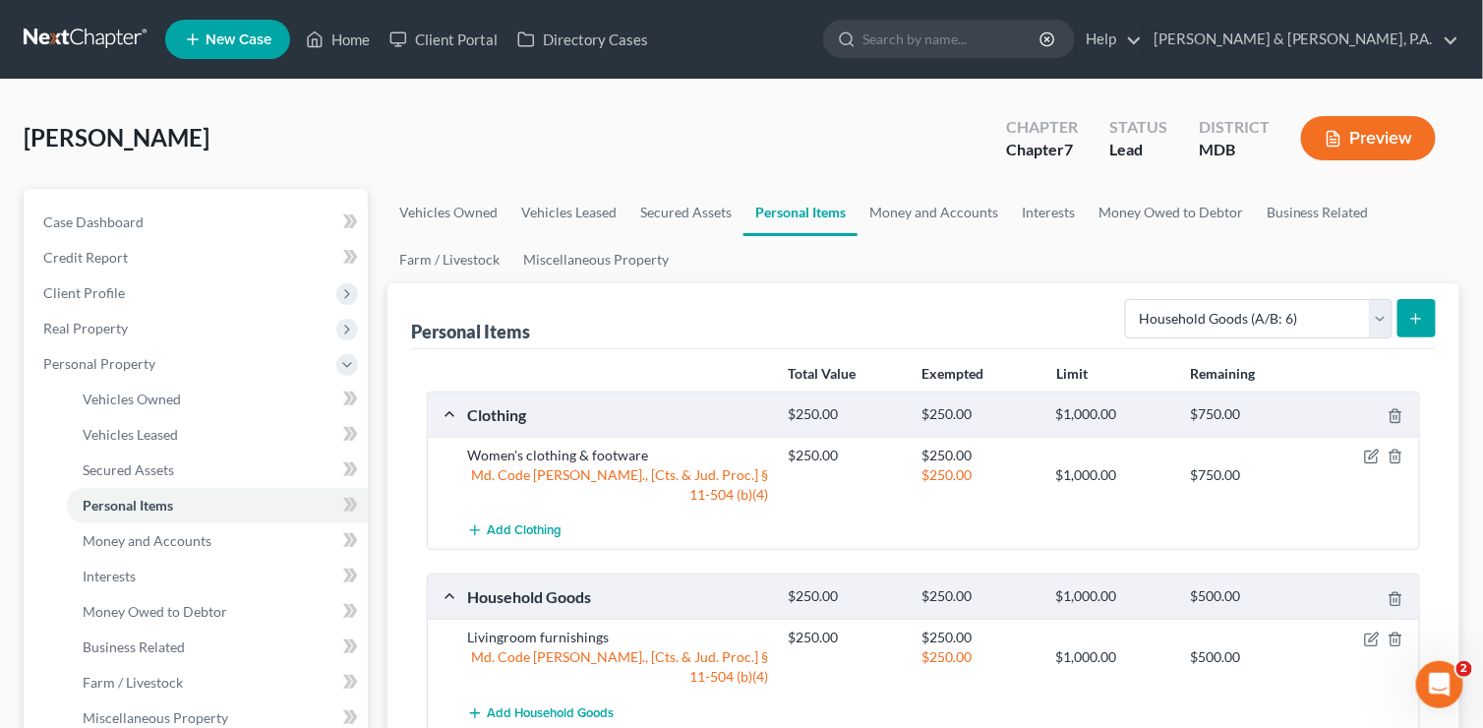
click at [1424, 307] on button "submit" at bounding box center [1417, 318] width 38 height 38
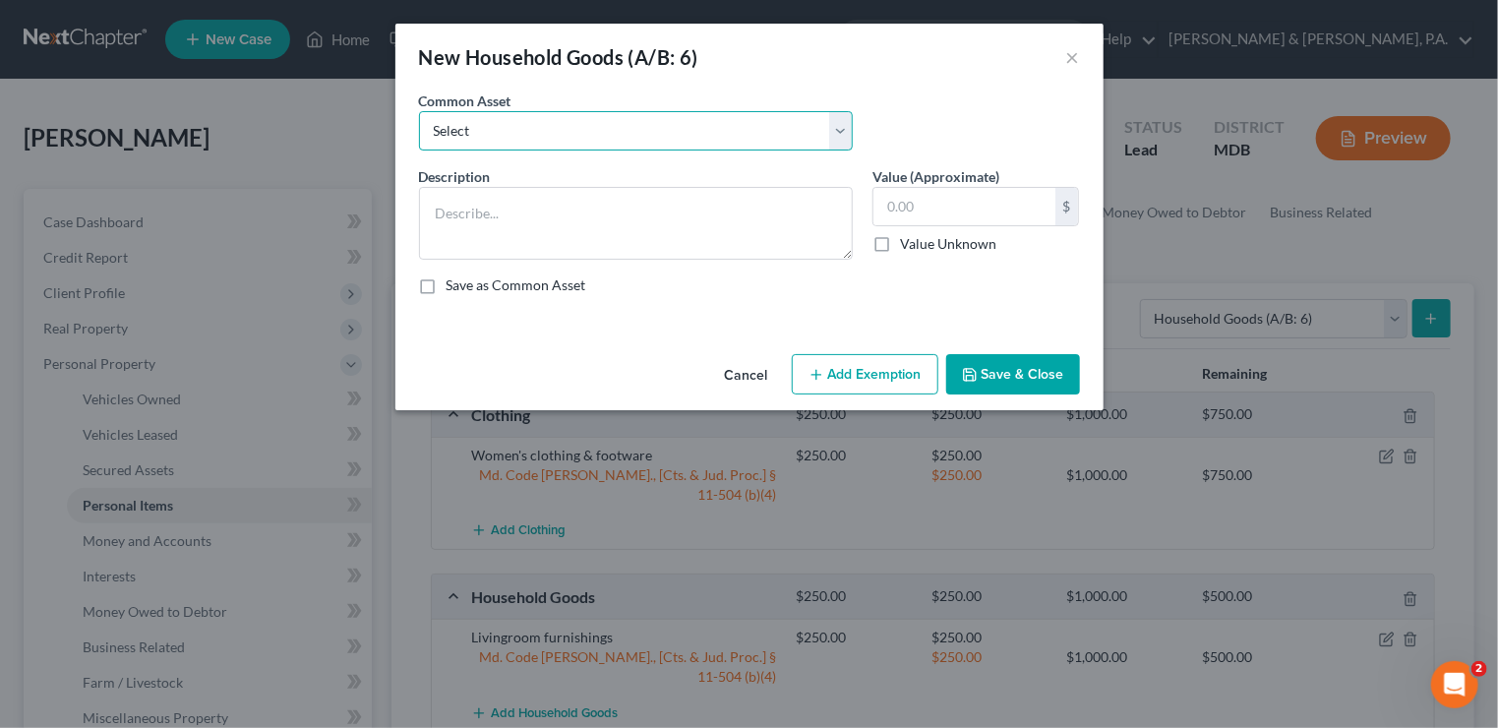
click at [844, 122] on select "Select Livingroom furnishings Kitchenware & appliances Household electronics (T…" at bounding box center [636, 130] width 434 height 39
select select "3"
click at [419, 111] on select "Select Livingroom furnishings Kitchenware & appliances Household electronics (T…" at bounding box center [636, 130] width 434 height 39
type textarea "Bedroom furnishings"
type input "250.00"
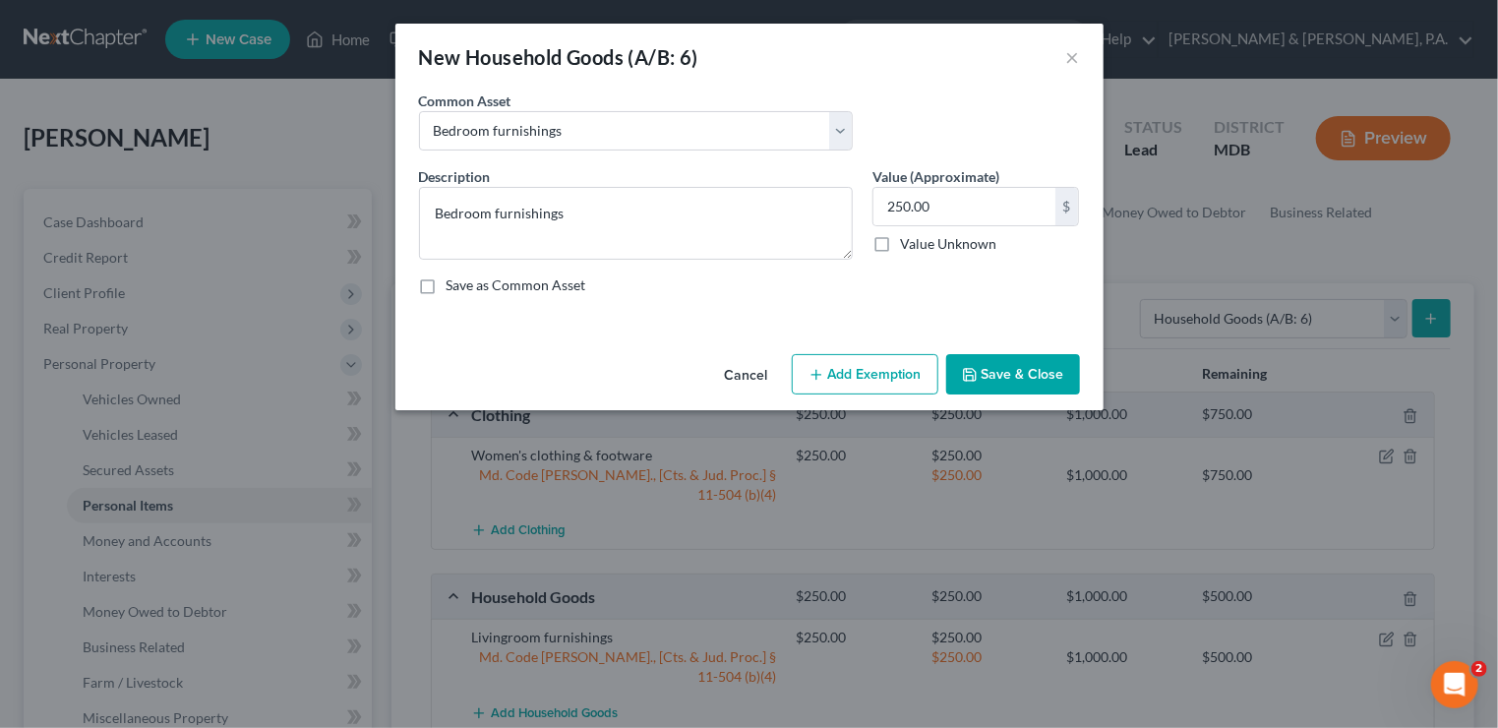
click at [826, 371] on button "Add Exemption" at bounding box center [865, 374] width 147 height 41
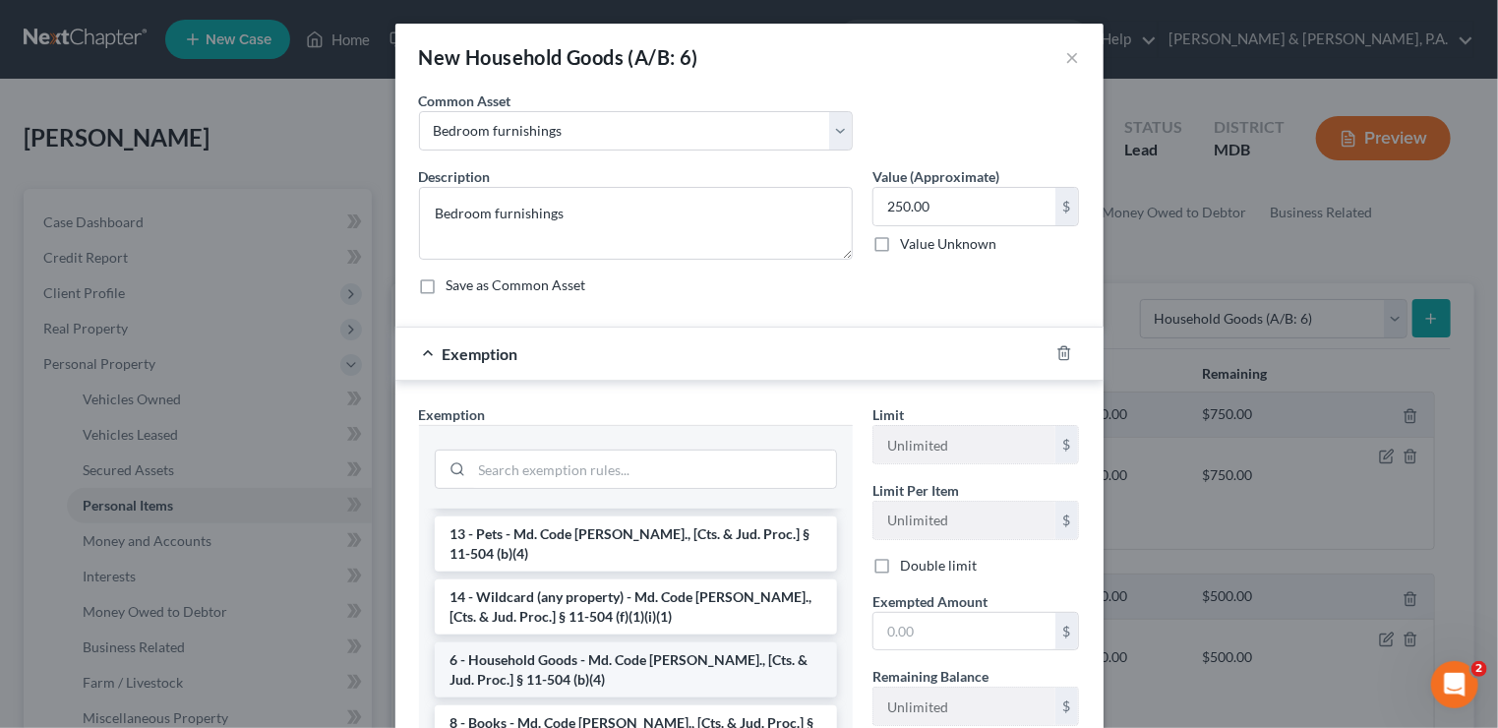
click at [500, 681] on li "6 - Household Goods - Md. Code [PERSON_NAME]., [Cts. & Jud. Proc.] § 11-504 (b)…" at bounding box center [636, 669] width 402 height 55
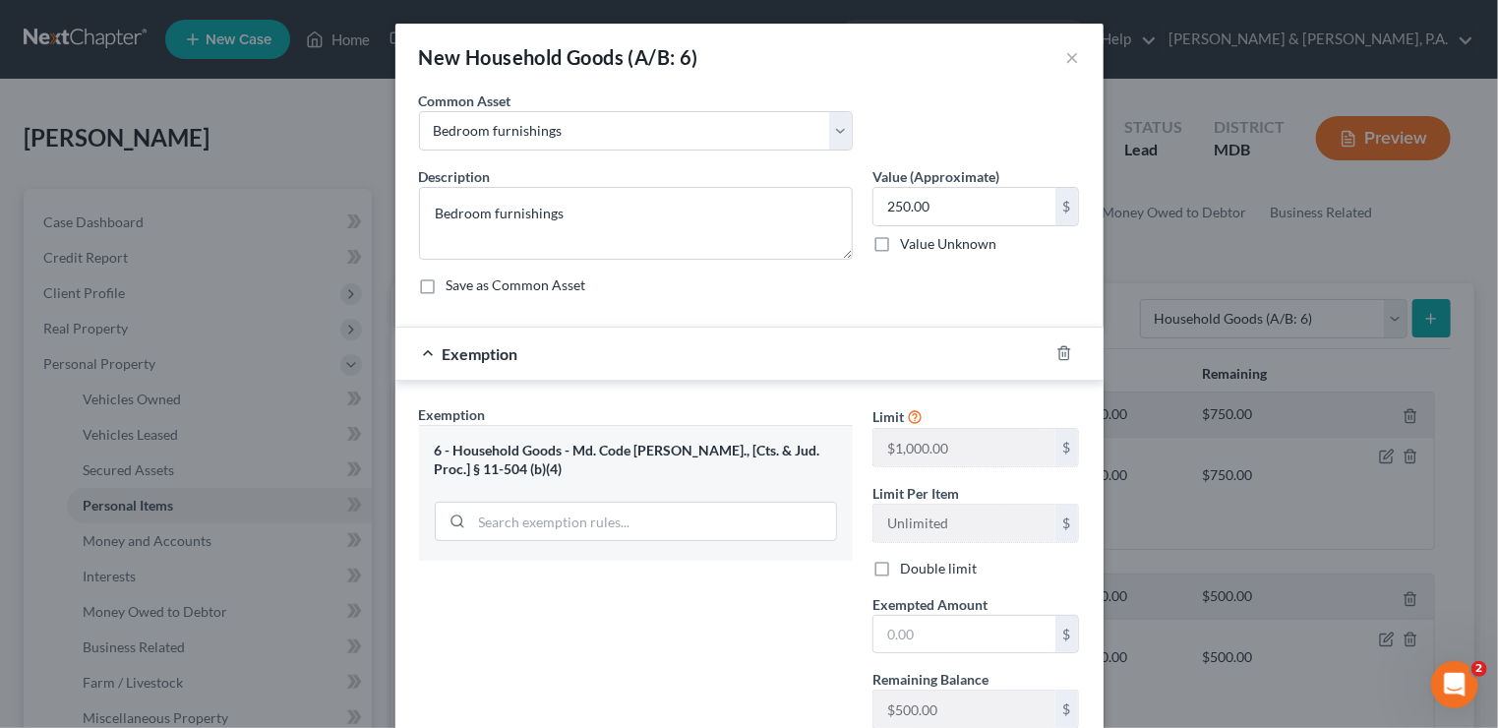
click at [910, 660] on div "Limit $1,000.00 $ Limit Per Item Unlimited $ Double limit Exempted Amount * $ R…" at bounding box center [976, 574] width 227 height 340
click at [918, 644] on input "text" at bounding box center [964, 634] width 182 height 37
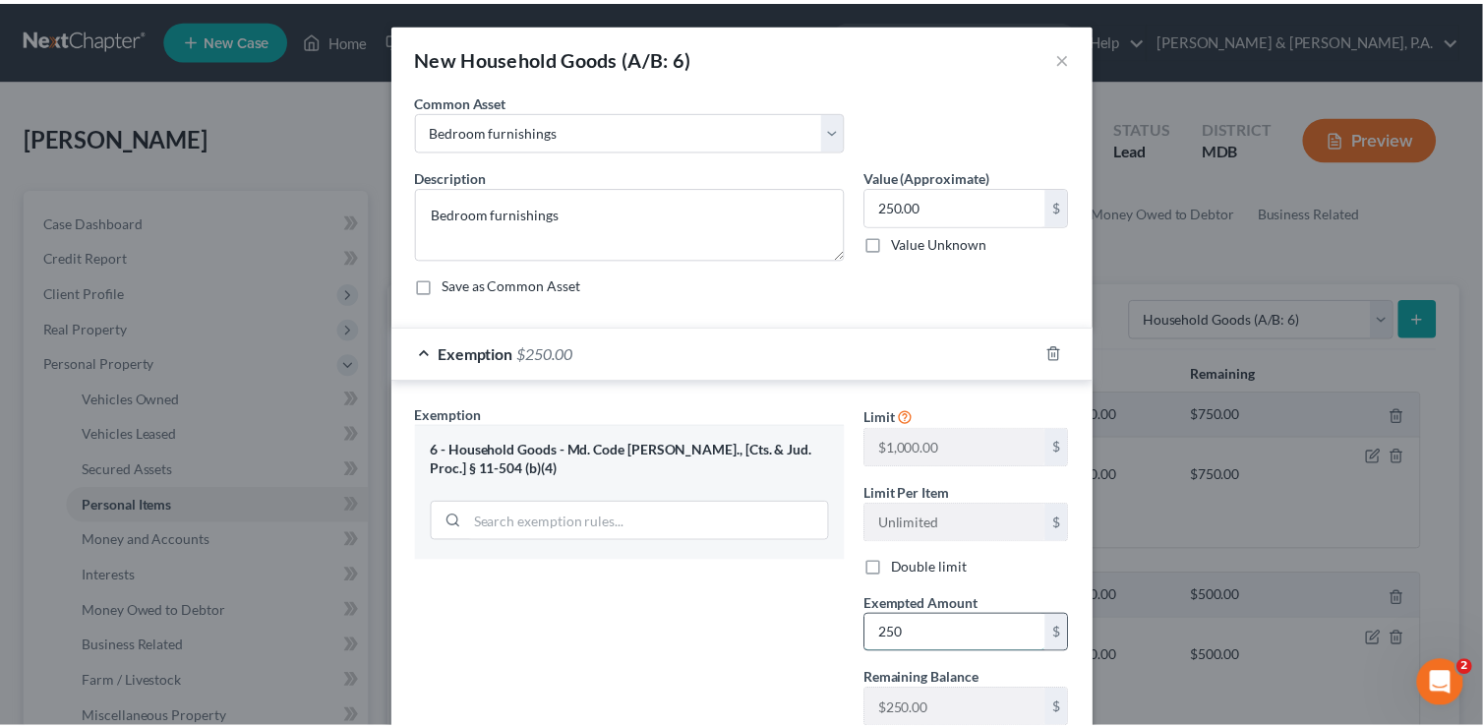
scroll to position [135, 0]
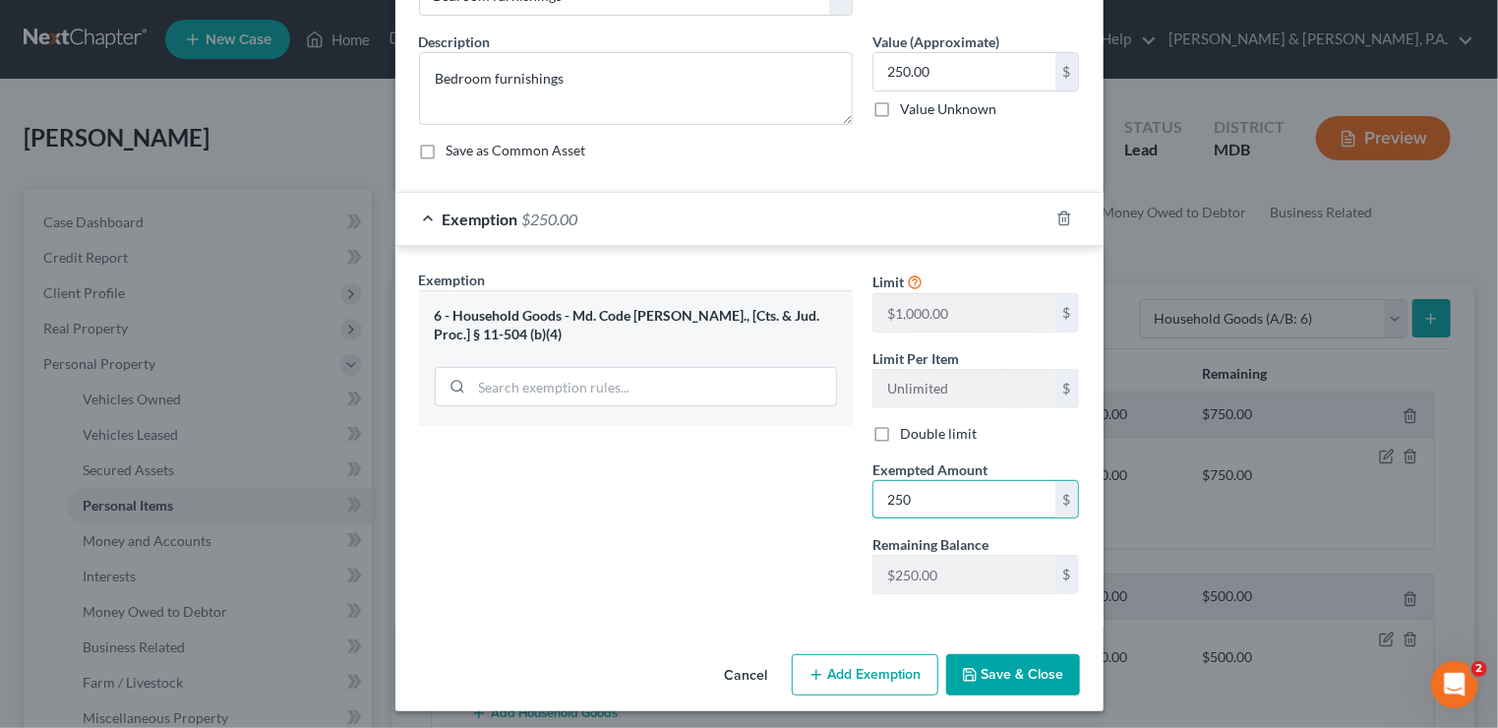
type input "250"
click at [1015, 673] on button "Save & Close" at bounding box center [1013, 674] width 134 height 41
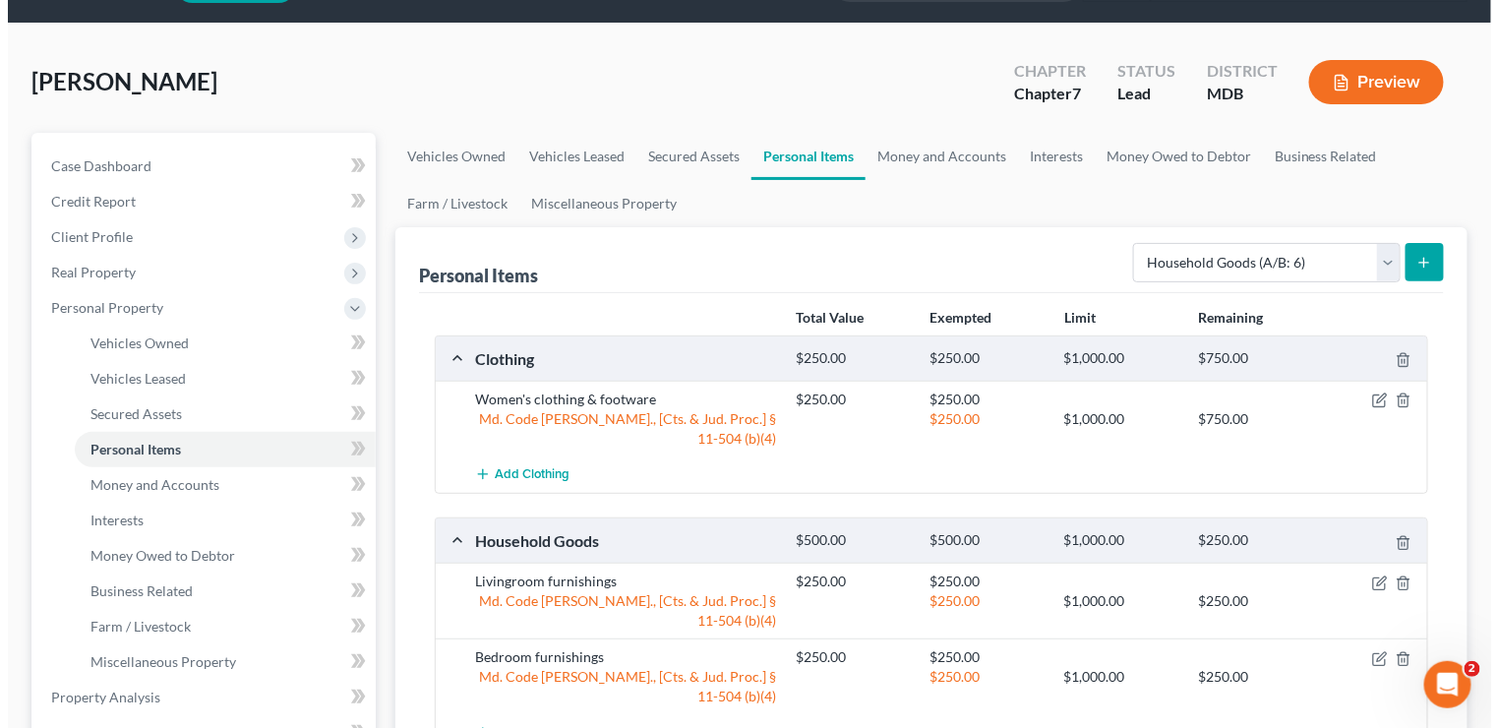
scroll to position [98, 0]
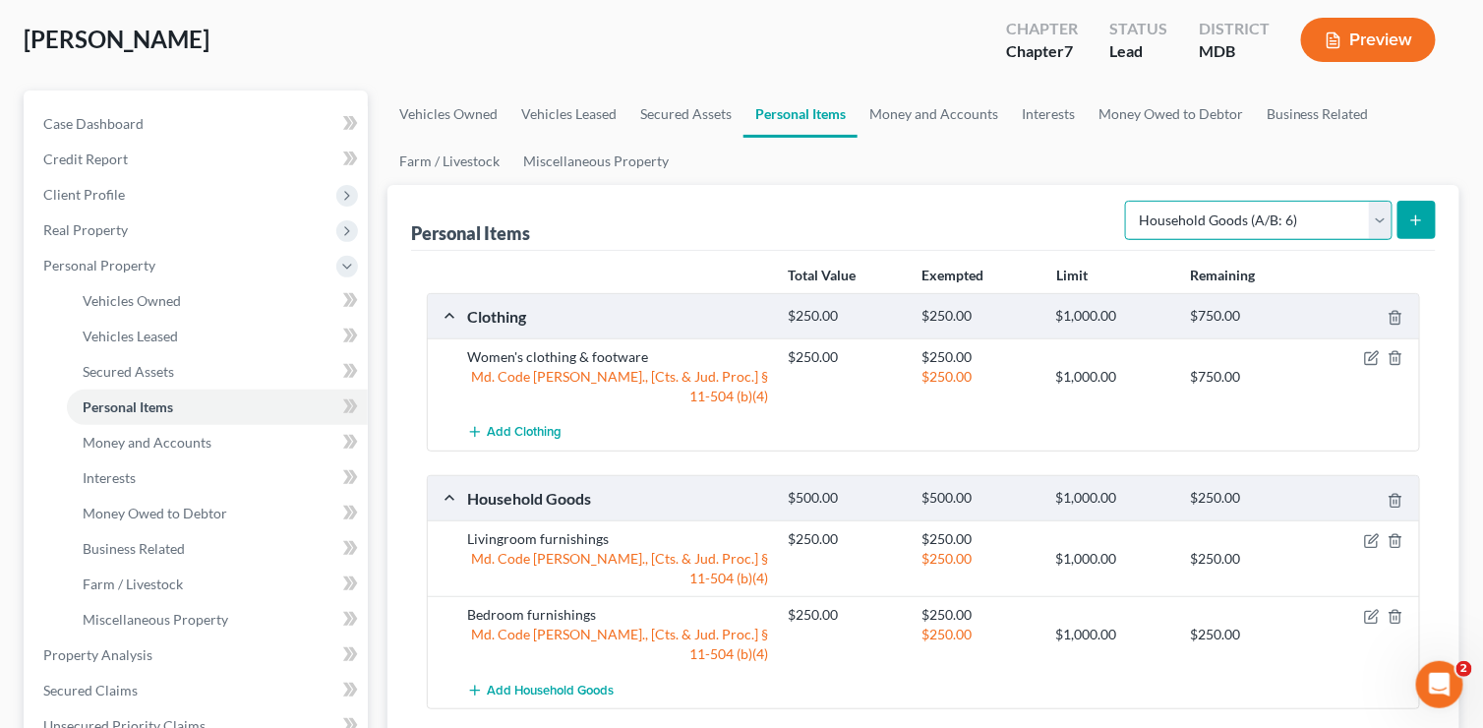
click at [1378, 209] on select "Select Item Type Clothing (A/B: 11) Collectibles Of Value (A/B: 8) Electronics …" at bounding box center [1259, 220] width 268 height 39
click at [1129, 201] on select "Select Item Type Clothing (A/B: 11) Collectibles Of Value (A/B: 8) Electronics …" at bounding box center [1259, 220] width 268 height 39
click at [1416, 216] on line "submit" at bounding box center [1416, 219] width 0 height 9
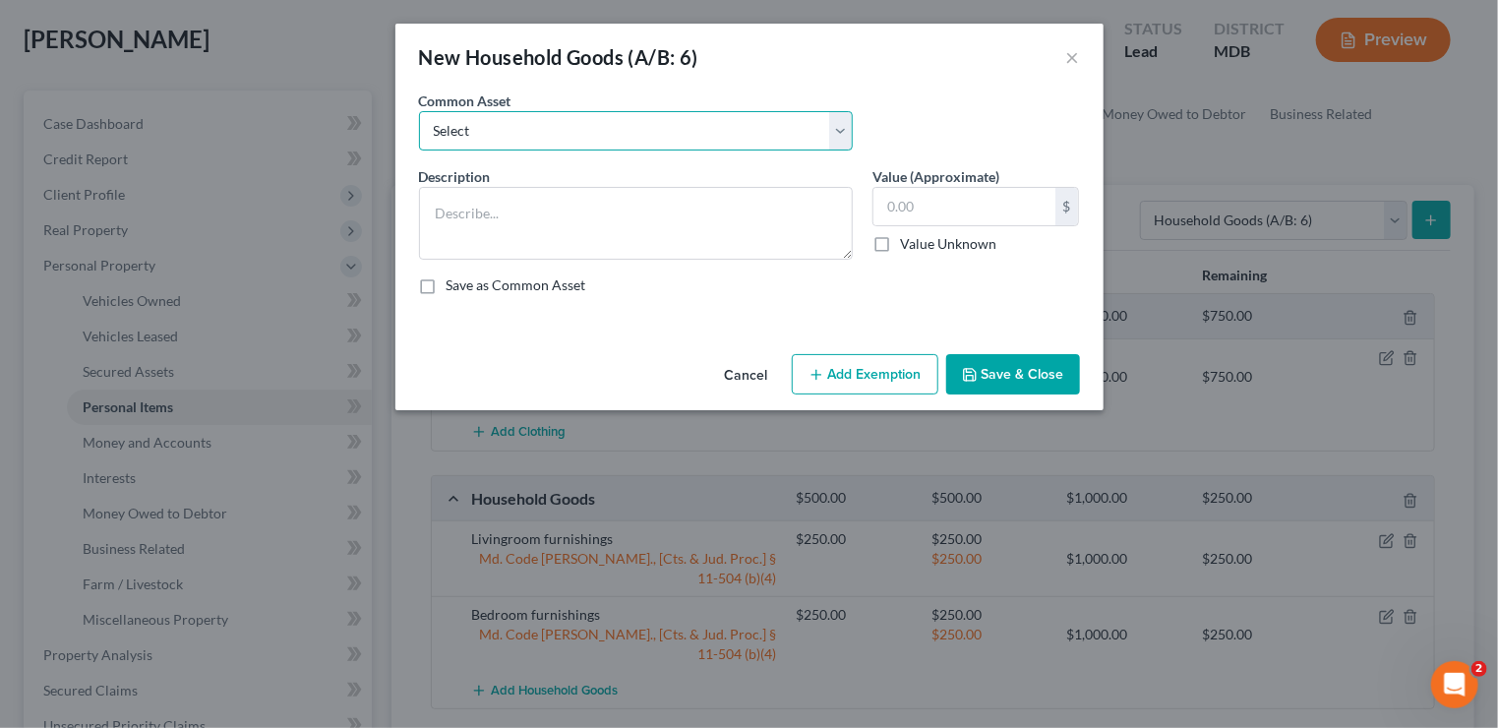
click at [841, 131] on select "Select Livingroom furnishings Kitchenware & appliances Household electronics (T…" at bounding box center [636, 130] width 434 height 39
select select "1"
click at [419, 111] on select "Select Livingroom furnishings Kitchenware & appliances Household electronics (T…" at bounding box center [636, 130] width 434 height 39
type textarea "Kitchenware & appliances"
type input "250.00"
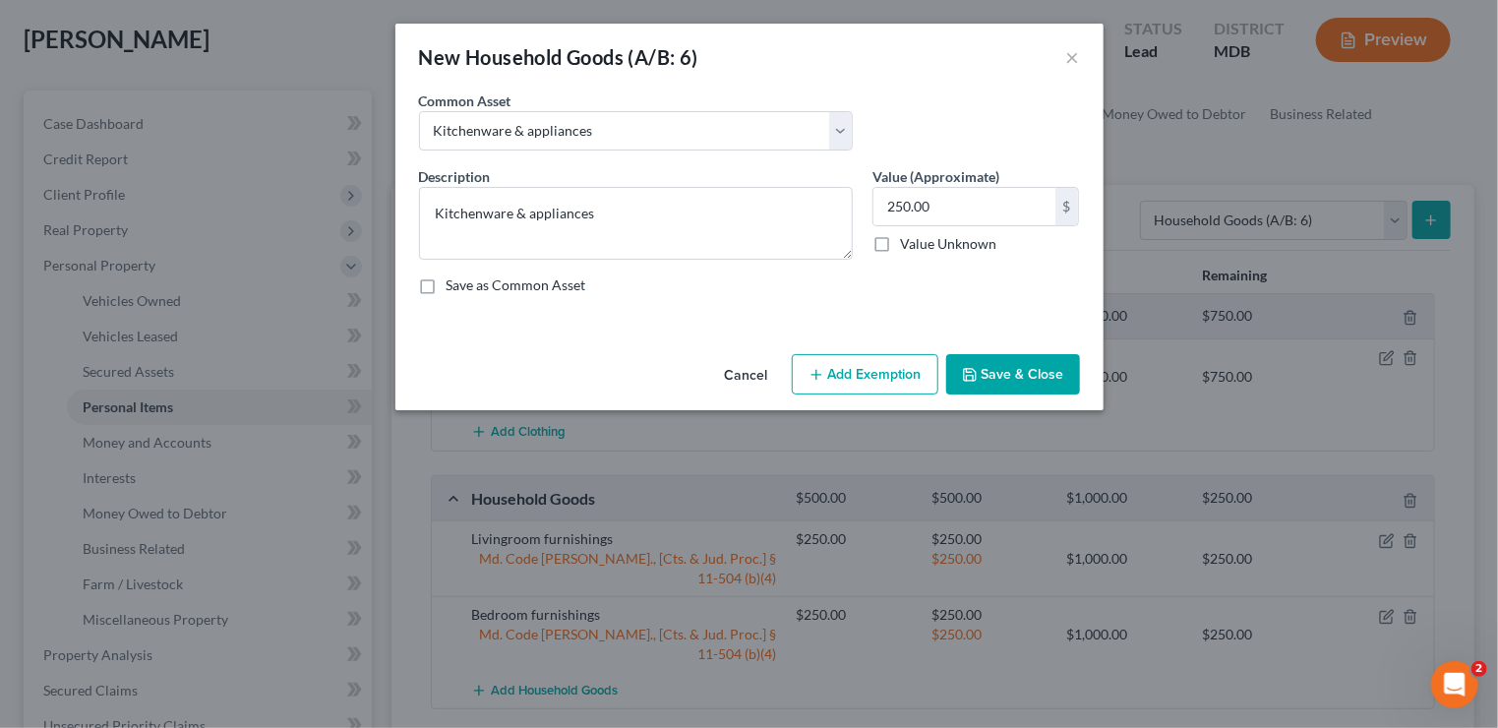
click at [874, 370] on button "Add Exemption" at bounding box center [865, 374] width 147 height 41
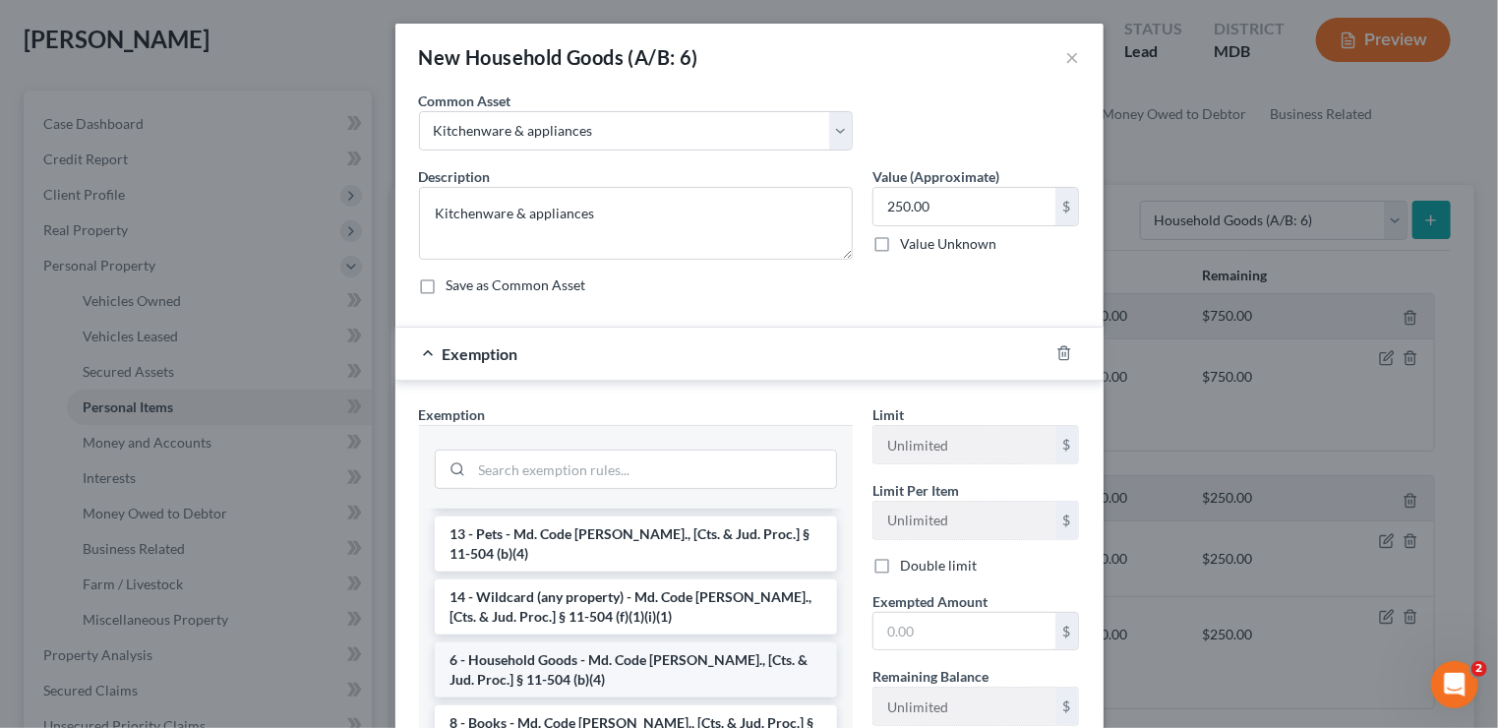
click at [647, 665] on li "6 - Household Goods - Md. Code [PERSON_NAME]., [Cts. & Jud. Proc.] § 11-504 (b)…" at bounding box center [636, 669] width 402 height 55
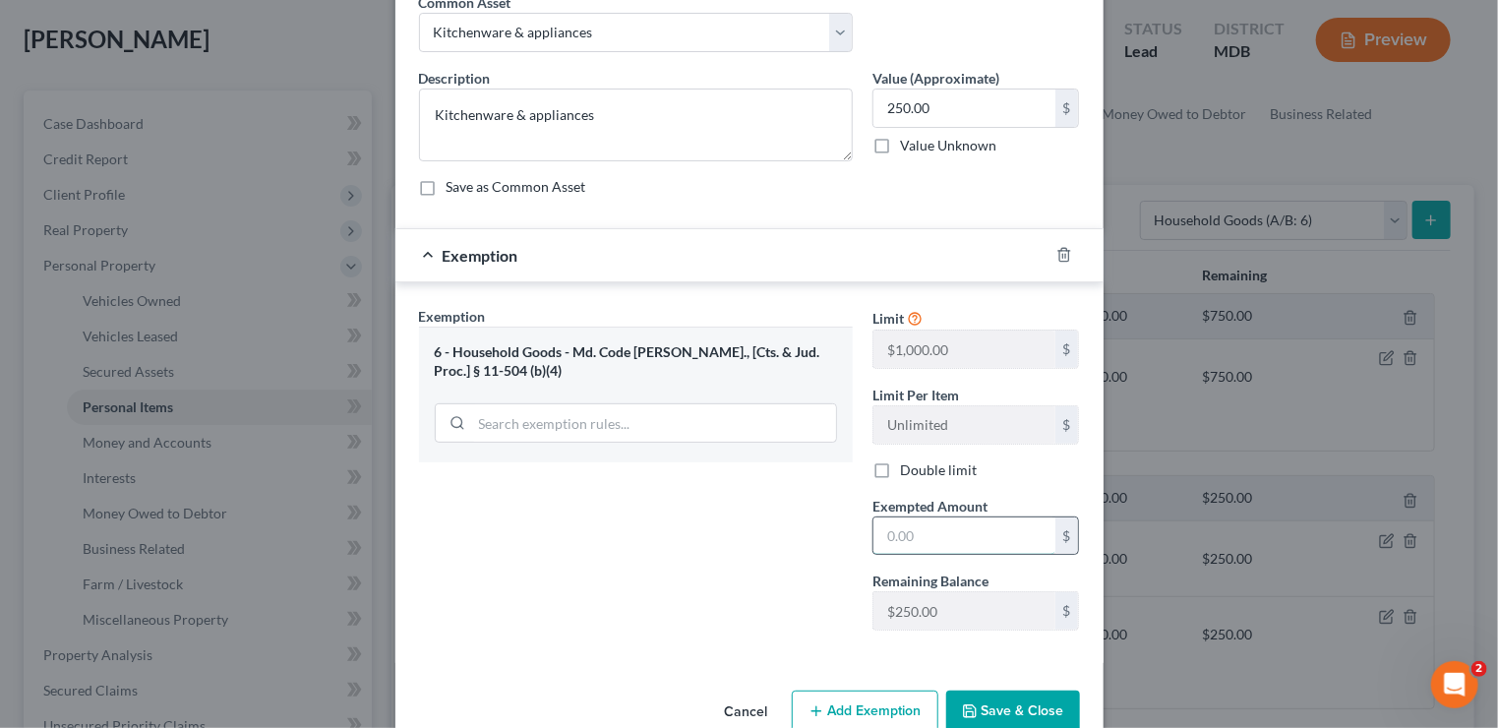
click at [962, 523] on input "text" at bounding box center [964, 535] width 182 height 37
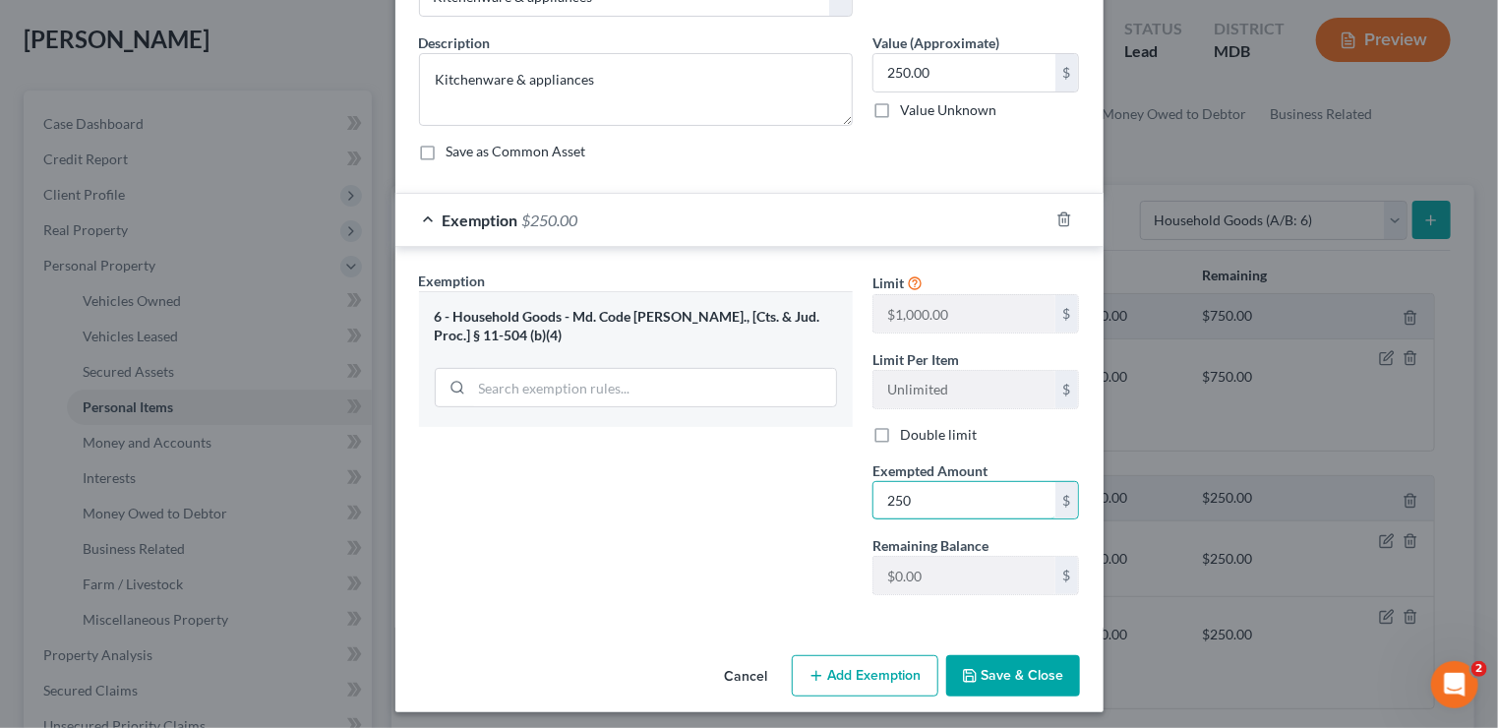
scroll to position [135, 0]
type input "250"
click at [991, 674] on button "Save & Close" at bounding box center [1013, 674] width 134 height 41
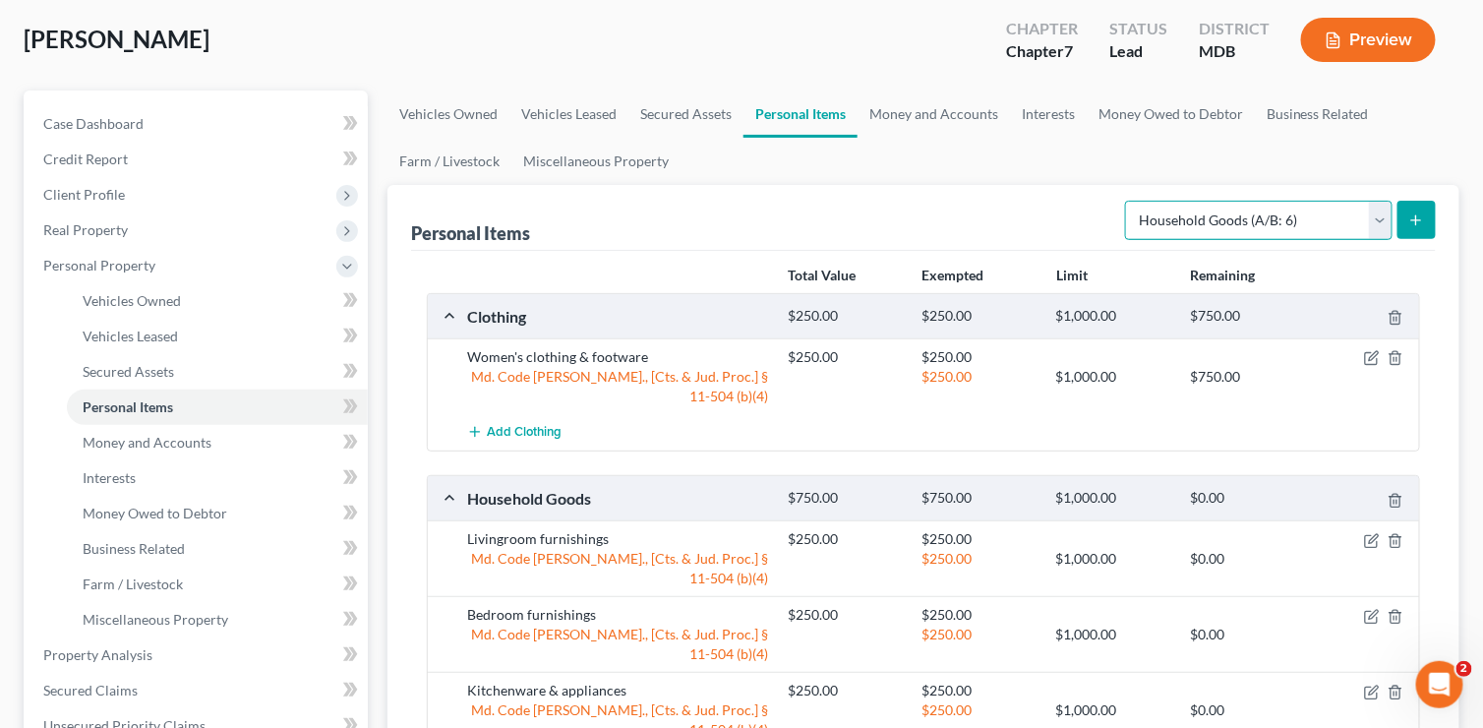
click at [1391, 215] on select "Select Item Type Clothing (A/B: 11) Collectibles Of Value (A/B: 8) Electronics …" at bounding box center [1259, 220] width 268 height 39
select select "jewelry"
click at [1129, 201] on select "Select Item Type Clothing (A/B: 11) Collectibles Of Value (A/B: 8) Electronics …" at bounding box center [1259, 220] width 268 height 39
click at [1423, 212] on icon "submit" at bounding box center [1416, 220] width 16 height 16
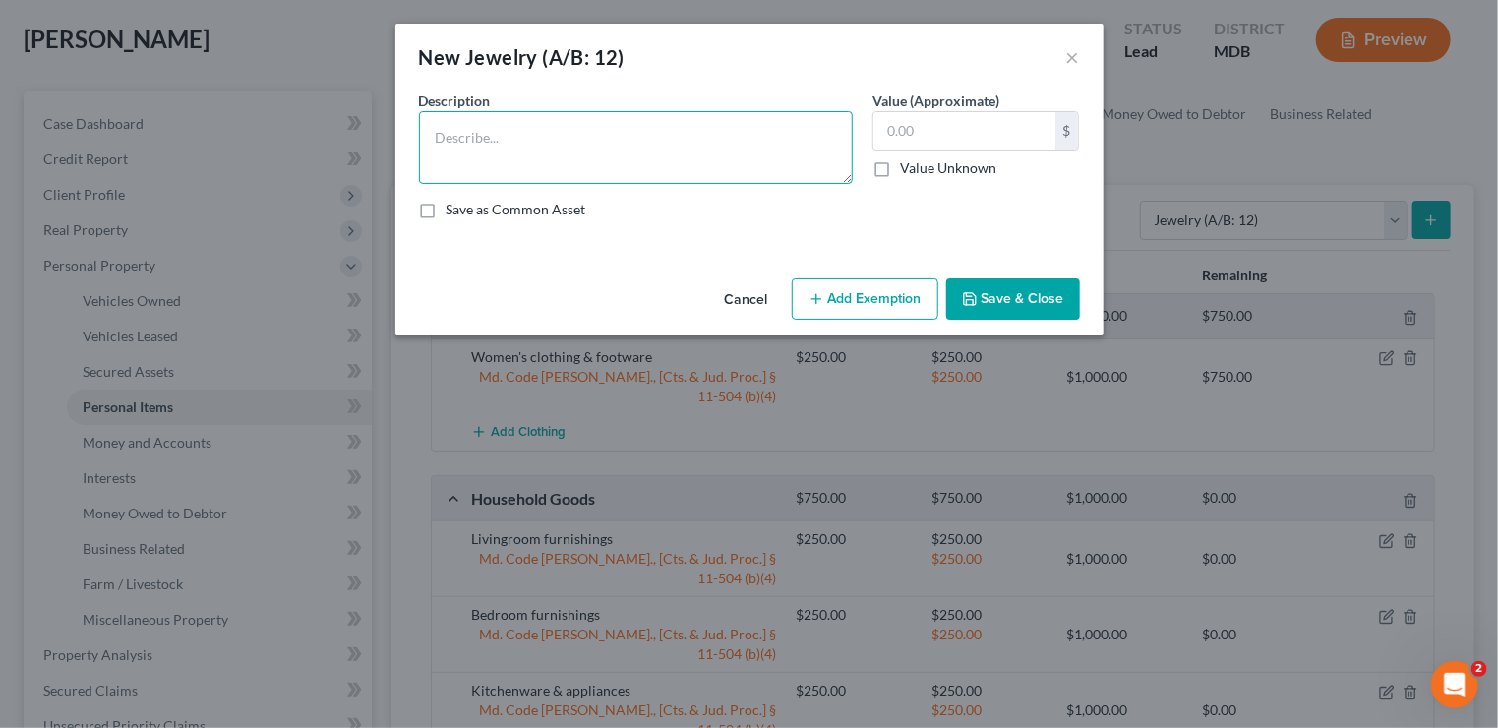
click at [506, 118] on textarea at bounding box center [636, 147] width 434 height 73
type textarea "misc costume jewelry"
type input "100"
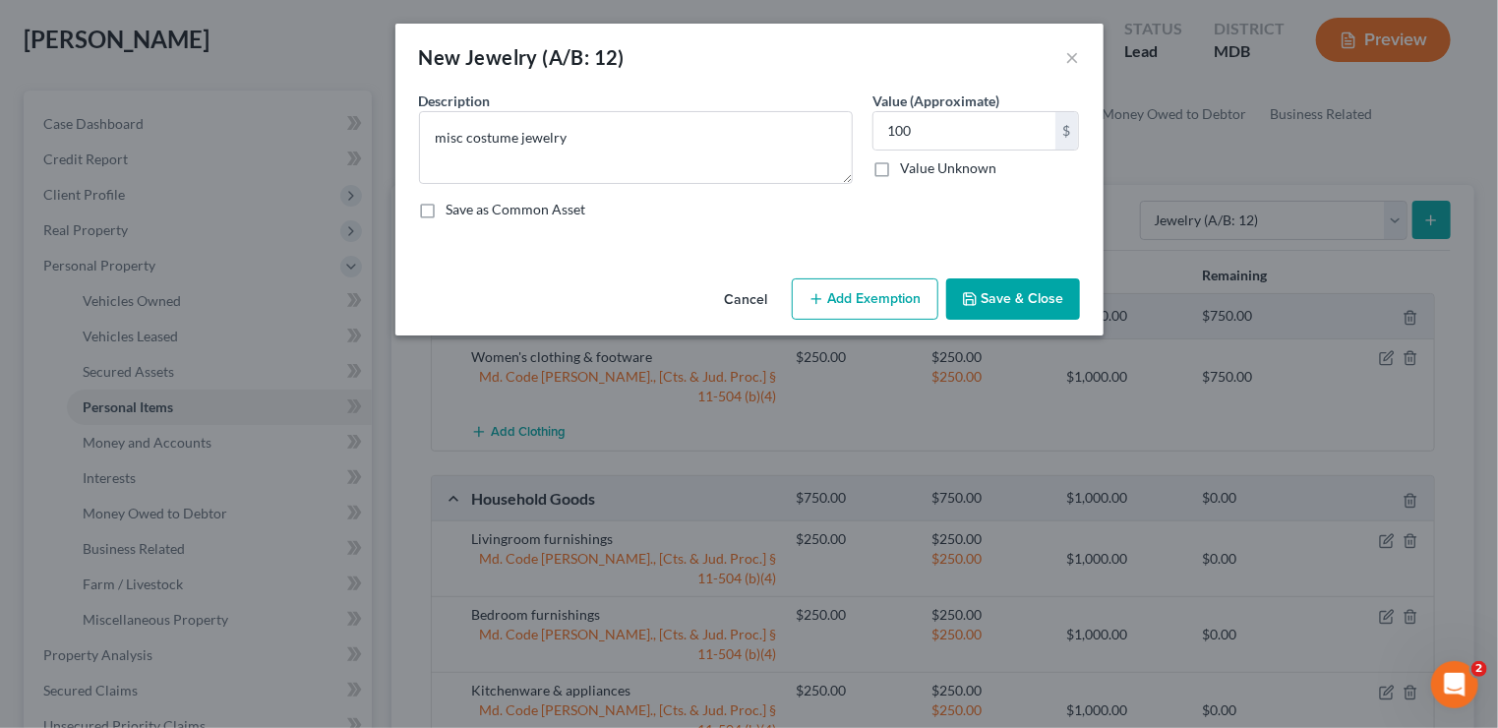
click at [845, 297] on button "Add Exemption" at bounding box center [865, 298] width 147 height 41
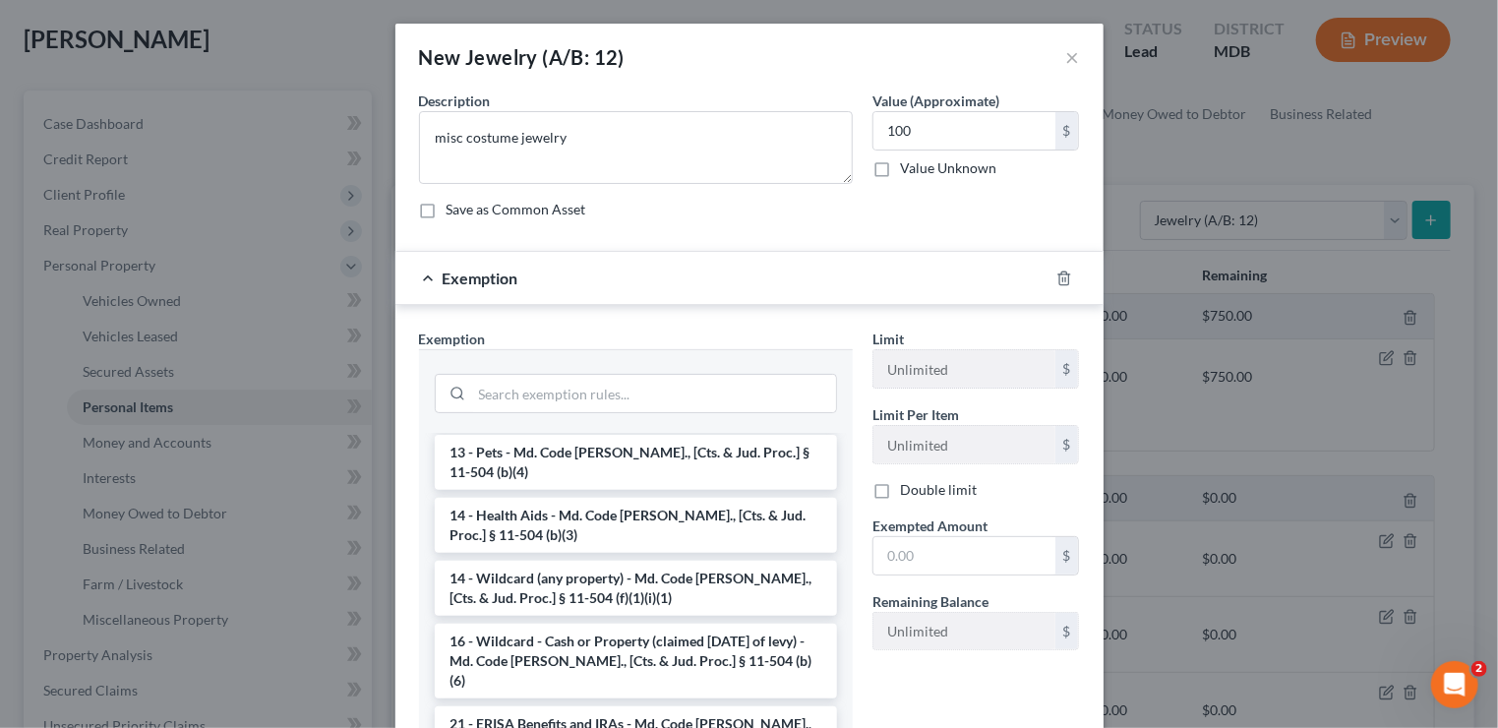
scroll to position [295, 0]
click at [726, 574] on li "14 - Wildcard (any property) - Md. Code [PERSON_NAME]., [Cts. & Jud. Proc.] § 1…" at bounding box center [636, 586] width 402 height 55
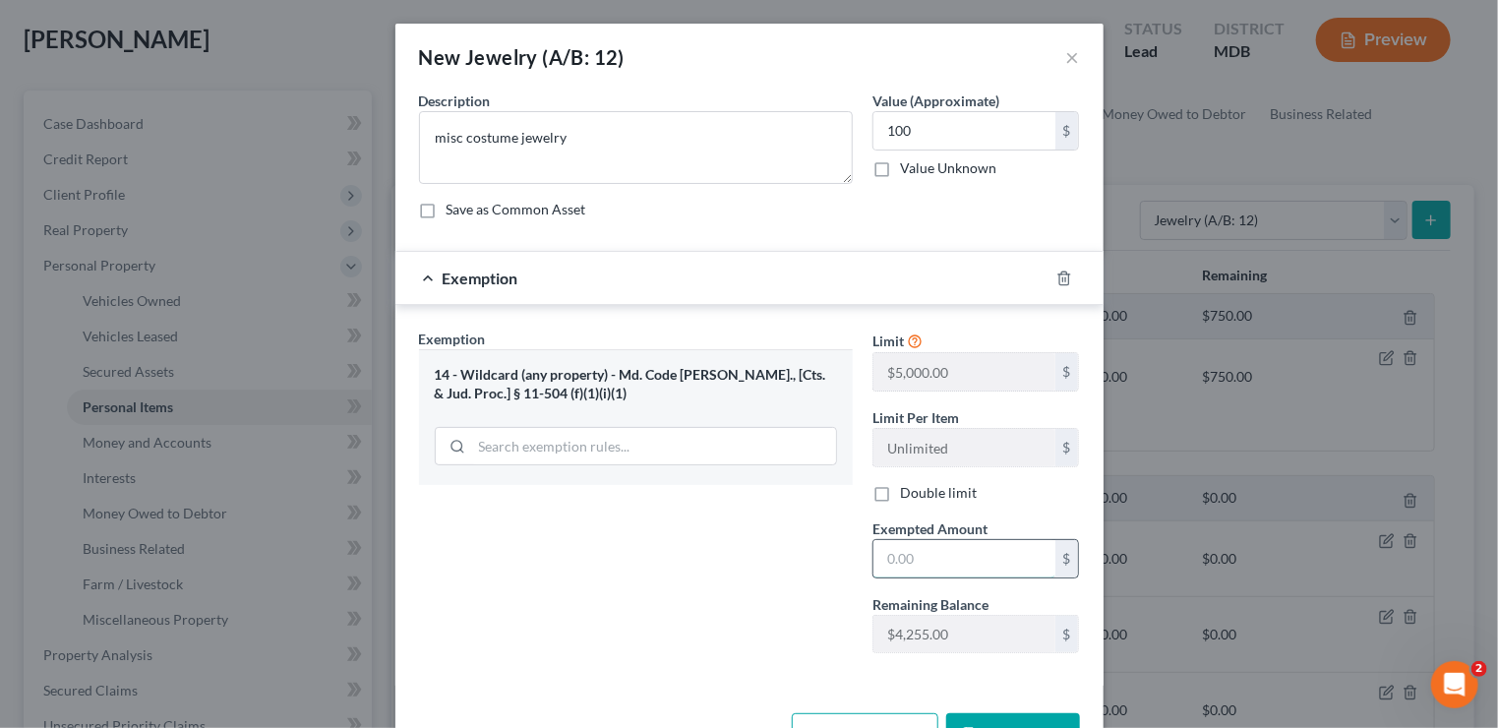
click at [988, 571] on input "text" at bounding box center [964, 558] width 182 height 37
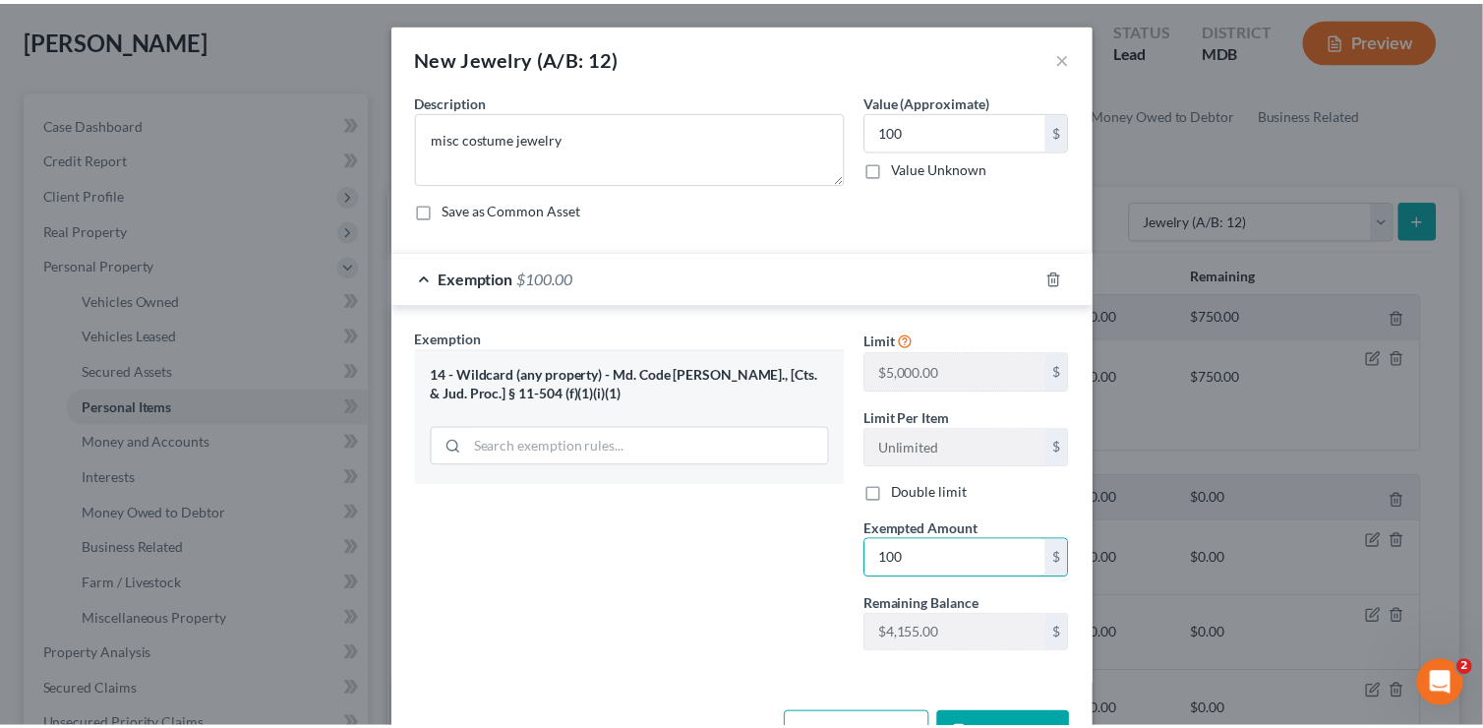
scroll to position [60, 0]
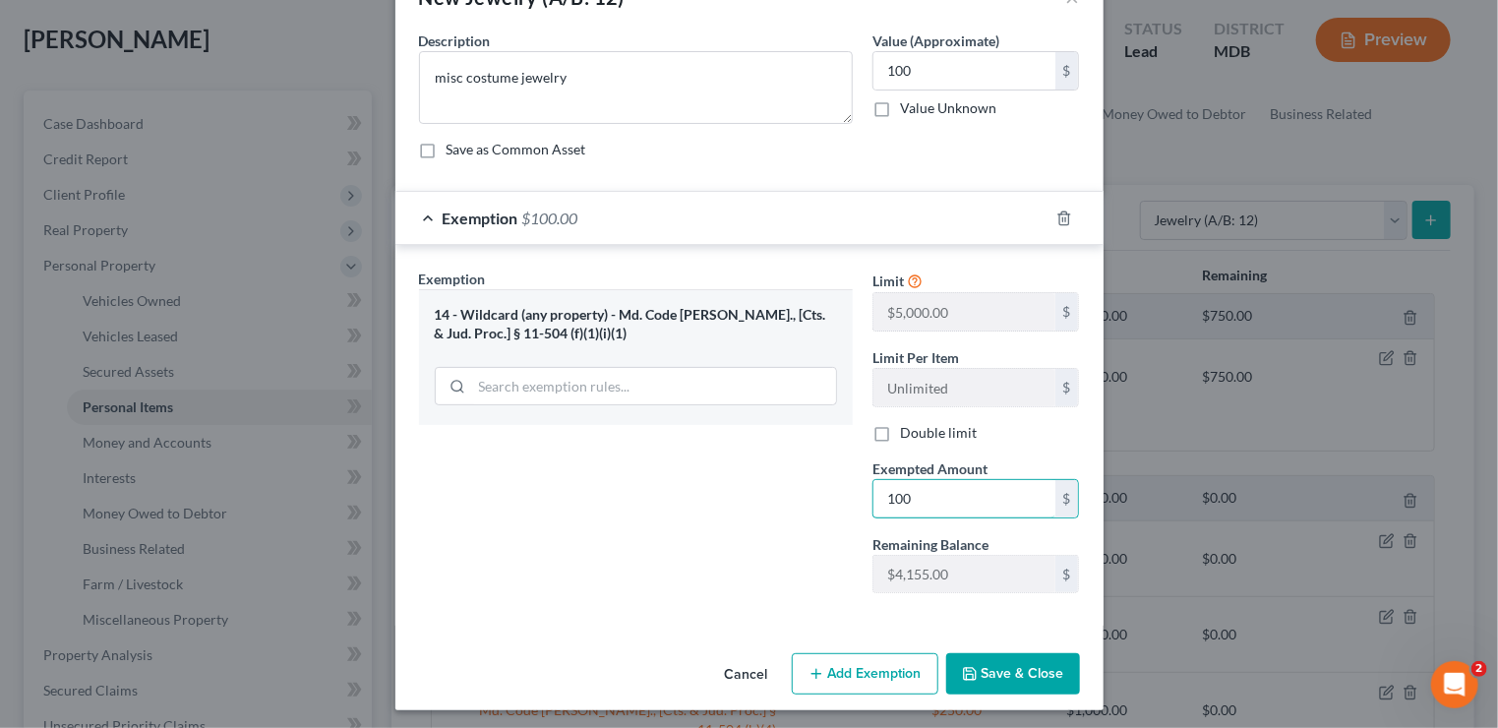
type input "100"
click at [1010, 658] on button "Save & Close" at bounding box center [1013, 673] width 134 height 41
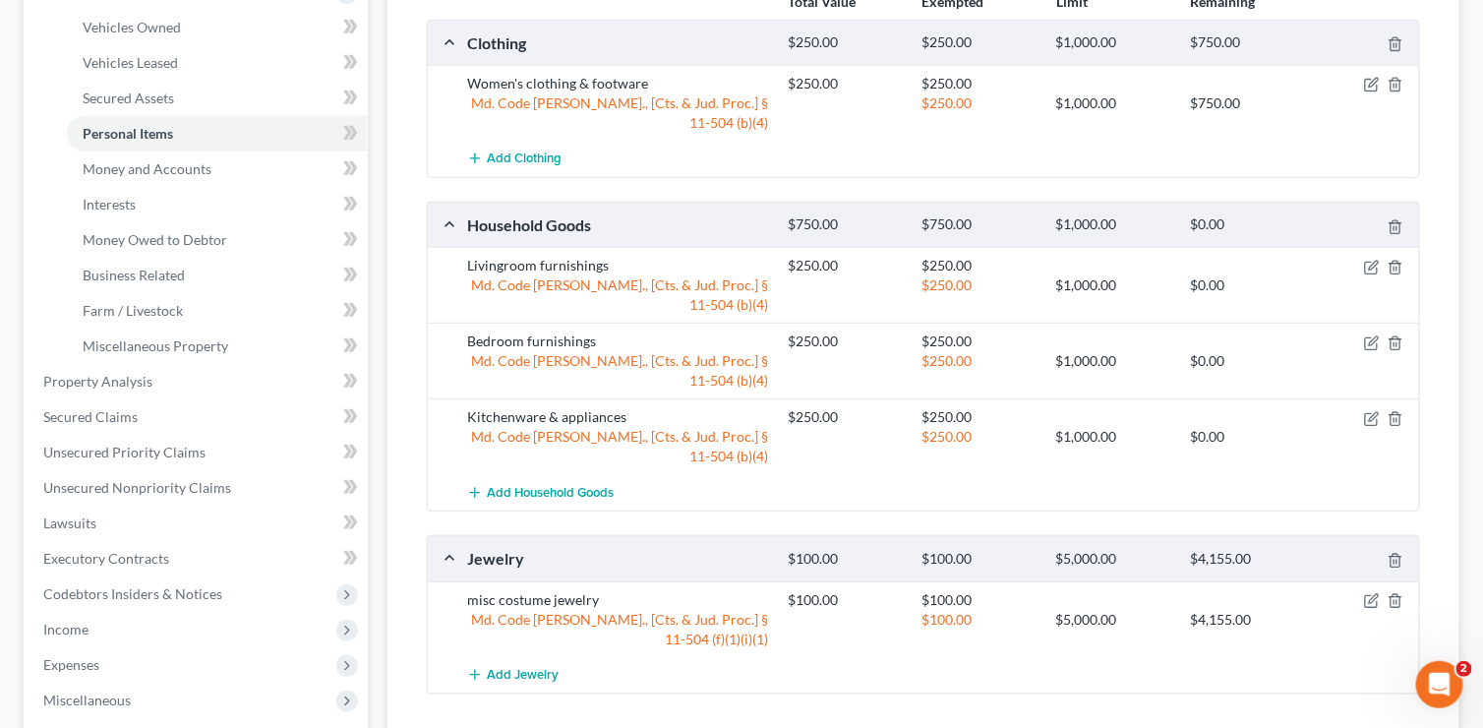
scroll to position [393, 0]
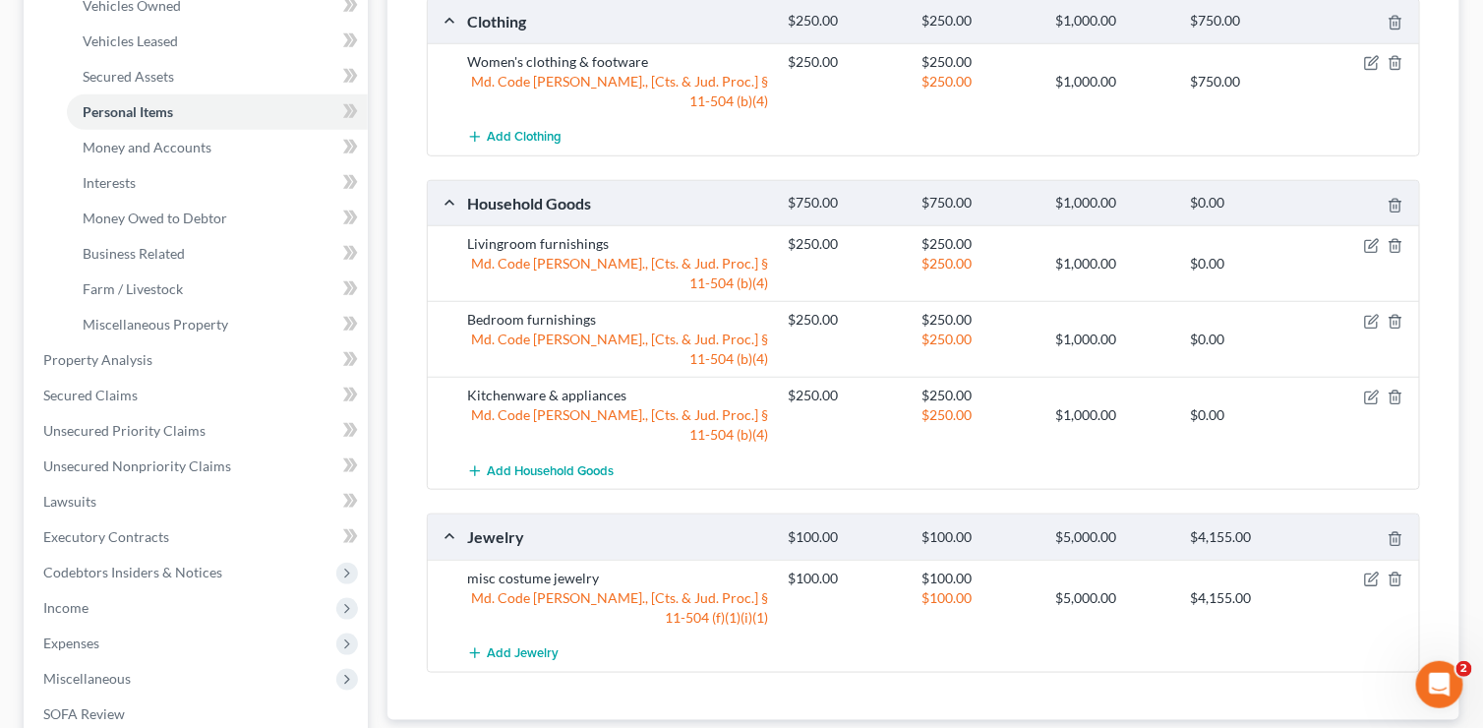
click at [35, 48] on ul "Vehicles Owned Vehicles Leased Machinery and Vehicles Office Related" at bounding box center [198, 165] width 340 height 354
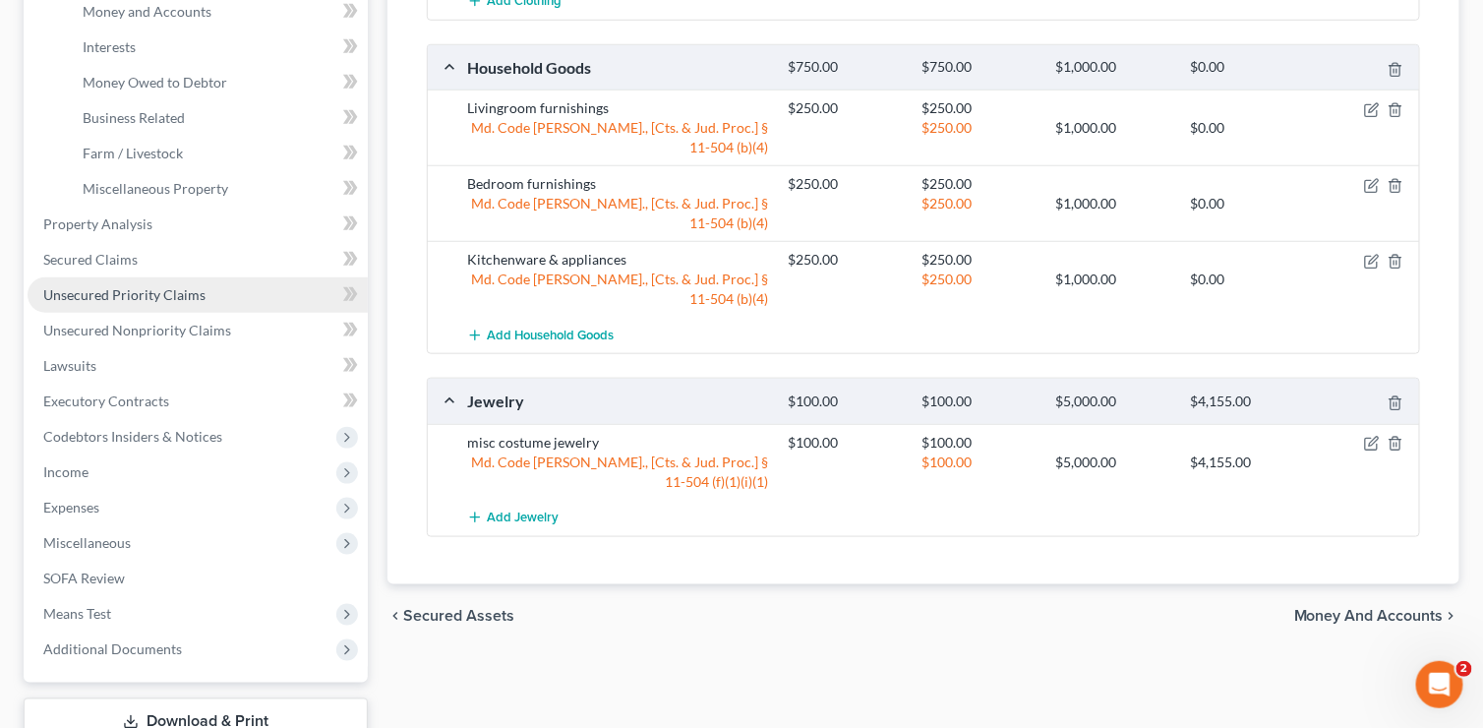
scroll to position [590, 0]
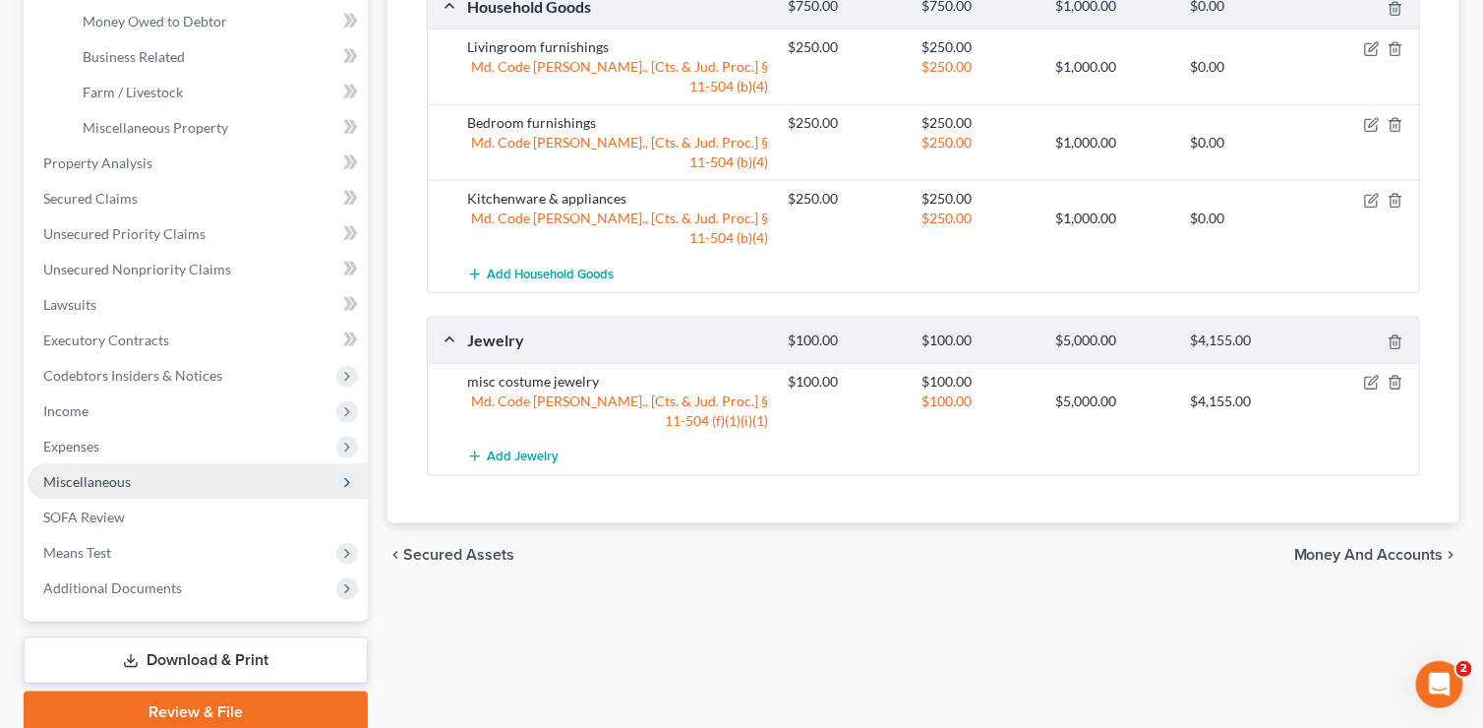
click at [83, 481] on span "Miscellaneous" at bounding box center [87, 481] width 88 height 17
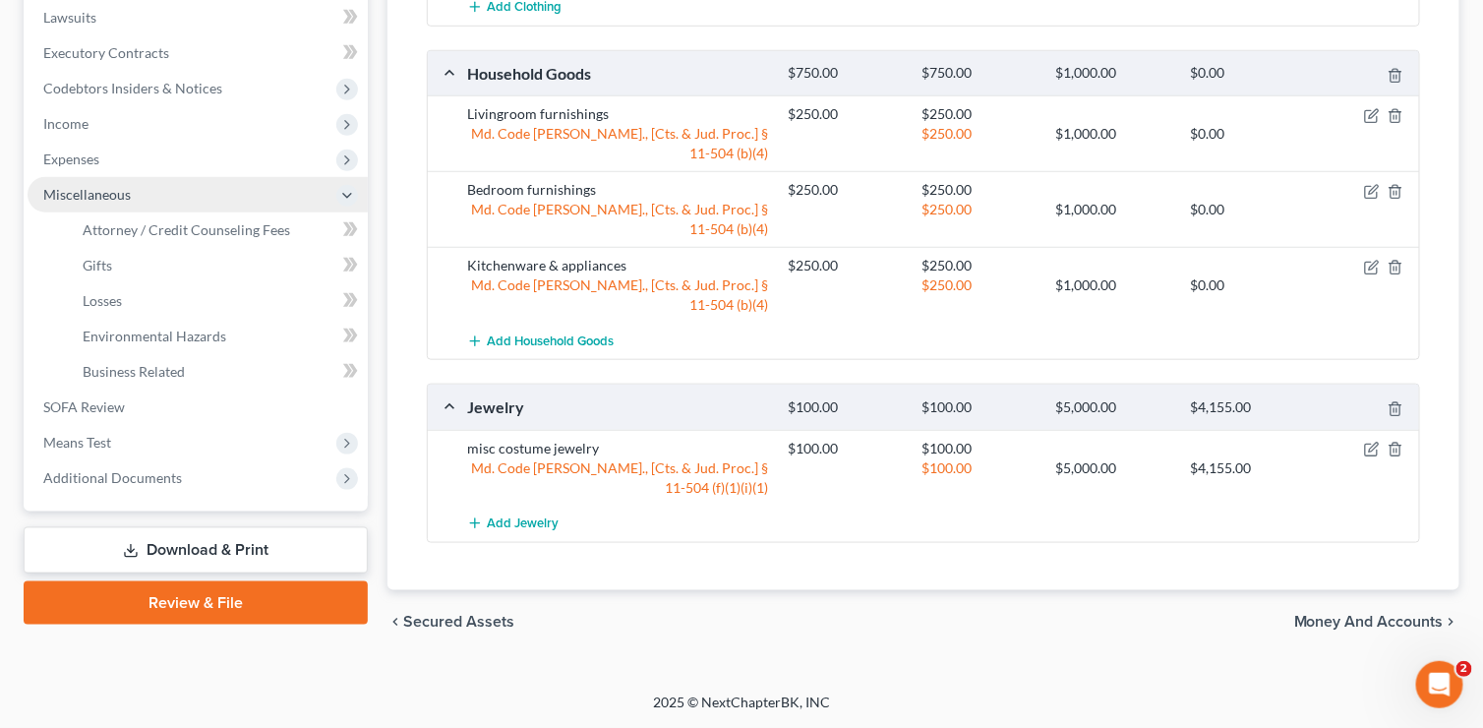
scroll to position [492, 0]
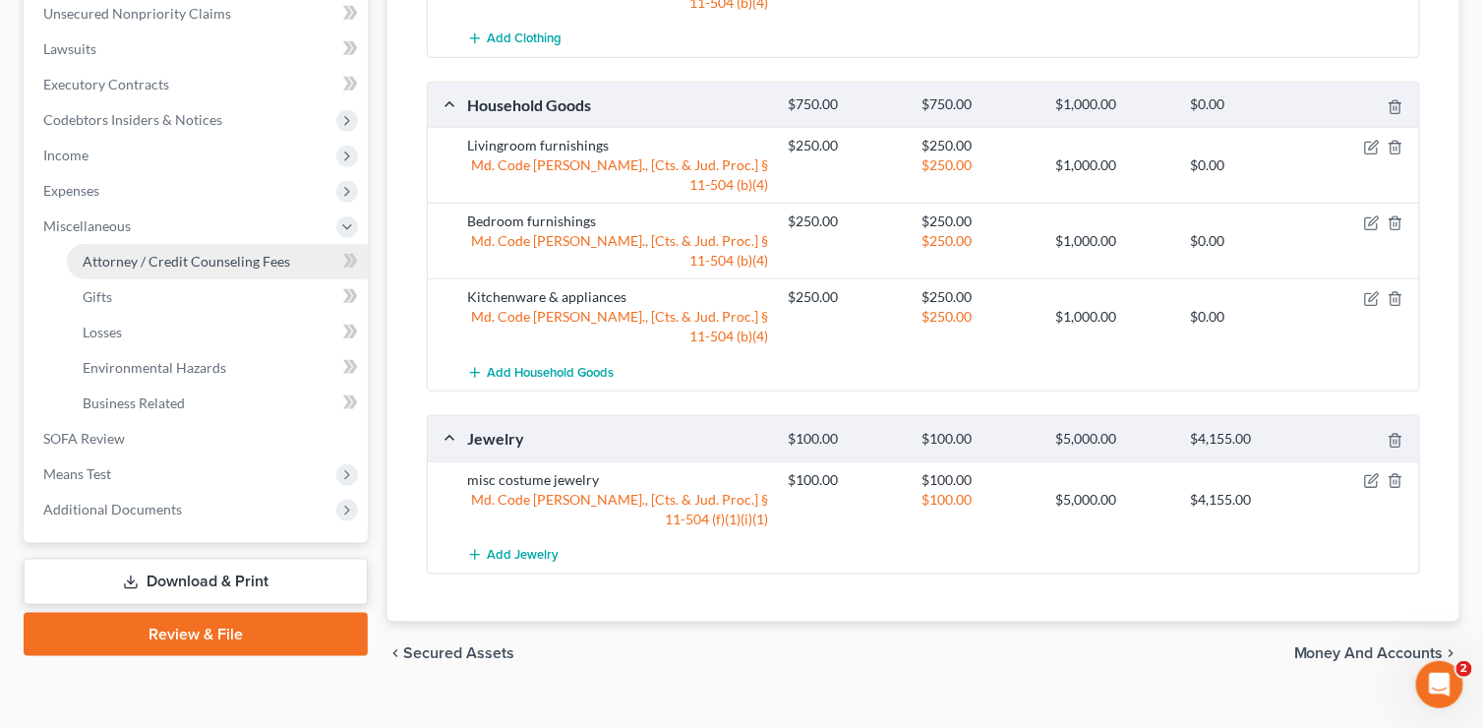
click at [165, 263] on span "Attorney / Credit Counseling Fees" at bounding box center [187, 261] width 208 height 17
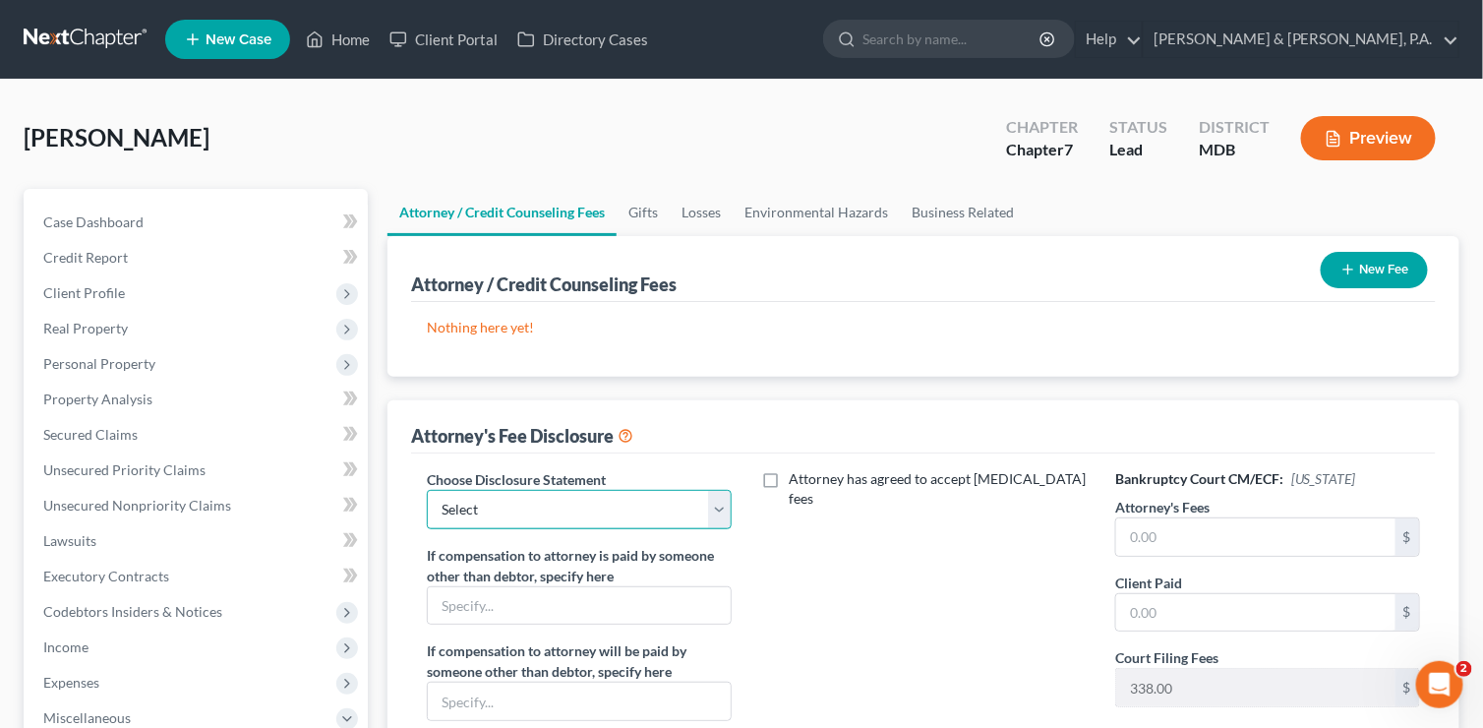
click at [717, 505] on select "Select Disclosure Statement" at bounding box center [579, 509] width 305 height 39
select select "0"
click at [427, 490] on select "Select Disclosure Statement" at bounding box center [579, 509] width 305 height 39
click at [1145, 529] on input "text" at bounding box center [1255, 536] width 279 height 37
type input "1,095"
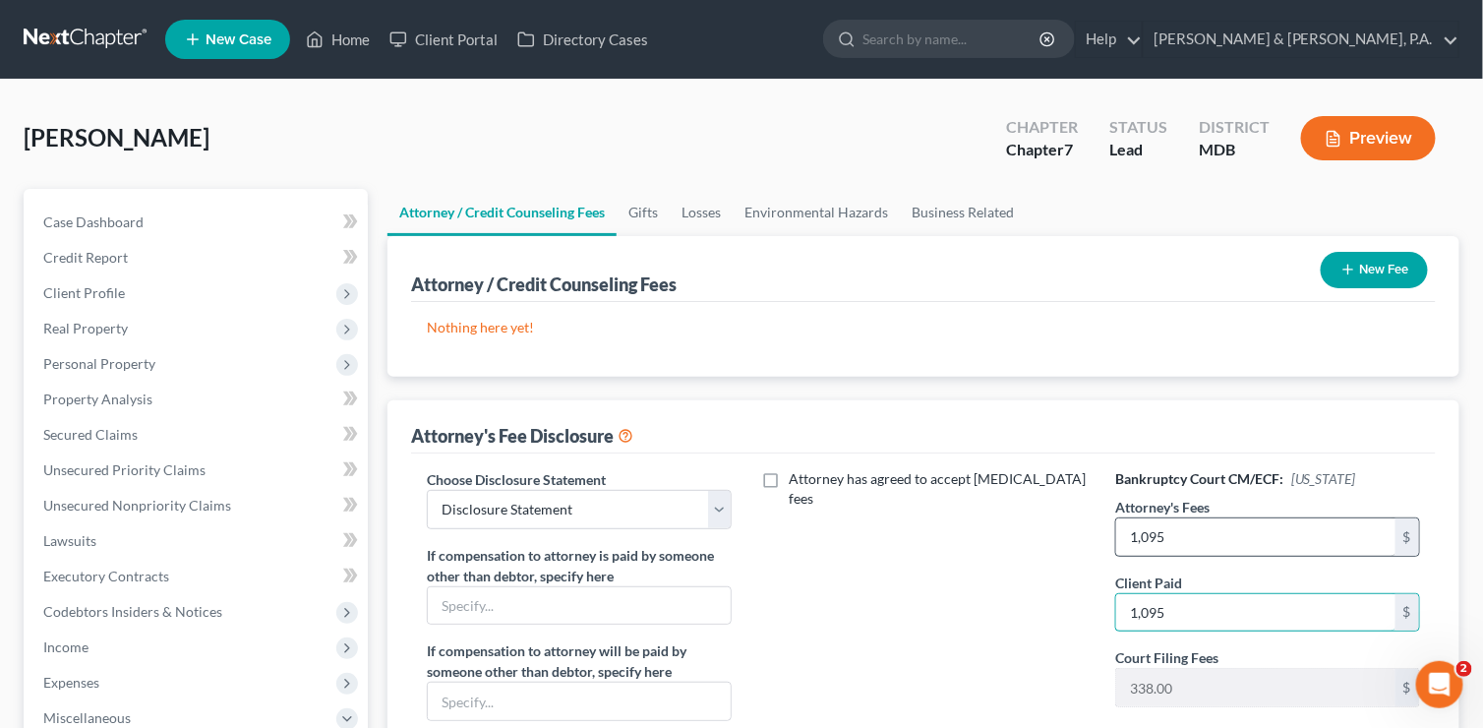
type input "1,095"
click at [1359, 272] on button "New Fee" at bounding box center [1374, 270] width 107 height 36
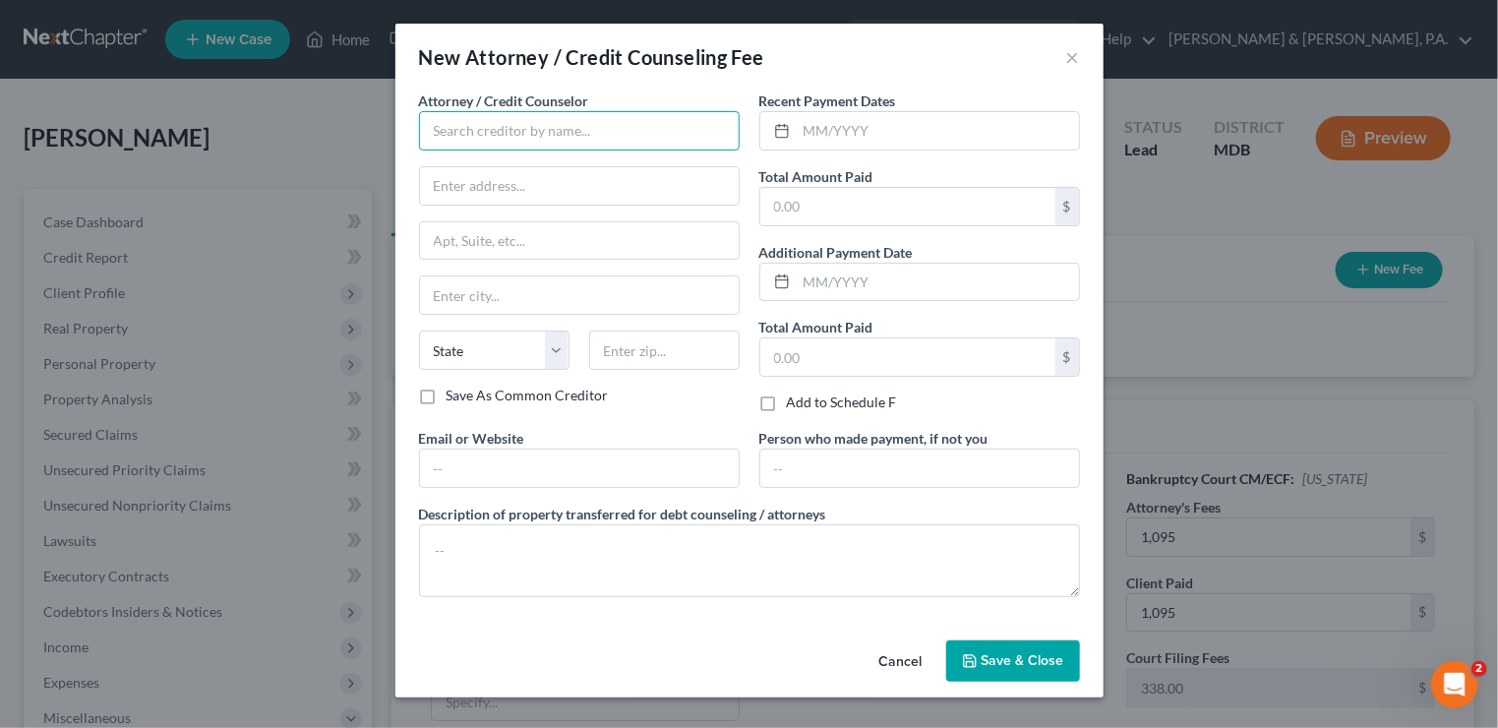
click at [631, 132] on input "text" at bounding box center [579, 130] width 321 height 39
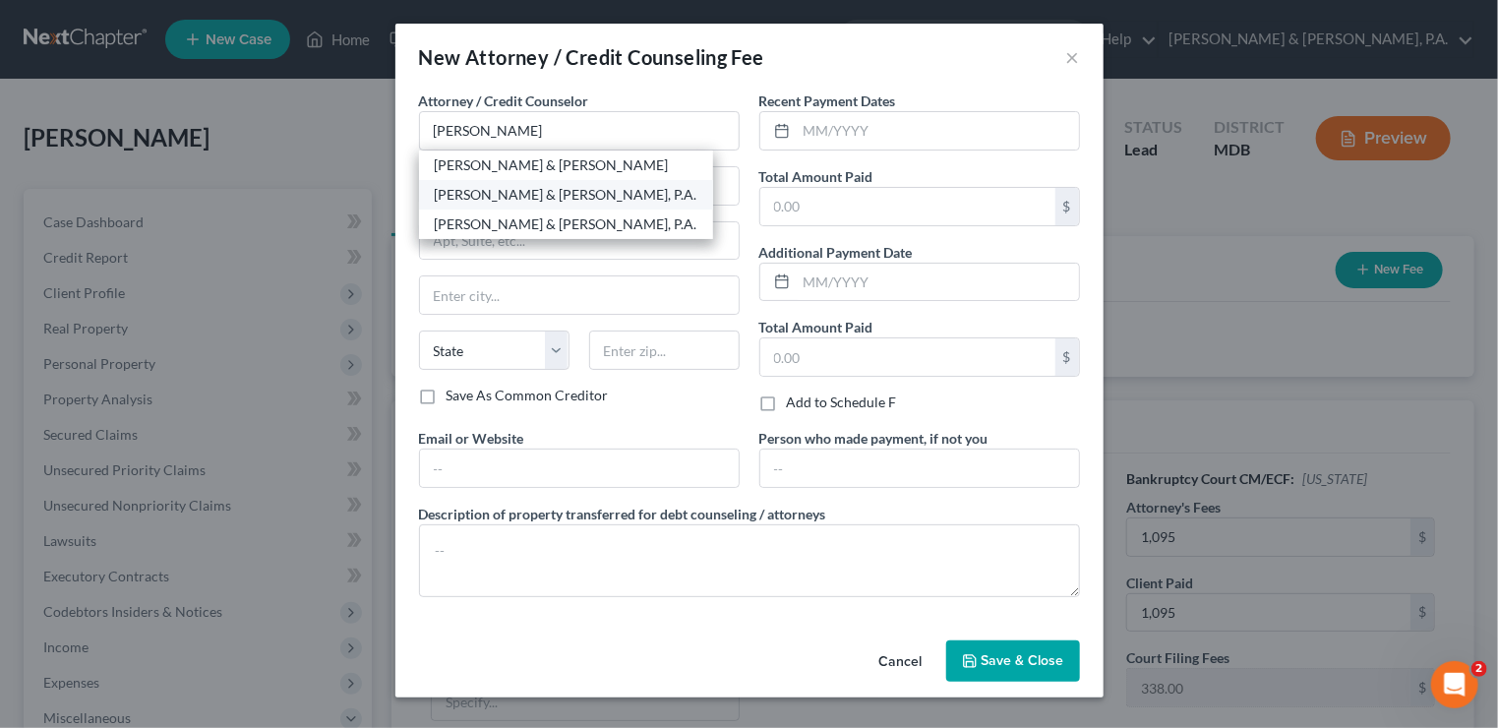
click at [555, 185] on div "[PERSON_NAME] & [PERSON_NAME], P.A." at bounding box center [566, 195] width 263 height 20
type input "[PERSON_NAME] & [PERSON_NAME], P.A."
type input "10451 Mill Run Circle"
type input "Suite 500"
type input "Owings Mills"
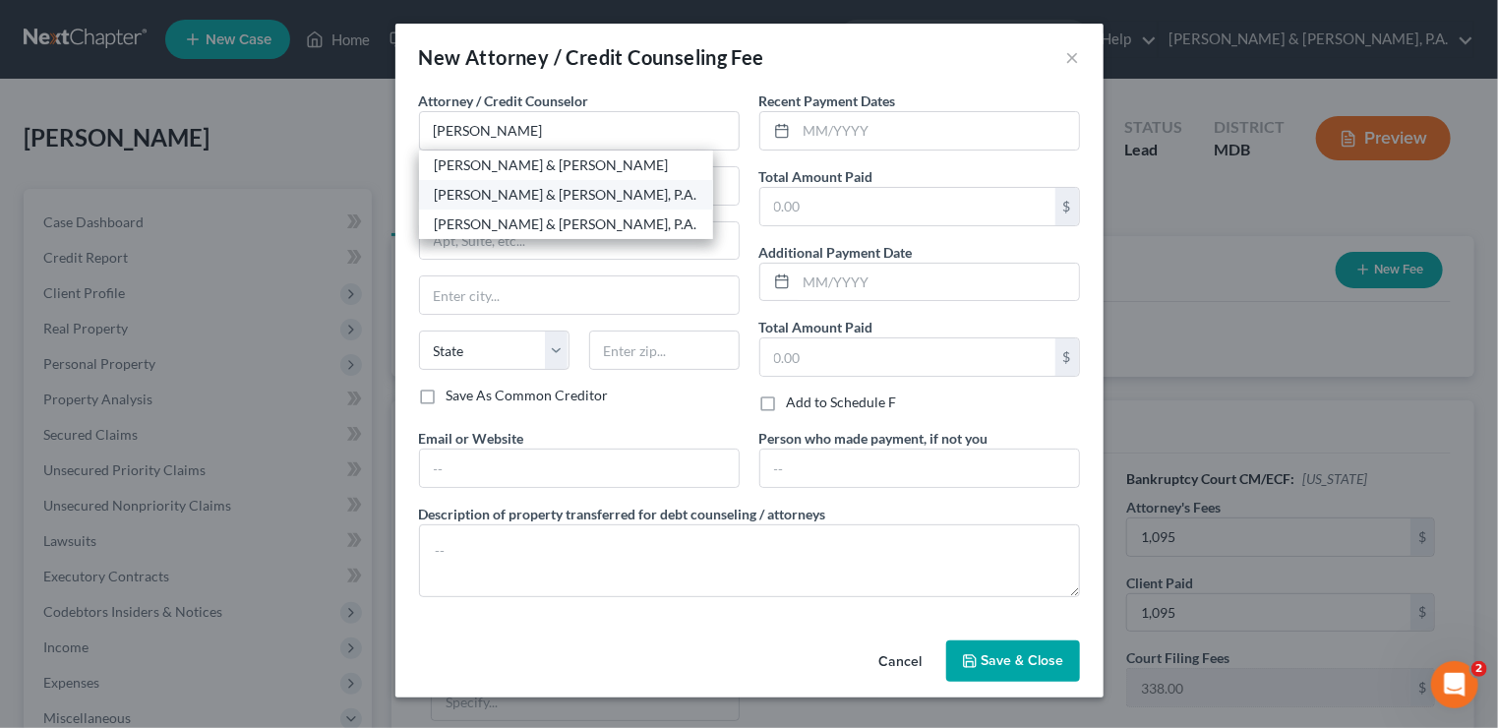
select select "21"
type input "21117"
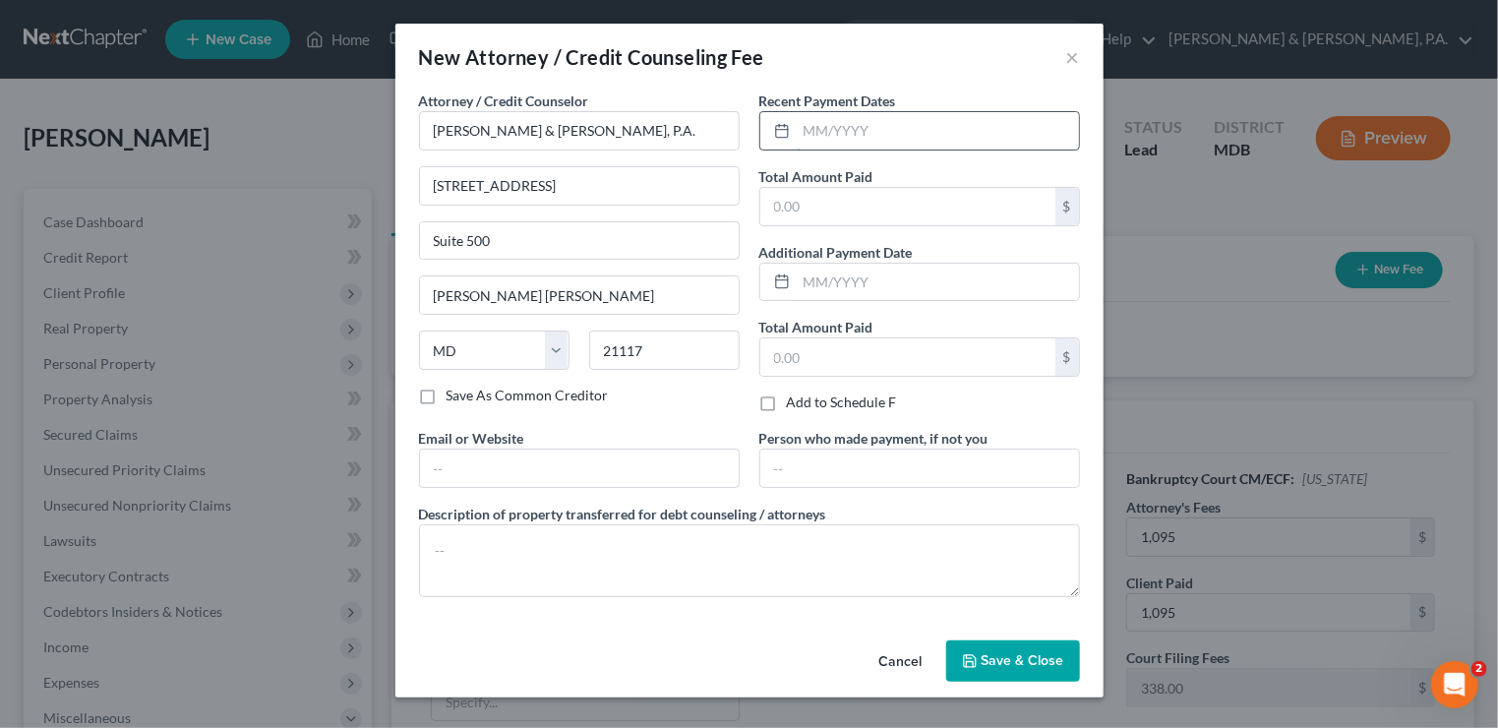
click at [805, 127] on input "text" at bounding box center [938, 130] width 282 height 37
type input "09/2025"
type input "1,095"
click at [1004, 664] on button "Save & Close" at bounding box center [1013, 660] width 134 height 41
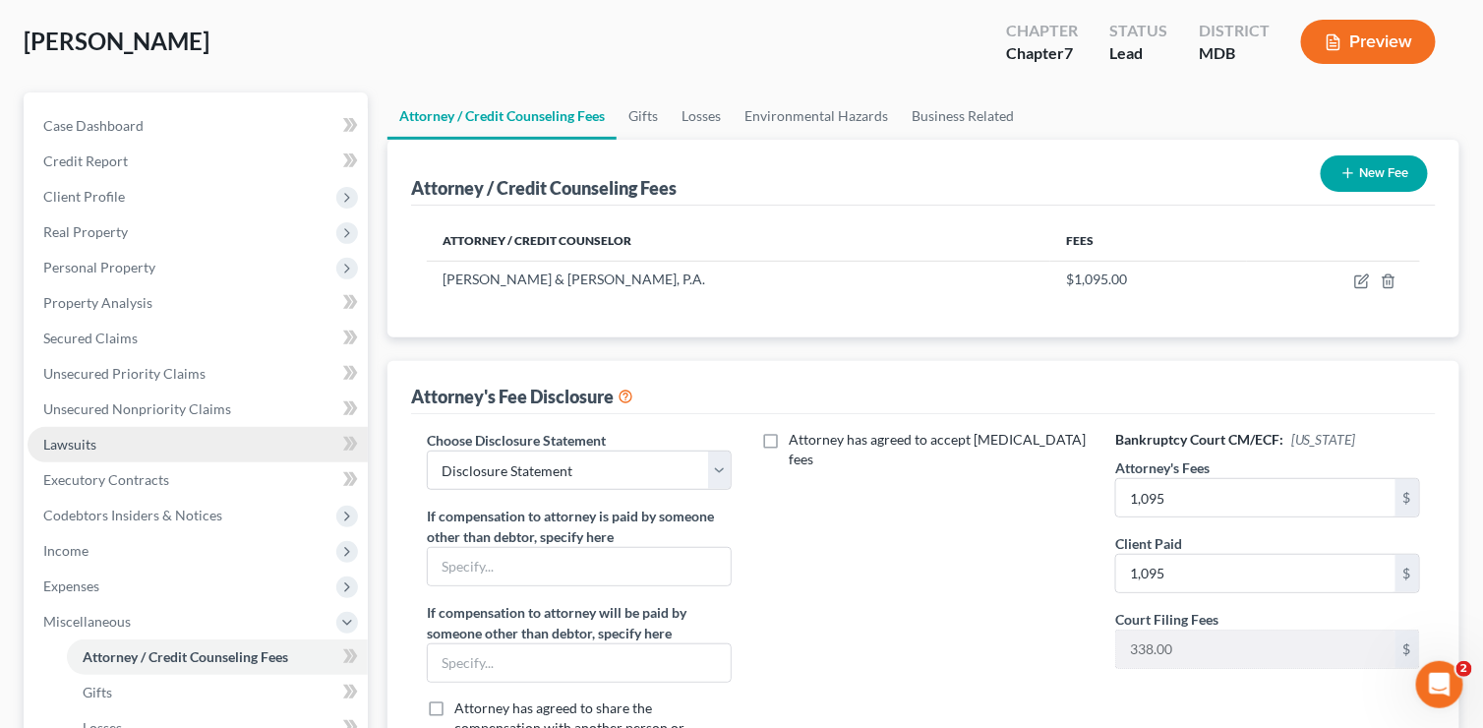
scroll to position [98, 0]
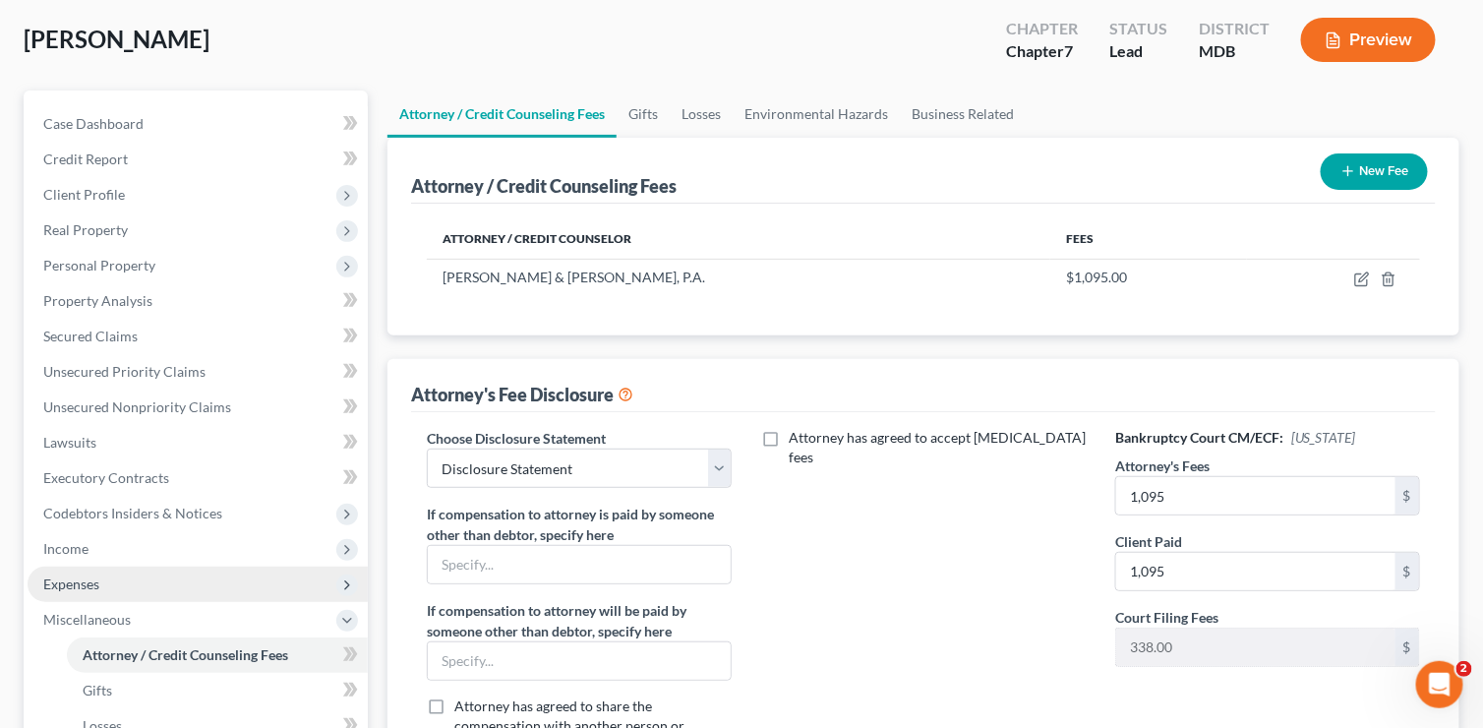
click at [107, 568] on span "Expenses" at bounding box center [198, 584] width 340 height 35
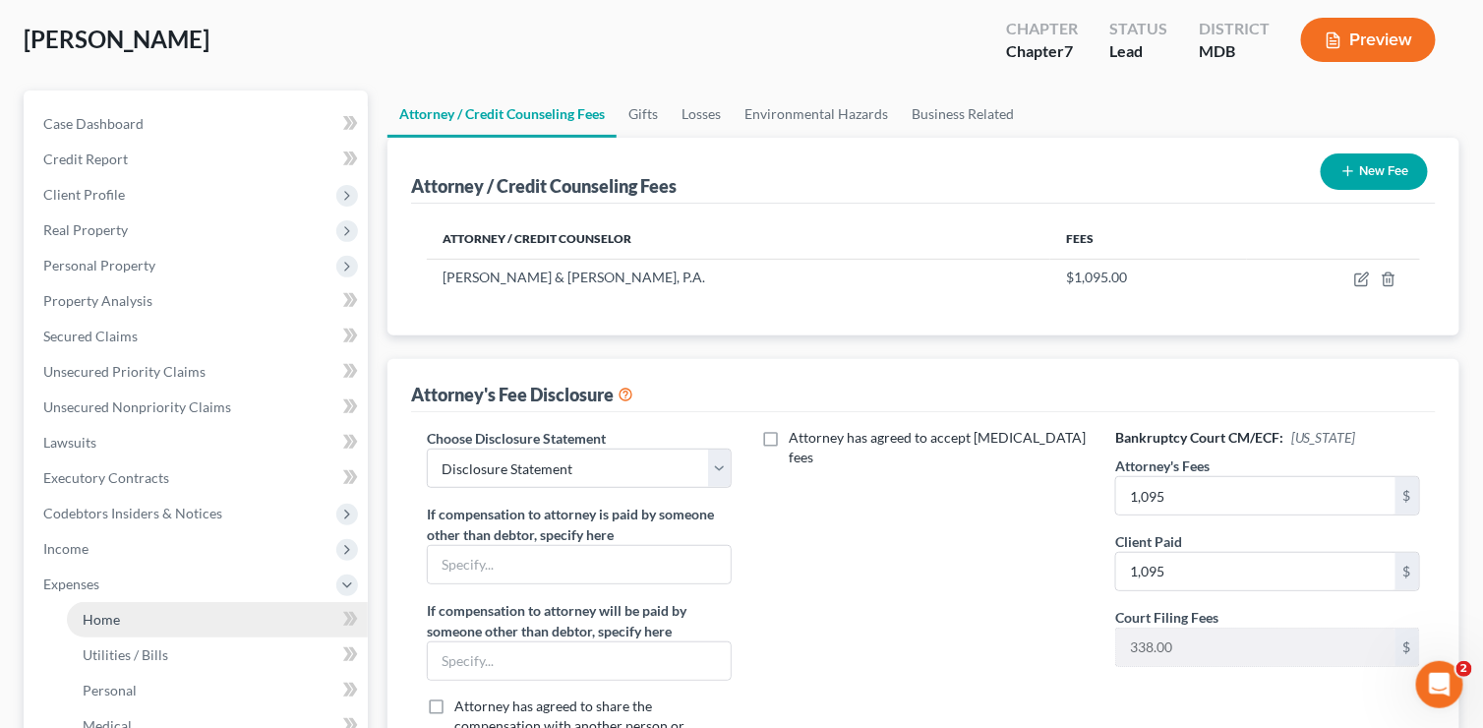
click at [140, 619] on link "Home" at bounding box center [217, 619] width 301 height 35
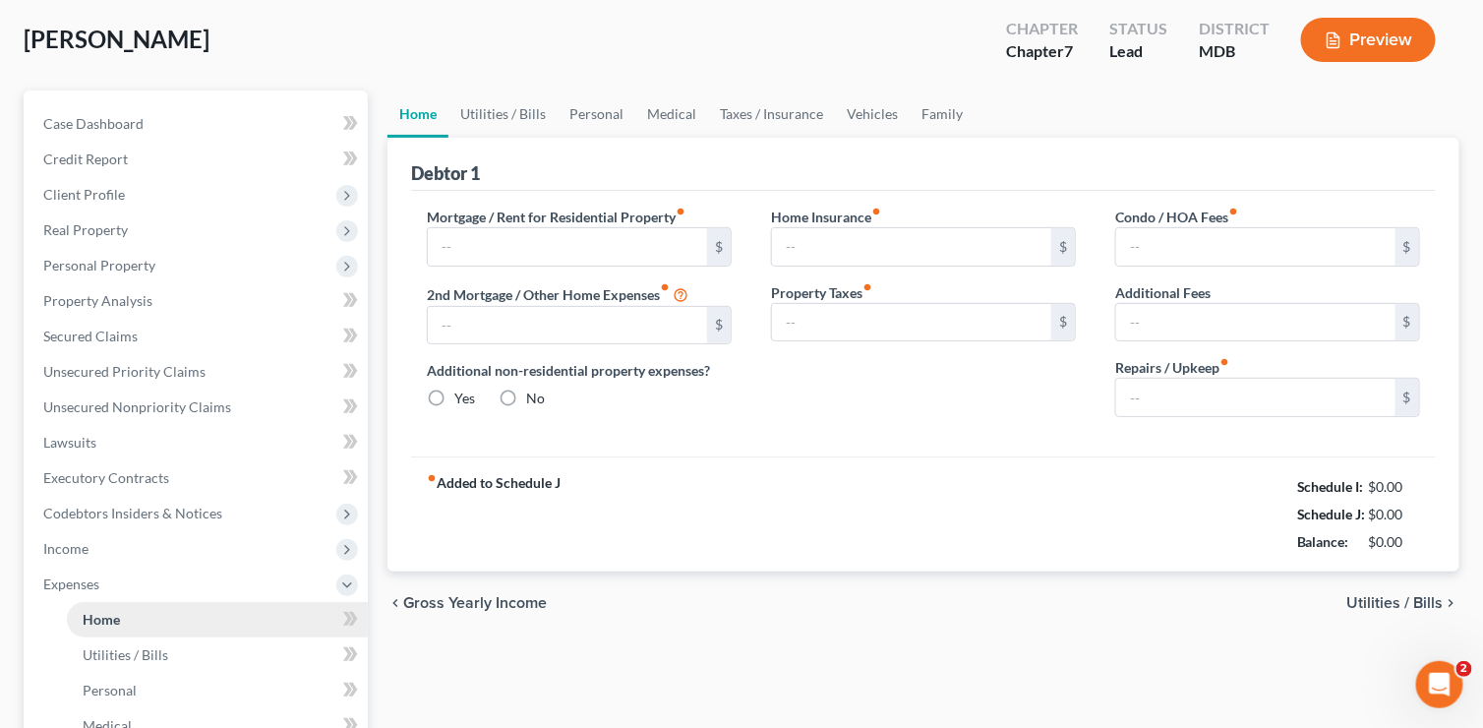
type input "0.00"
radio input "true"
type input "0.00"
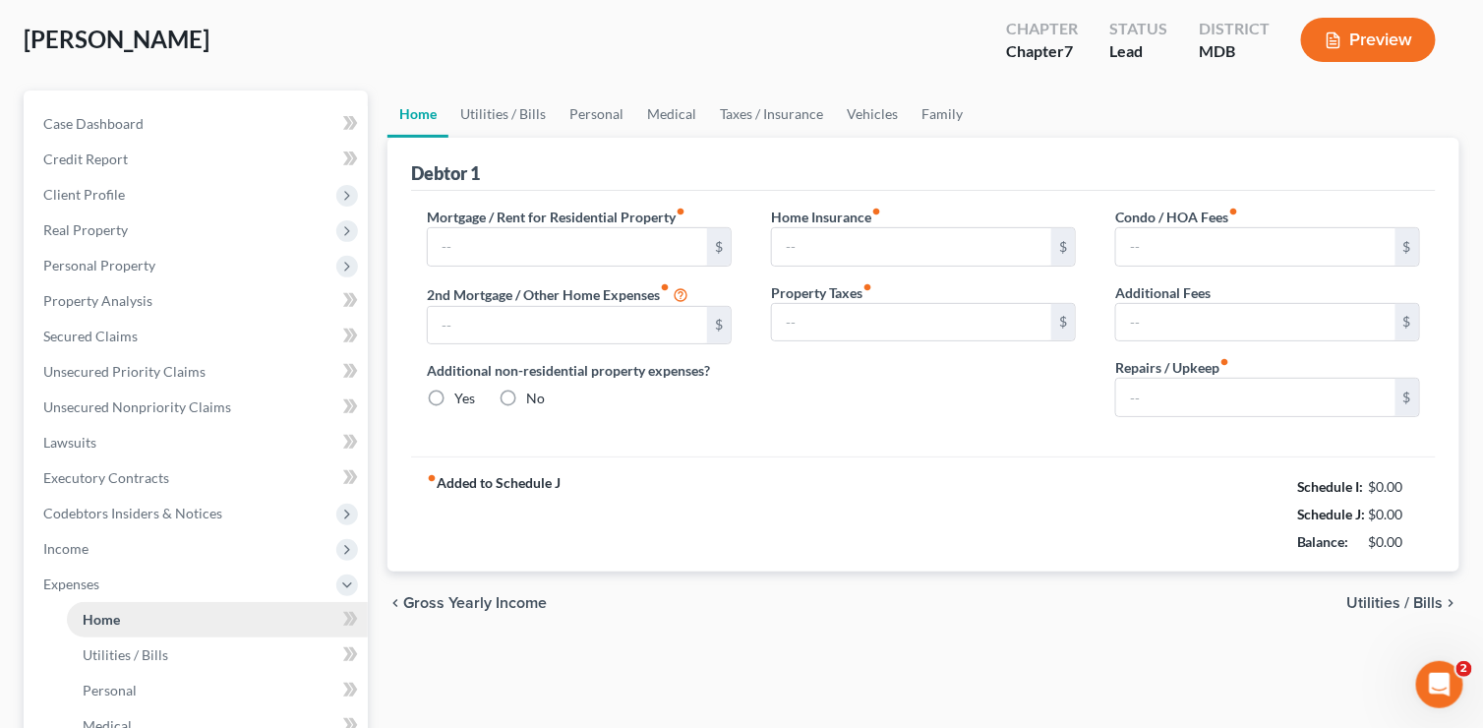
type input "0.00"
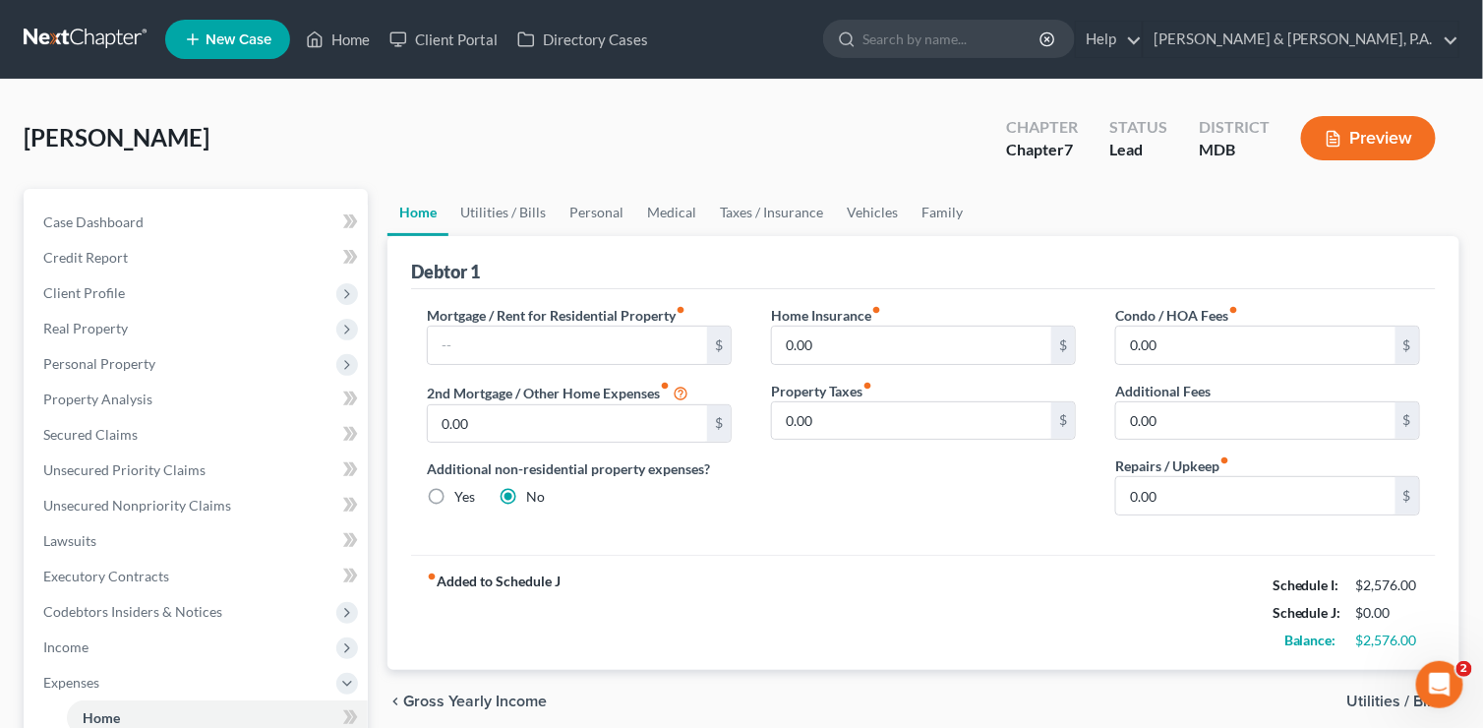
click at [506, 323] on label "Mortgage / Rent for Residential Property fiber_manual_record" at bounding box center [556, 315] width 259 height 21
click at [476, 339] on input "text" at bounding box center [567, 345] width 279 height 37
type input "950"
click at [1372, 686] on div "chevron_left Gross Yearly Income Utilities / Bills chevron_right" at bounding box center [924, 701] width 1072 height 63
click at [1391, 694] on span "Utilities / Bills" at bounding box center [1396, 701] width 96 height 16
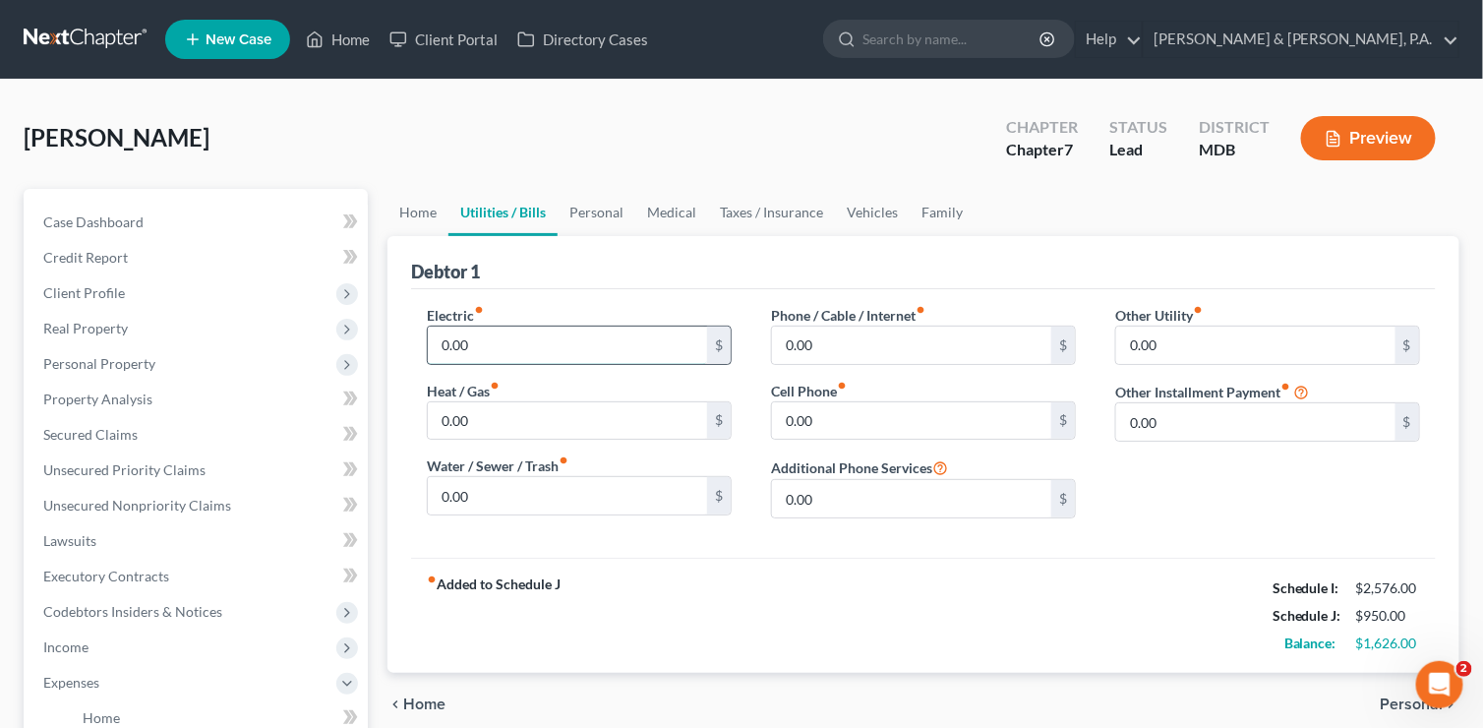
click at [452, 333] on input "0.00" at bounding box center [567, 345] width 279 height 37
type input "100"
type input "37.50"
type input "87.50"
click at [1394, 696] on span "Personal" at bounding box center [1412, 704] width 63 height 16
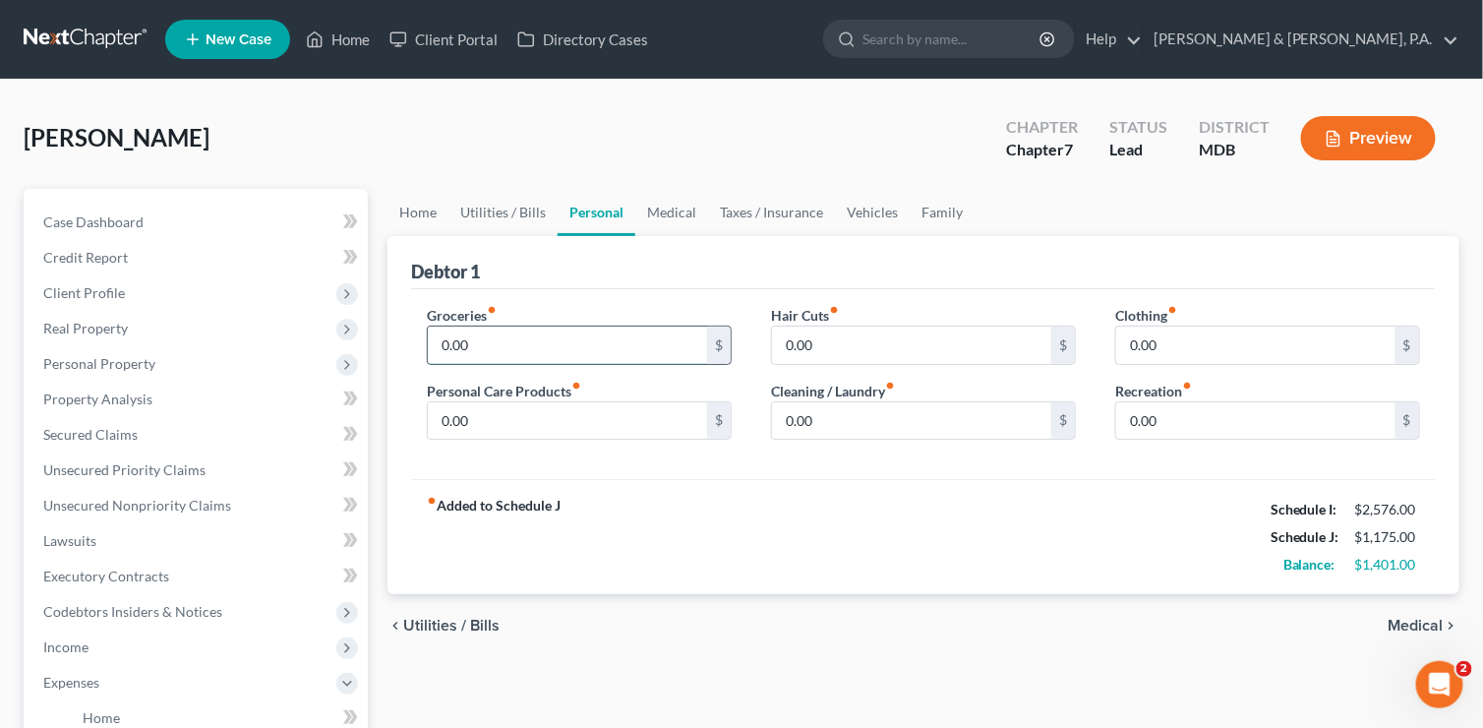
click at [454, 346] on input "0.00" at bounding box center [567, 345] width 279 height 37
type input "200"
type input "25"
type input "2"
type input "25"
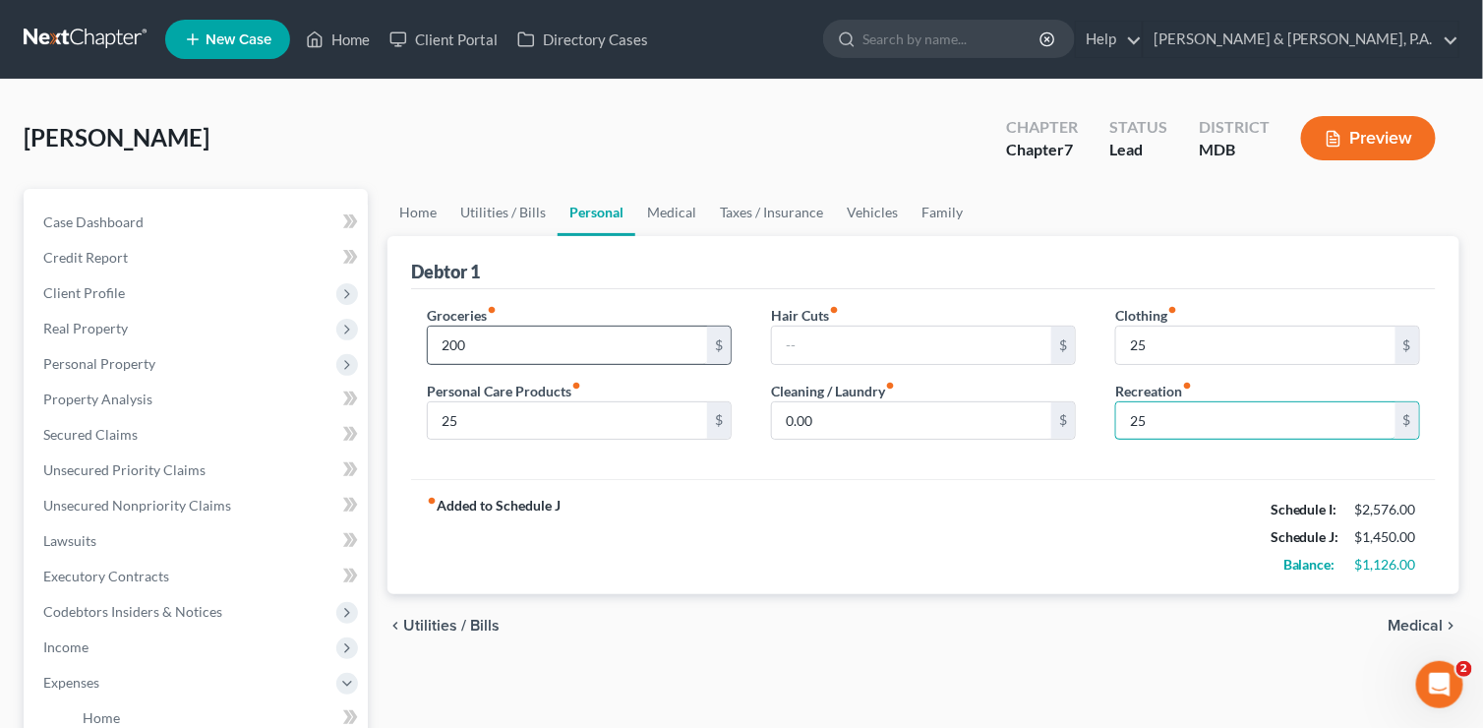
type input "25"
click at [1429, 621] on span "Medical" at bounding box center [1416, 626] width 55 height 16
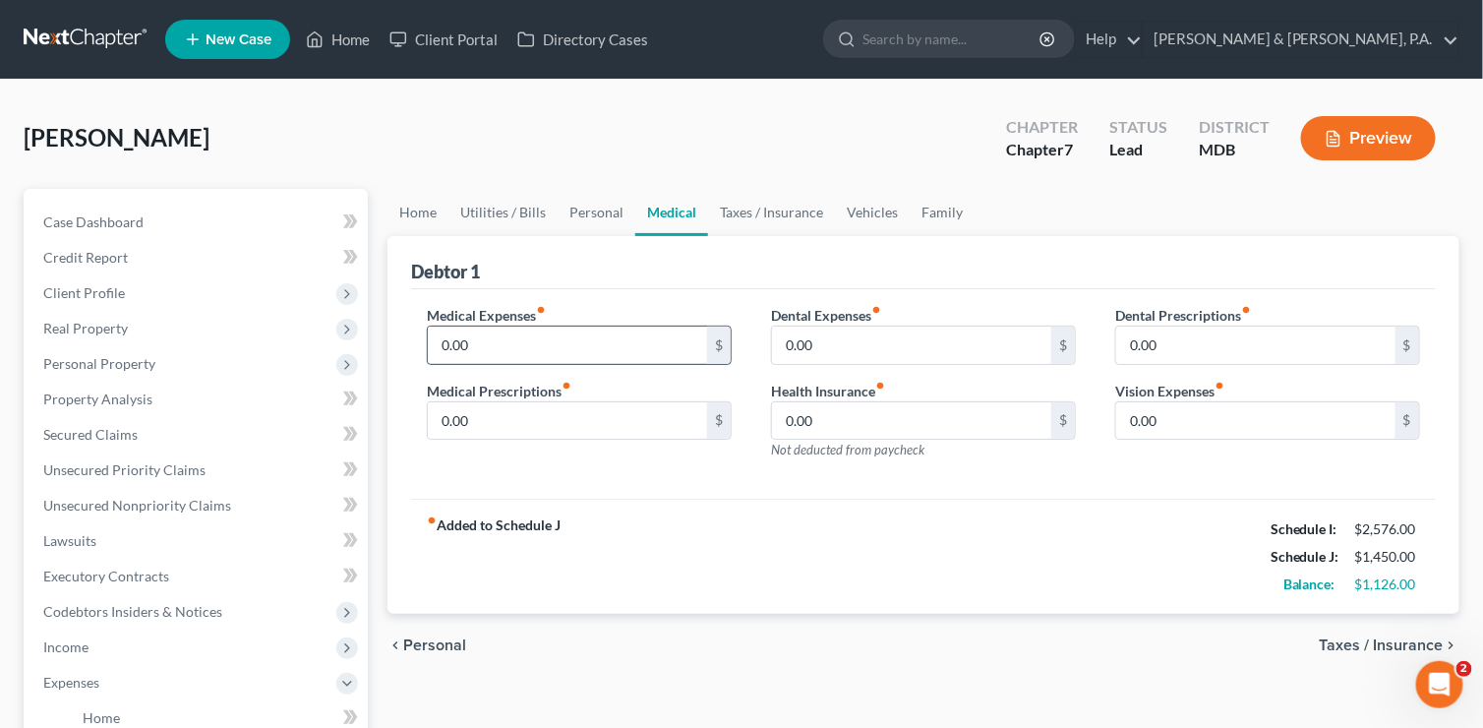
click at [517, 328] on input "0.00" at bounding box center [567, 345] width 279 height 37
type input "95"
click at [1410, 644] on span "Taxes / Insurance" at bounding box center [1382, 645] width 124 height 16
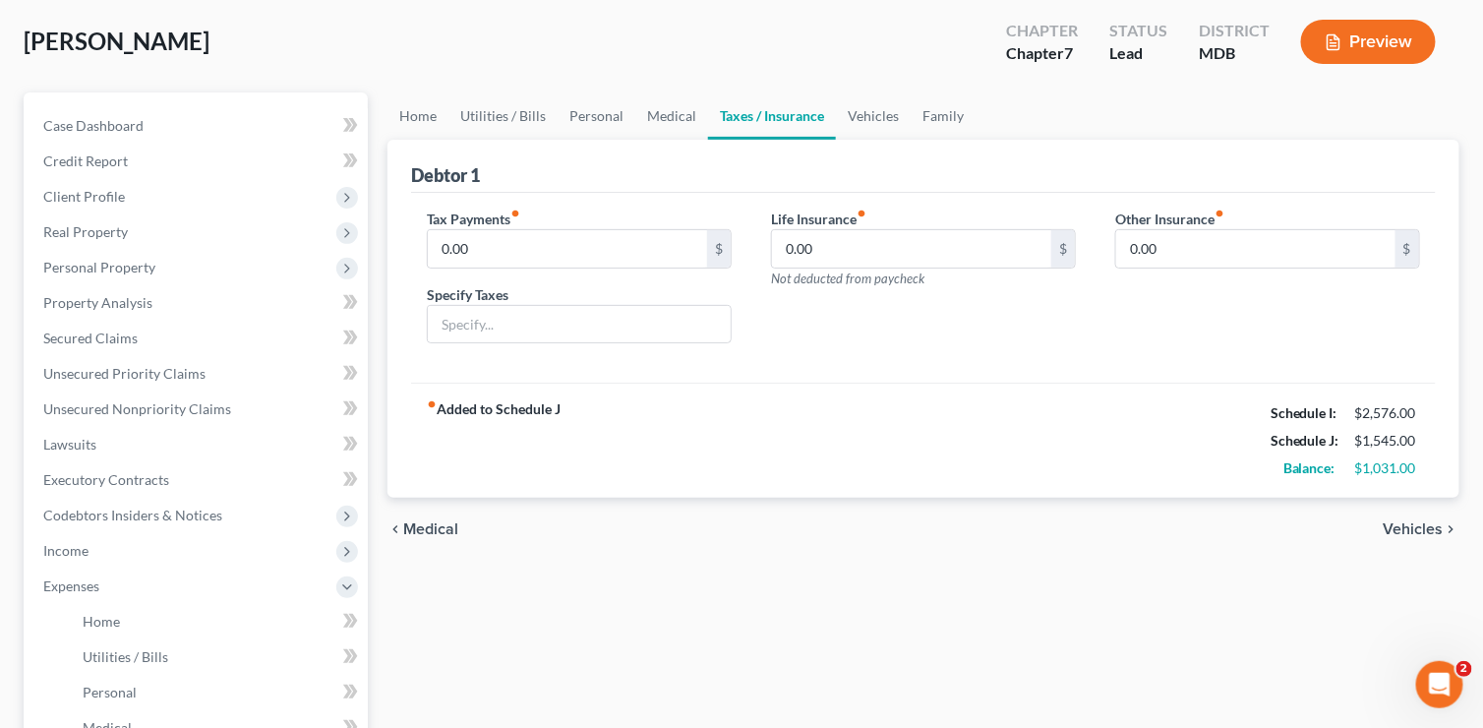
scroll to position [98, 0]
click at [1431, 526] on span "Vehicles" at bounding box center [1414, 527] width 60 height 16
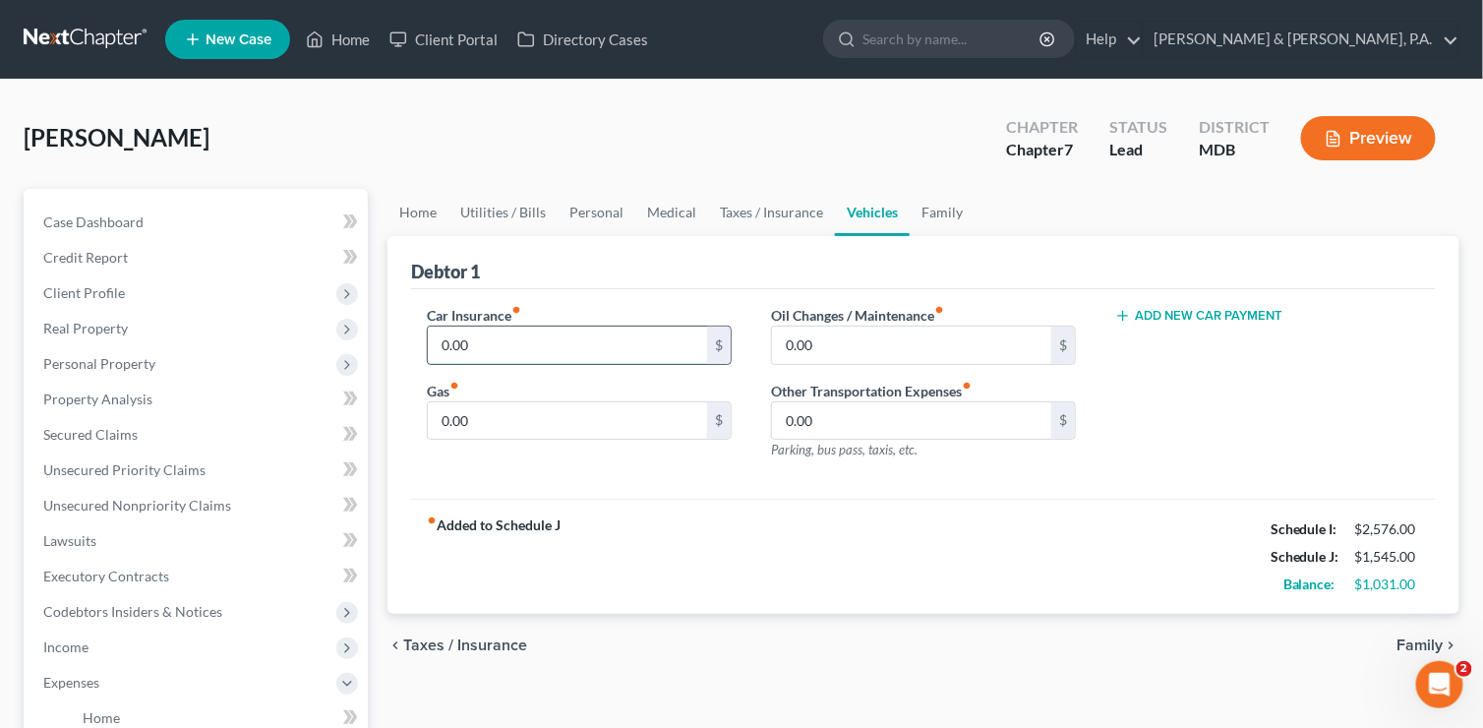
click at [442, 333] on input "0.00" at bounding box center [567, 345] width 279 height 37
type input "133"
click at [407, 642] on span "Taxes / Insurance" at bounding box center [465, 645] width 124 height 16
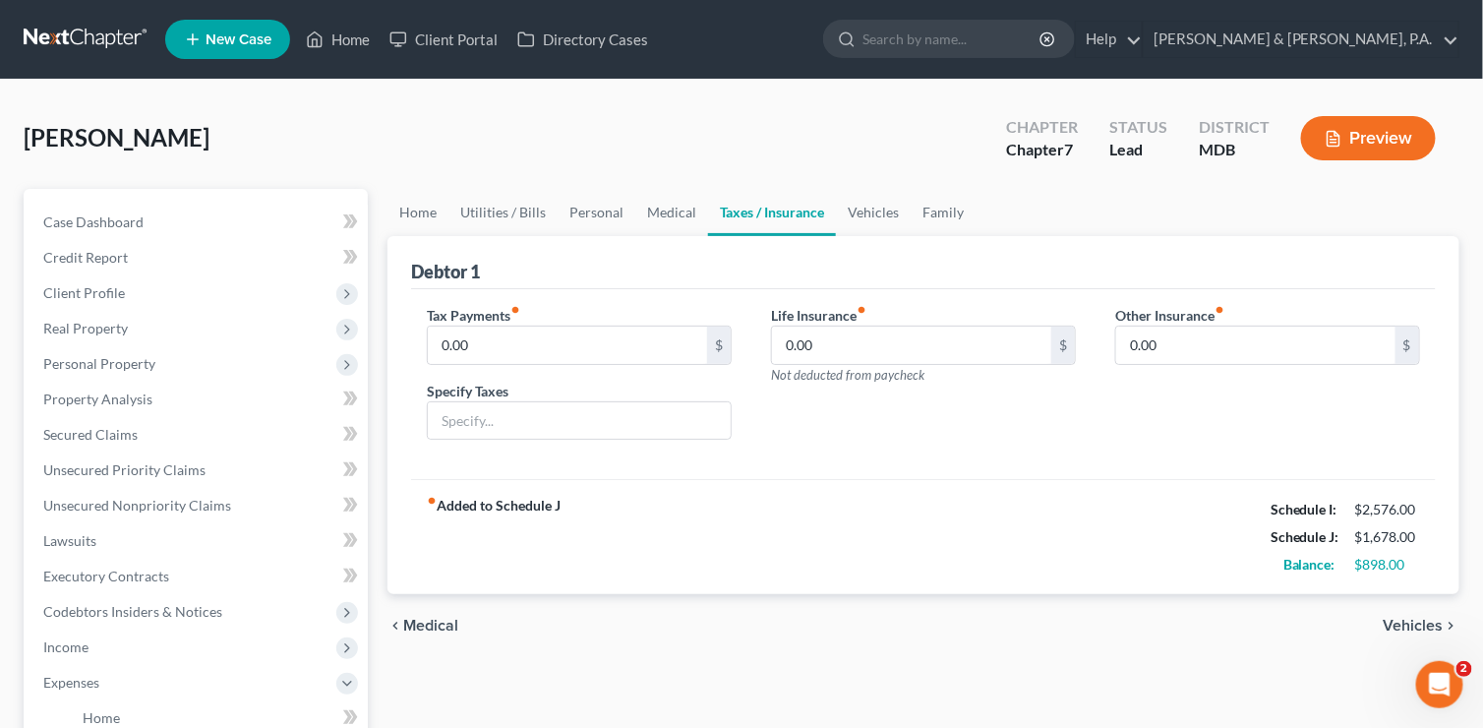
click at [407, 642] on div "chevron_left Medical Vehicles chevron_right" at bounding box center [924, 625] width 1072 height 63
click at [427, 618] on span "Medical" at bounding box center [430, 626] width 55 height 16
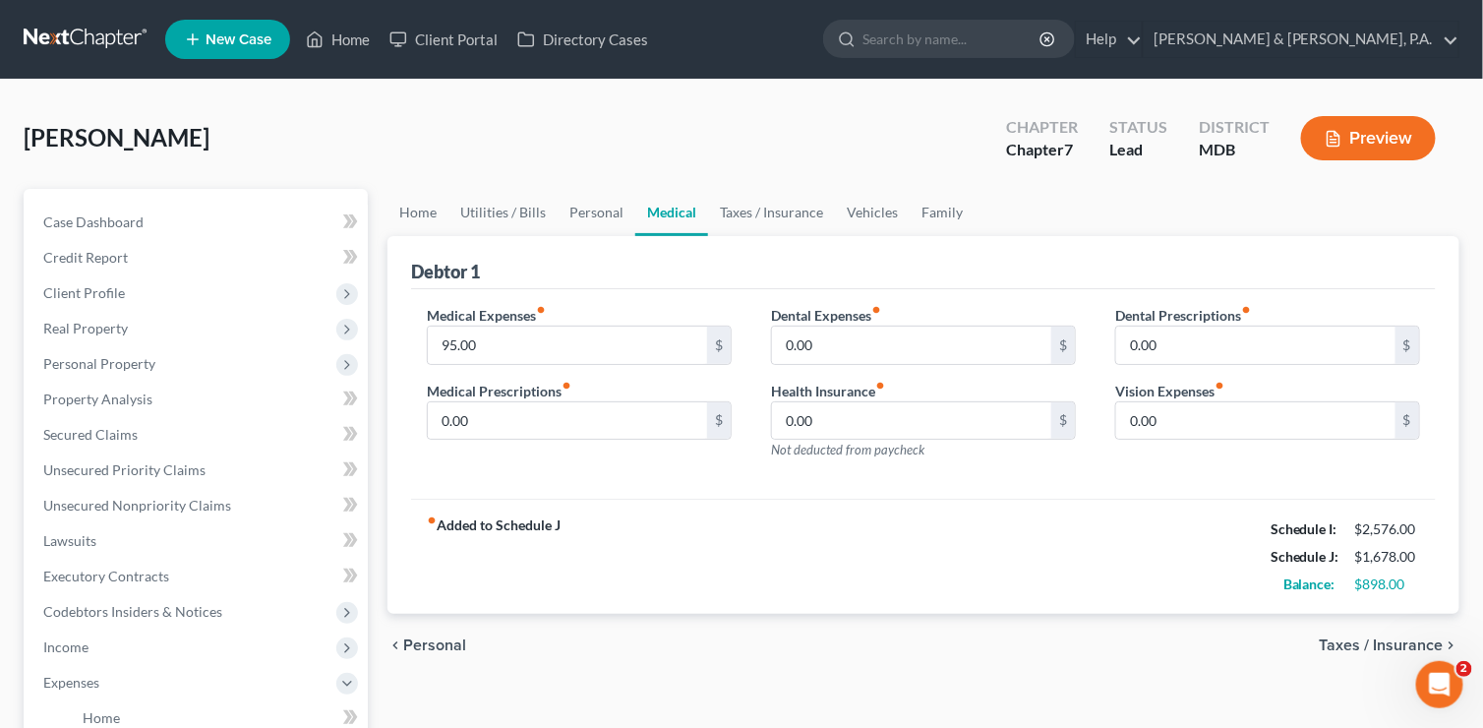
click at [426, 639] on span "Personal" at bounding box center [434, 645] width 63 height 16
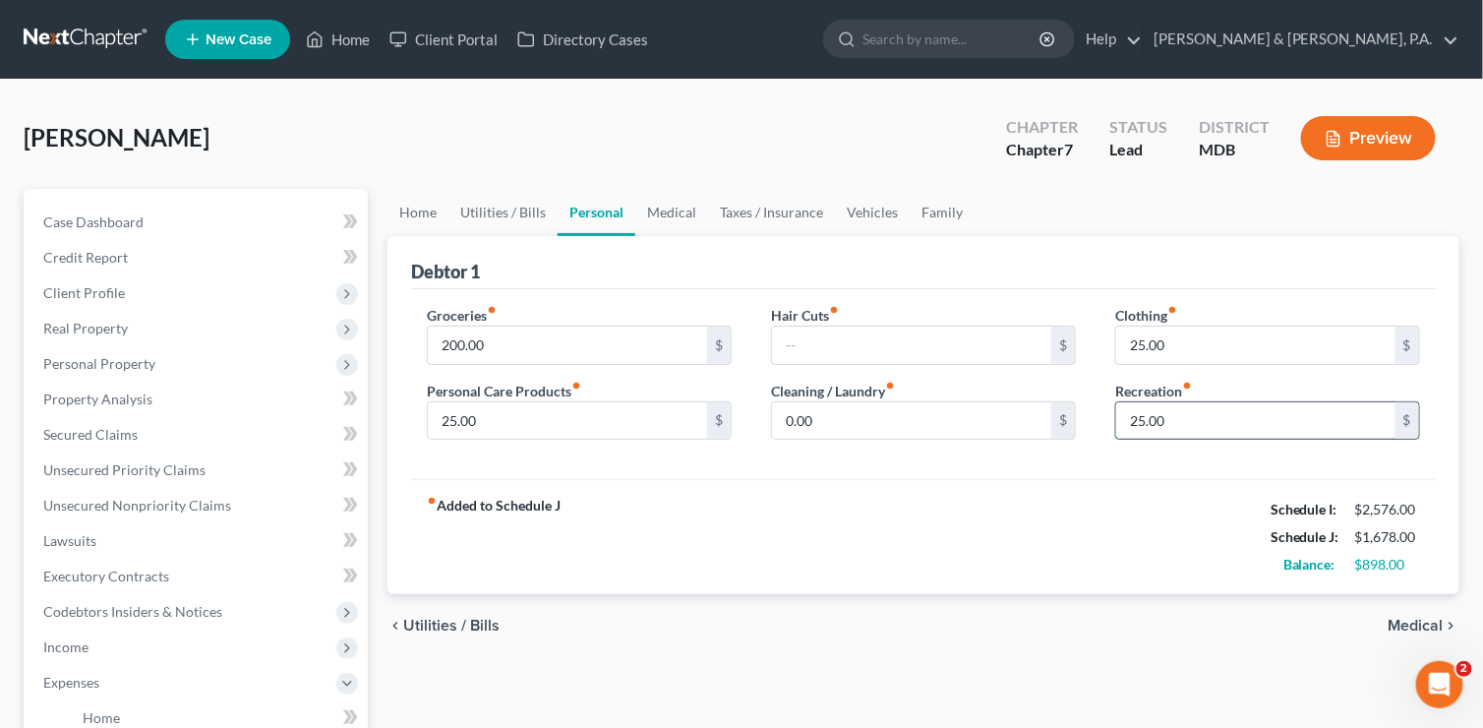
click at [1198, 413] on input "25.00" at bounding box center [1255, 420] width 279 height 37
type input "95"
click at [1434, 629] on span "Medical" at bounding box center [1416, 626] width 55 height 16
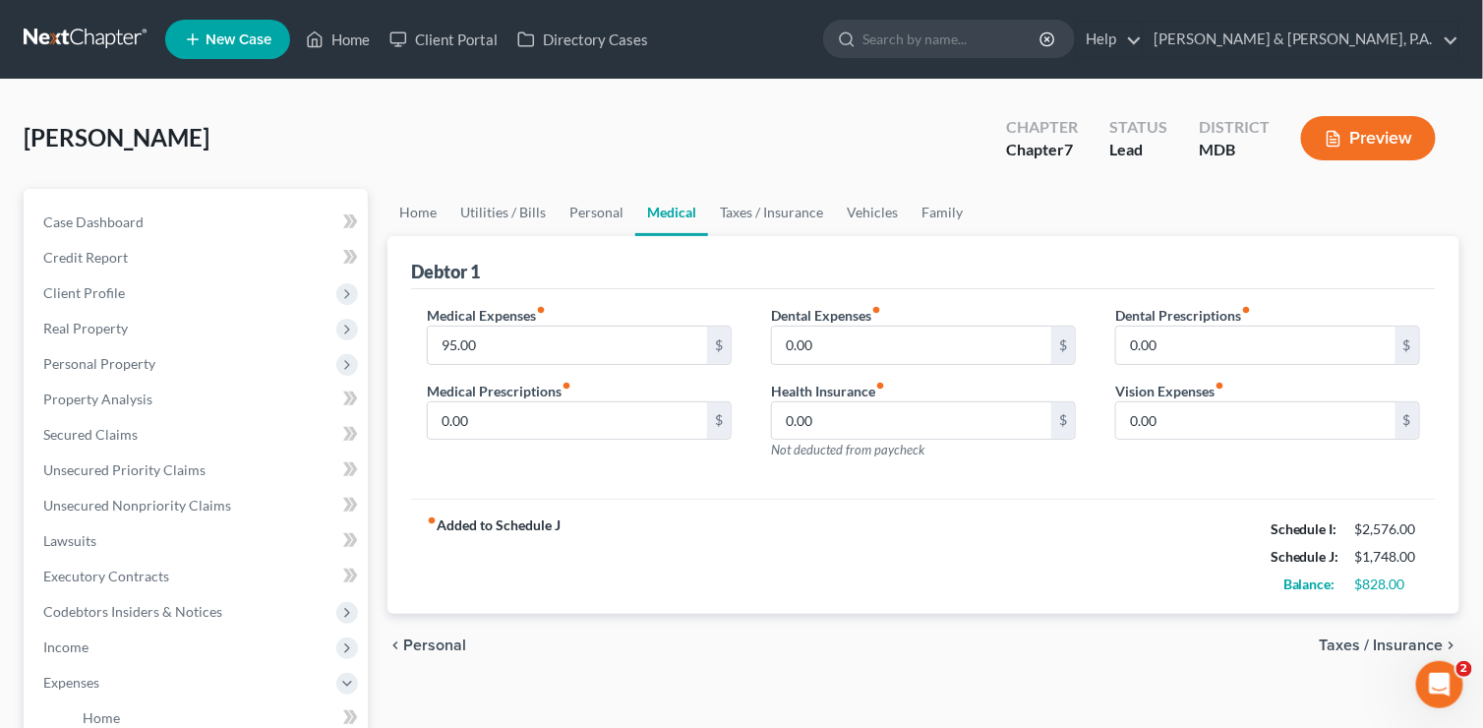
click at [1398, 645] on span "Taxes / Insurance" at bounding box center [1382, 645] width 124 height 16
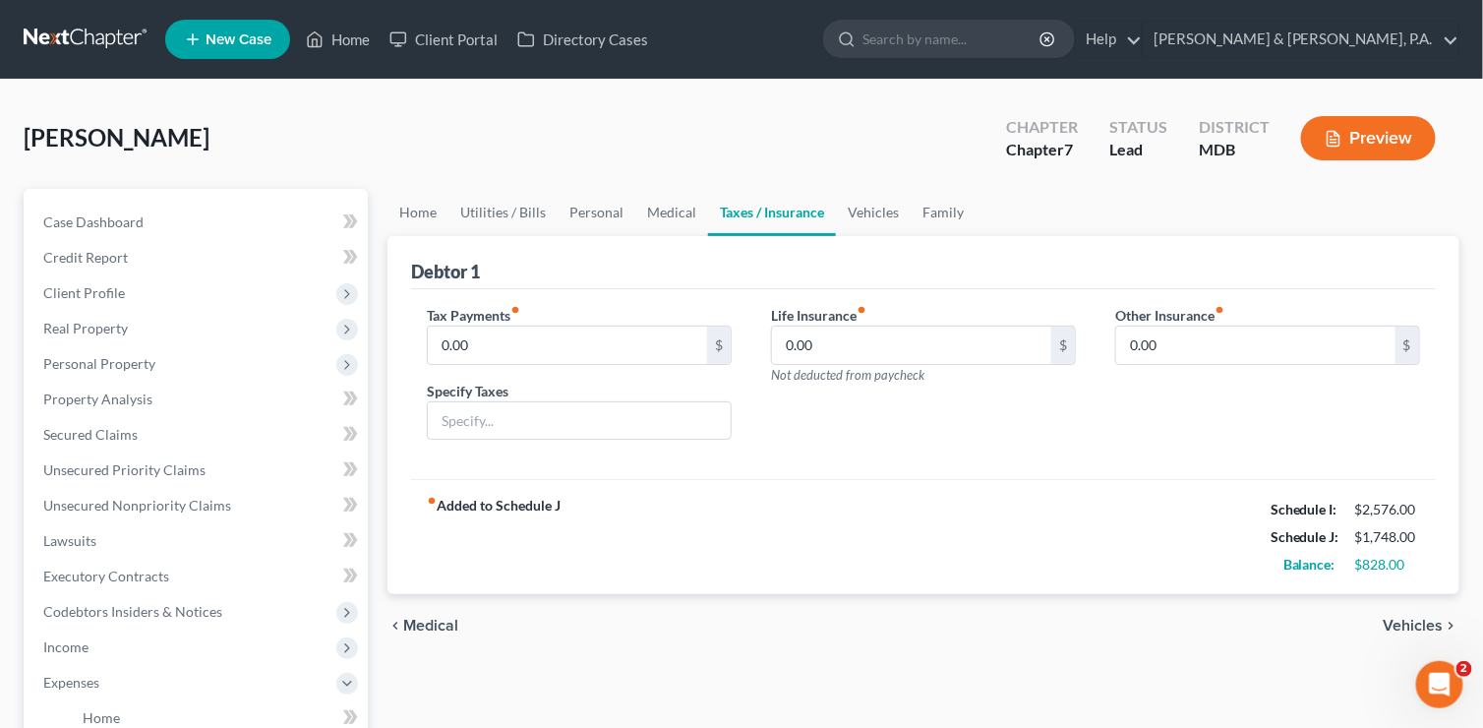
click at [1415, 623] on span "Vehicles" at bounding box center [1414, 626] width 60 height 16
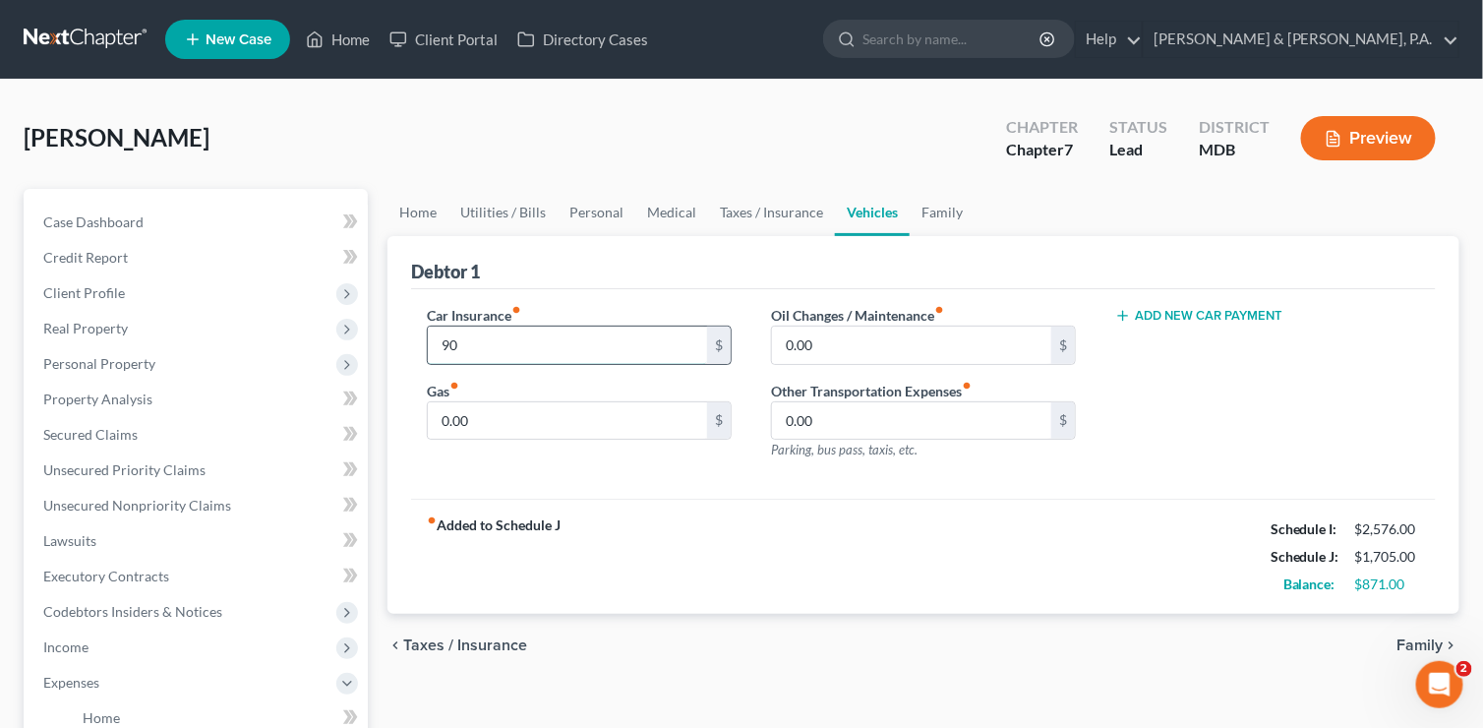
type input "90"
type input "135"
click at [481, 640] on span "Taxes / Insurance" at bounding box center [465, 645] width 124 height 16
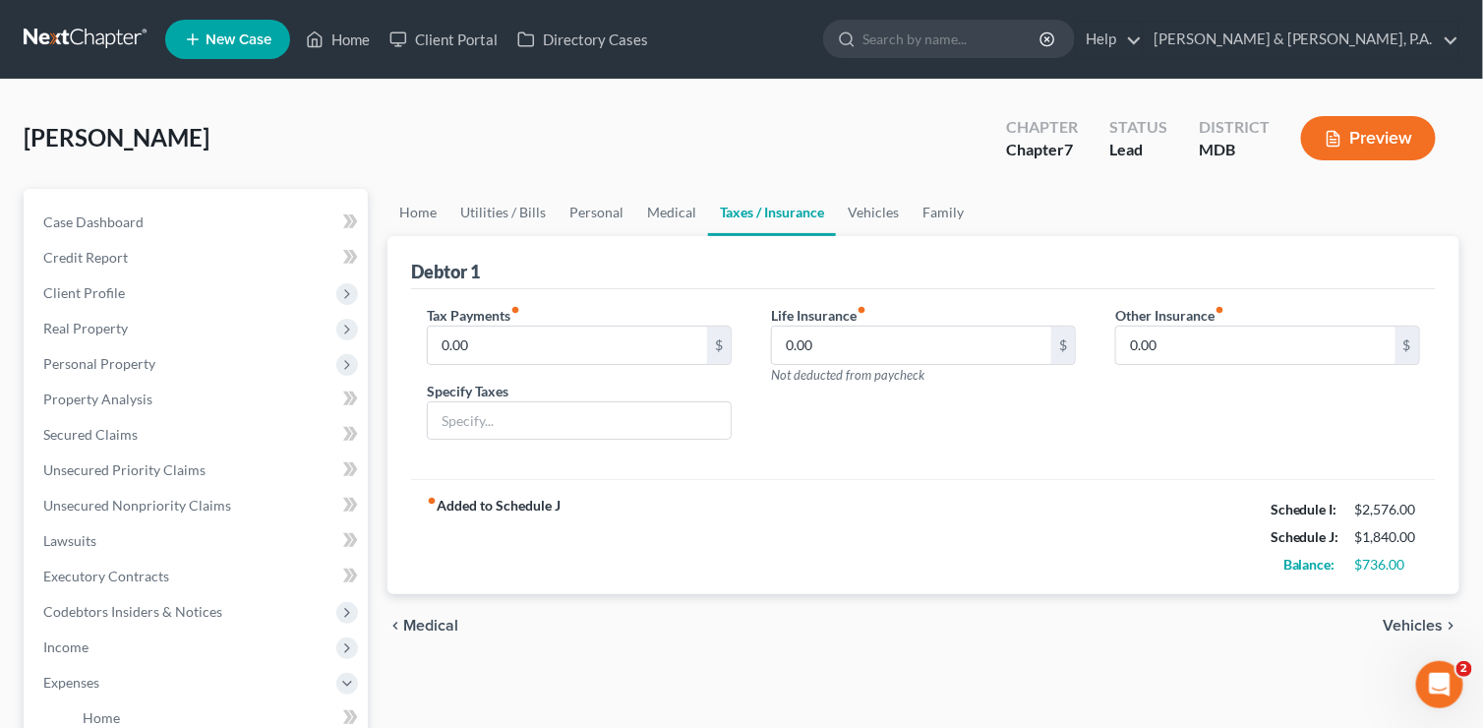
click at [427, 621] on span "Medical" at bounding box center [430, 626] width 55 height 16
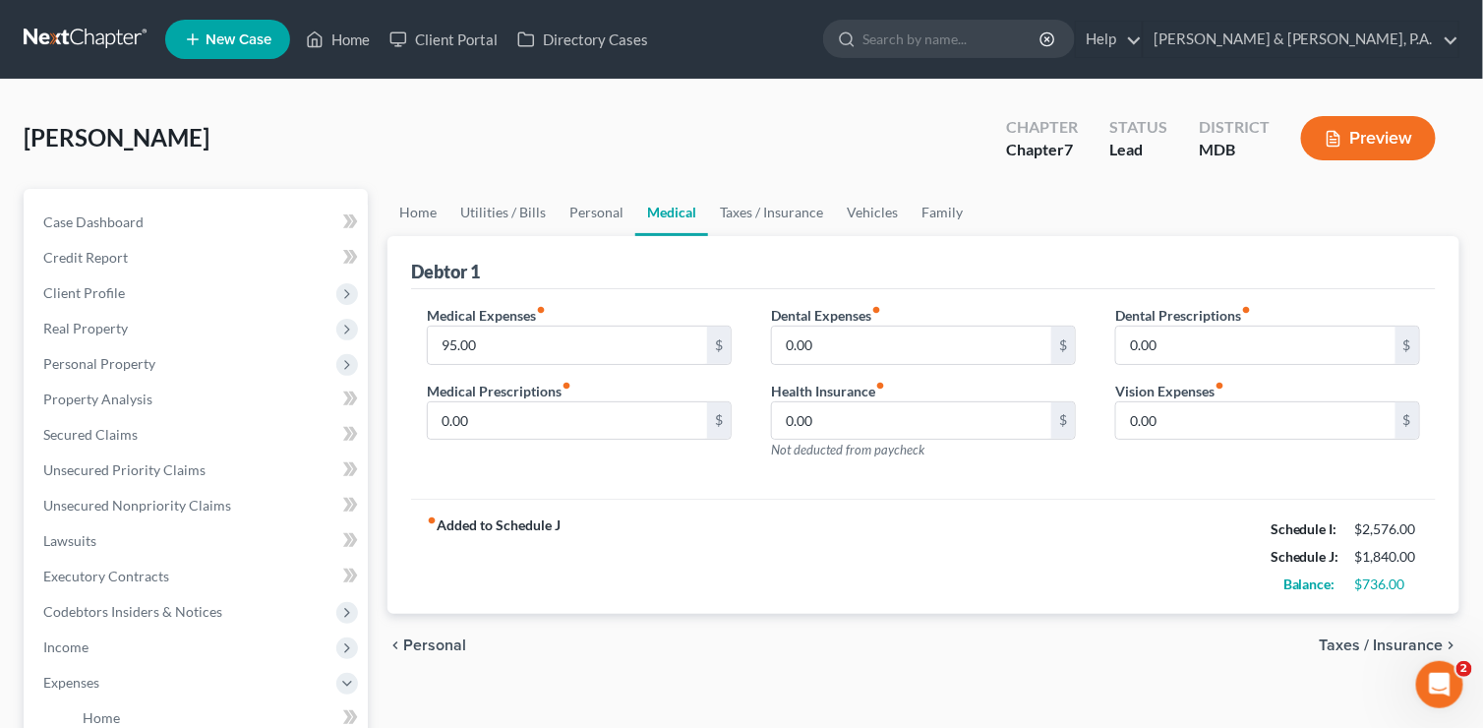
click at [427, 621] on div "chevron_left Personal Taxes / Insurance chevron_right" at bounding box center [924, 645] width 1072 height 63
click at [420, 643] on span "Personal" at bounding box center [434, 645] width 63 height 16
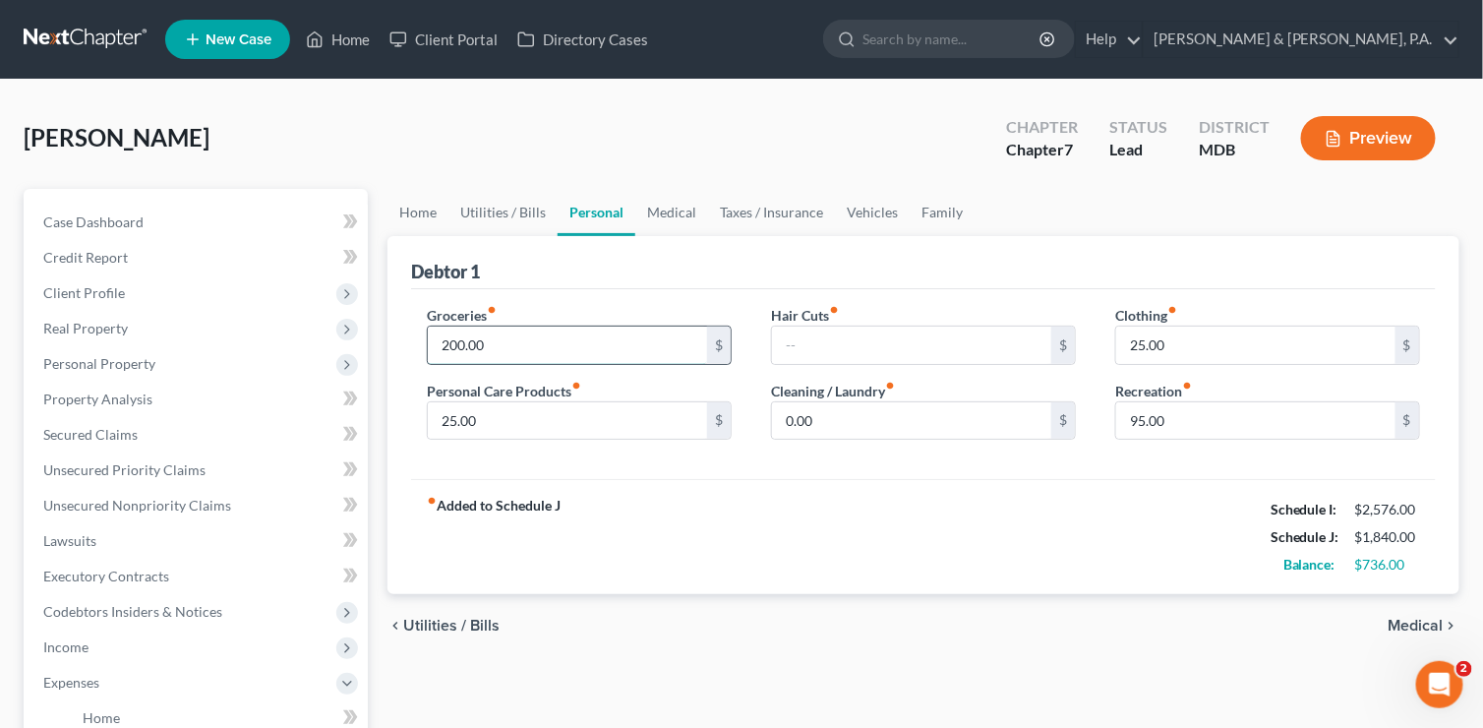
click at [507, 334] on input "200.00" at bounding box center [567, 345] width 279 height 37
type input "395"
type input "50"
click at [1408, 626] on span "Medical" at bounding box center [1416, 626] width 55 height 16
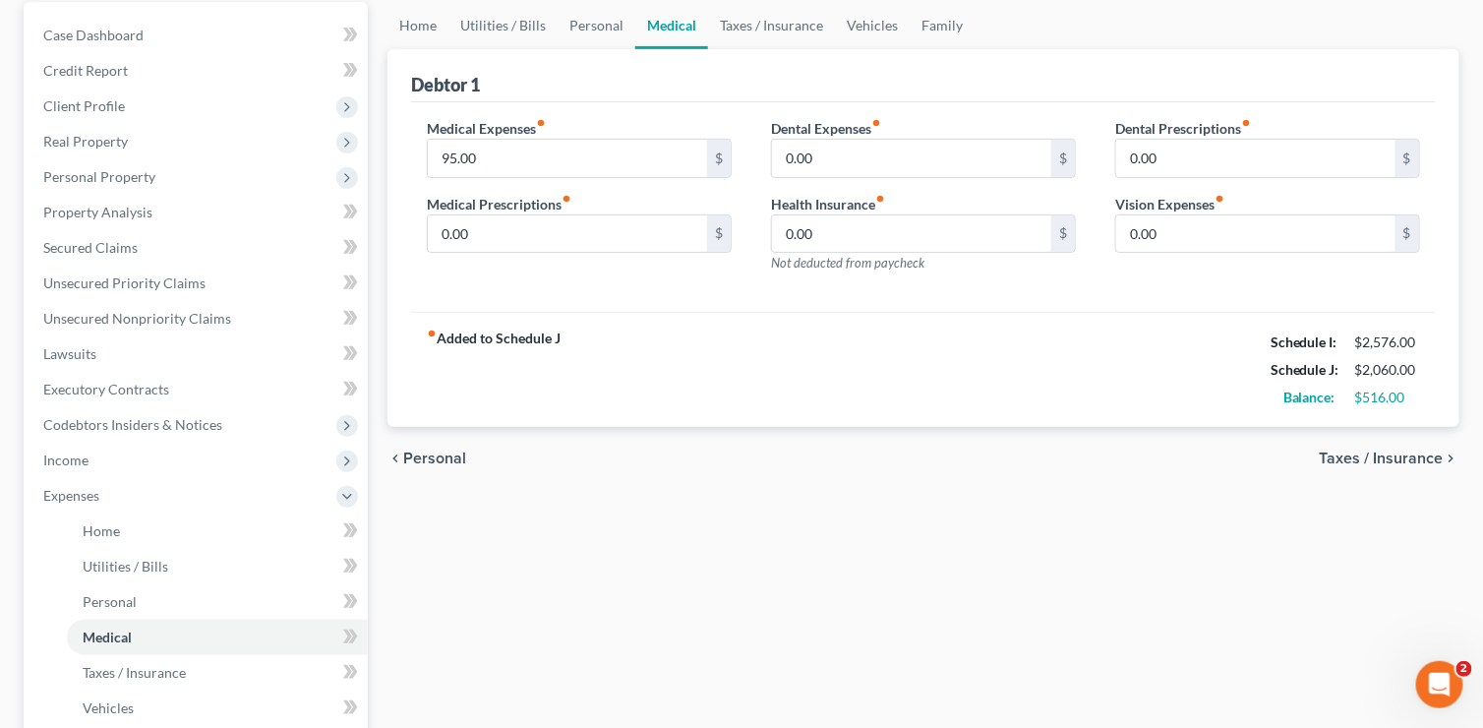
scroll to position [197, 0]
